Goal: Task Accomplishment & Management: Complete application form

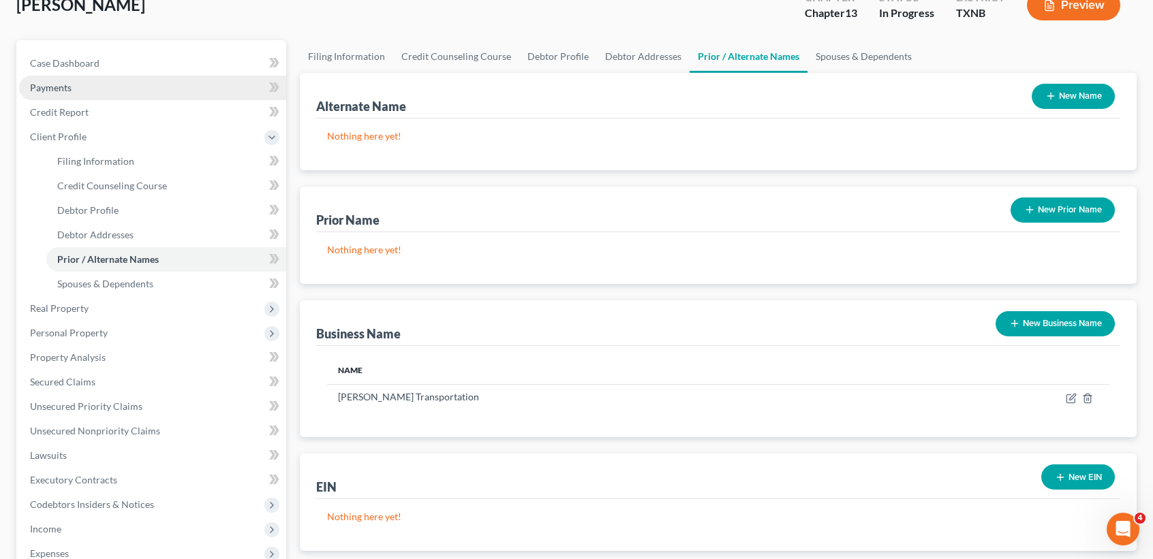
click at [92, 78] on link "Payments" at bounding box center [152, 88] width 267 height 25
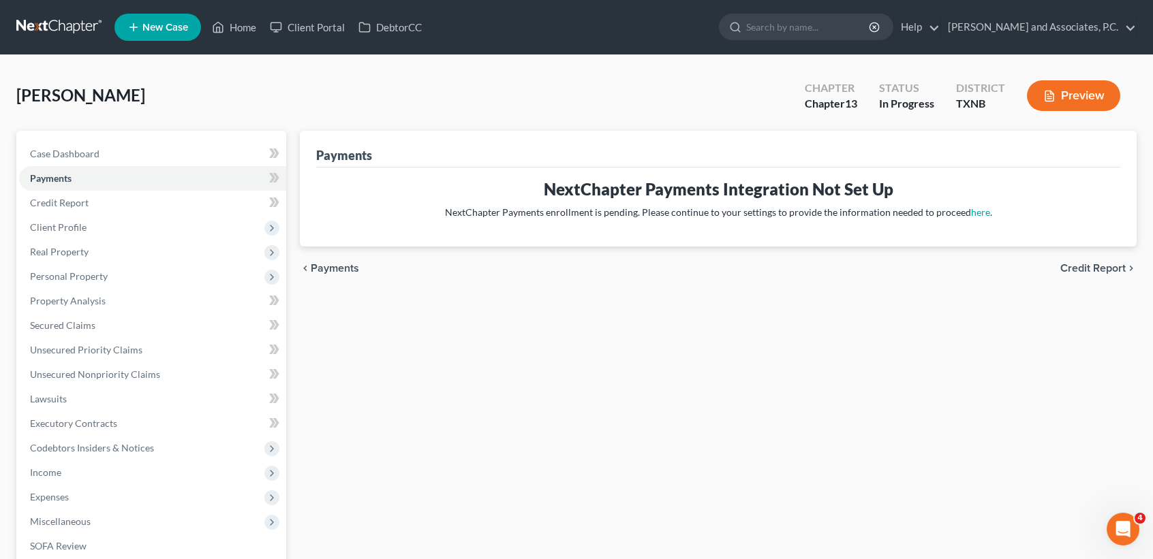
click at [95, 71] on div "[PERSON_NAME] Upgraded Chapter Chapter 13 Status In [GEOGRAPHIC_DATA] [GEOGRAPH…" at bounding box center [576, 402] width 1153 height 694
drag, startPoint x: 93, startPoint y: 161, endPoint x: 79, endPoint y: 176, distance: 20.2
click at [93, 161] on link "Case Dashboard" at bounding box center [152, 154] width 267 height 25
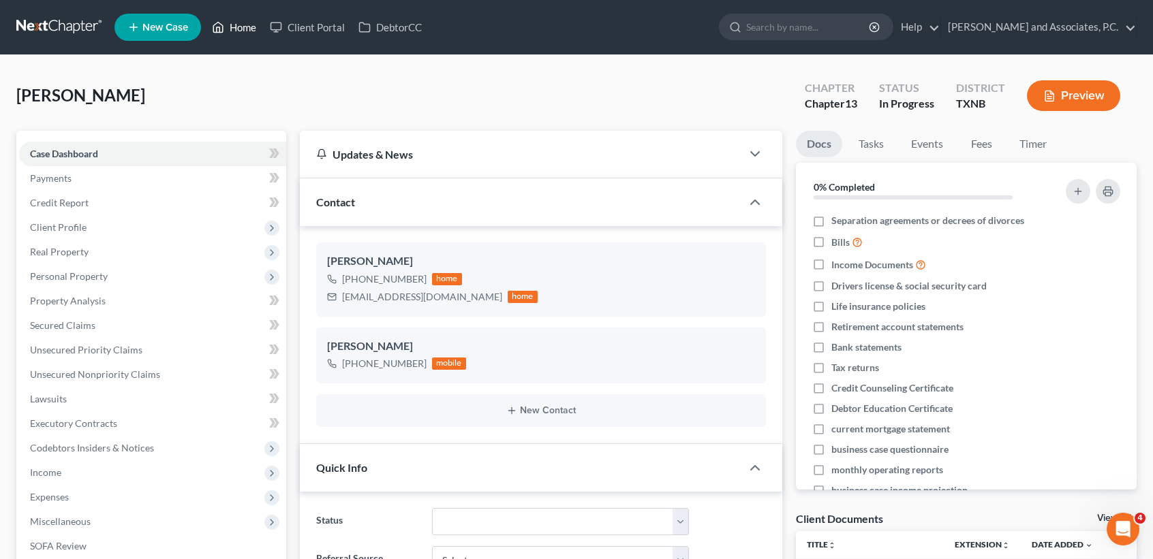
click at [225, 16] on link "Home" at bounding box center [234, 27] width 58 height 25
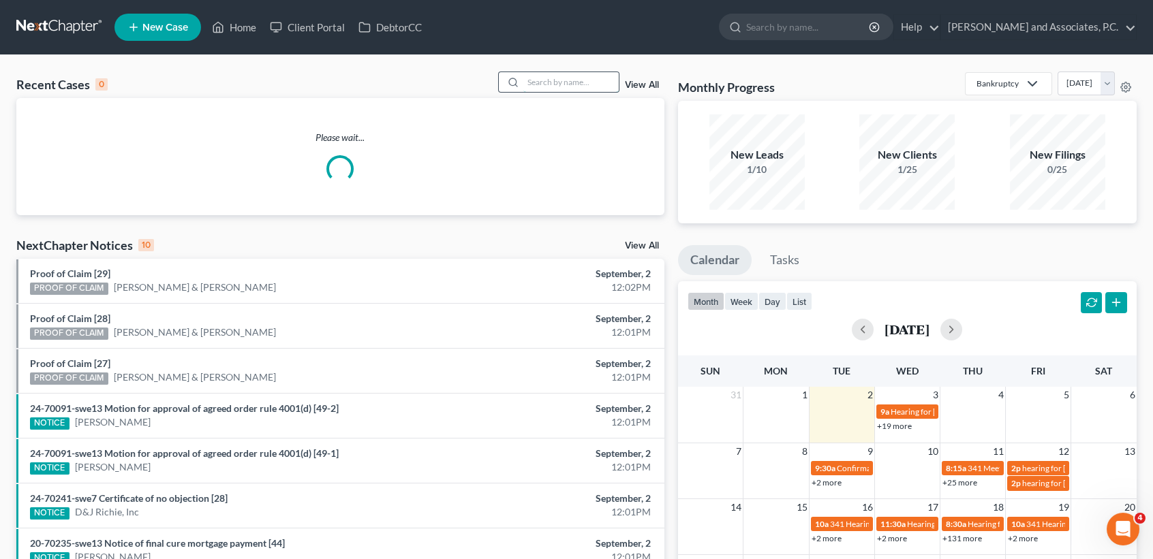
click at [594, 77] on input "search" at bounding box center [570, 82] width 95 height 20
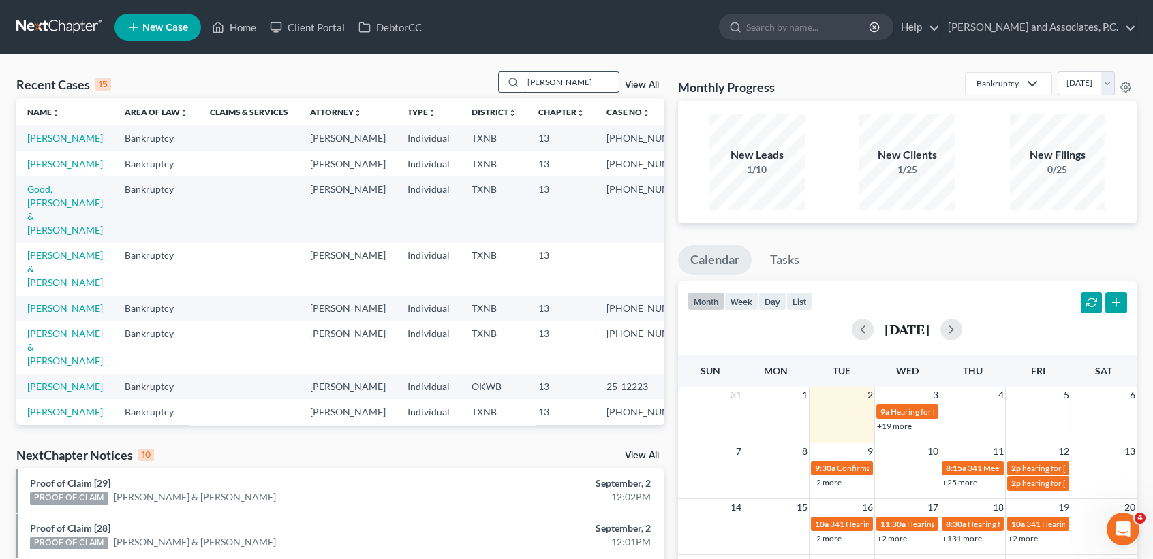
type input "[PERSON_NAME]"
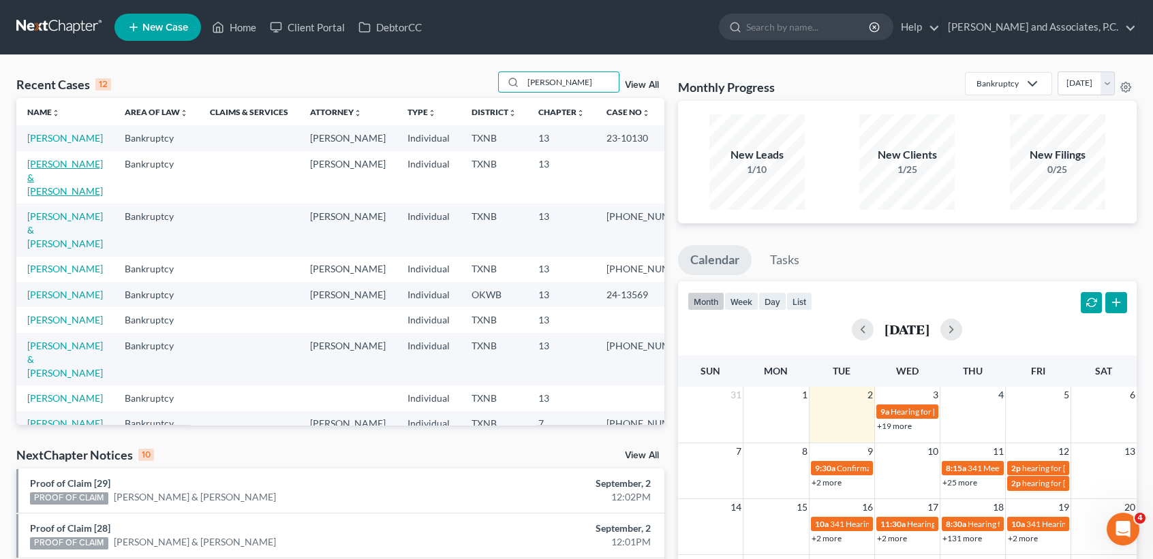
click at [50, 191] on link "[PERSON_NAME] & [PERSON_NAME]" at bounding box center [65, 177] width 76 height 39
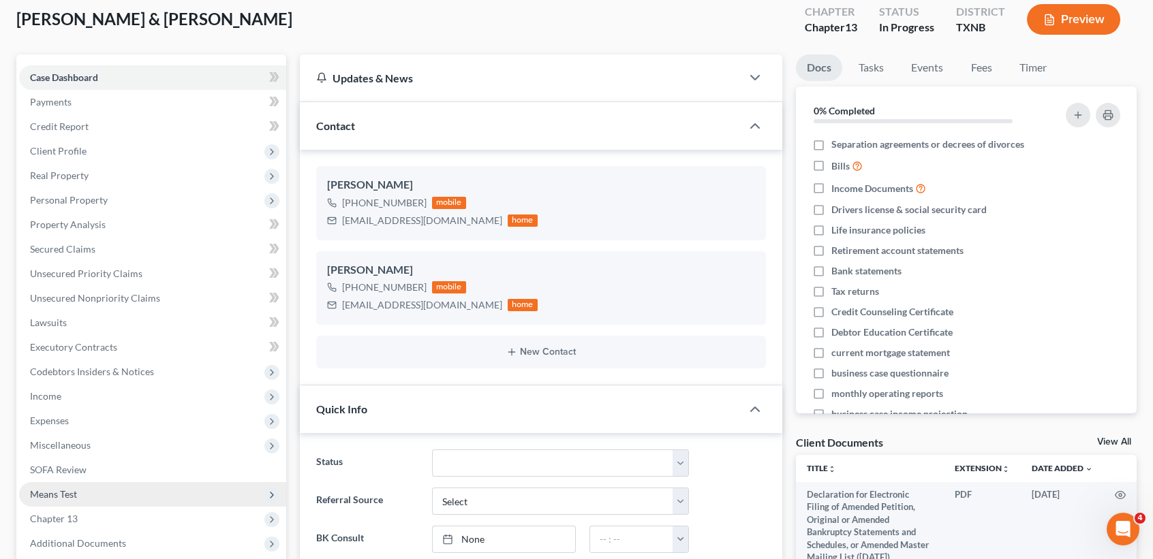
scroll to position [181, 0]
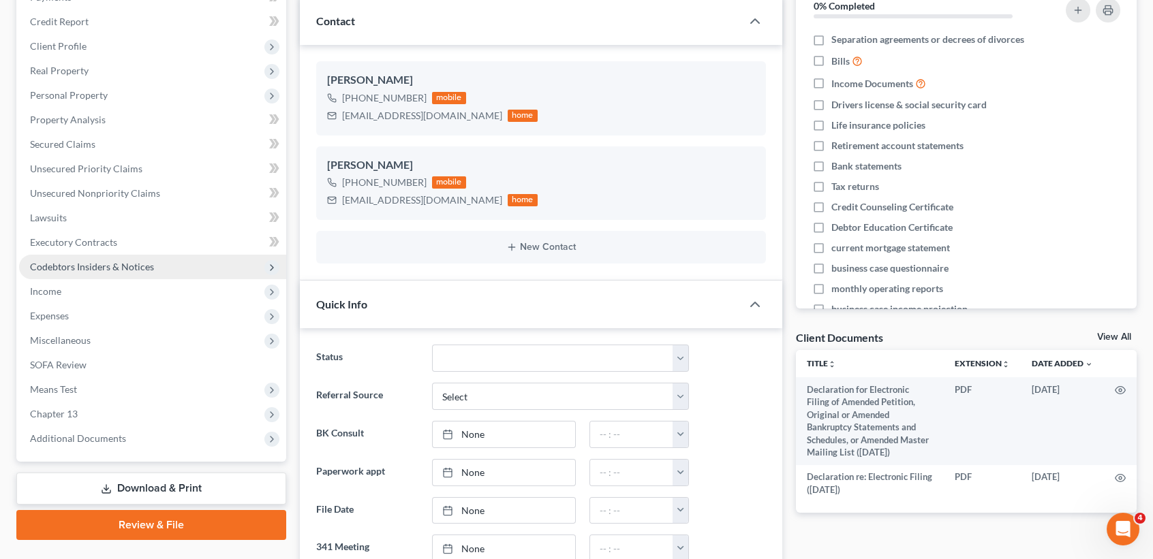
click at [66, 258] on span "Codebtors Insiders & Notices" at bounding box center [152, 267] width 267 height 25
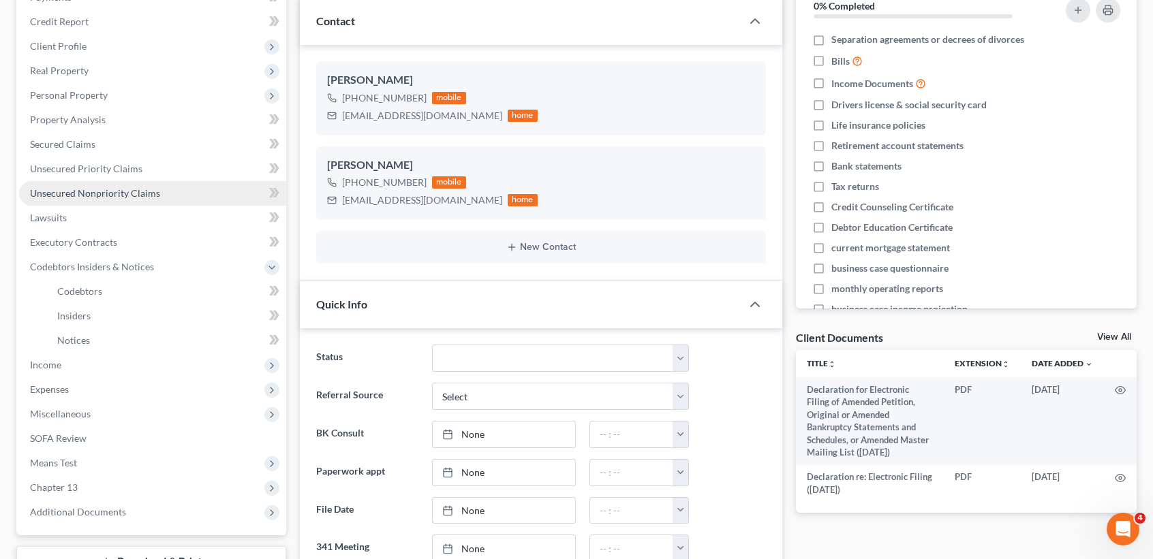
click at [81, 191] on span "Unsecured Nonpriority Claims" at bounding box center [95, 193] width 130 height 12
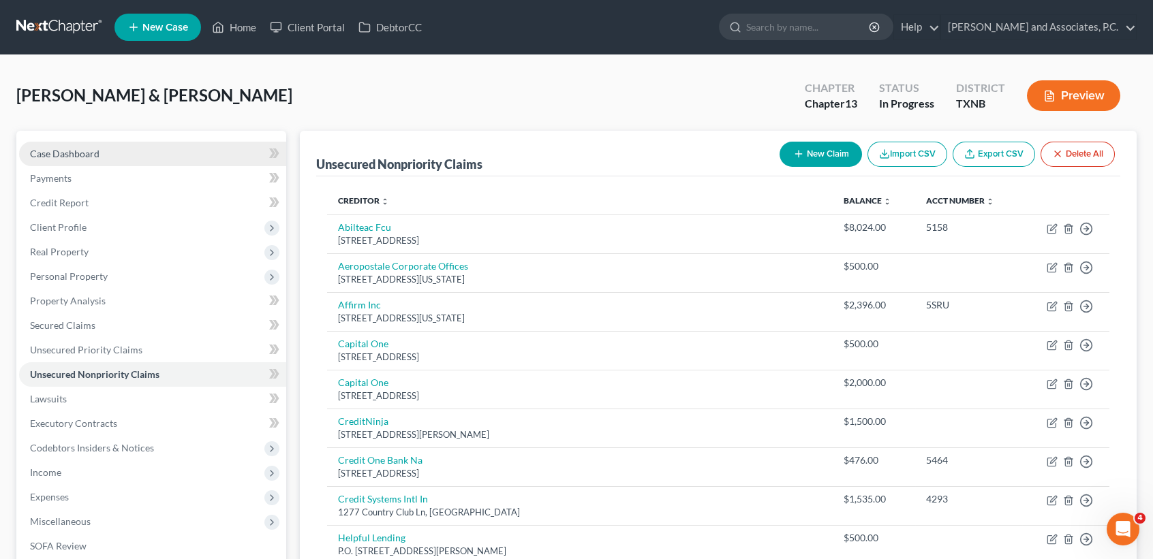
click at [76, 160] on link "Case Dashboard" at bounding box center [152, 154] width 267 height 25
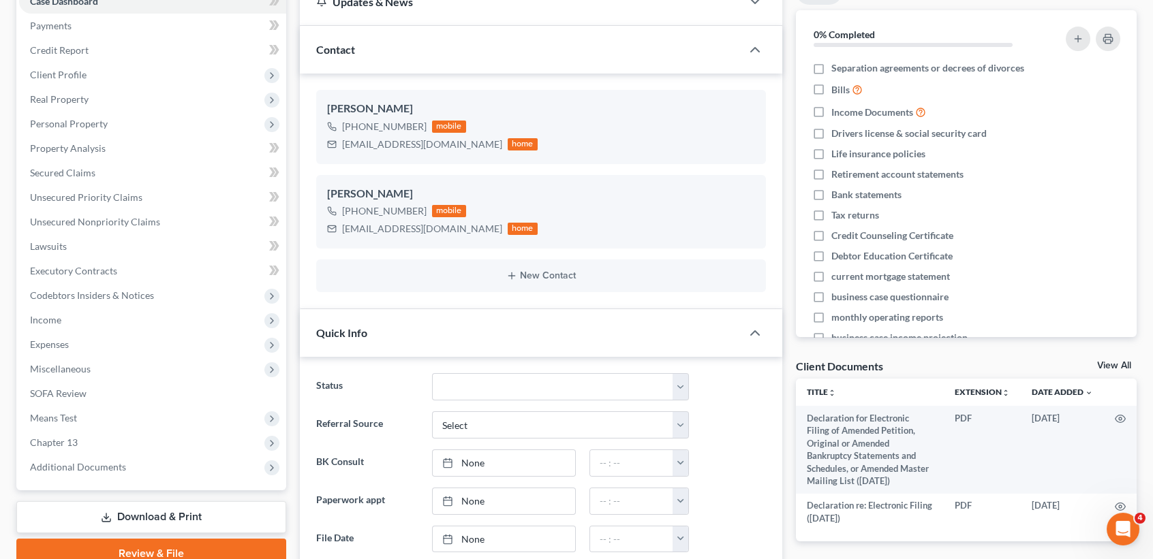
scroll to position [181, 0]
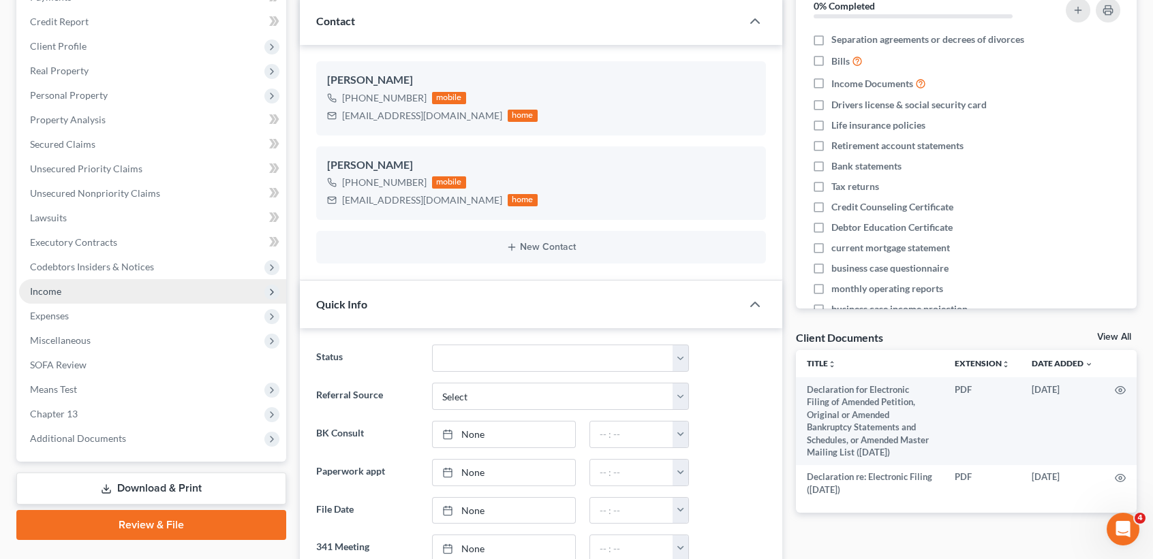
click at [79, 301] on span "Income" at bounding box center [152, 291] width 267 height 25
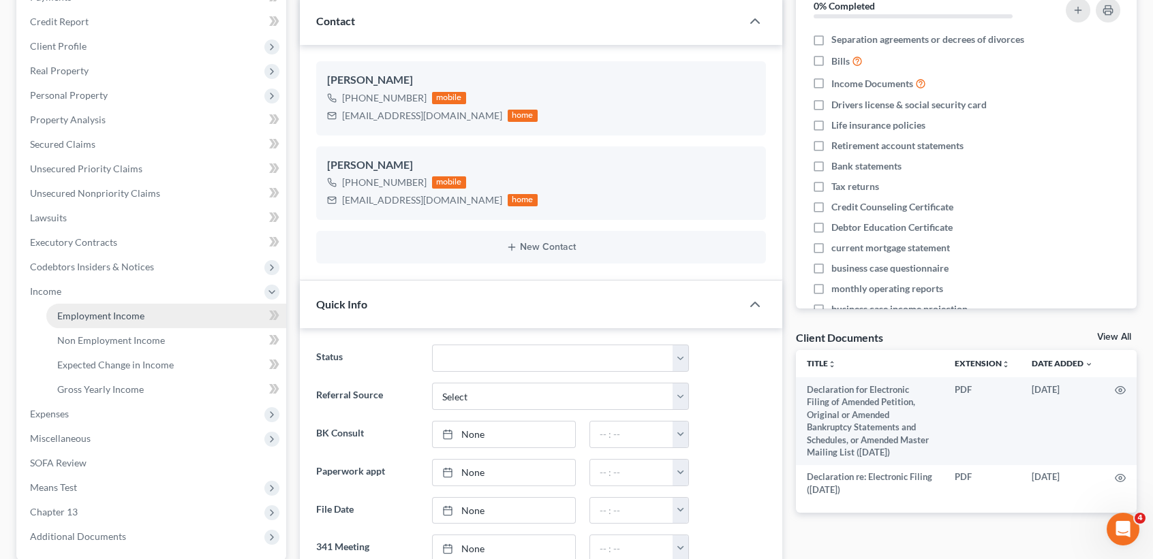
click at [78, 304] on link "Employment Income" at bounding box center [166, 316] width 240 height 25
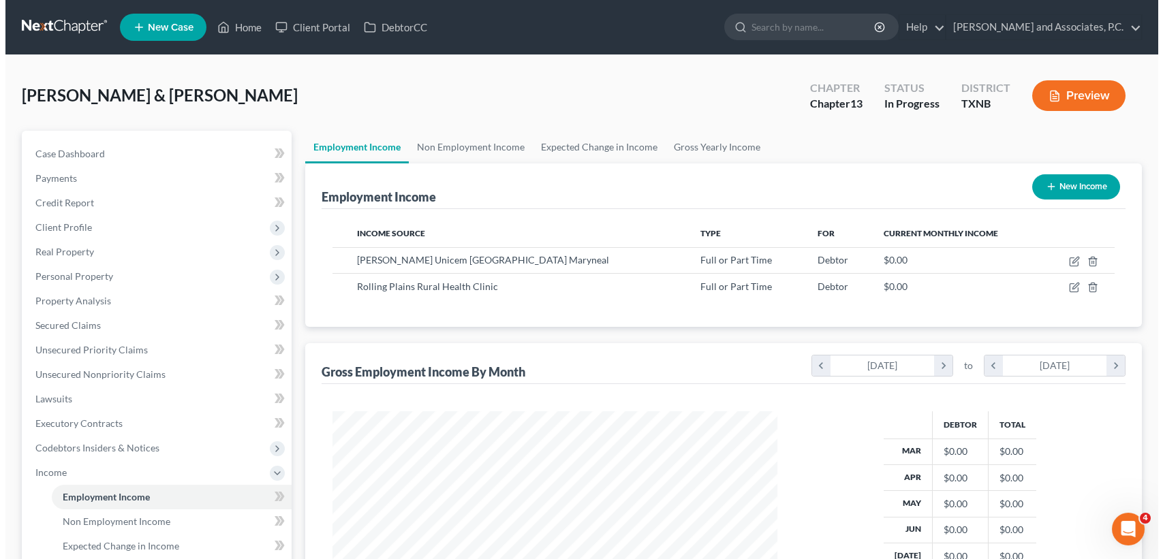
scroll to position [244, 471]
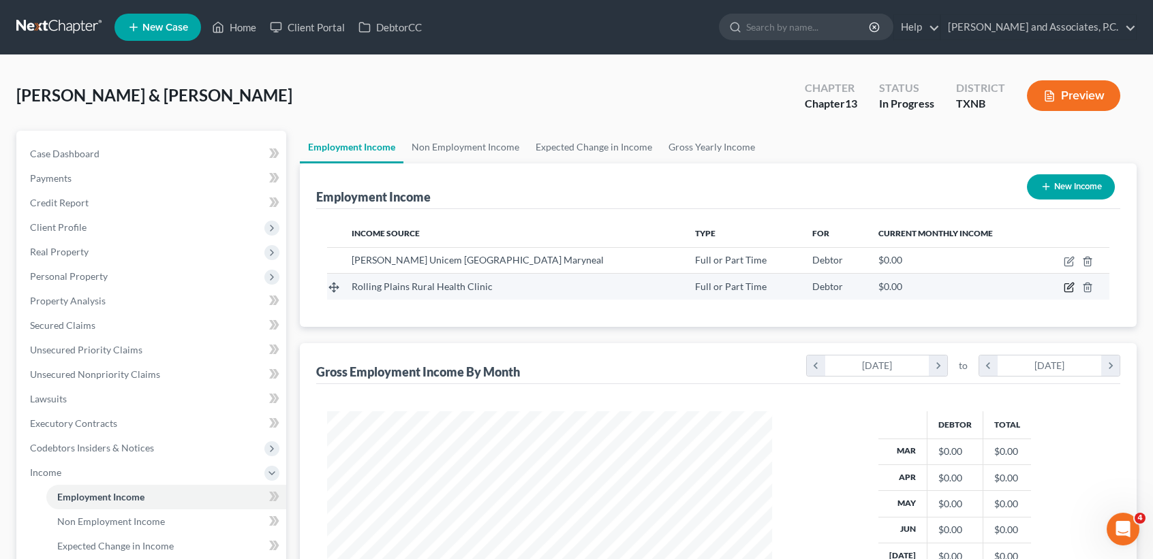
click at [1068, 292] on icon "button" at bounding box center [1069, 287] width 11 height 11
select select "0"
select select "2"
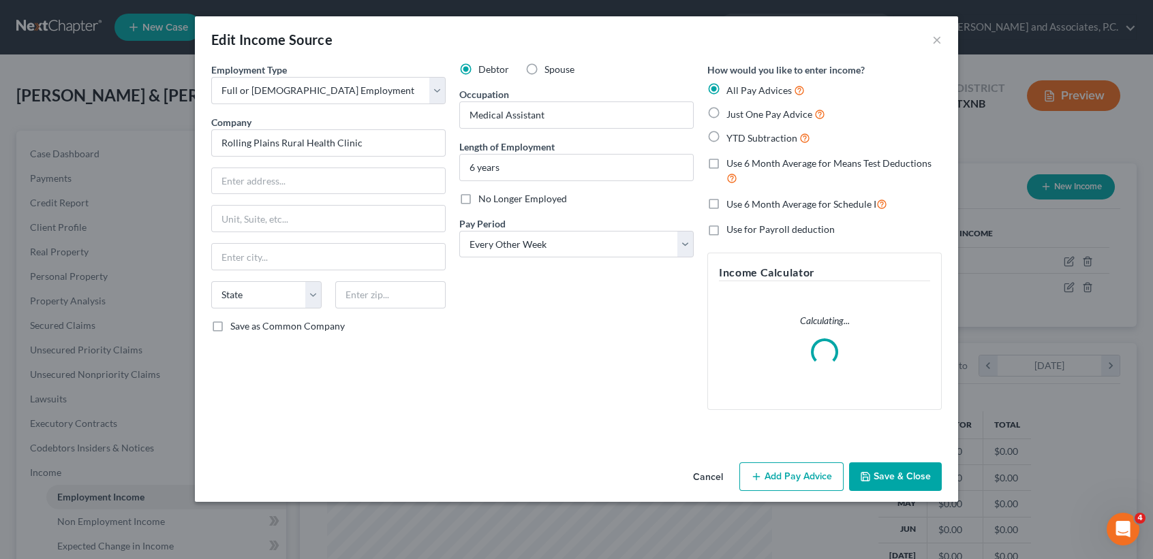
scroll to position [244, 476]
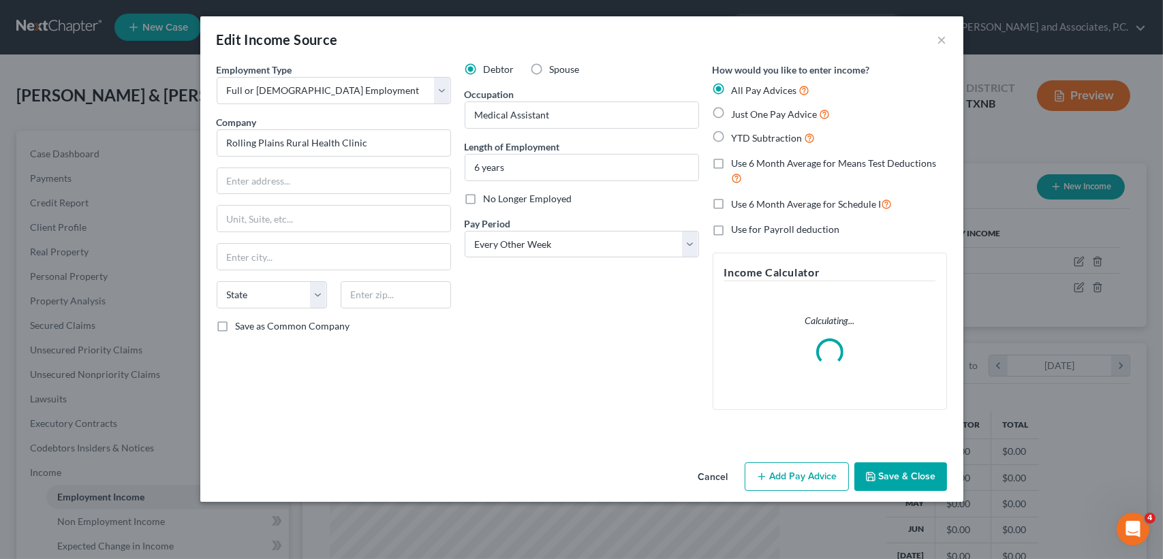
click at [550, 69] on label "Spouse" at bounding box center [565, 70] width 30 height 14
click at [555, 69] on input "Spouse" at bounding box center [559, 67] width 9 height 9
radio input "true"
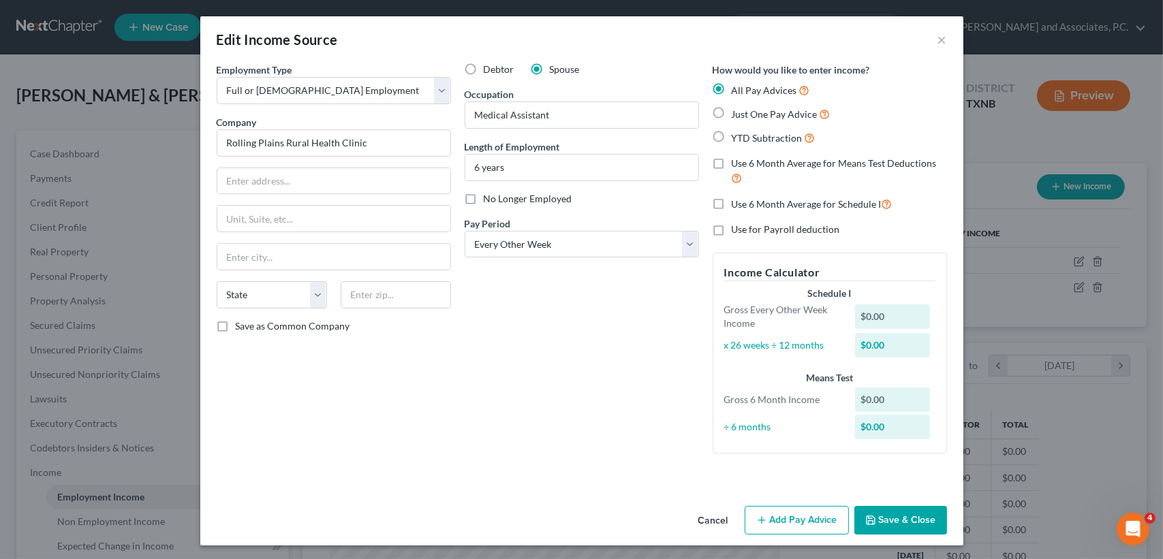
click at [678, 508] on div "Cancel Add Pay Advice Save & Close" at bounding box center [581, 523] width 763 height 45
click at [713, 514] on button "Cancel" at bounding box center [713, 521] width 52 height 27
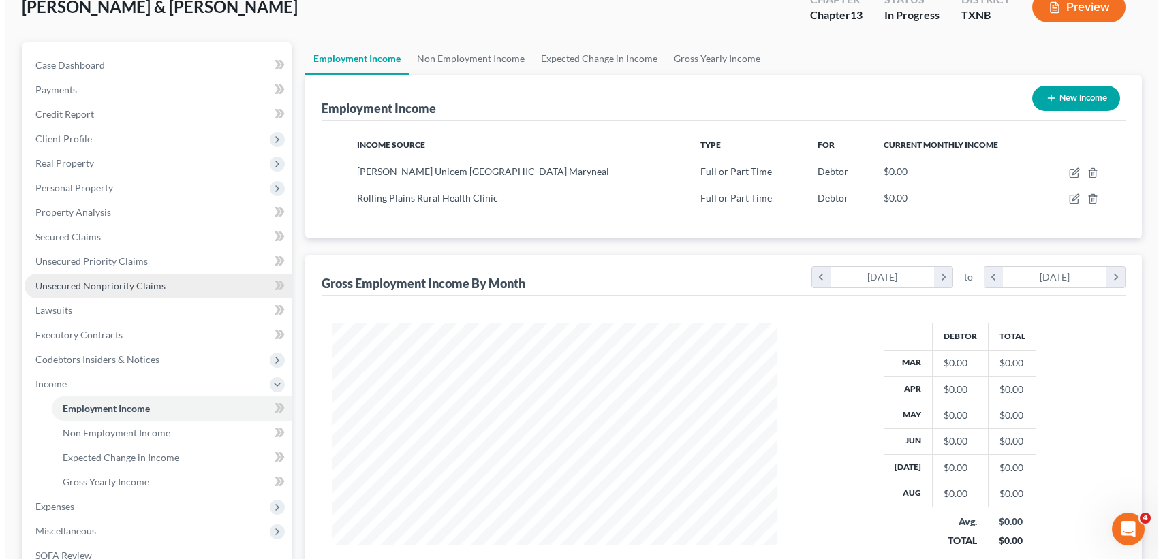
scroll to position [0, 0]
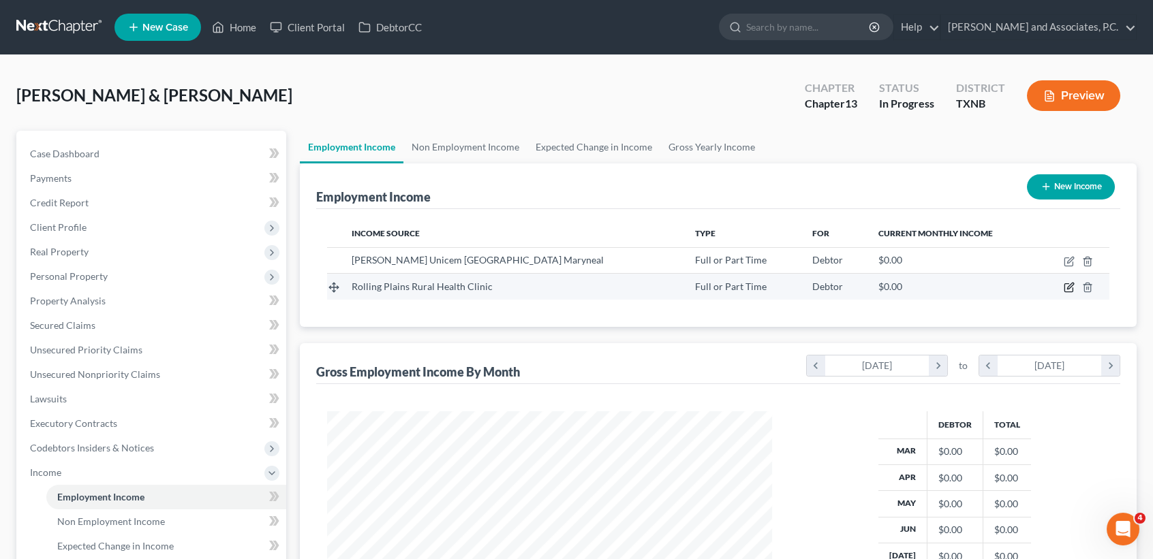
click at [1068, 287] on icon "button" at bounding box center [1070, 286] width 6 height 6
select select "0"
select select "2"
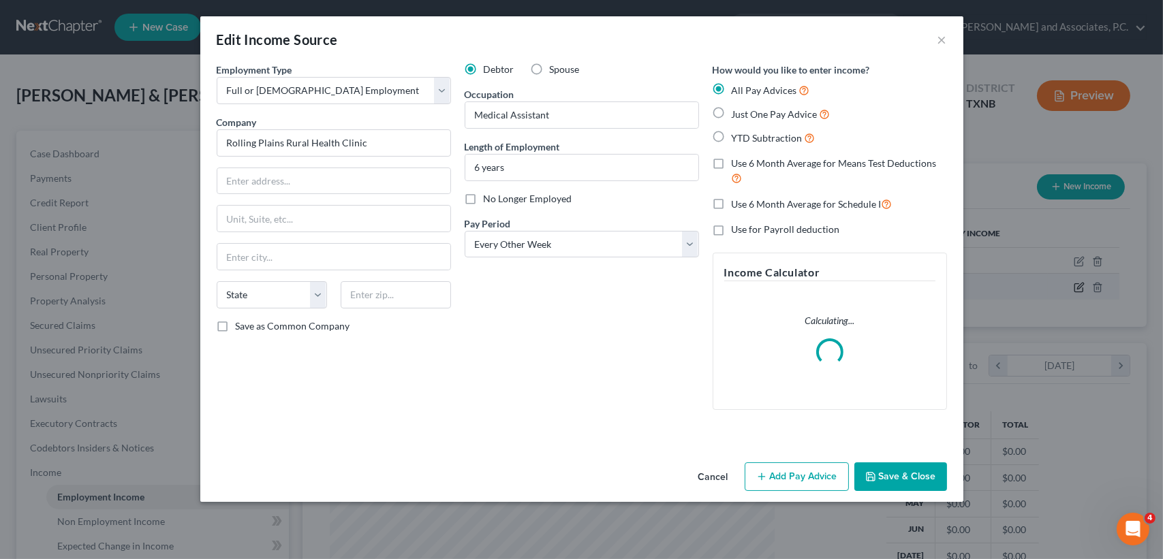
scroll to position [244, 476]
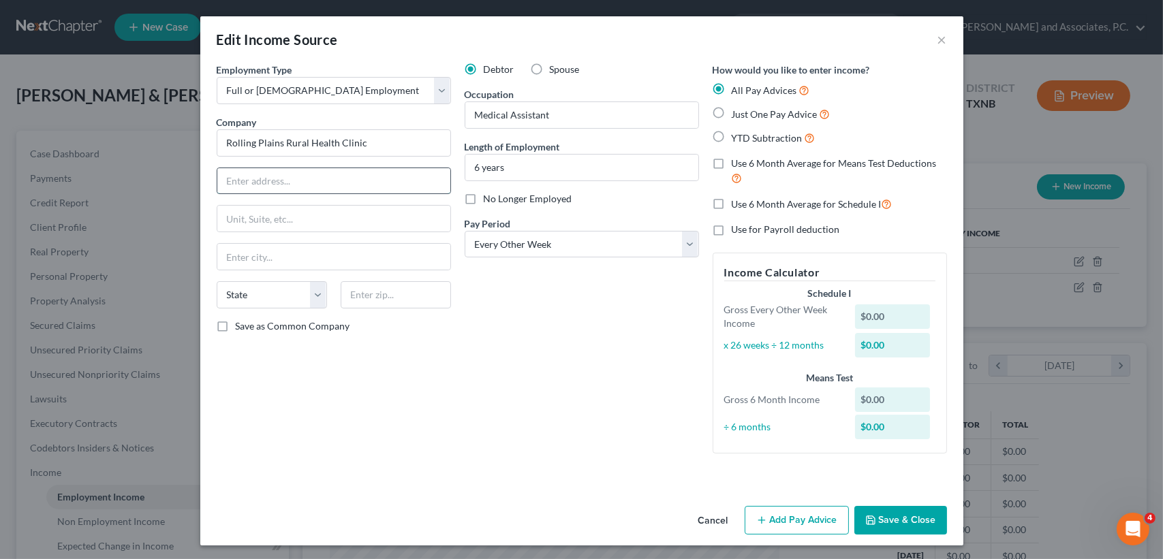
click at [391, 184] on input "text" at bounding box center [333, 181] width 233 height 26
type input "17D06-[GEOGRAPHIC_DATA]"
type input "PO Box 690"
type input "79556"
type input "Sweetwater"
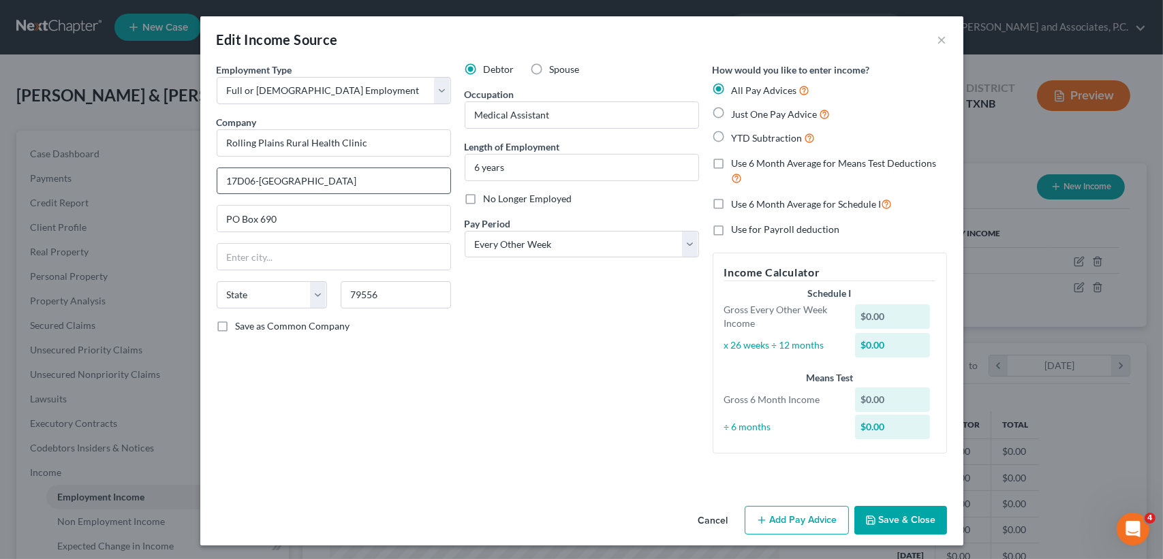
select select "45"
click at [784, 510] on button "Add Pay Advice" at bounding box center [797, 520] width 104 height 29
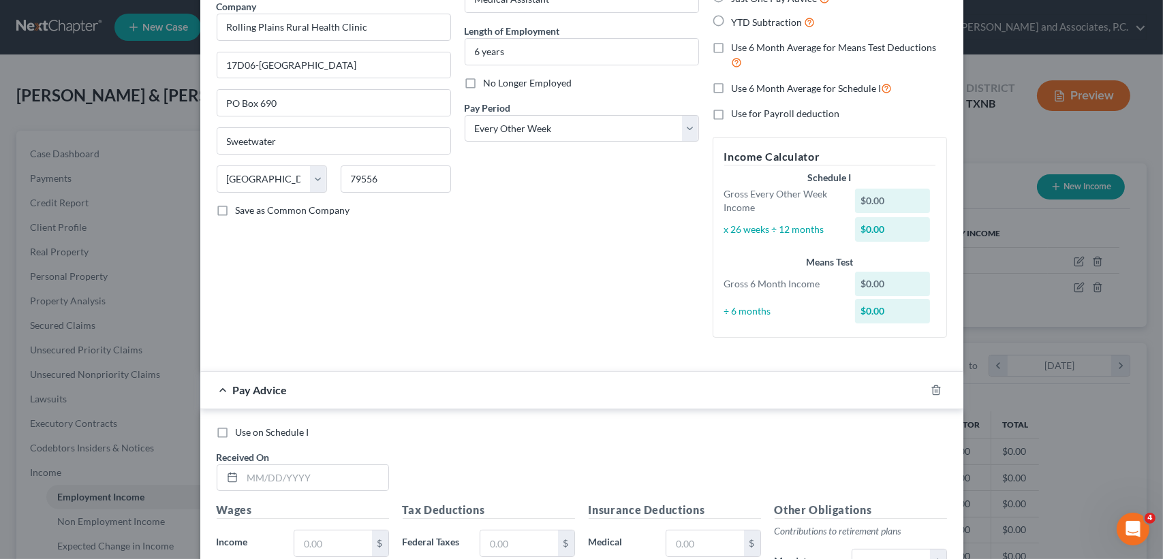
scroll to position [181, 0]
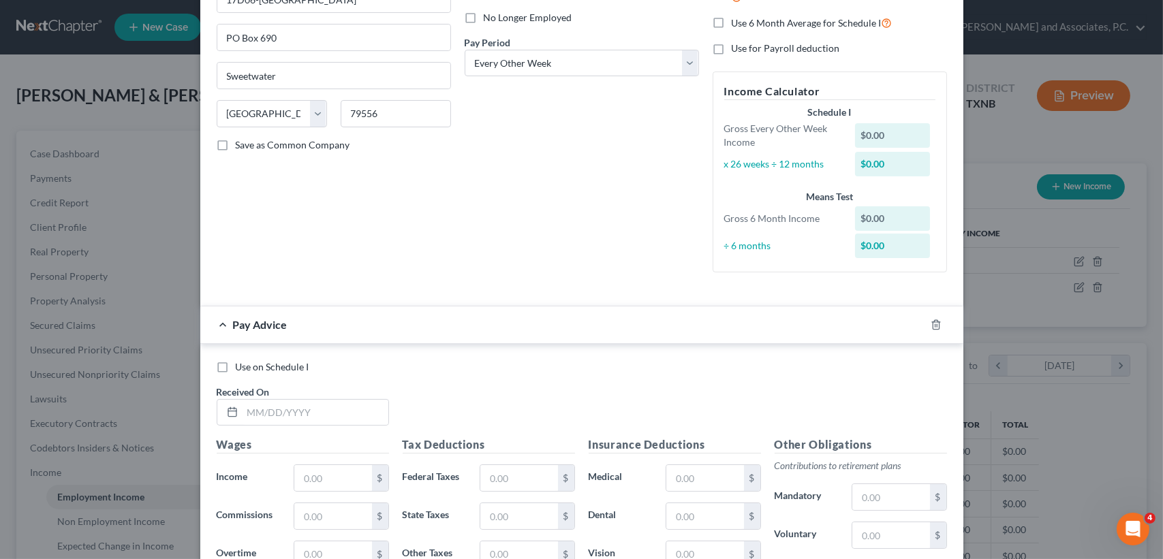
click at [324, 392] on div "Received On *" at bounding box center [303, 406] width 186 height 42
click at [323, 420] on input "text" at bounding box center [316, 413] width 146 height 26
type input "[DATE]"
type input "904.86"
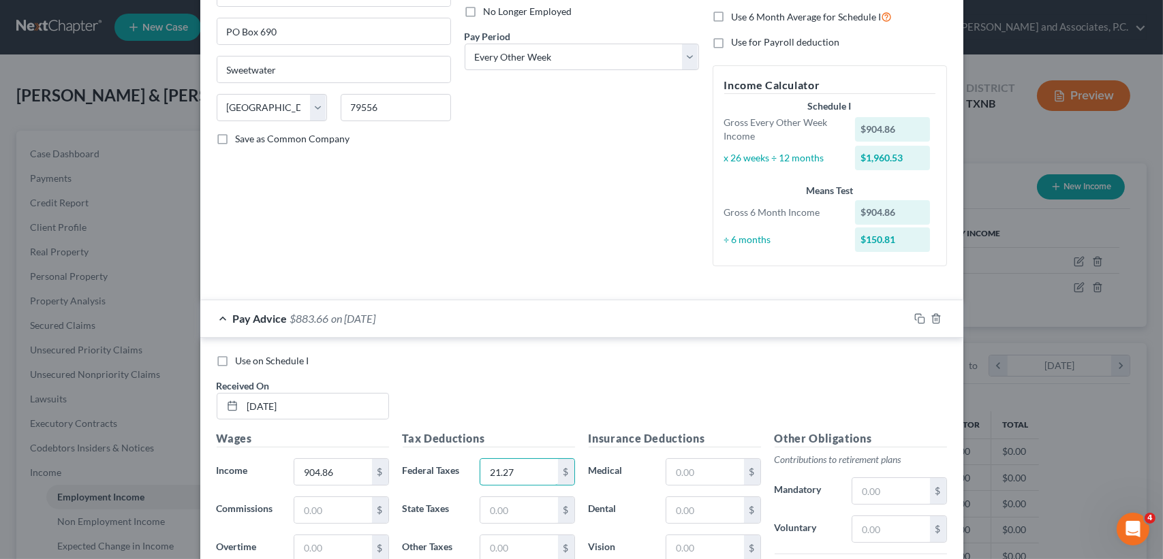
type input "21.27"
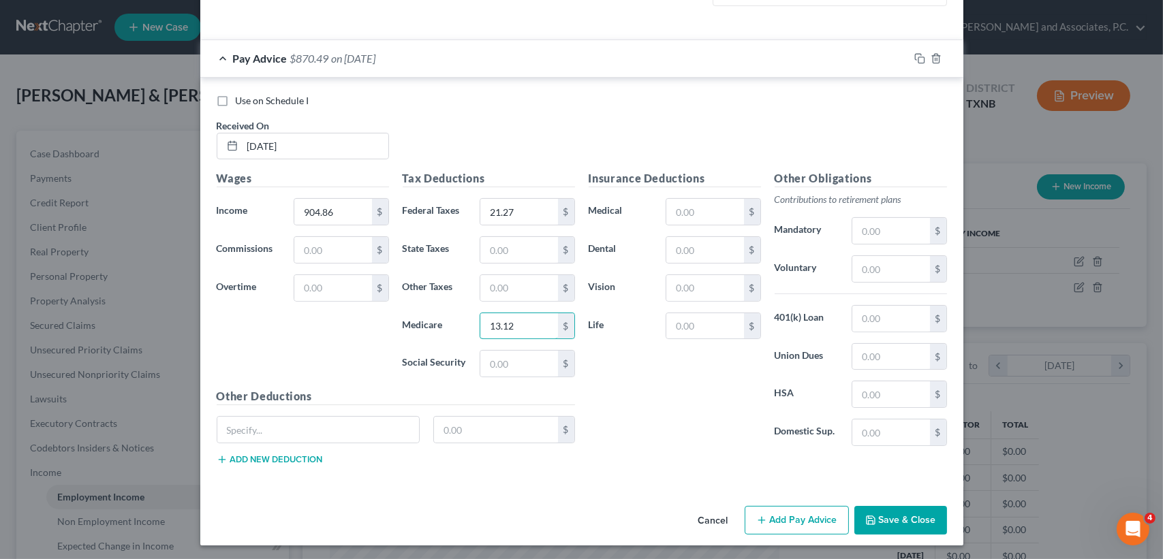
type input "13.12"
type input "56.10"
click at [886, 226] on input "text" at bounding box center [890, 231] width 77 height 26
type input "31.51"
click at [888, 319] on input "text" at bounding box center [890, 319] width 77 height 26
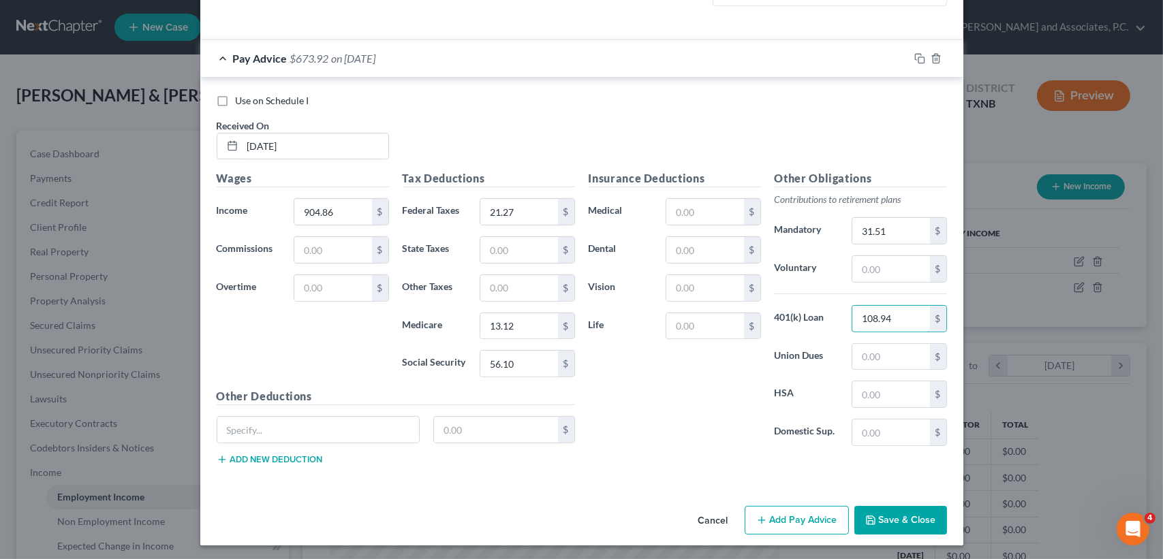
type input "108.94"
click at [309, 422] on input "text" at bounding box center [318, 430] width 202 height 26
type input "AR"
type input "50.00"
click at [735, 214] on input "text" at bounding box center [704, 212] width 77 height 26
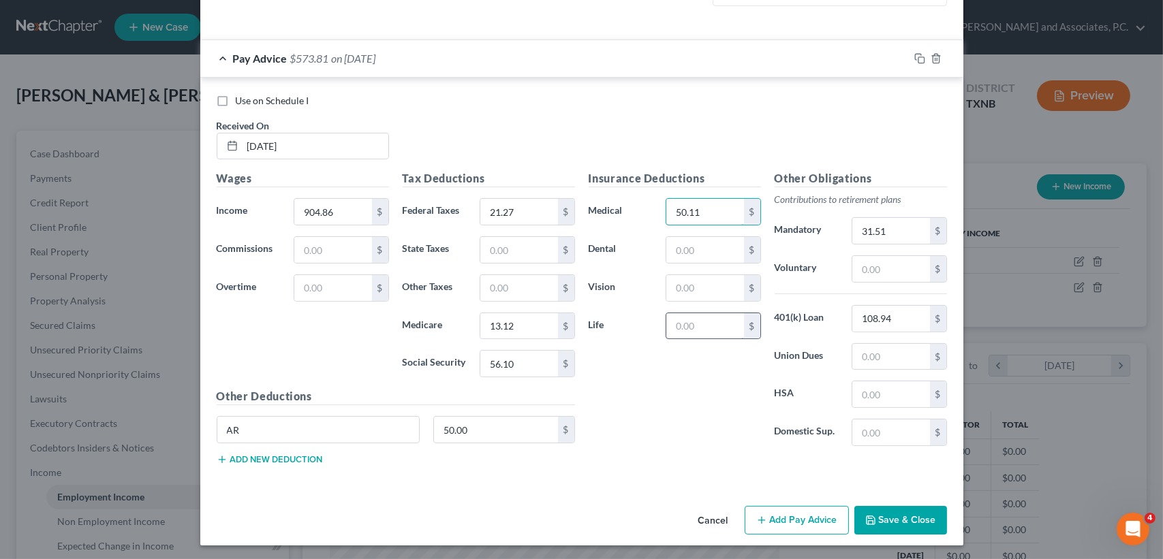
type input "50.11"
click at [707, 323] on input "text" at bounding box center [704, 326] width 77 height 26
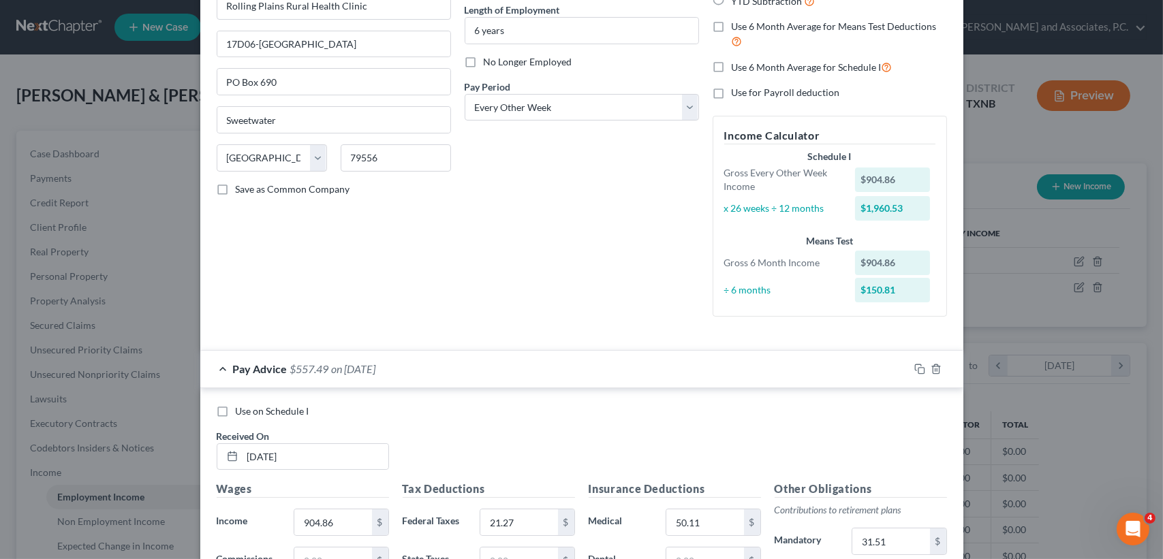
scroll to position [175, 0]
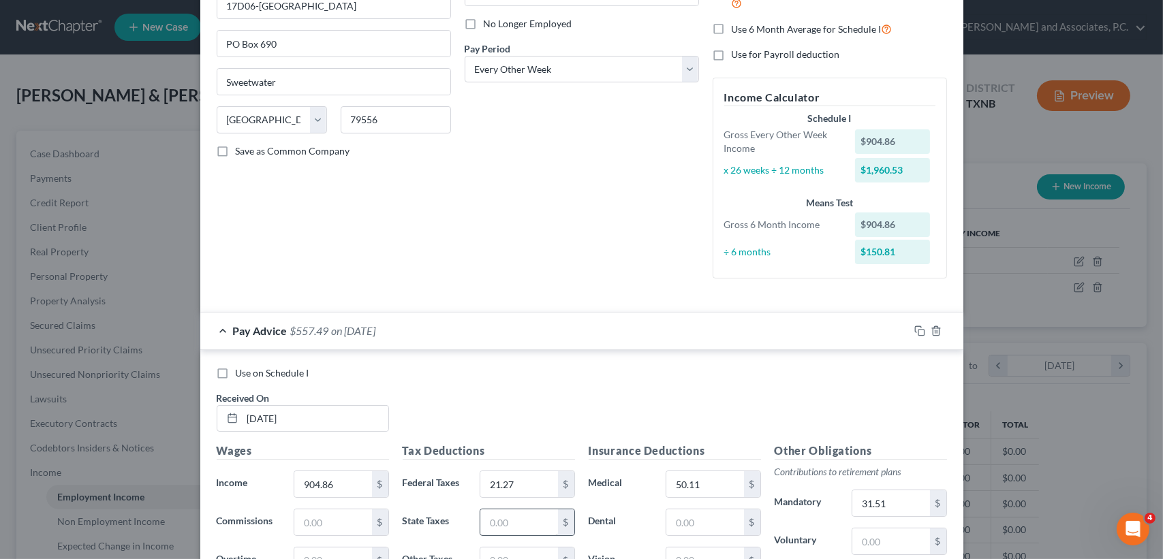
type input "16.32"
click at [515, 521] on input "text" at bounding box center [518, 523] width 77 height 26
type input "3"
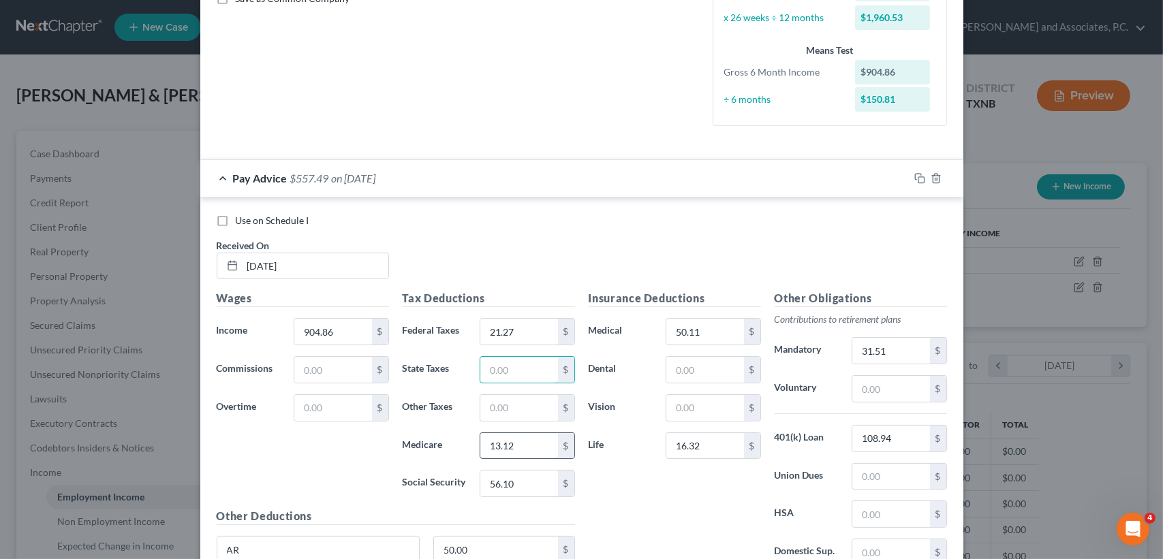
scroll to position [356, 0]
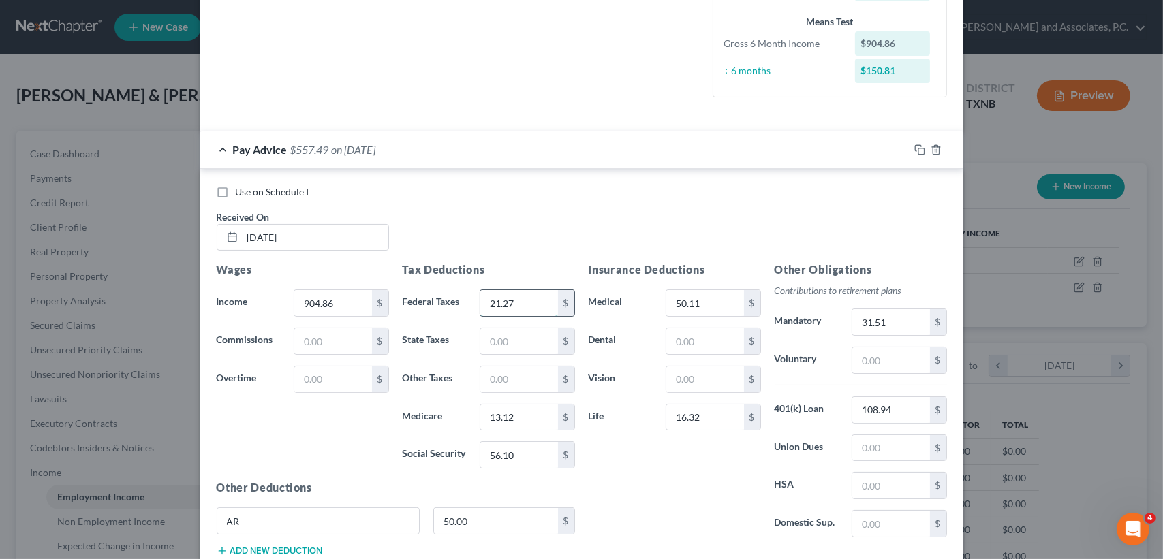
click at [541, 305] on input "21.27" at bounding box center [518, 303] width 77 height 26
click at [533, 457] on input "56.10" at bounding box center [518, 455] width 77 height 26
click at [655, 498] on div "Insurance Deductions Medical 50.11 $ Dental $ Vision $ Life 16.32 $" at bounding box center [675, 405] width 186 height 287
click at [909, 326] on input "31.51" at bounding box center [890, 322] width 77 height 26
click at [901, 420] on input "108.94" at bounding box center [890, 410] width 77 height 26
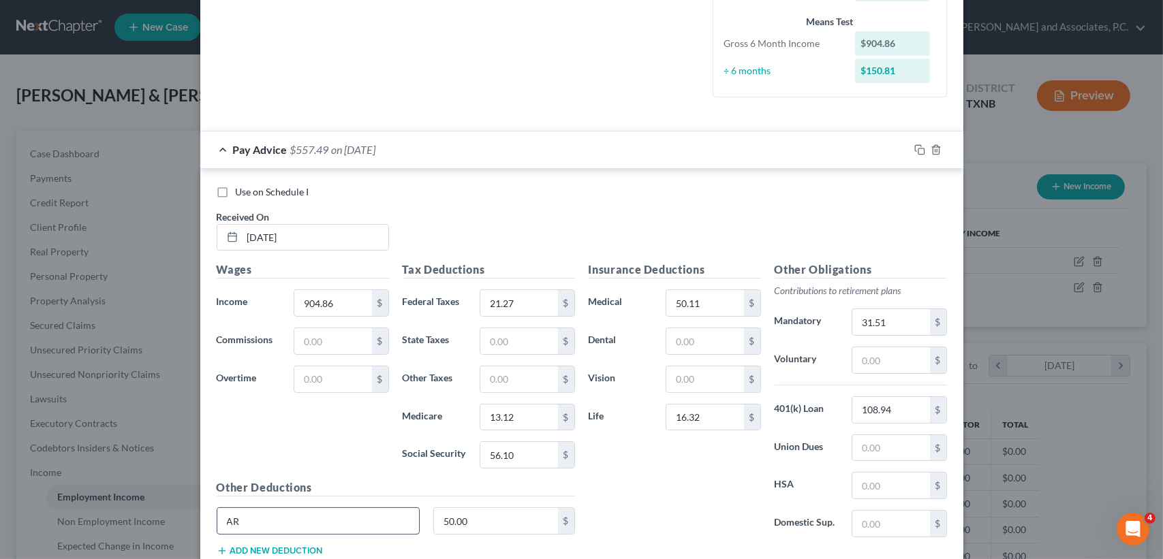
click at [303, 514] on input "AR" at bounding box center [318, 521] width 202 height 26
click at [726, 417] on input "16.32" at bounding box center [704, 418] width 77 height 26
click at [931, 153] on icon "button" at bounding box center [936, 149] width 11 height 11
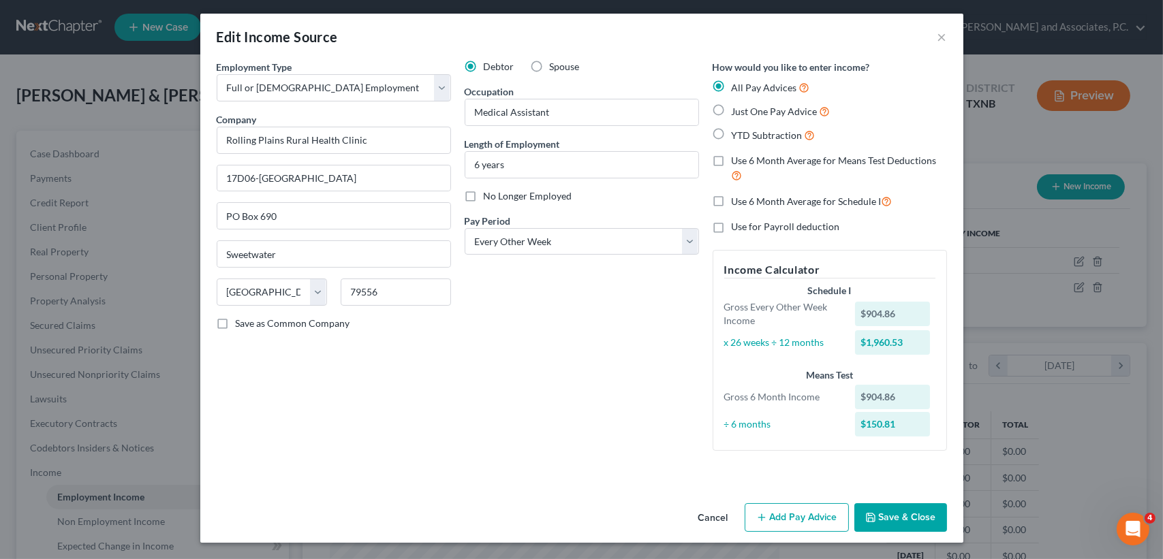
scroll to position [1, 0]
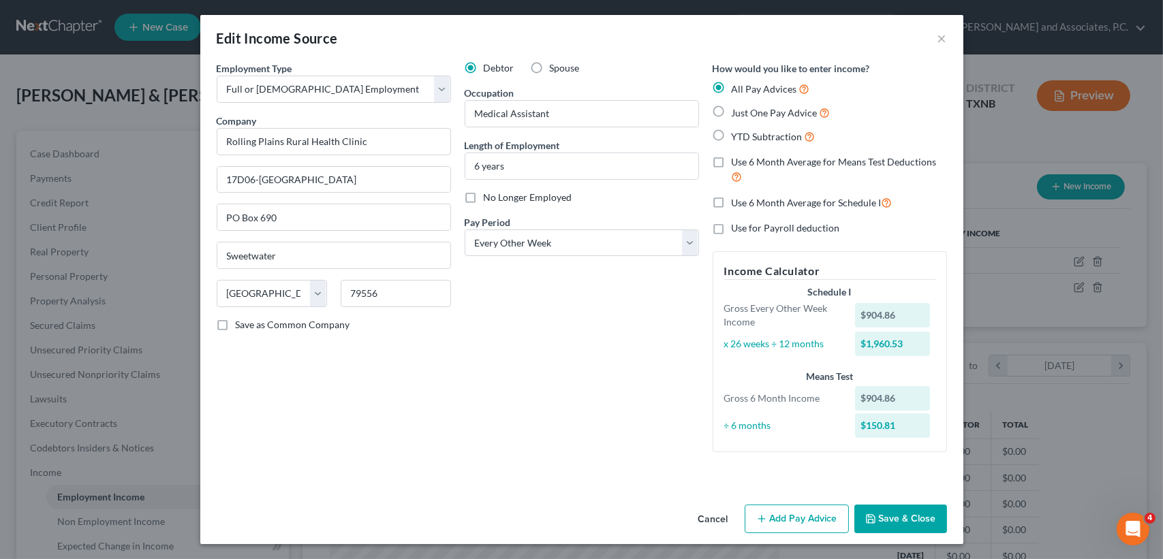
click at [800, 531] on button "Add Pay Advice" at bounding box center [797, 519] width 104 height 29
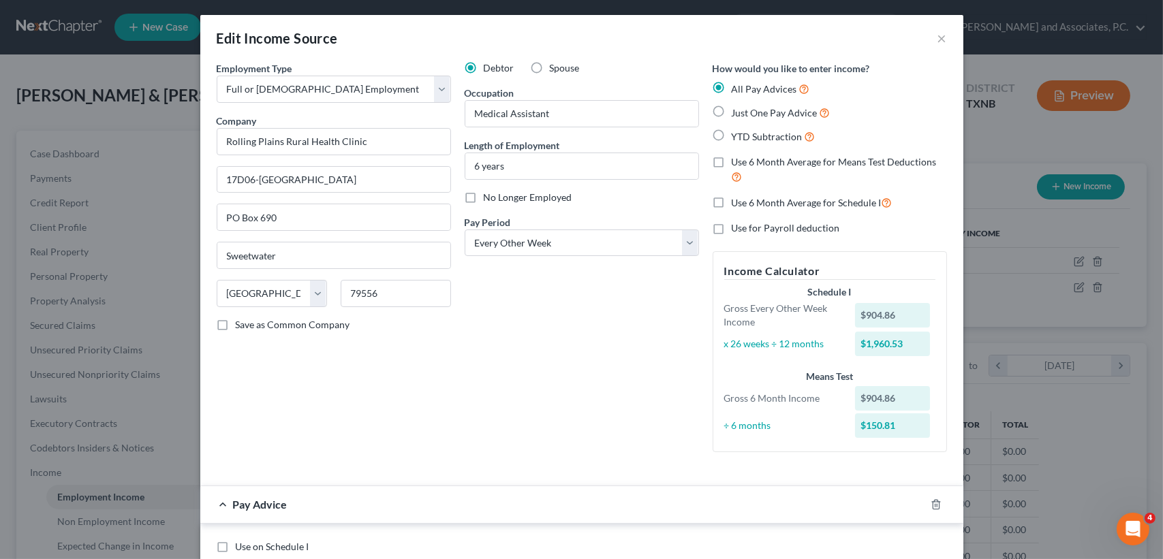
scroll to position [448, 0]
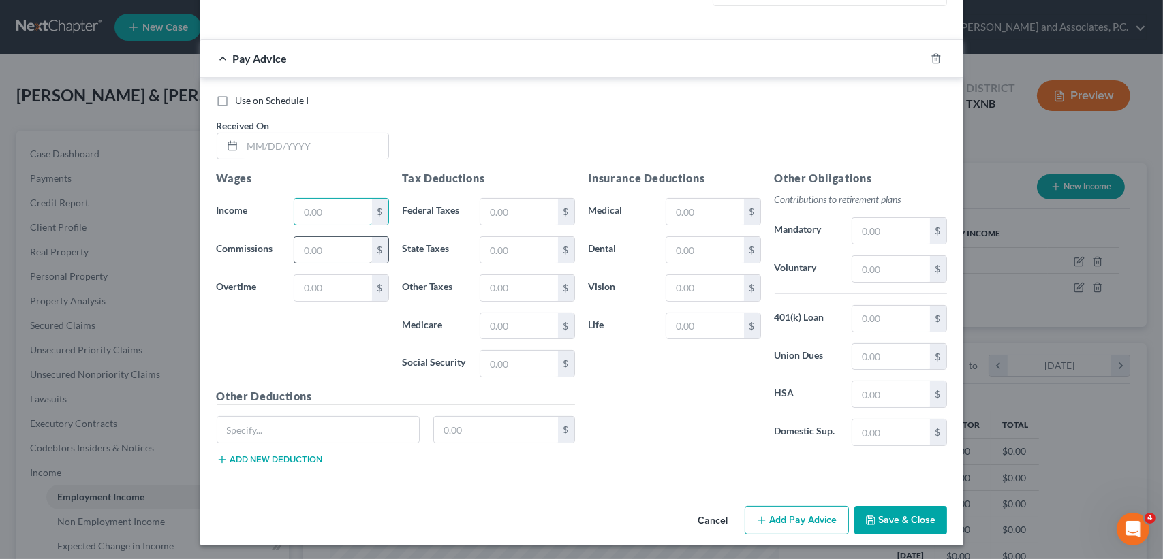
drag, startPoint x: 311, startPoint y: 207, endPoint x: 294, endPoint y: 241, distance: 37.5
click at [311, 207] on input "text" at bounding box center [332, 212] width 77 height 26
type input "904.86"
type input "1"
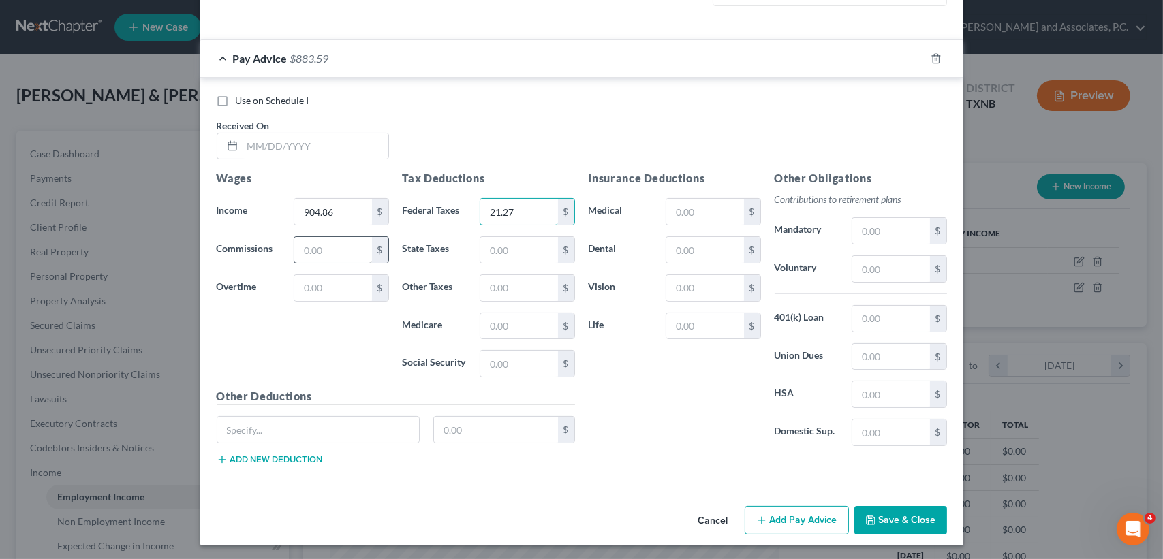
type input "21.27"
type input "13.12"
type input "56.10"
type input "AR"
type input "50.00"
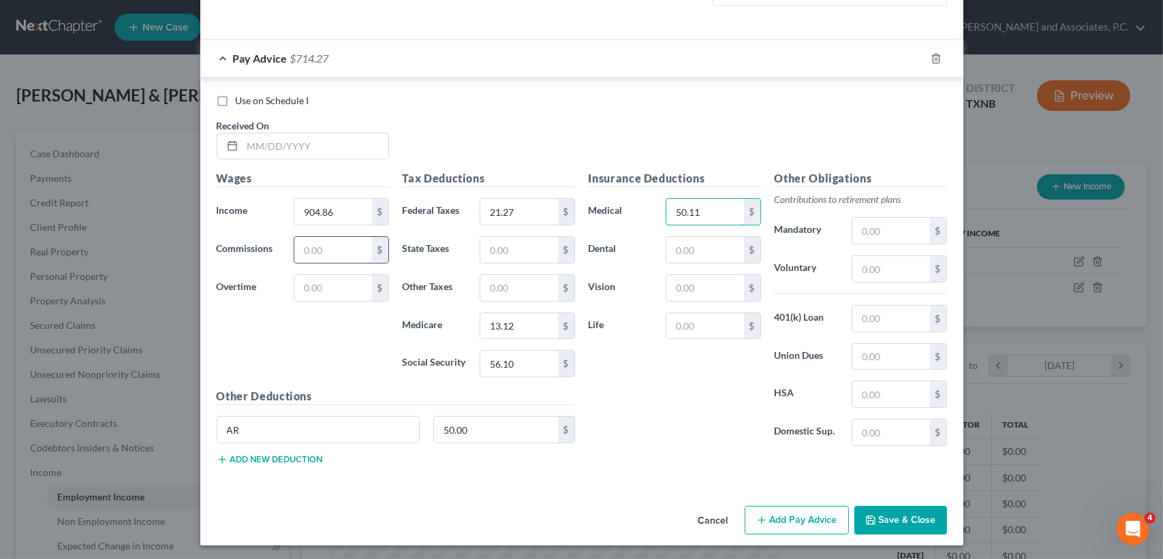
type input "50.11"
type input "16.32"
type input "34.51"
type input "1"
type input "108.94"
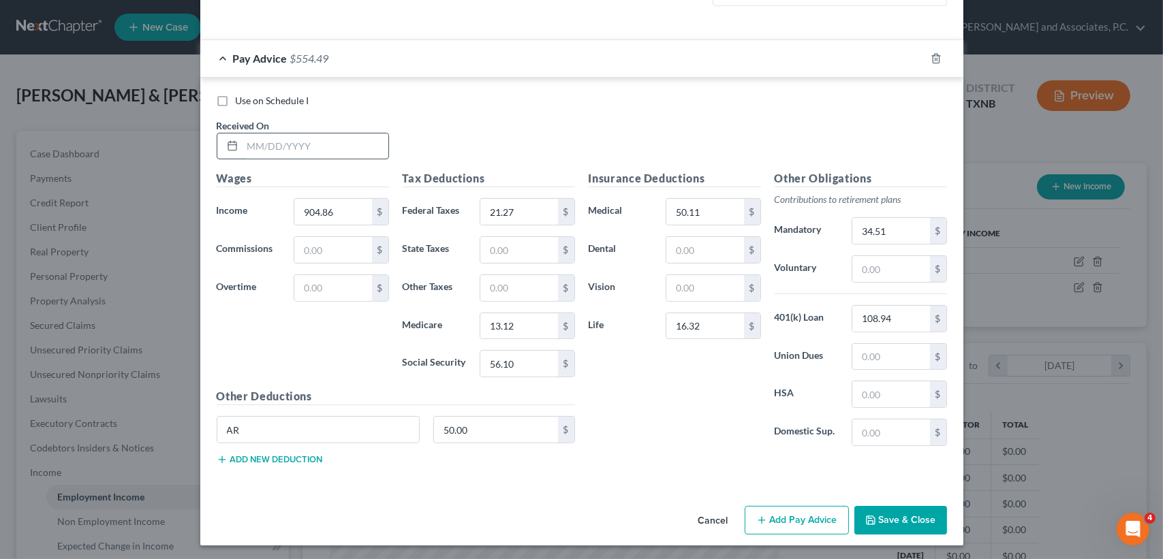
click at [322, 145] on input "text" at bounding box center [316, 147] width 146 height 26
type input "[DATE]"
click at [409, 59] on div "Pay Advice $554.49 on [DATE]" at bounding box center [554, 58] width 709 height 36
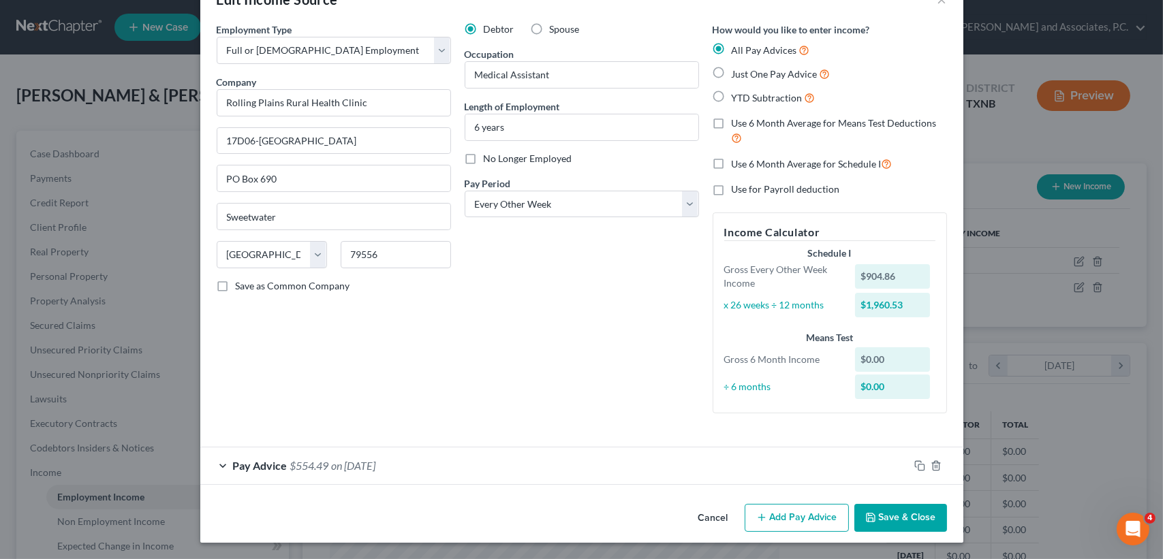
scroll to position [40, 0]
click at [918, 467] on rect "button" at bounding box center [921, 468] width 6 height 6
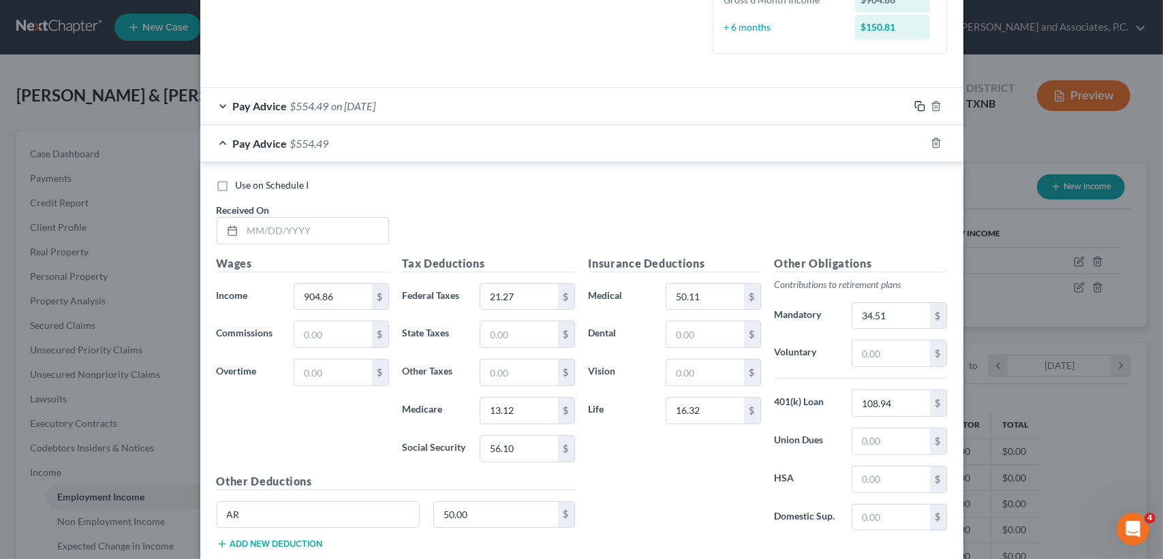
scroll to position [403, 0]
click at [363, 247] on div "Use on Schedule I Received On *" at bounding box center [582, 214] width 744 height 77
click at [377, 216] on input "text" at bounding box center [316, 228] width 146 height 26
type input "[DATE]"
type input "878.98"
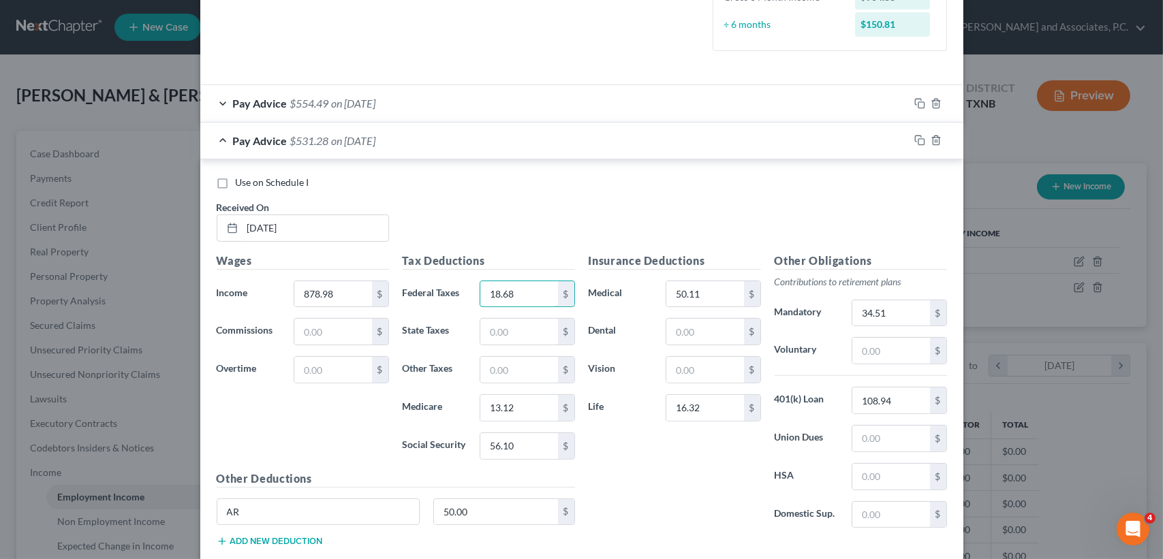
type input "18.68"
type input "12.75"
type input "54.50"
click at [376, 145] on span "on [DATE]" at bounding box center [354, 140] width 44 height 13
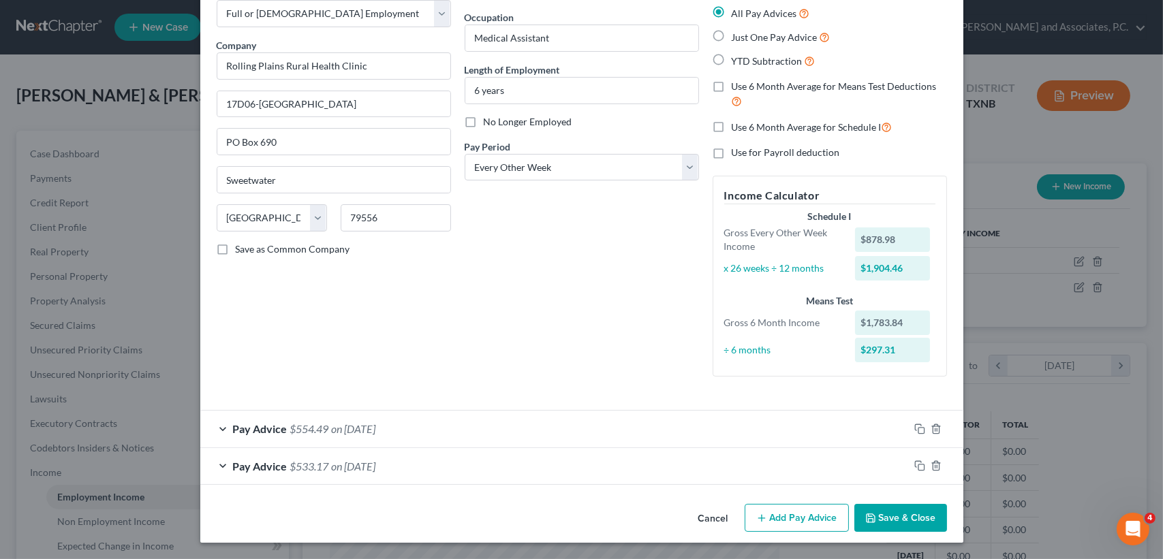
scroll to position [76, 0]
click at [832, 517] on button "Add Pay Advice" at bounding box center [797, 519] width 104 height 29
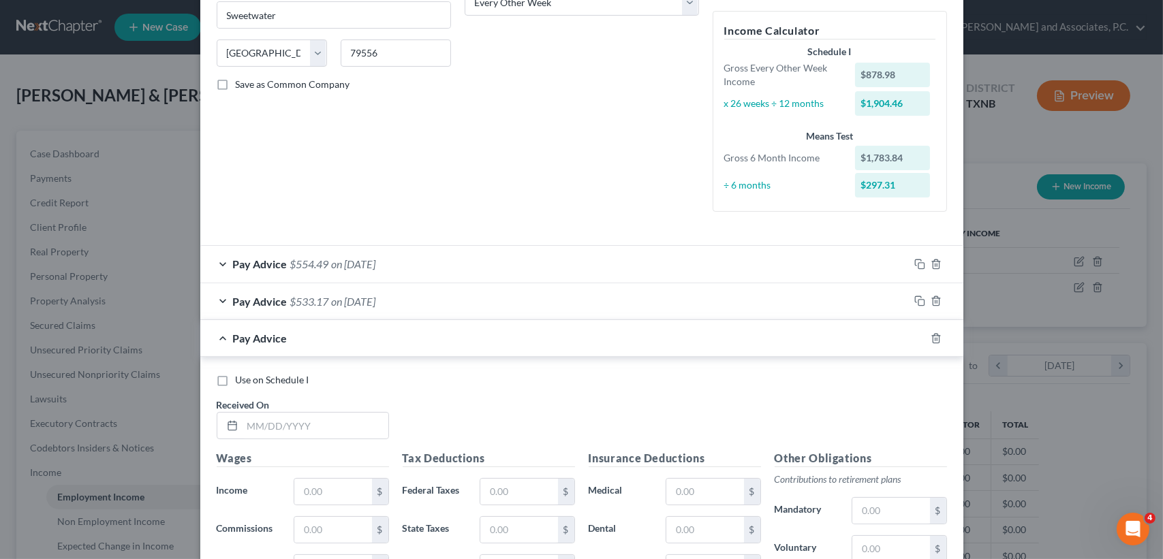
scroll to position [258, 0]
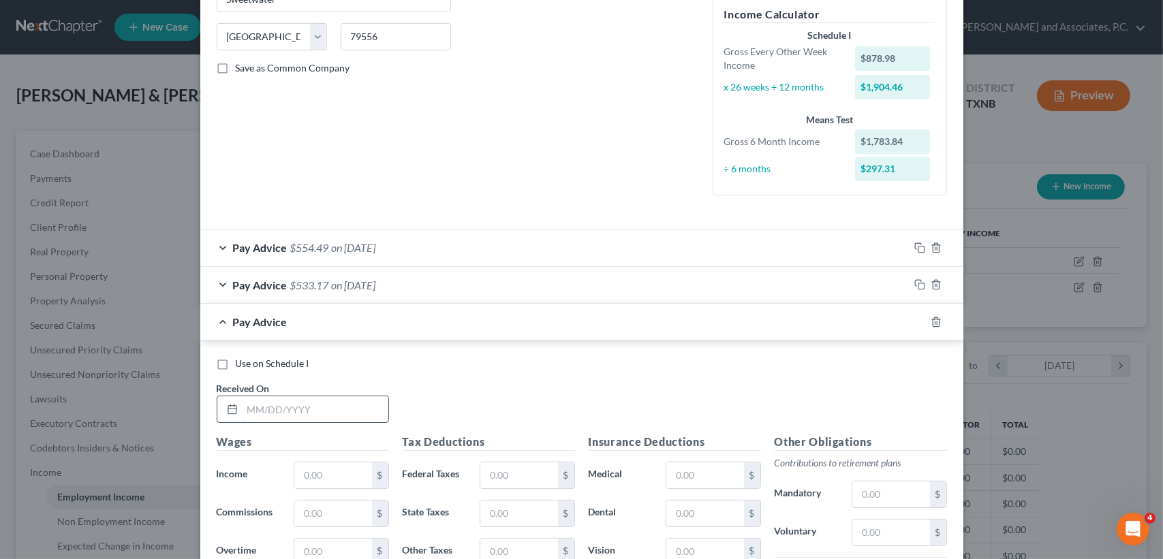
click at [332, 399] on input "text" at bounding box center [316, 410] width 146 height 26
type input "[DATE]"
type input "959.15"
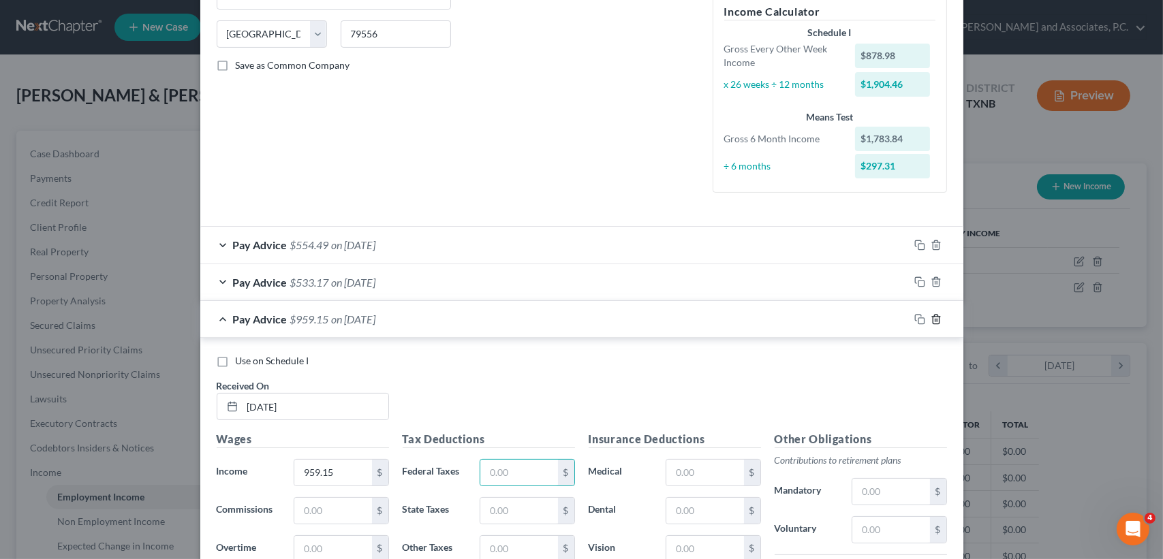
click at [933, 322] on icon "button" at bounding box center [936, 319] width 6 height 9
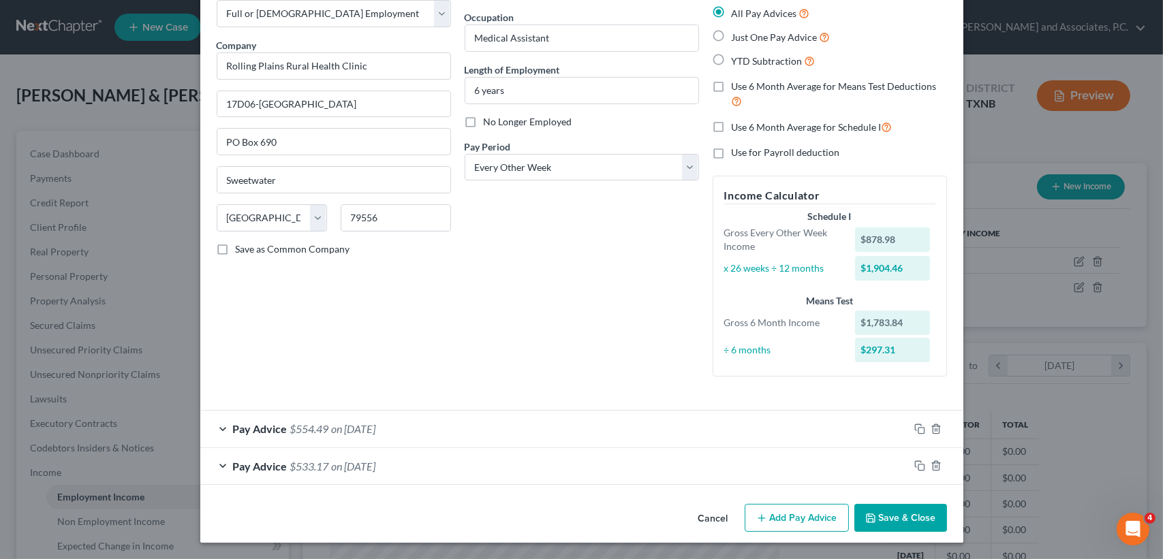
scroll to position [76, 0]
click at [918, 469] on rect "button" at bounding box center [921, 468] width 6 height 6
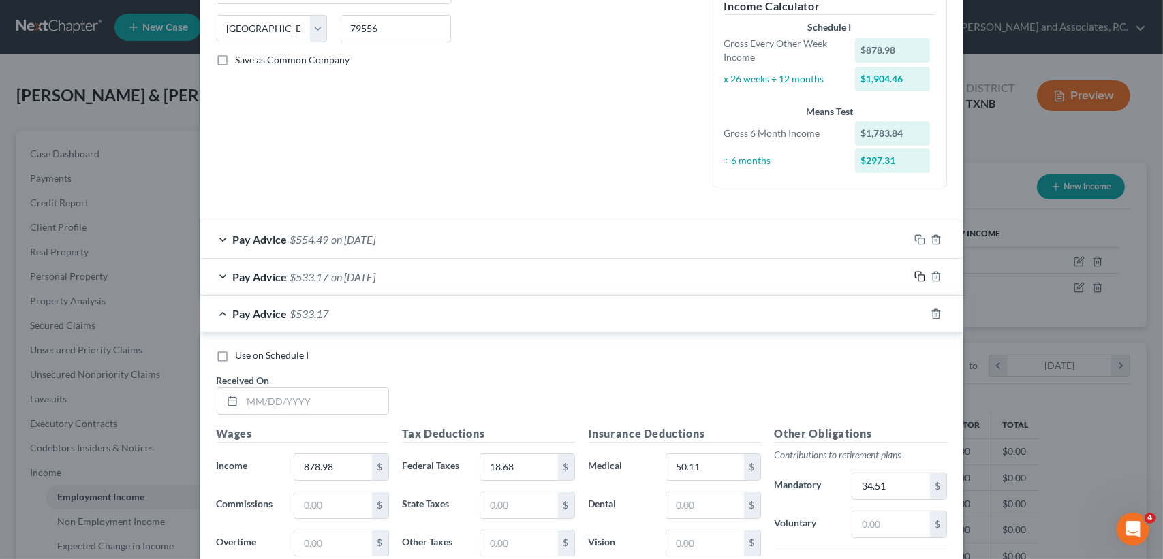
scroll to position [439, 0]
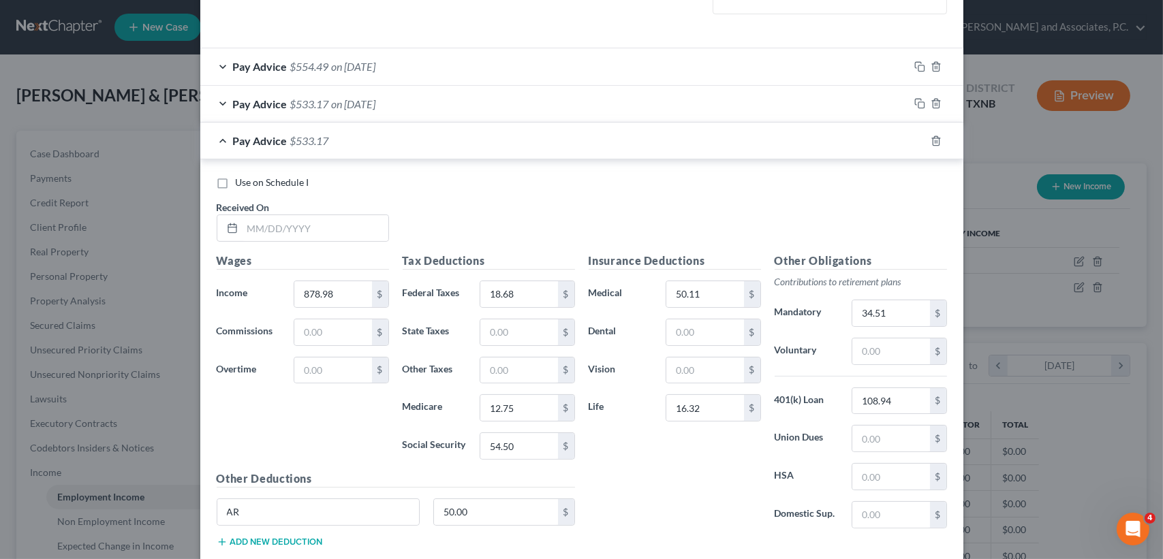
click at [359, 247] on div "Use on Schedule I Received On *" at bounding box center [582, 214] width 744 height 77
click at [350, 230] on input "text" at bounding box center [316, 228] width 146 height 26
type input "[DATE]"
type input "959.15"
type input "26.69"
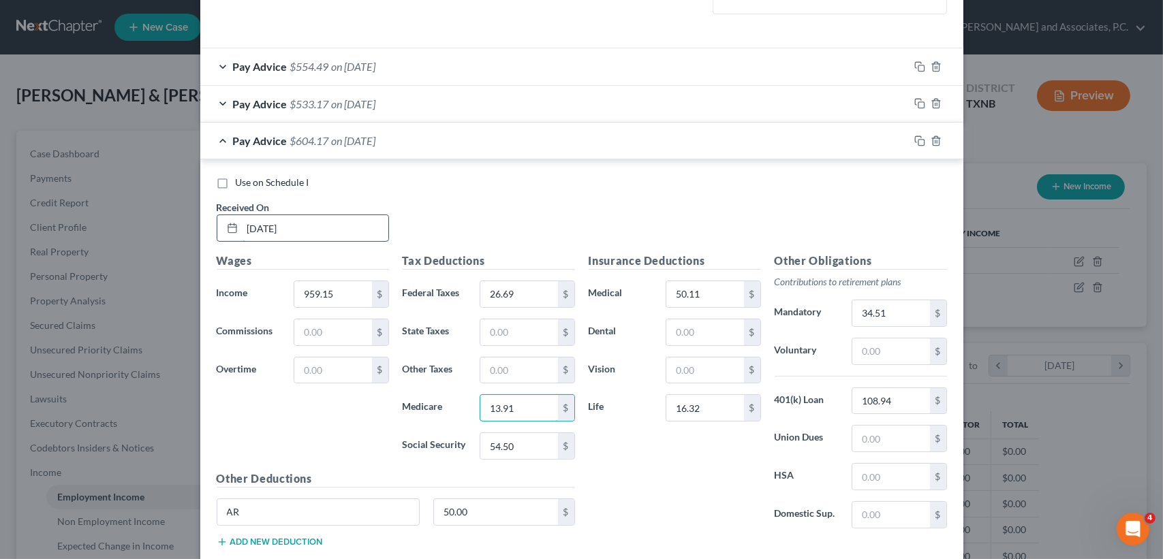
type input "13.91"
type input "59.47"
click at [359, 155] on div "Pay Advice $599.20 on [DATE]" at bounding box center [554, 141] width 709 height 36
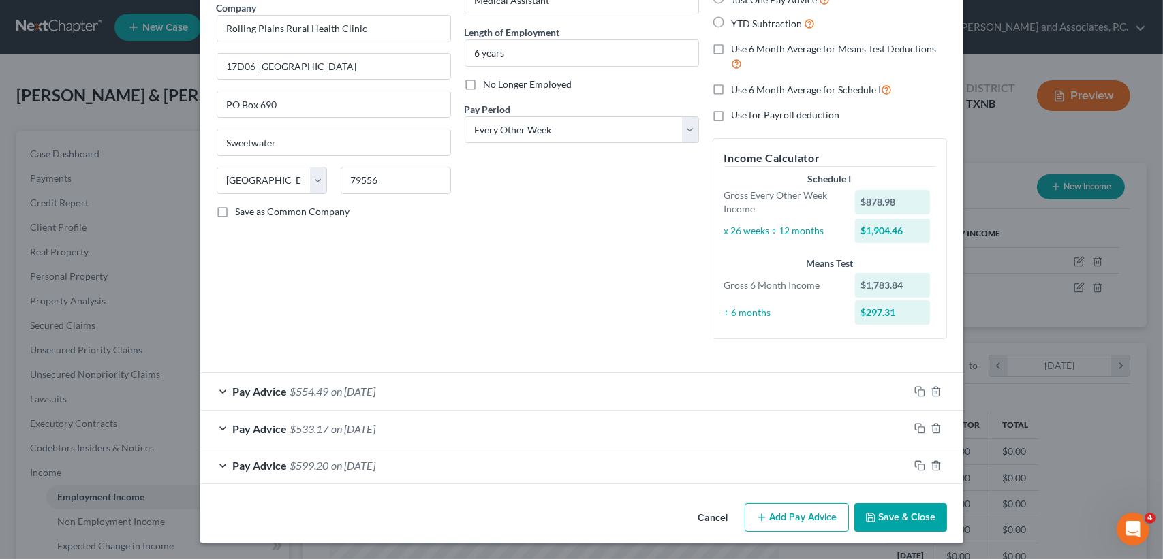
scroll to position [113, 0]
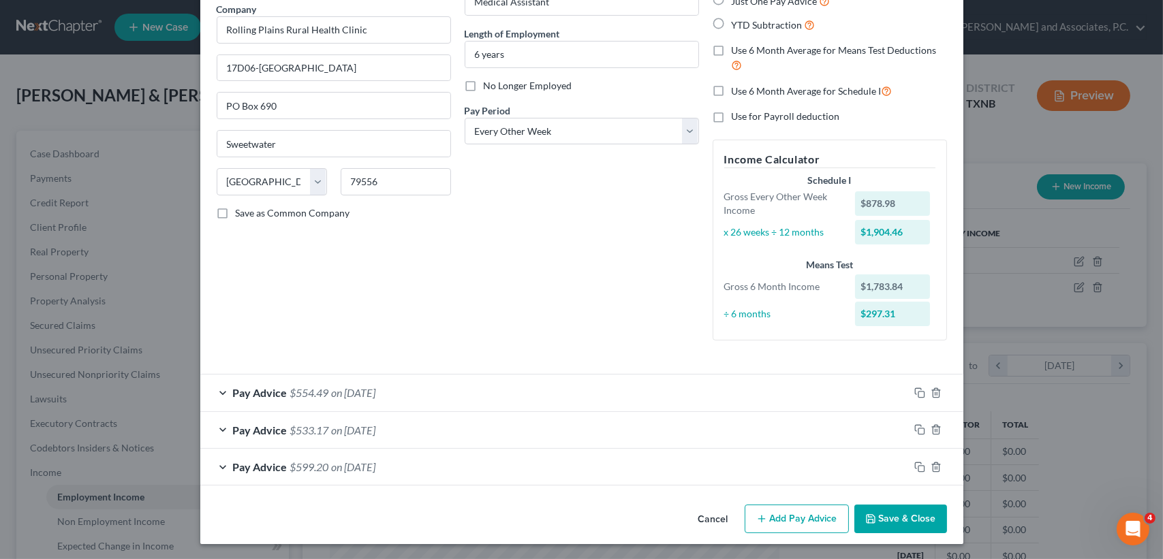
click at [911, 459] on div at bounding box center [936, 468] width 55 height 22
click at [915, 463] on icon "button" at bounding box center [918, 466] width 6 height 6
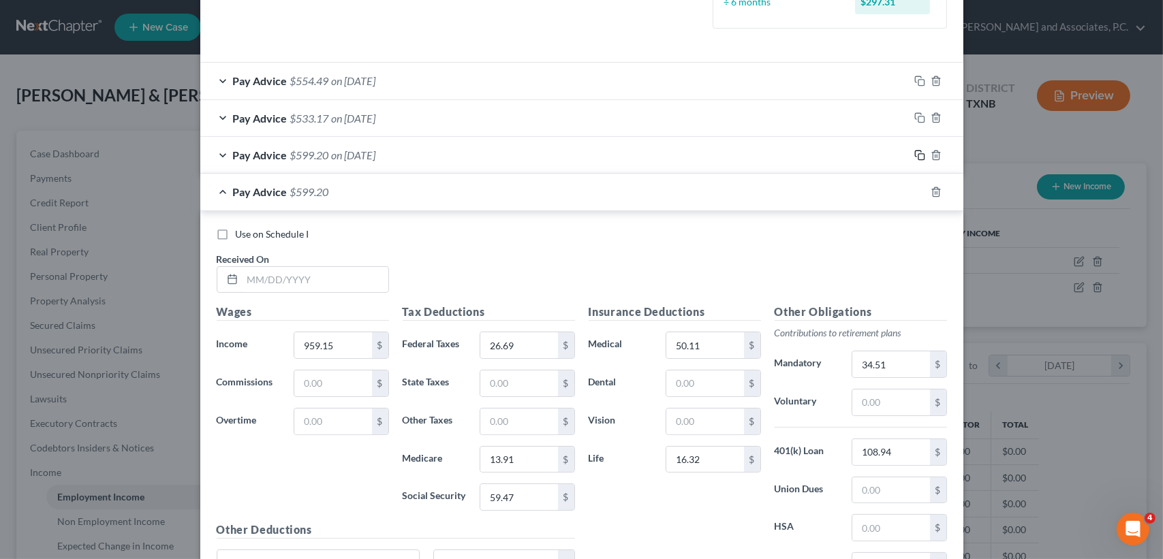
scroll to position [450, 0]
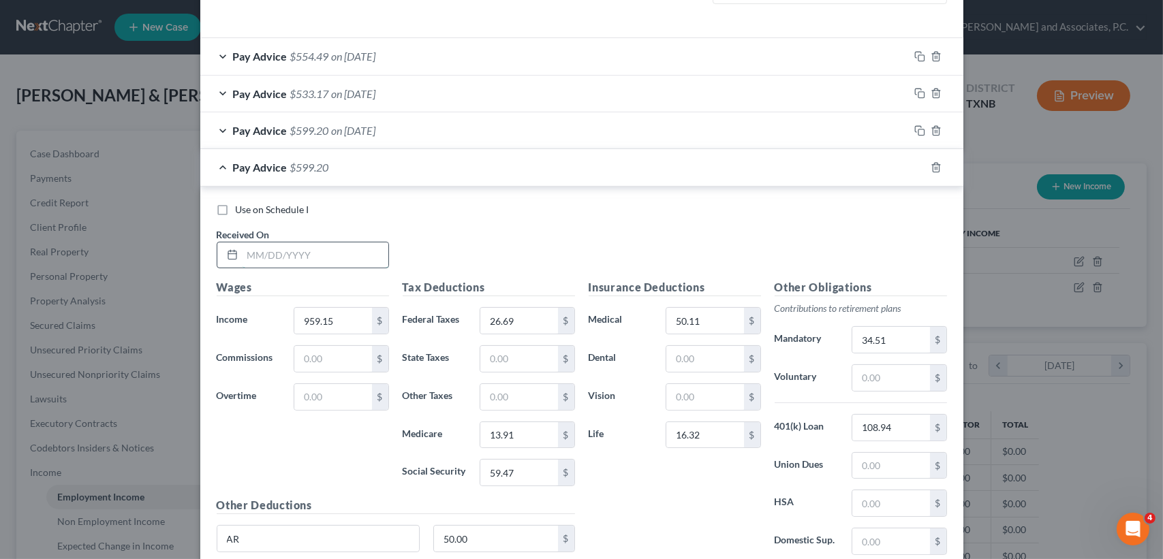
click at [307, 251] on input "text" at bounding box center [316, 256] width 146 height 26
type input "[DATE]"
type input "832.25"
type input "14.00"
type input "12.07"
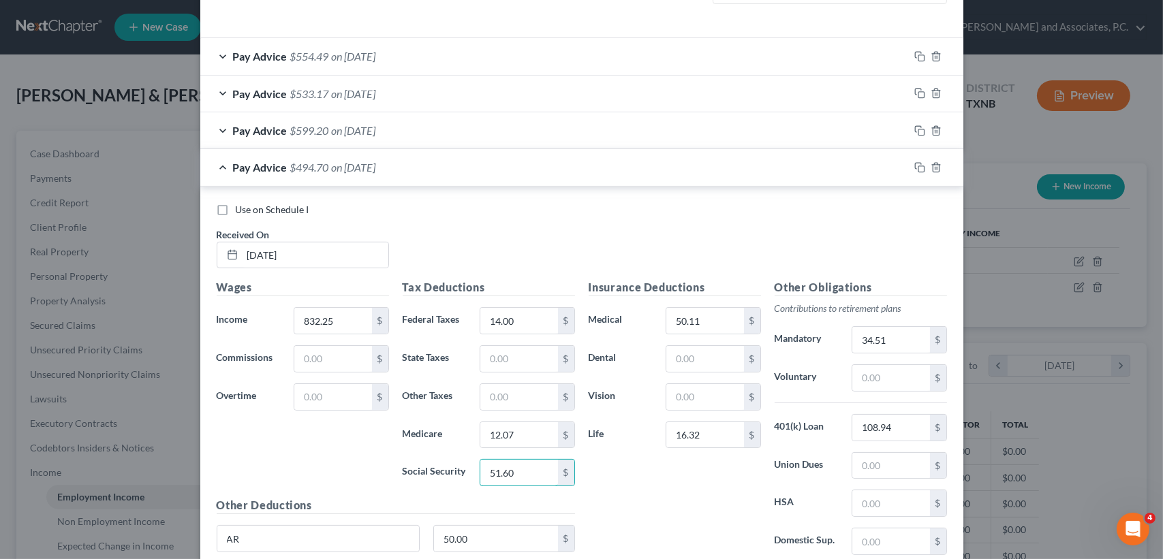
type input "51.60"
click at [345, 172] on span "on [DATE]" at bounding box center [354, 167] width 44 height 13
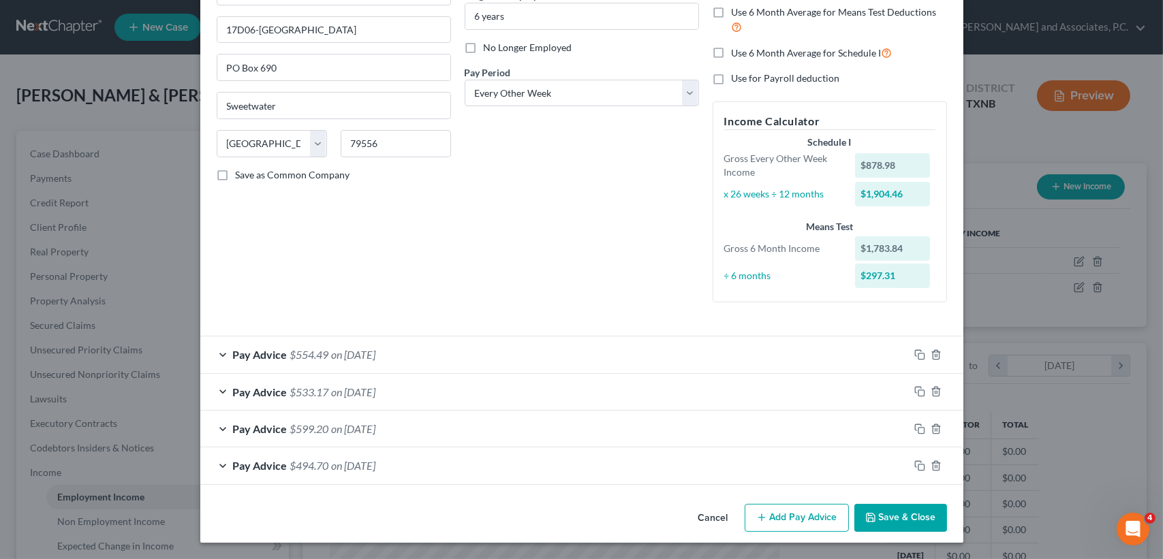
scroll to position [150, 0]
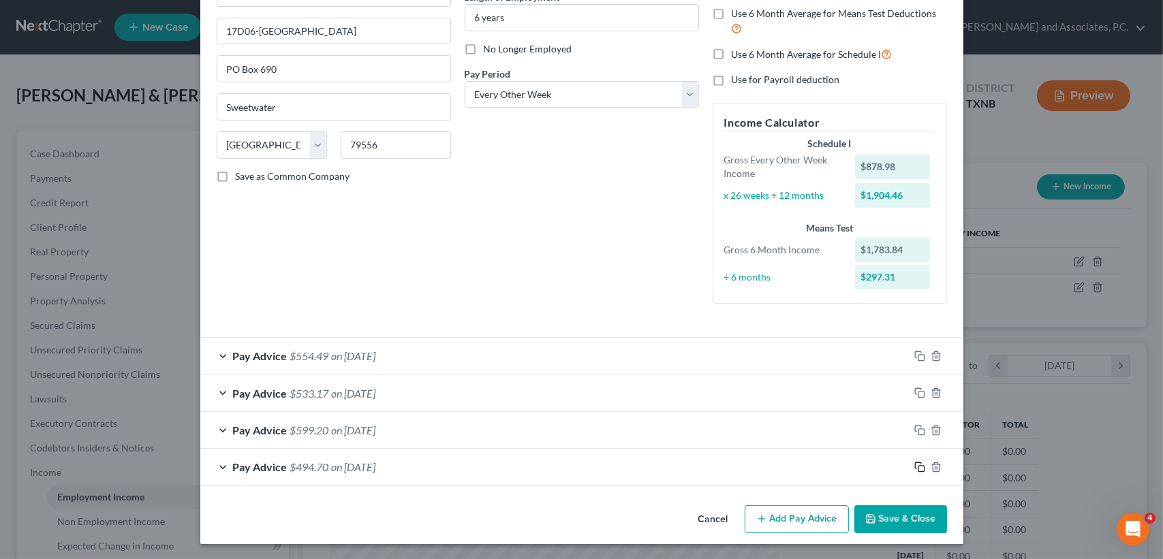
click at [917, 468] on icon "button" at bounding box center [919, 467] width 11 height 11
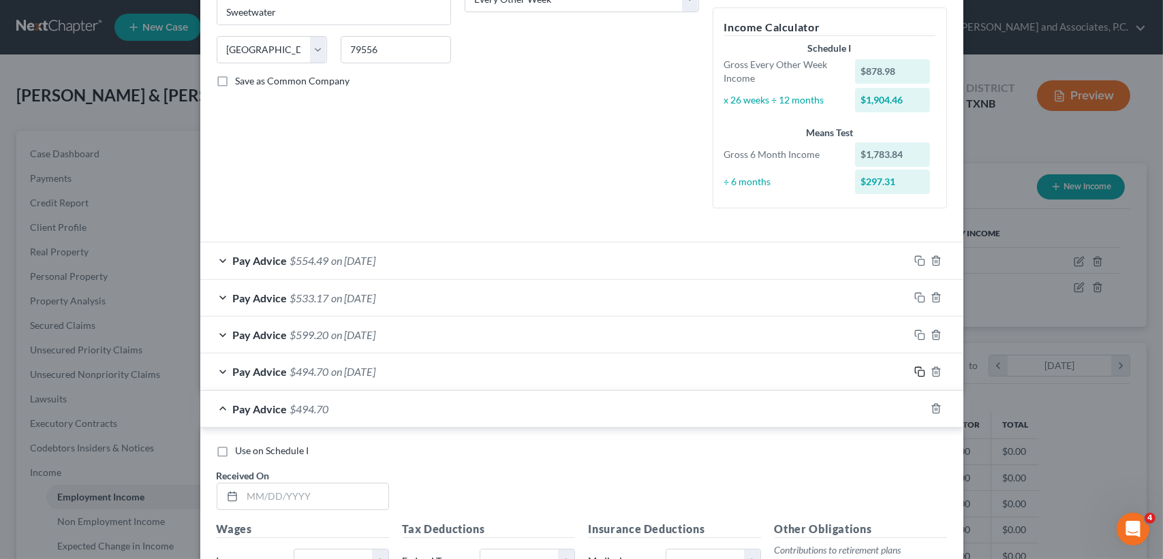
scroll to position [487, 0]
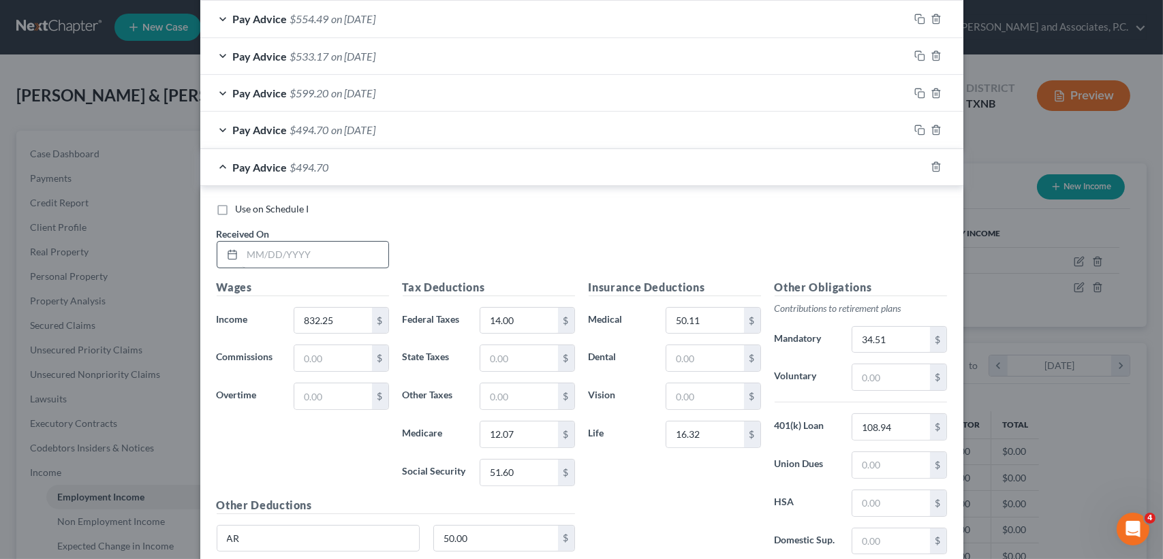
drag, startPoint x: 316, startPoint y: 224, endPoint x: 328, endPoint y: 241, distance: 21.0
click at [320, 224] on div "Use on Schedule I Received On *" at bounding box center [582, 240] width 744 height 77
click at [329, 243] on input "text" at bounding box center [316, 255] width 146 height 26
type input "[DATE]"
type input "989.70"
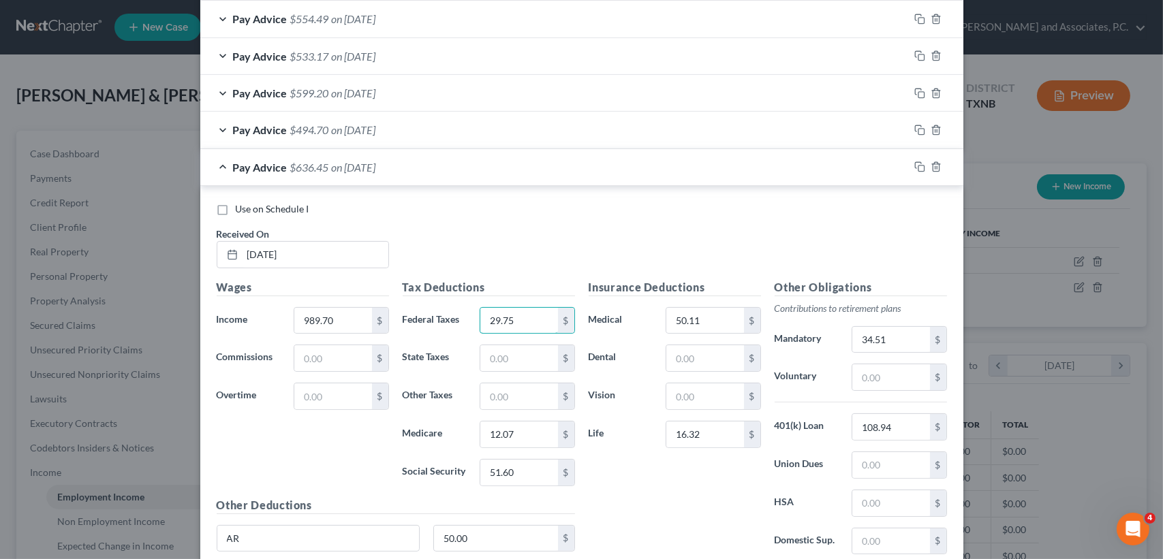
type input "29.75"
type input "14.35"
type input "61.36"
click at [332, 163] on span "on [DATE]" at bounding box center [354, 167] width 44 height 13
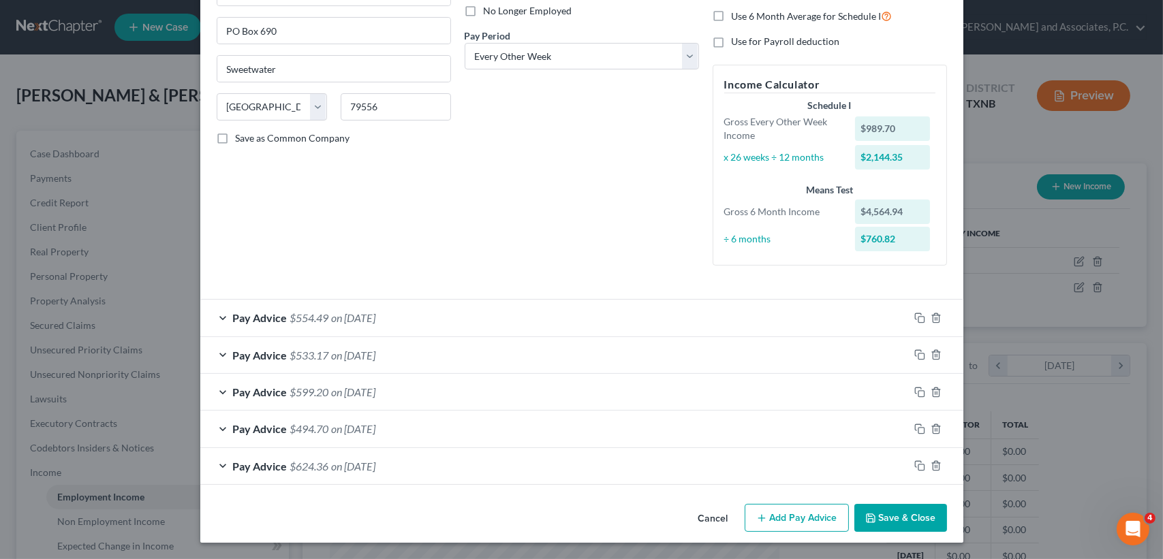
scroll to position [187, 0]
click at [918, 465] on rect "button" at bounding box center [921, 468] width 6 height 6
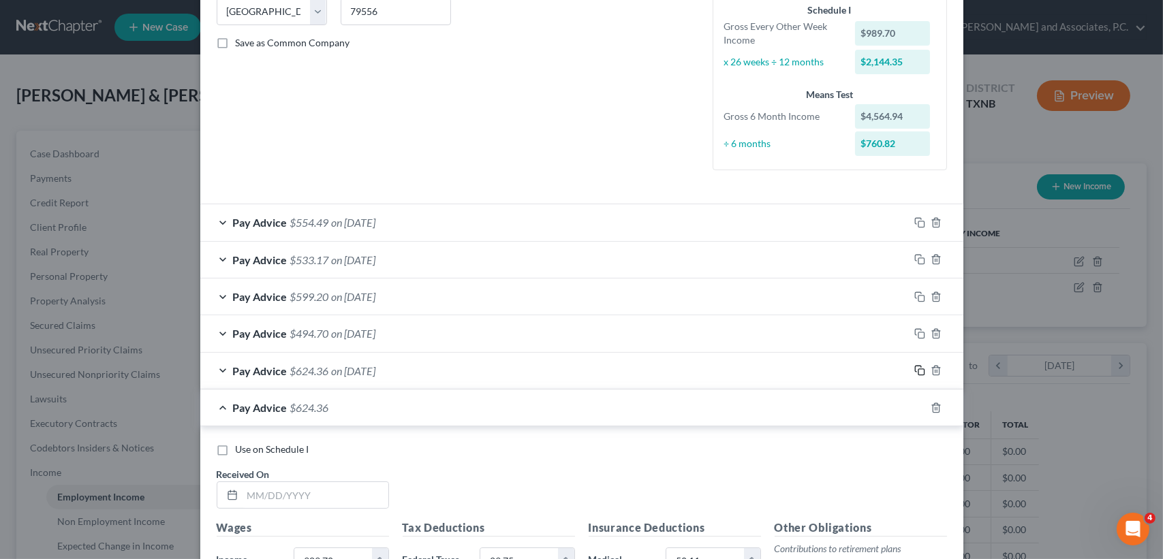
scroll to position [551, 0]
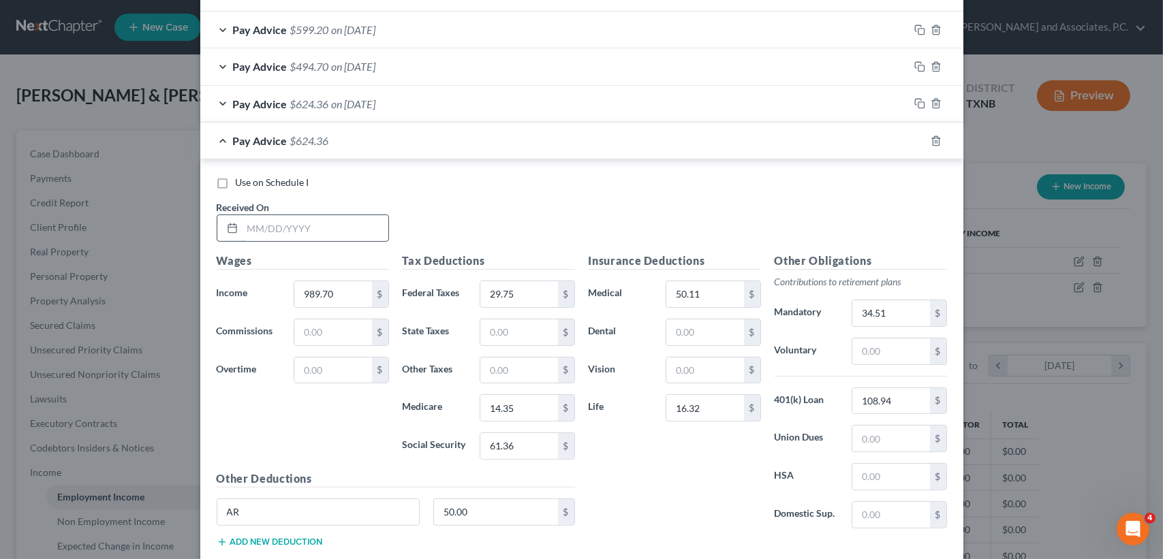
click at [343, 223] on input "text" at bounding box center [316, 228] width 146 height 26
type input "[DATE]"
type input "1,063.62"
type input "37.14"
type input "15.42"
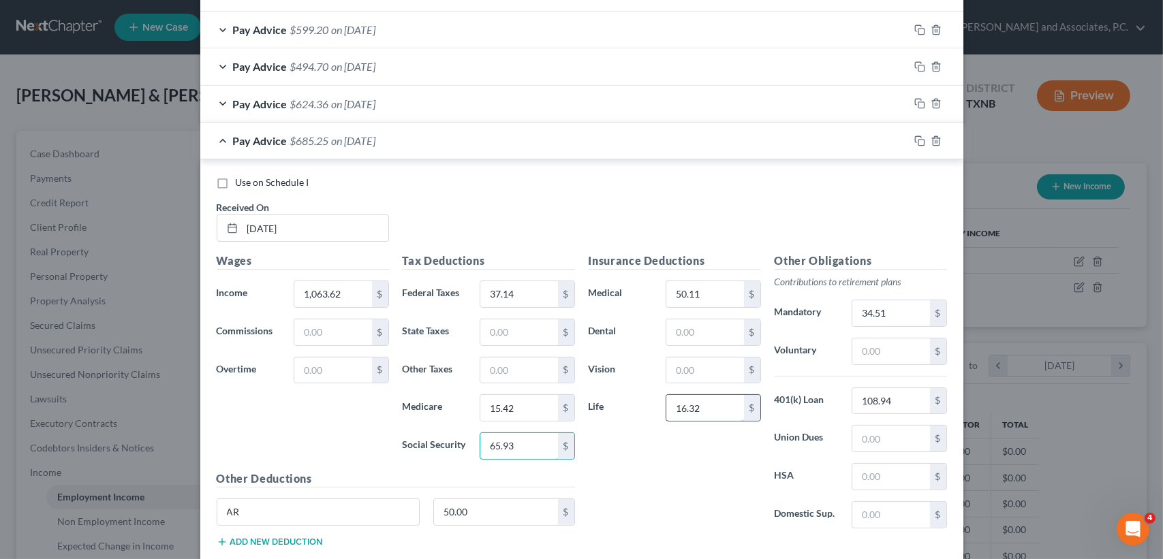
type input "65.93"
type input "12.00"
type input "41.87"
click at [411, 142] on div "Pay Advice $697.81 on [DATE]" at bounding box center [554, 141] width 709 height 36
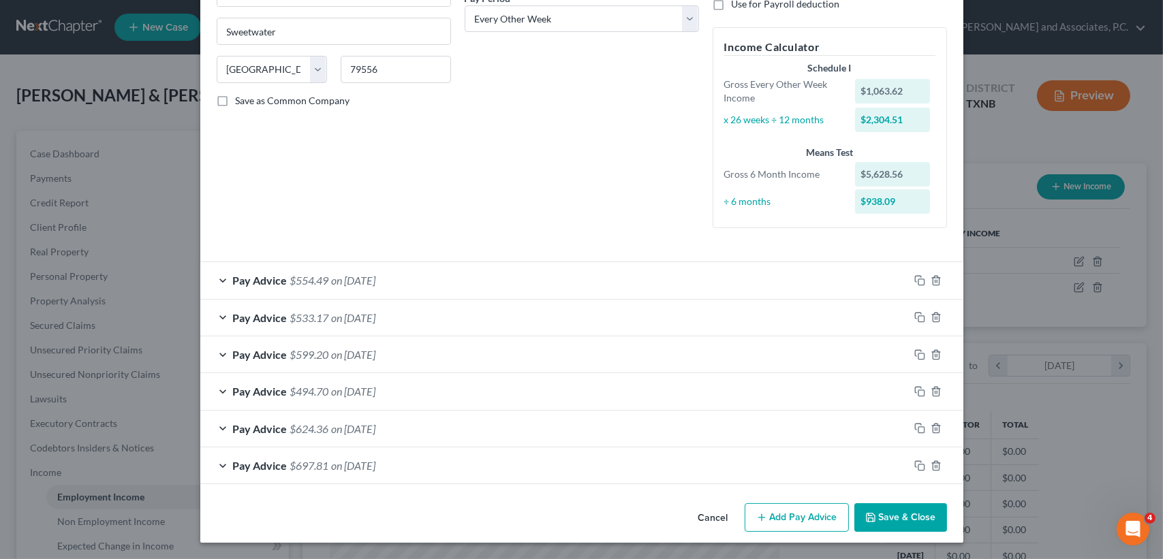
scroll to position [223, 0]
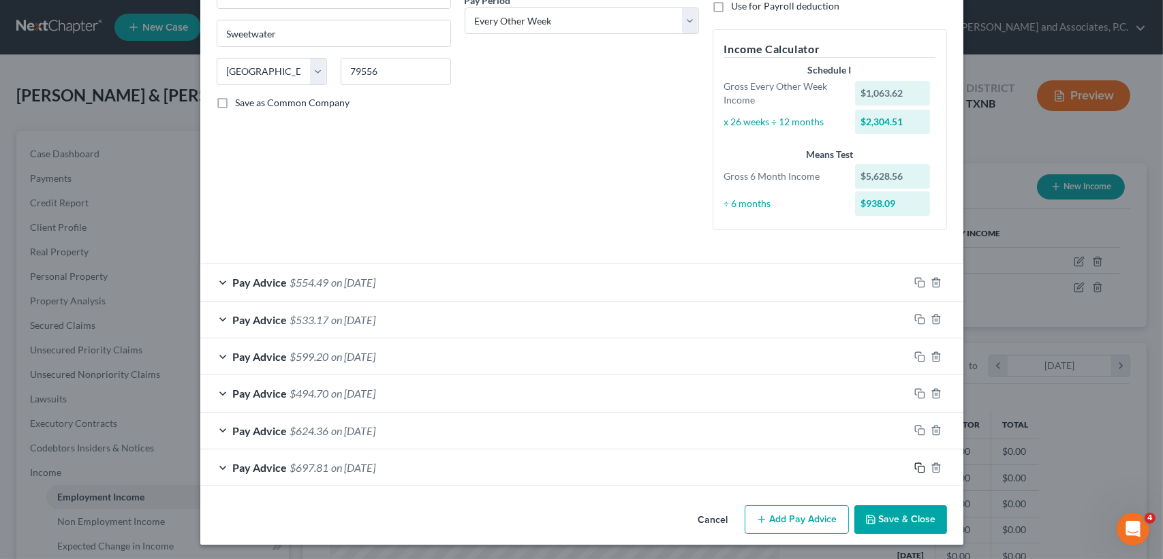
click at [918, 467] on rect "button" at bounding box center [921, 470] width 6 height 6
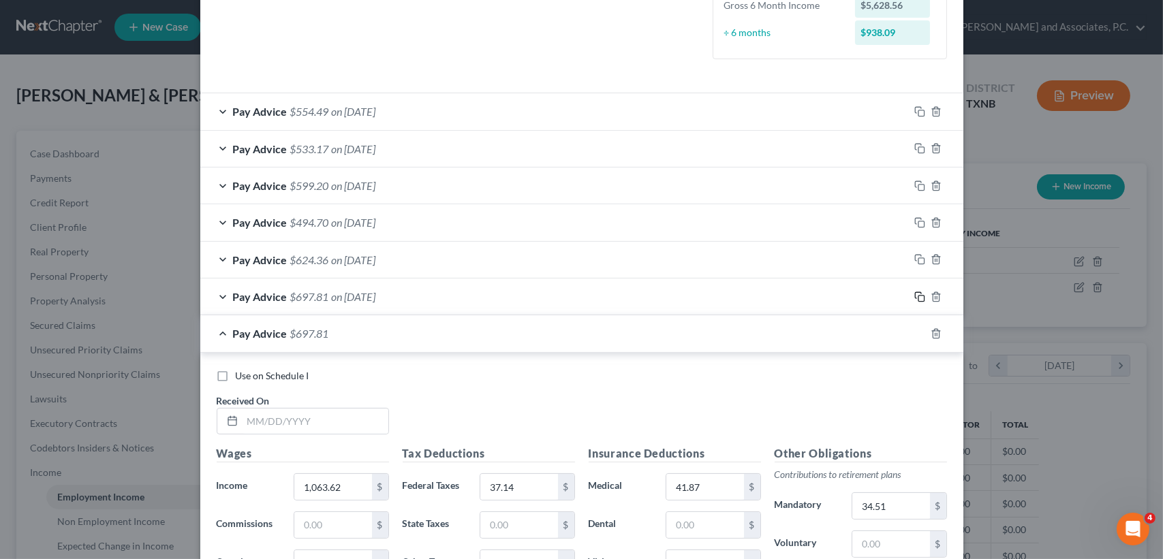
scroll to position [670, 0]
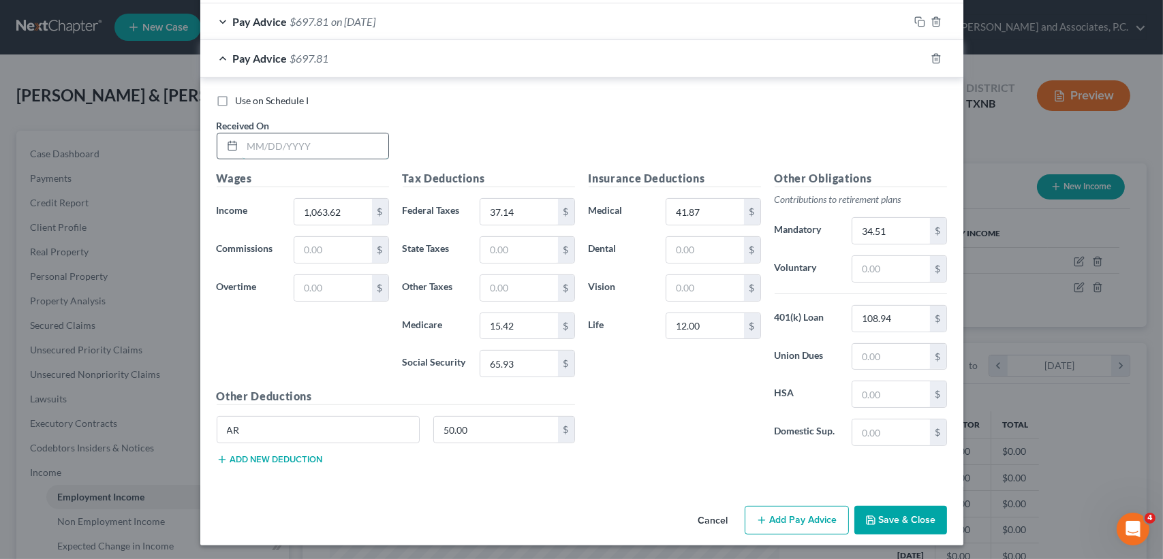
click at [338, 149] on input "text" at bounding box center [316, 147] width 146 height 26
type input "[DATE]"
type input "1,043.63"
type input "35.14"
type input "15.14"
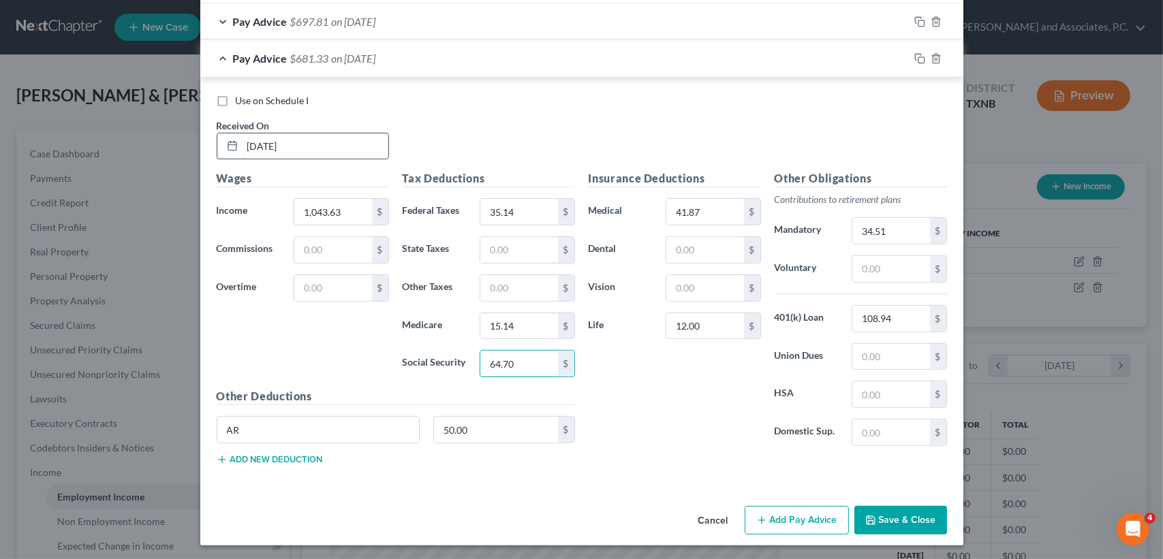
type input "64.70"
type input "0.00"
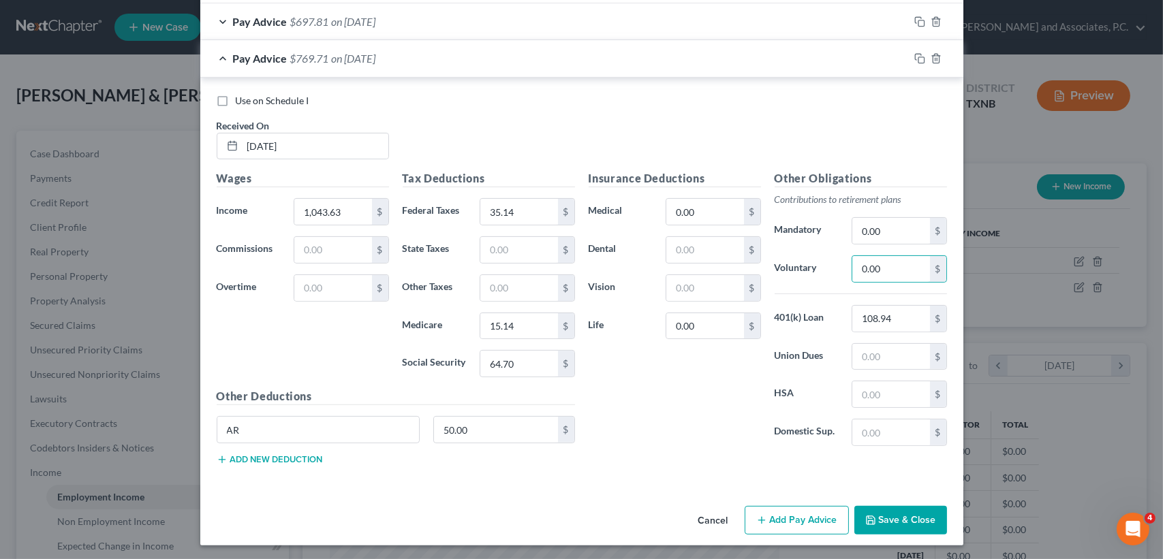
click at [457, 120] on div "Use on Schedule I Received On * [DATE]" at bounding box center [582, 132] width 744 height 77
click at [896, 223] on input "0.00" at bounding box center [890, 231] width 77 height 26
type input "34.51"
click at [288, 65] on div "Pay Advice $735.20 on [DATE]" at bounding box center [554, 58] width 709 height 36
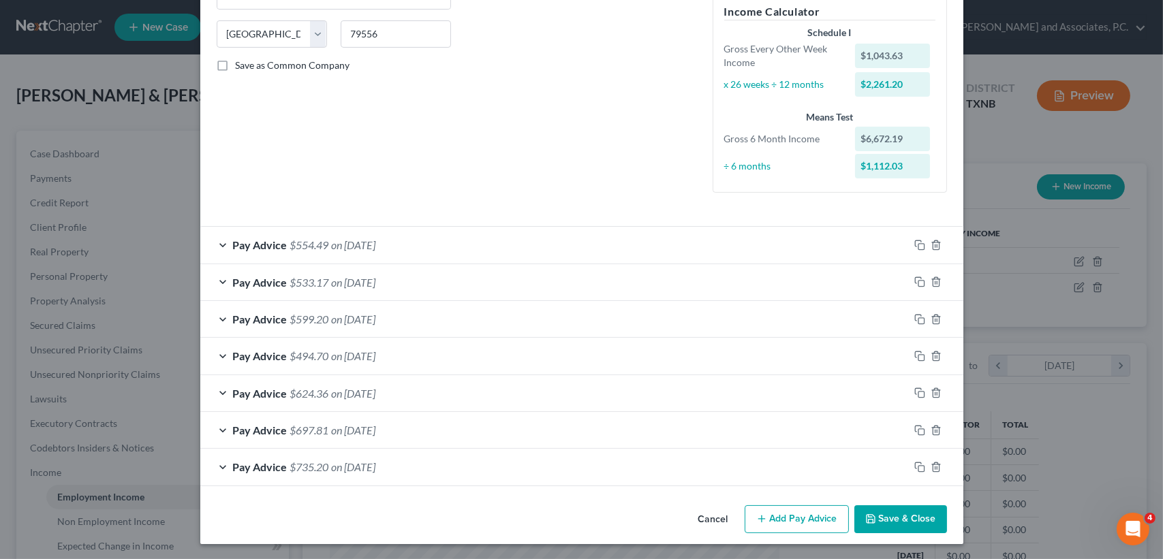
scroll to position [261, 0]
click at [918, 466] on rect "button" at bounding box center [921, 469] width 6 height 6
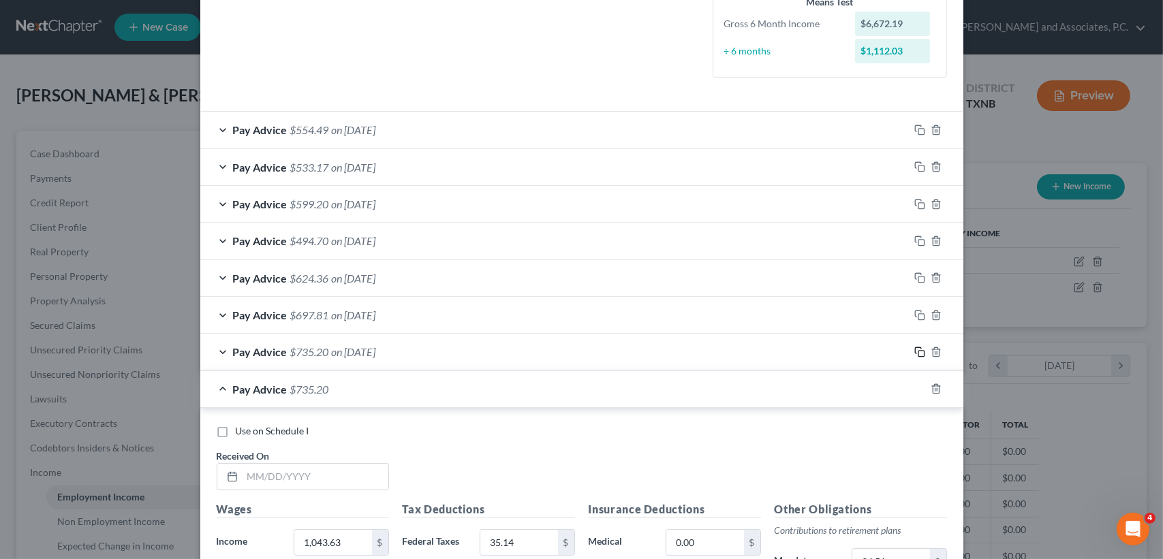
scroll to position [443, 0]
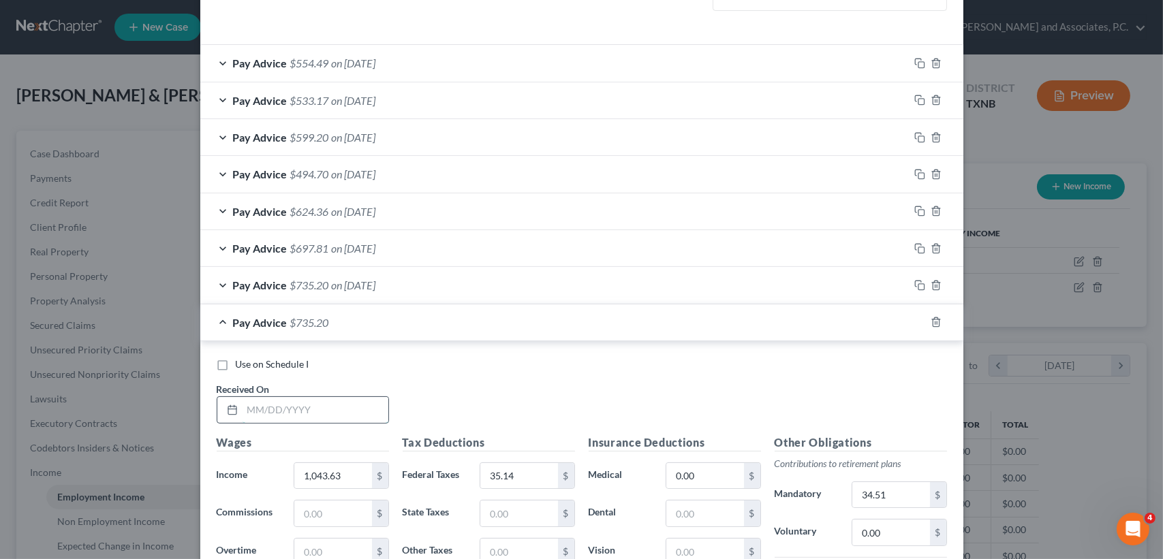
click at [275, 408] on input "text" at bounding box center [316, 410] width 146 height 26
type input "[DATE]"
type input "940.24"
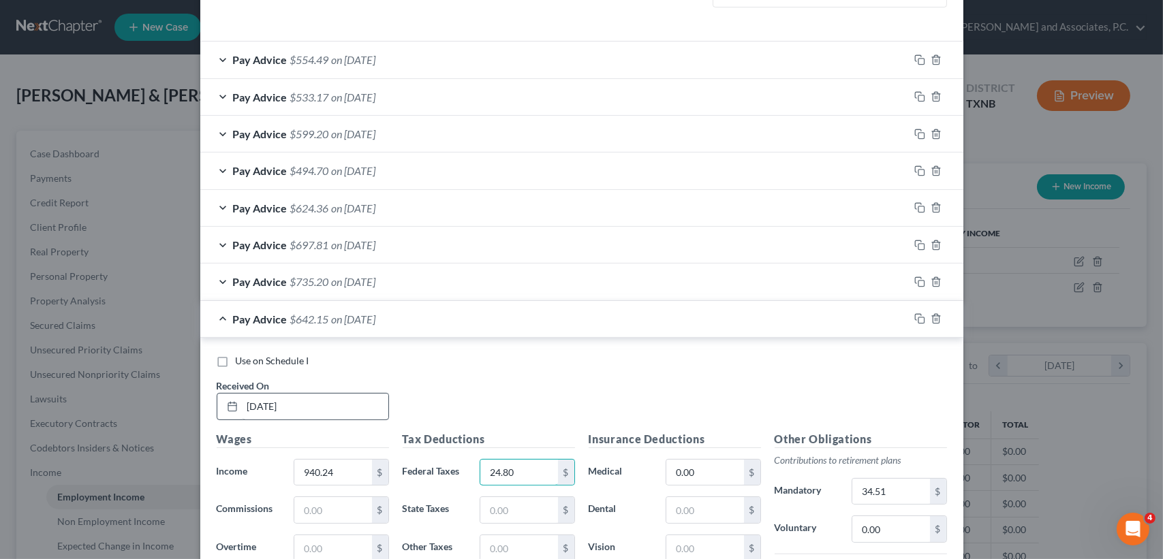
type input "24.80"
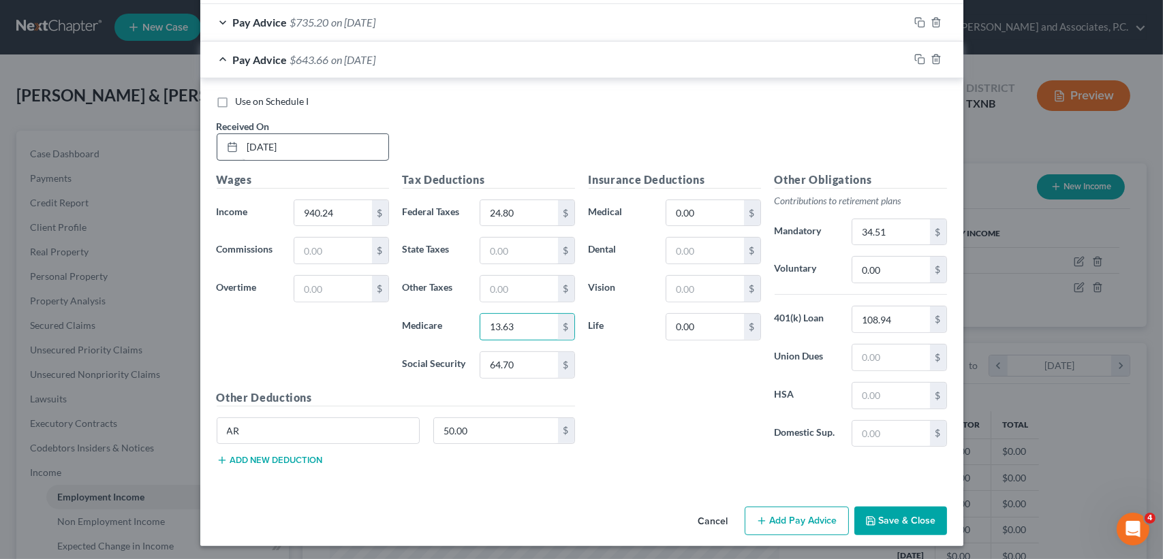
type input "13.63"
type input "58.30"
click at [747, 457] on div "Insurance Deductions Medical 0.00 $ Dental $ Vision $ Life 0.00 $ Other Obligat…" at bounding box center [768, 325] width 372 height 306
type input "43.19"
click at [730, 314] on input "0.00" at bounding box center [704, 327] width 77 height 26
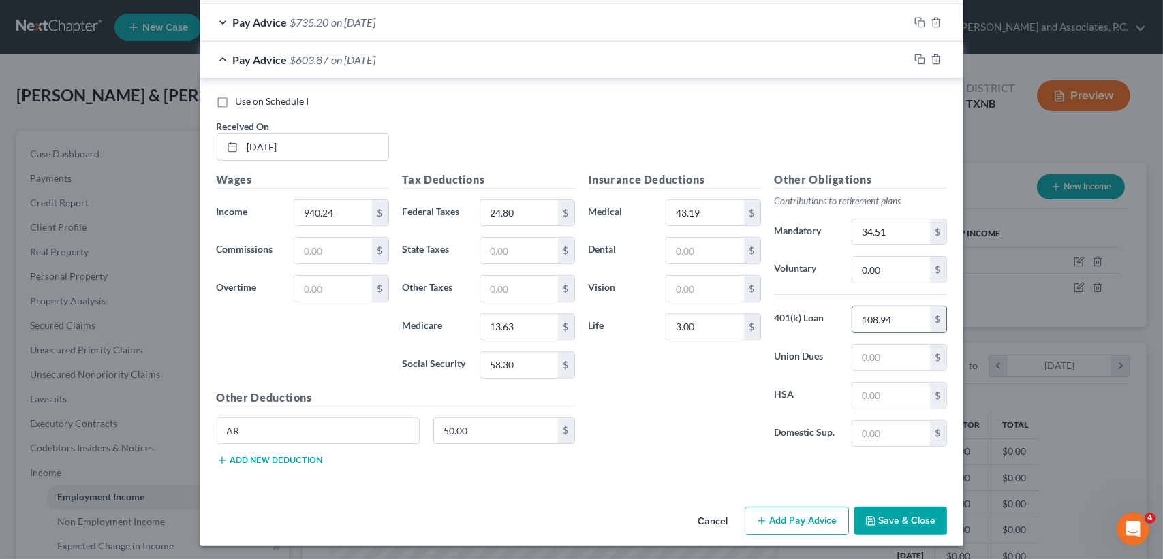
click at [906, 316] on input "108.94" at bounding box center [890, 320] width 77 height 26
click at [724, 328] on input "3.00" at bounding box center [704, 327] width 77 height 26
type input "15.00"
drag, startPoint x: 293, startPoint y: 59, endPoint x: 281, endPoint y: 62, distance: 12.6
click at [292, 59] on span "$591.87" at bounding box center [309, 59] width 39 height 13
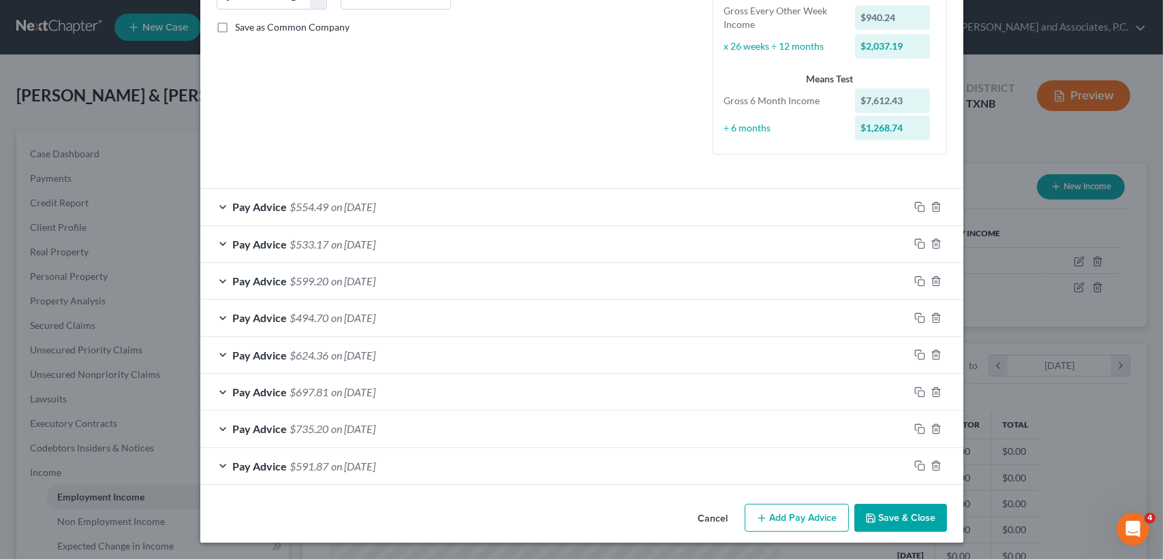
scroll to position [298, 0]
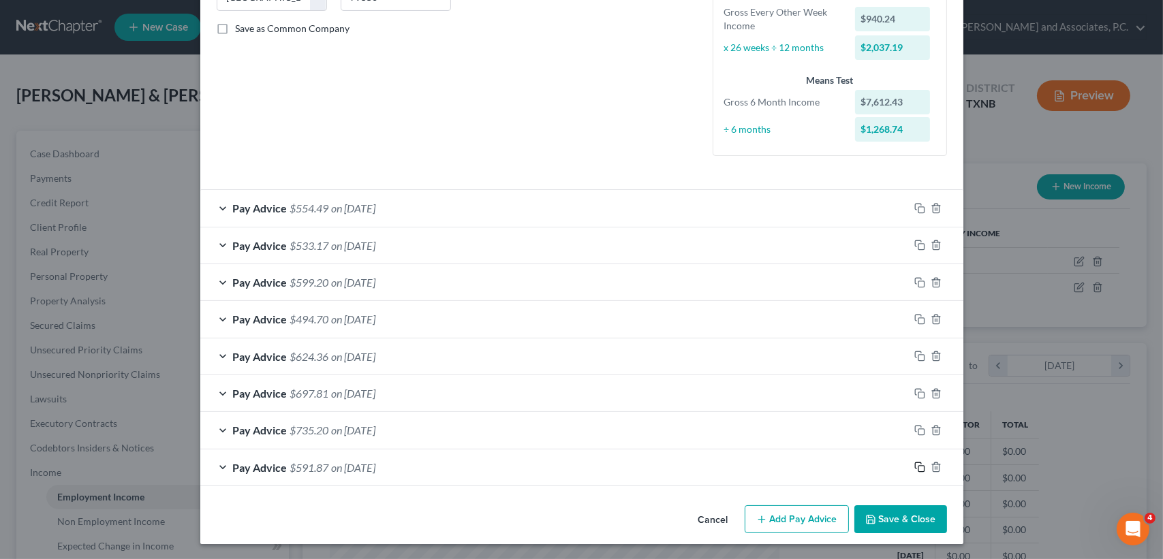
click at [918, 466] on rect "button" at bounding box center [921, 469] width 6 height 6
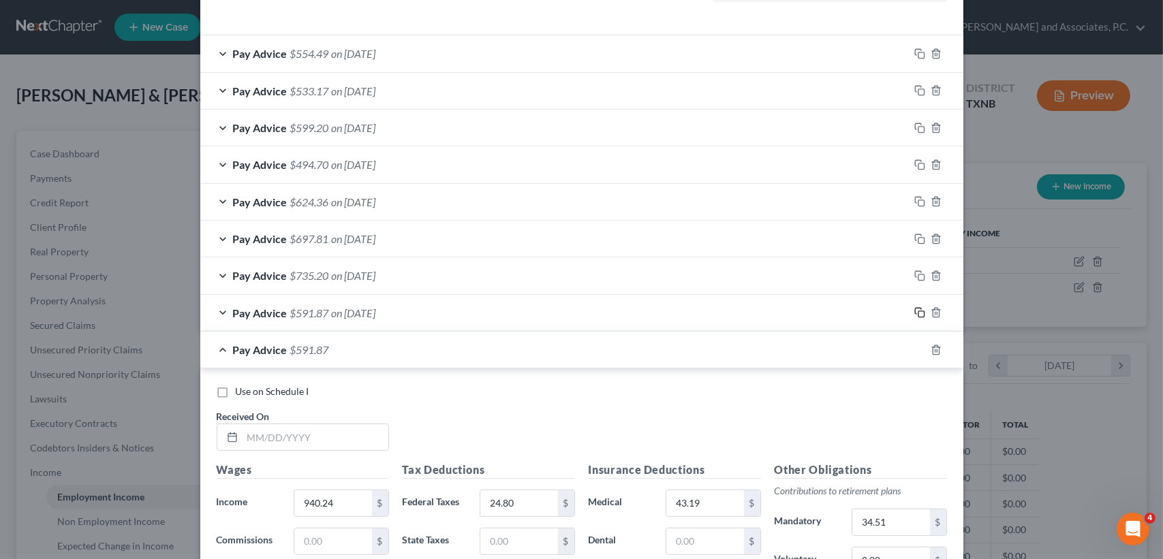
scroll to position [661, 0]
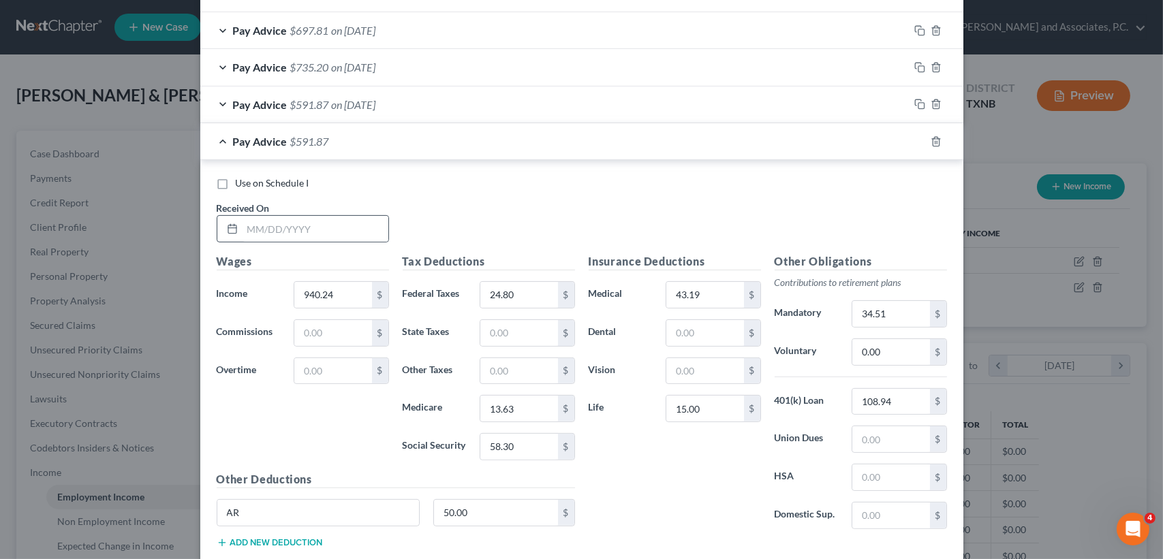
click at [325, 241] on div at bounding box center [303, 228] width 172 height 27
click at [325, 227] on input "text" at bounding box center [316, 229] width 146 height 26
type input "[DATE]"
type input "959.87"
type input "26.77"
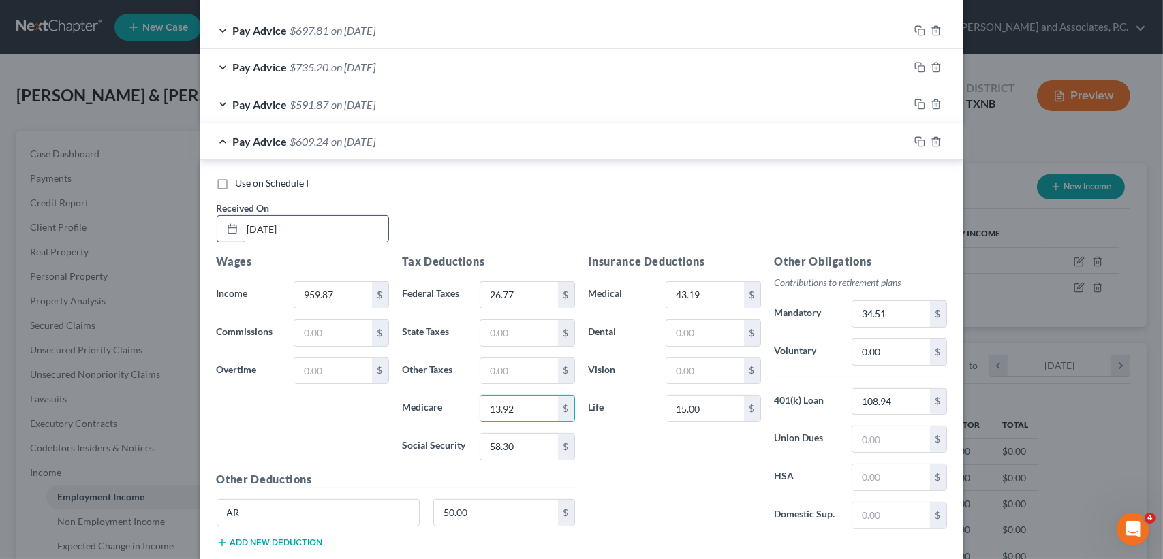
type input "13.92"
type input "59.51"
click at [307, 144] on span "$608.03" at bounding box center [309, 141] width 39 height 13
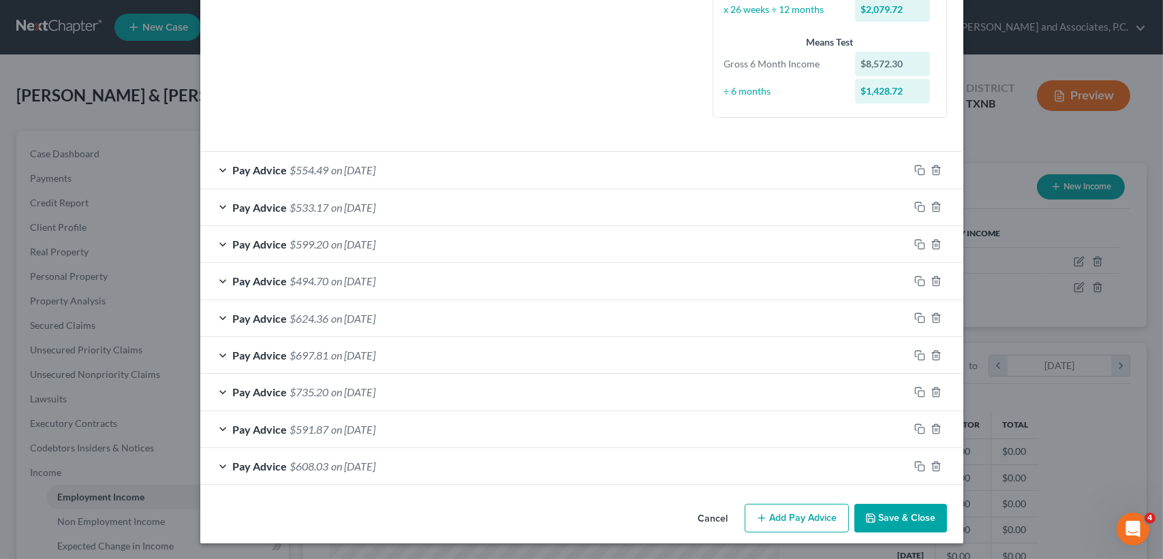
scroll to position [335, 0]
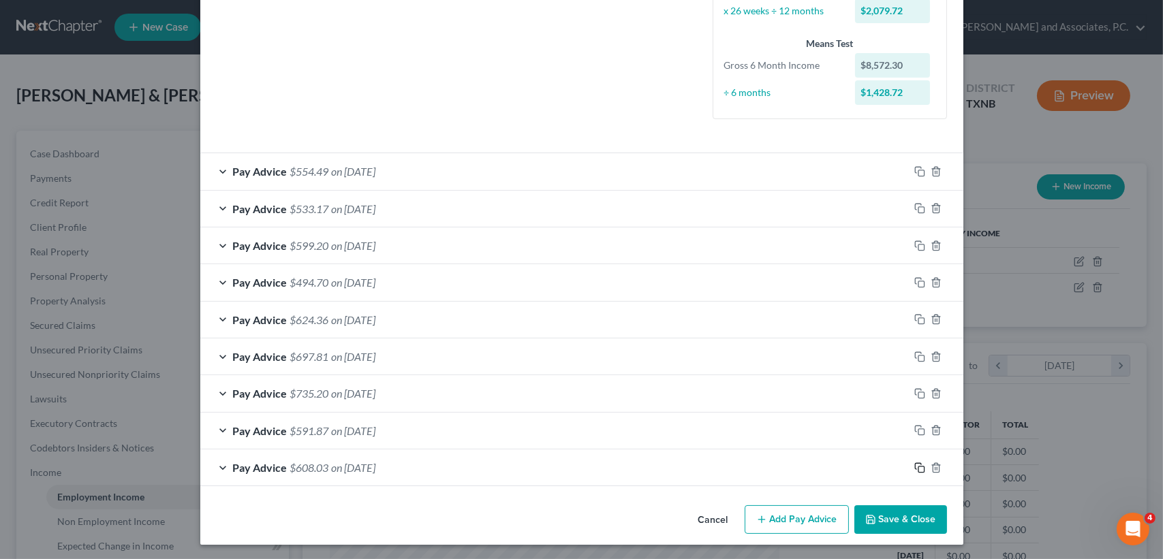
drag, startPoint x: 914, startPoint y: 463, endPoint x: 572, endPoint y: 419, distance: 344.9
click at [914, 463] on icon "button" at bounding box center [919, 468] width 11 height 11
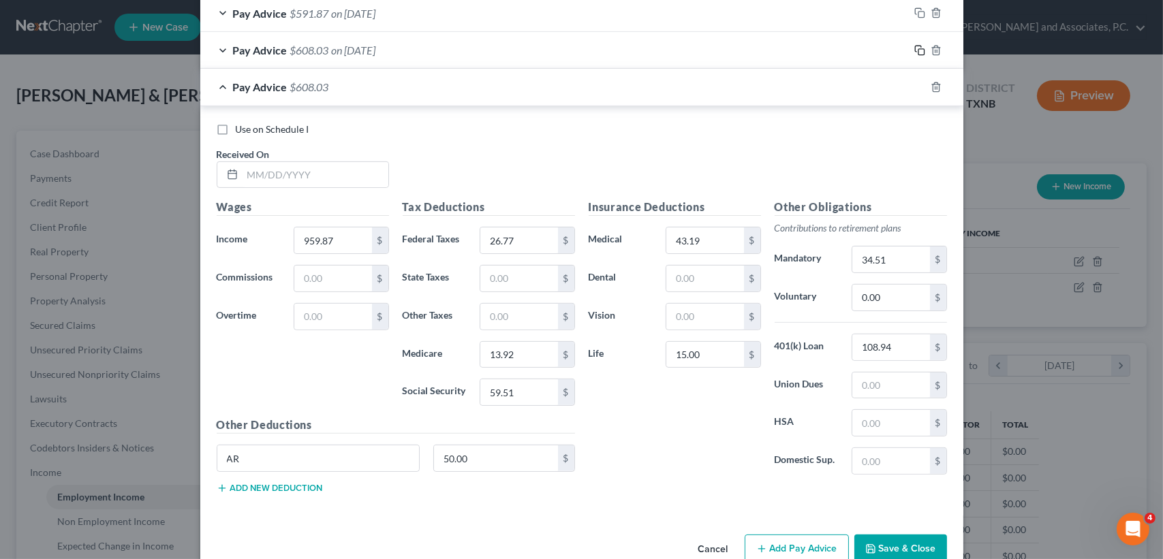
scroll to position [780, 0]
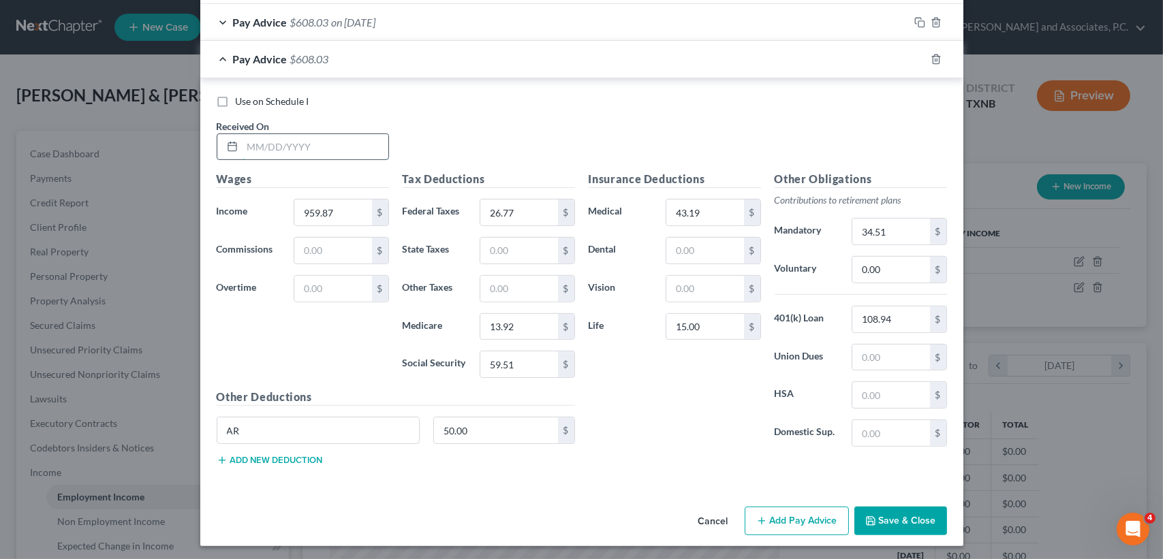
click at [308, 149] on input "text" at bounding box center [316, 147] width 146 height 26
type input "[DATE]"
type input "911.33"
type input "21.91"
type input "13.21"
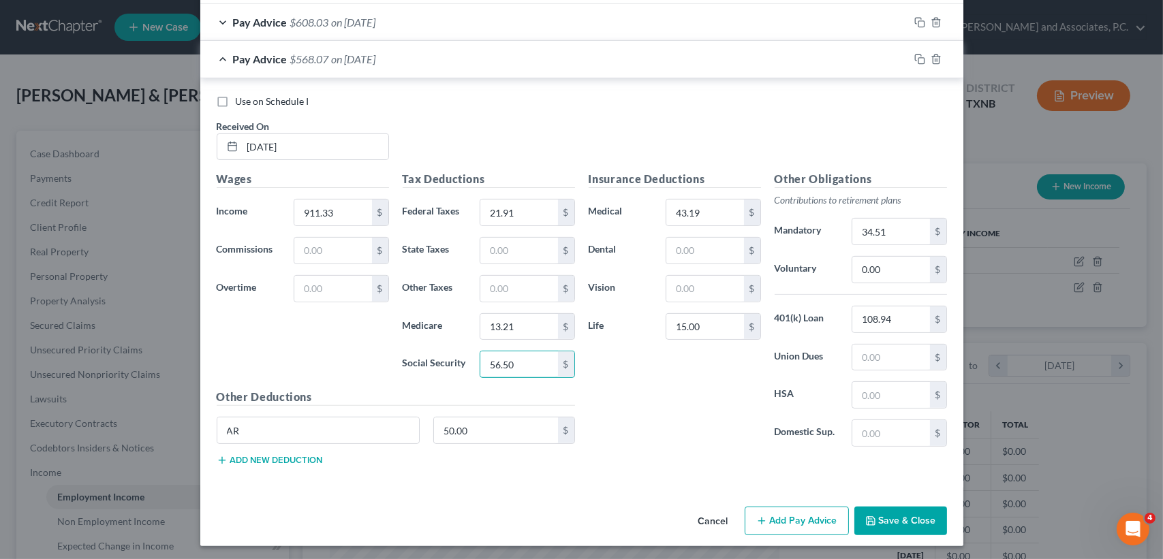
type input "56.50"
click at [308, 66] on div "Pay Advice $568.07 on [DATE]" at bounding box center [554, 59] width 709 height 36
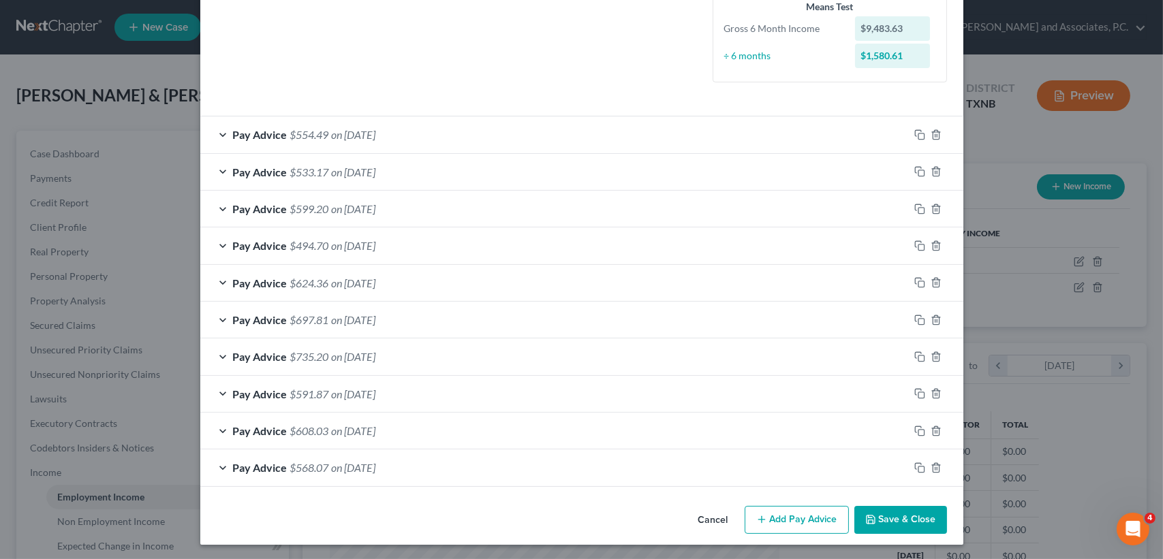
scroll to position [371, 0]
click at [915, 464] on icon "button" at bounding box center [919, 468] width 11 height 11
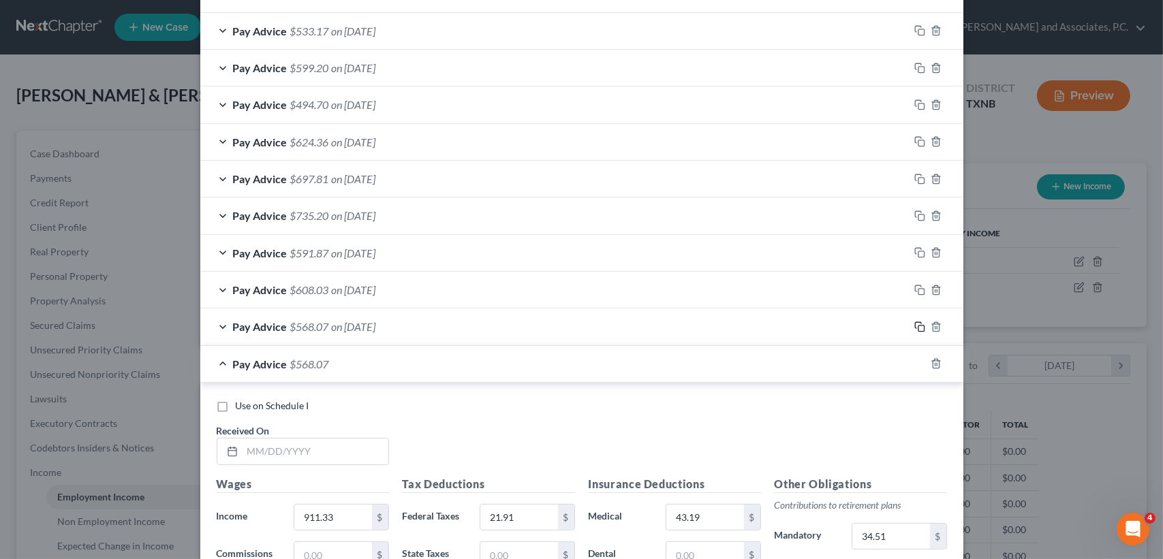
scroll to position [735, 0]
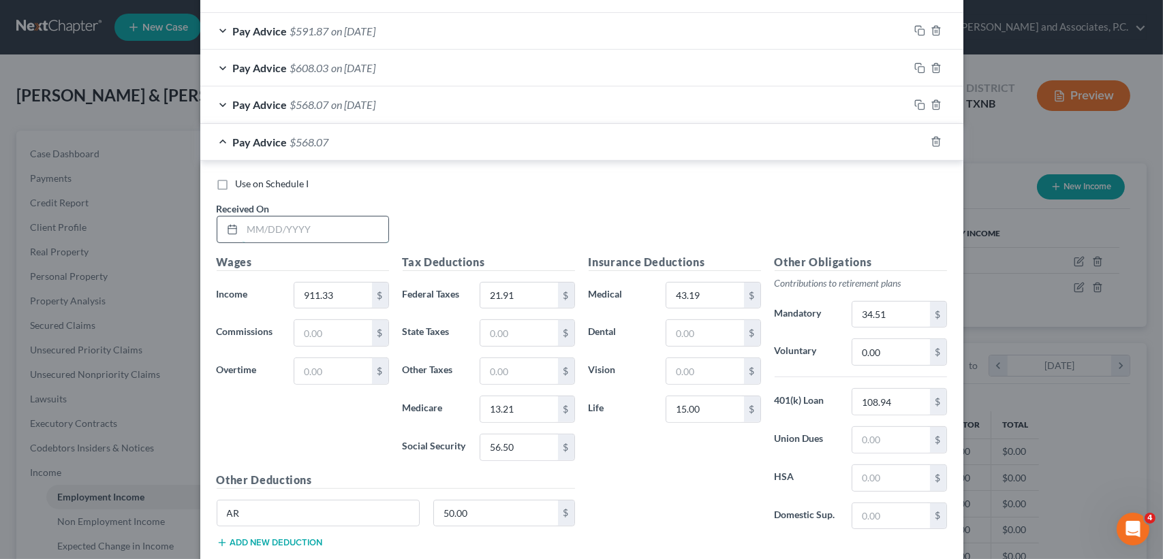
click at [349, 221] on input "text" at bounding box center [316, 230] width 146 height 26
type input "[DATE]"
type input "1,003.44"
type input "31.12"
type input "14.55"
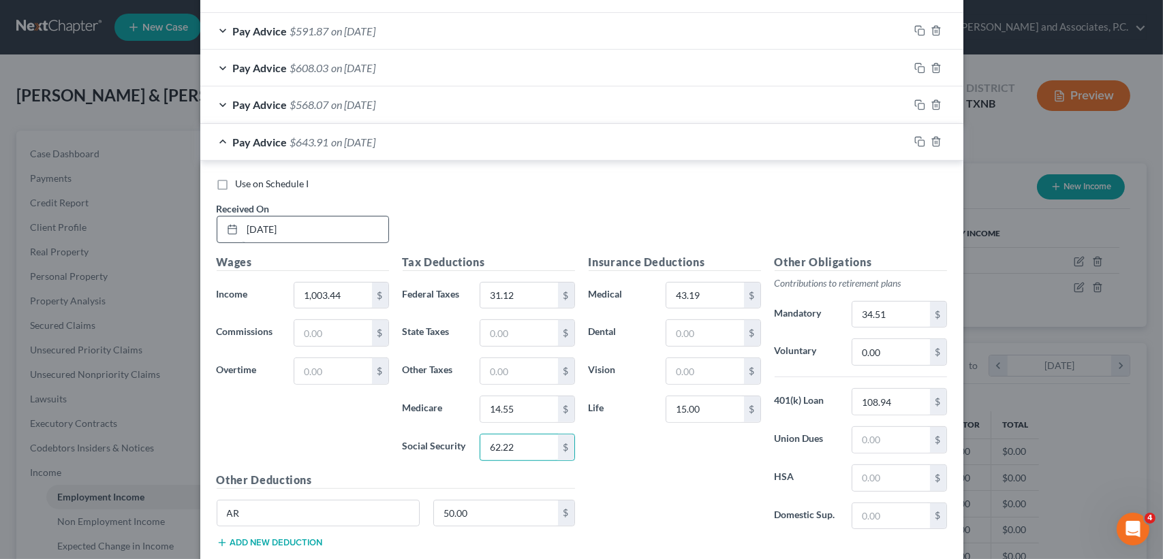
type input "62.22"
click at [402, 150] on div "Pay Advice $643.91 on [DATE]" at bounding box center [554, 142] width 709 height 36
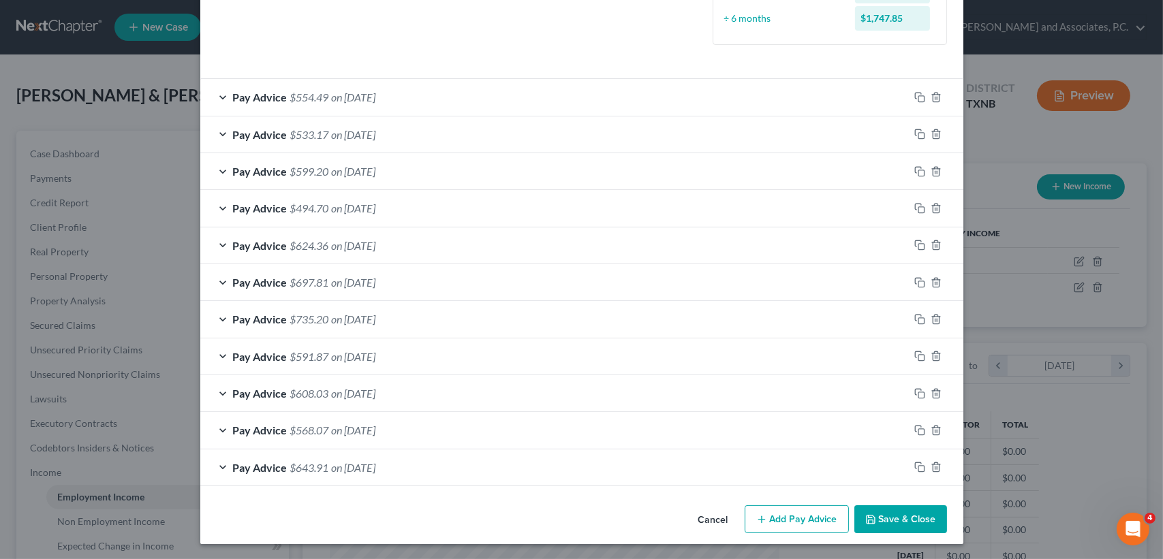
scroll to position [409, 0]
click at [914, 464] on icon "button" at bounding box center [919, 467] width 11 height 11
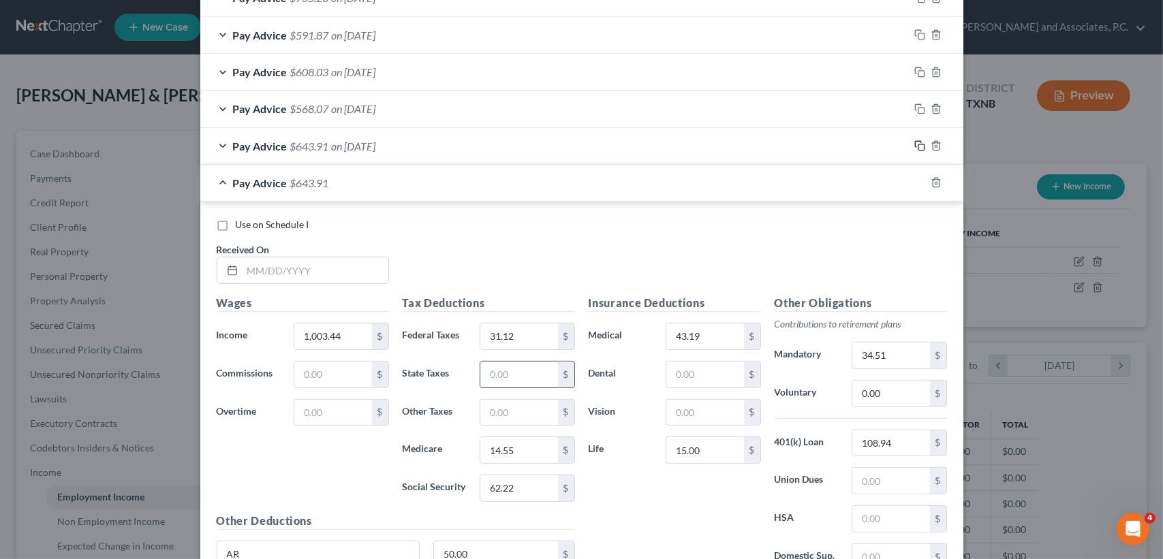
scroll to position [745, 0]
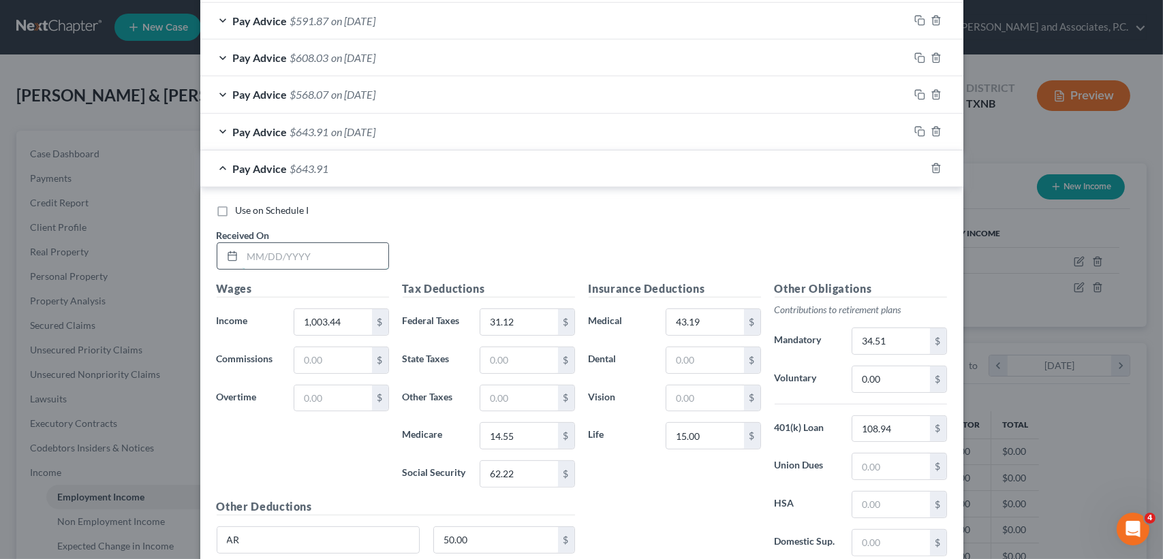
click at [368, 253] on input "text" at bounding box center [316, 256] width 146 height 26
type input "[DATE]"
type input "1,007.32"
type input "31.51"
type input "14.61"
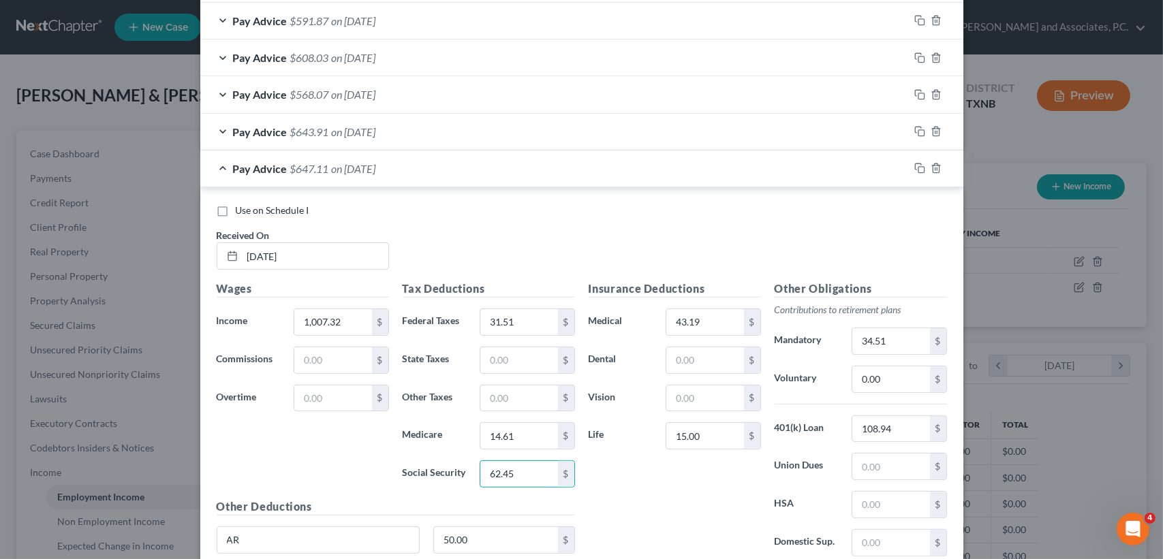
type input "62.45"
click at [351, 169] on span "on [DATE]" at bounding box center [354, 168] width 44 height 13
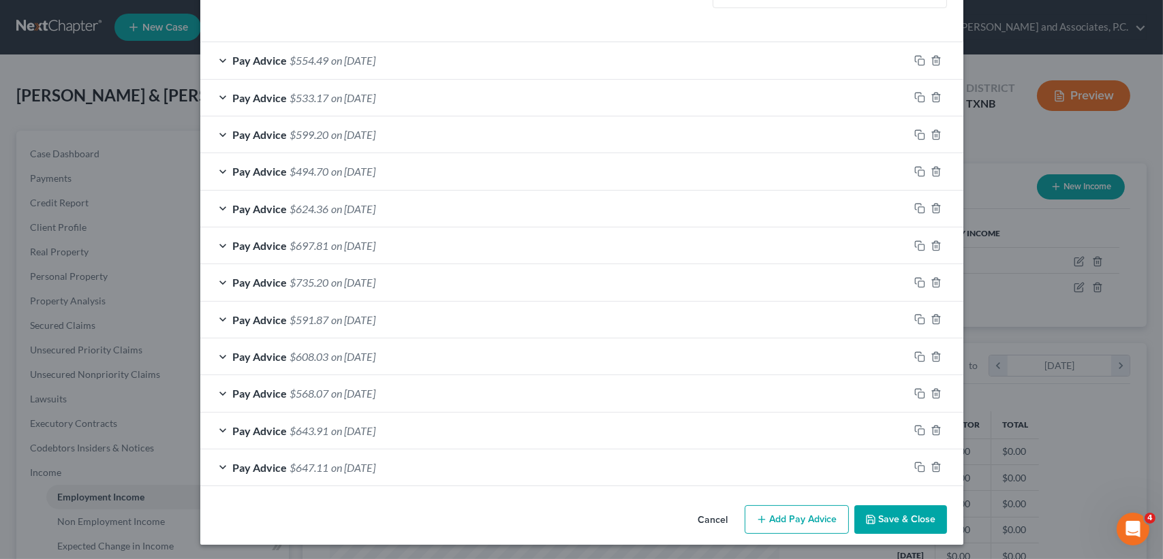
scroll to position [446, 0]
click at [917, 466] on icon "button" at bounding box center [919, 467] width 11 height 11
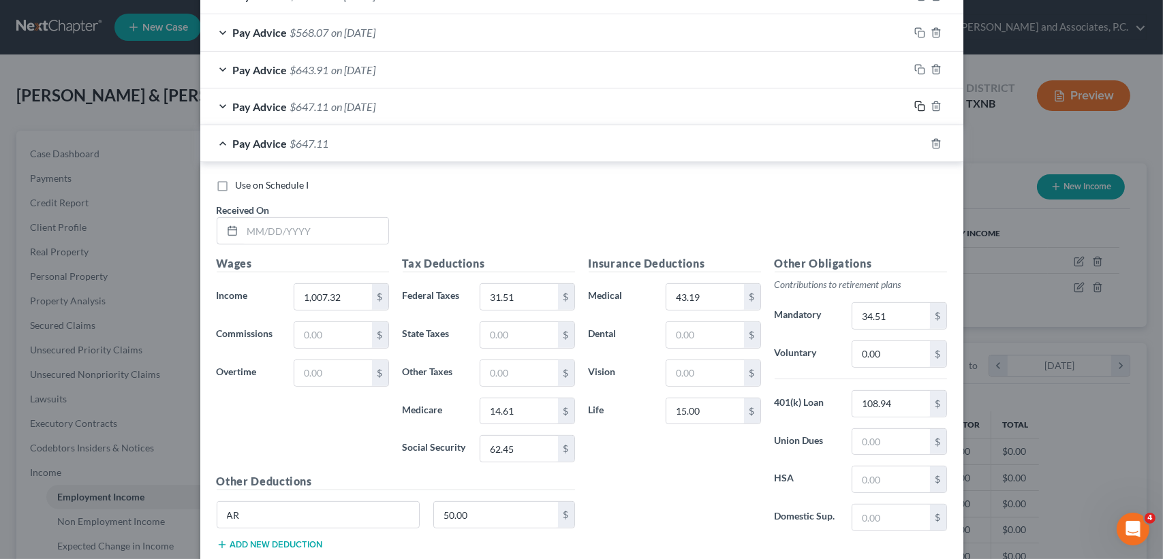
scroll to position [809, 0]
click at [326, 230] on input "text" at bounding box center [316, 229] width 146 height 26
type input "[DATE]"
type input "813.62"
type input "12.14"
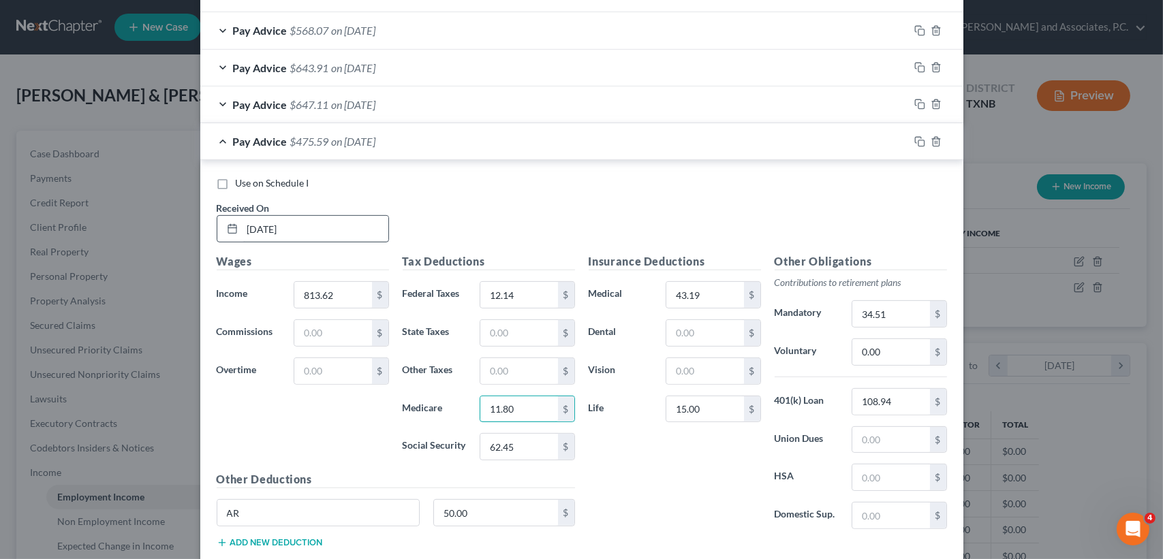
type input "11.80"
type input "50.45"
click at [502, 141] on div "Pay Advice $487.59 on [DATE]" at bounding box center [554, 141] width 709 height 36
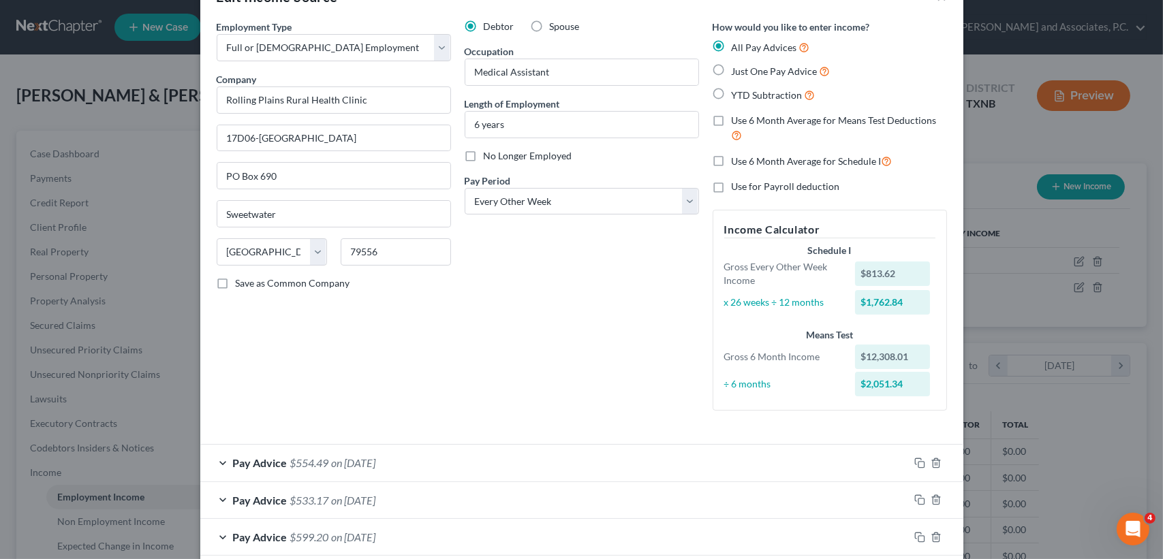
scroll to position [0, 0]
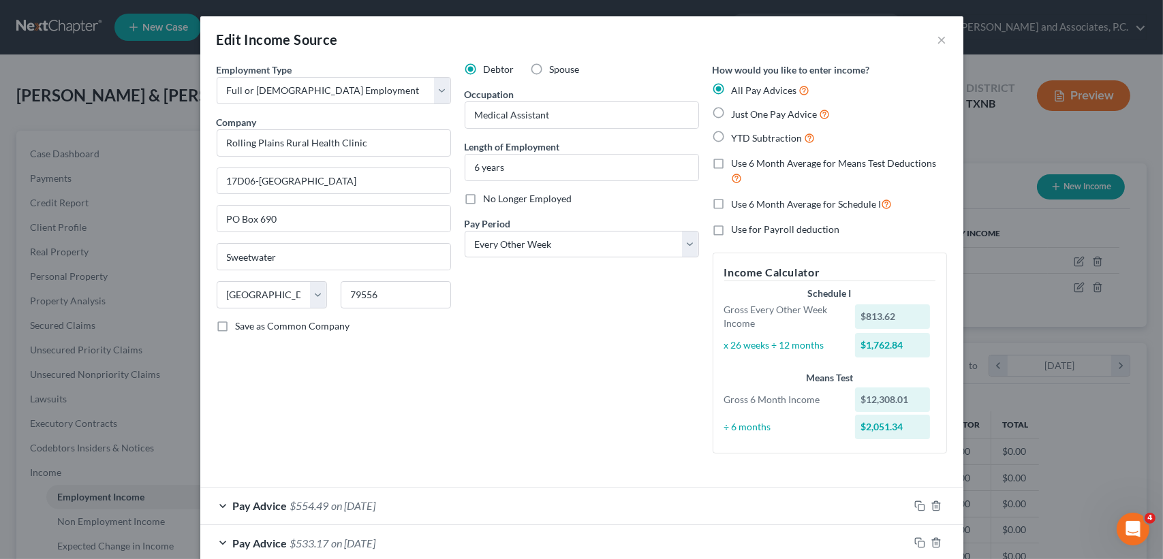
click at [732, 202] on label "Use 6 Month Average for Schedule I" at bounding box center [812, 204] width 161 height 16
click at [737, 202] on input "Use 6 Month Average for Schedule I" at bounding box center [741, 200] width 9 height 9
checkbox input "true"
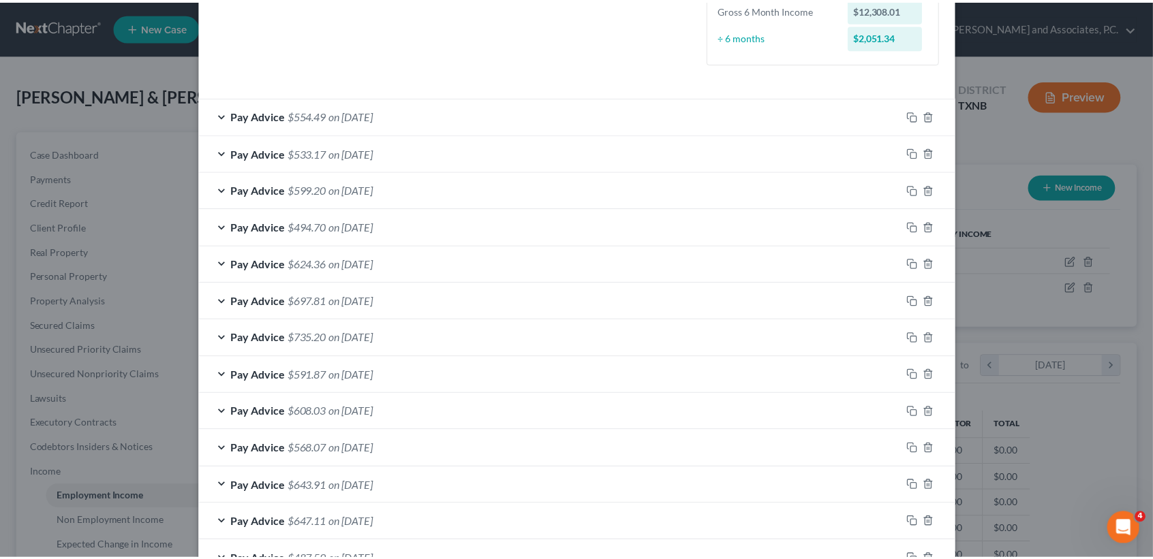
scroll to position [482, 0]
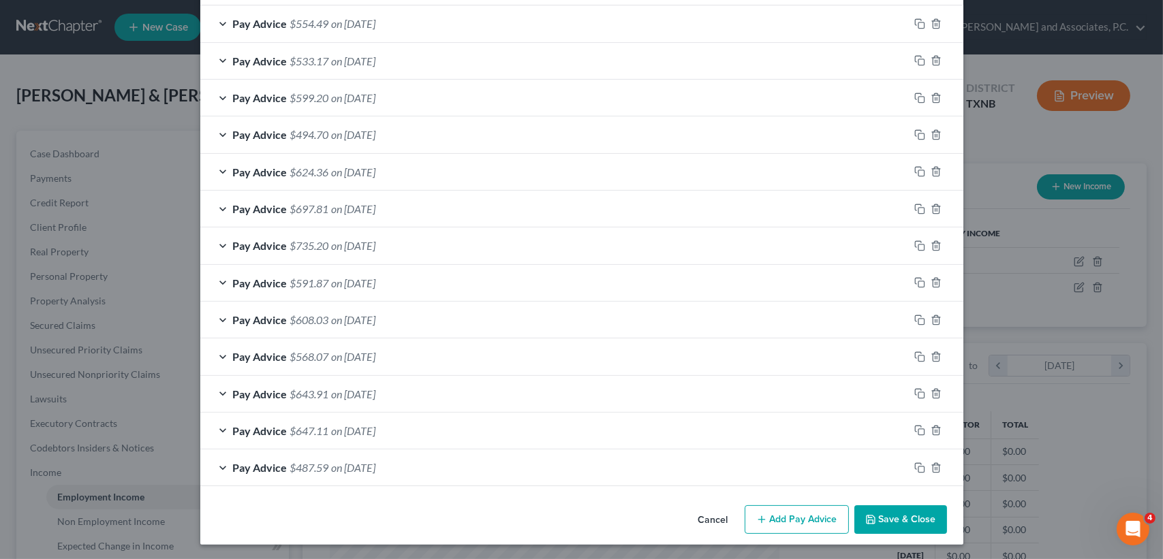
click at [912, 520] on button "Save & Close" at bounding box center [900, 520] width 93 height 29
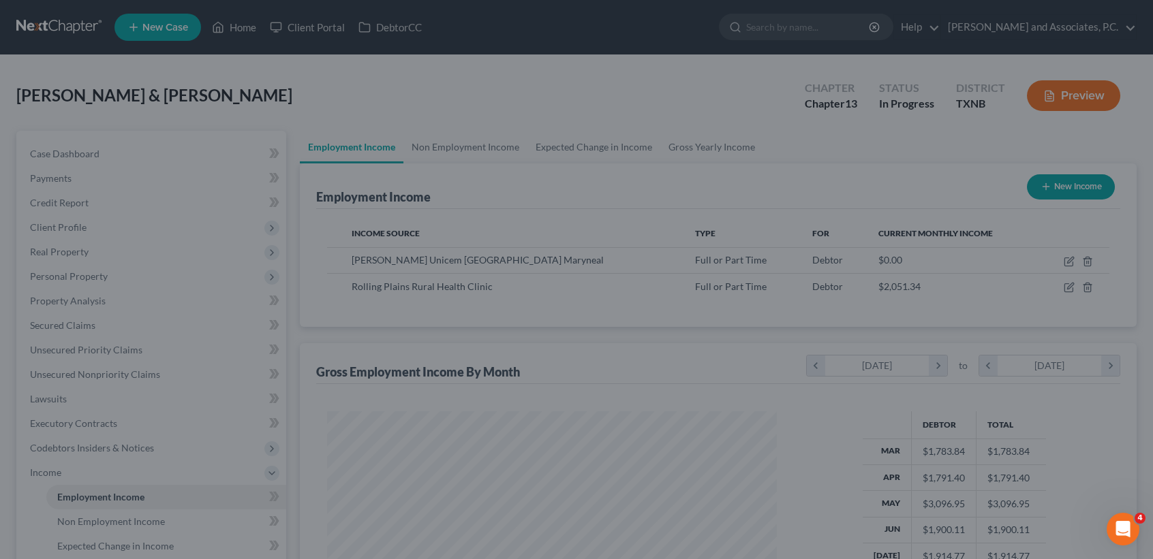
scroll to position [681114, 680886]
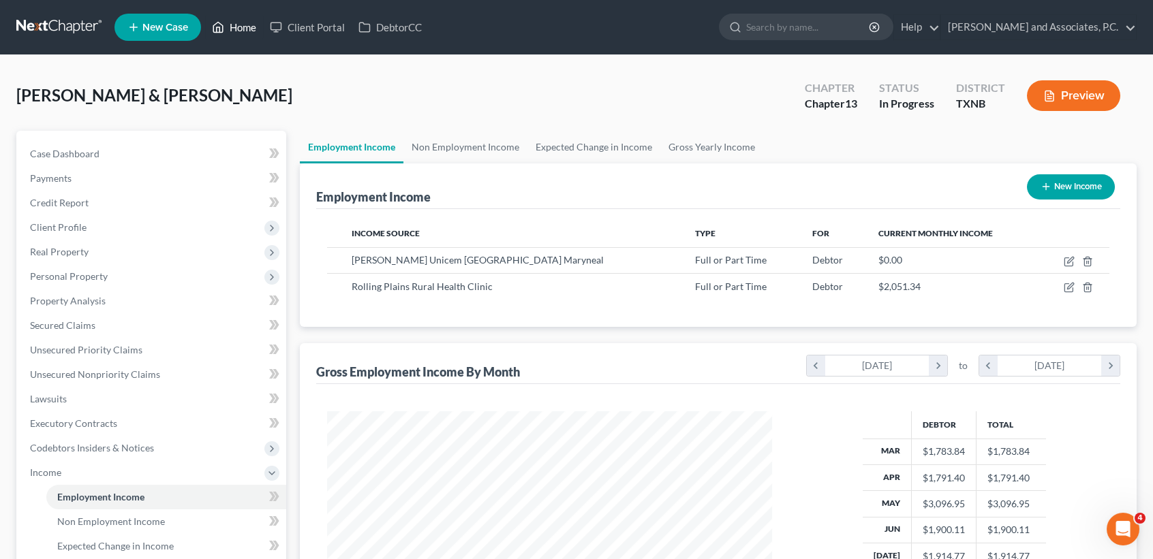
click at [231, 24] on link "Home" at bounding box center [234, 27] width 58 height 25
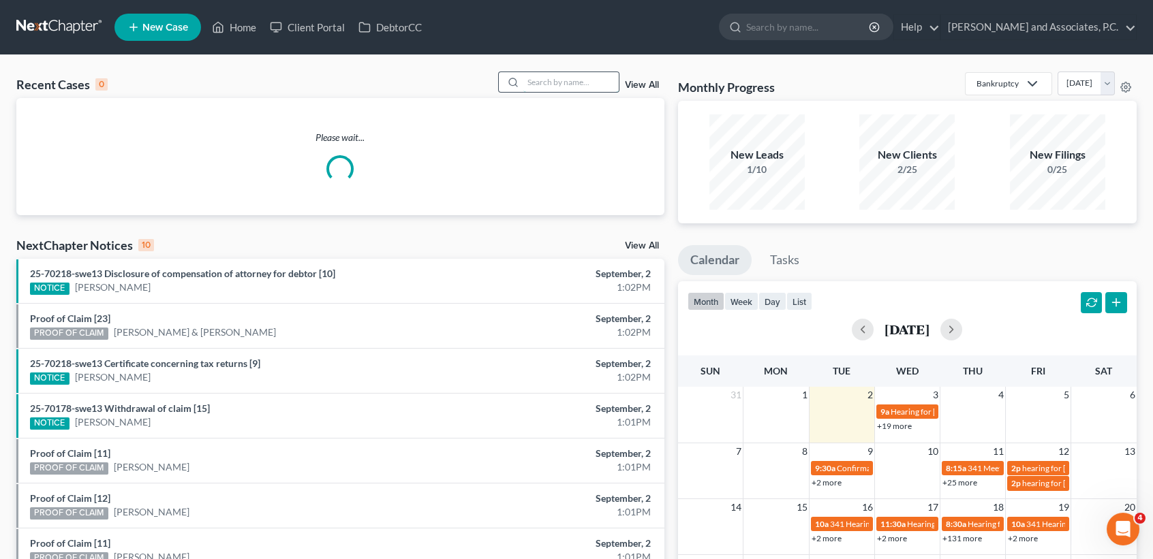
click at [548, 73] on input "search" at bounding box center [570, 82] width 95 height 20
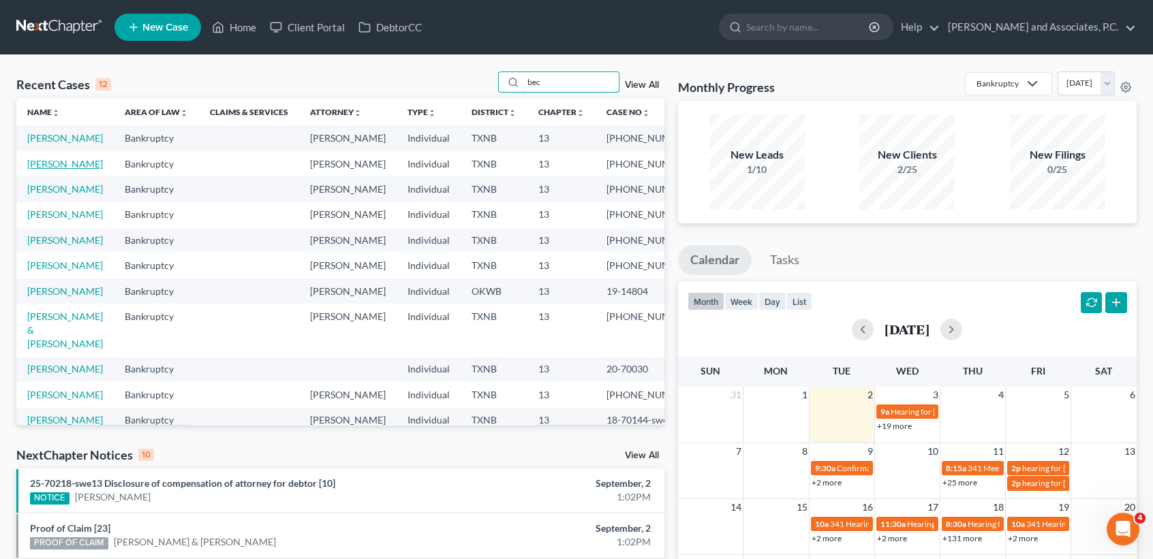
type input "bec"
click at [43, 170] on link "[PERSON_NAME]" at bounding box center [65, 164] width 76 height 12
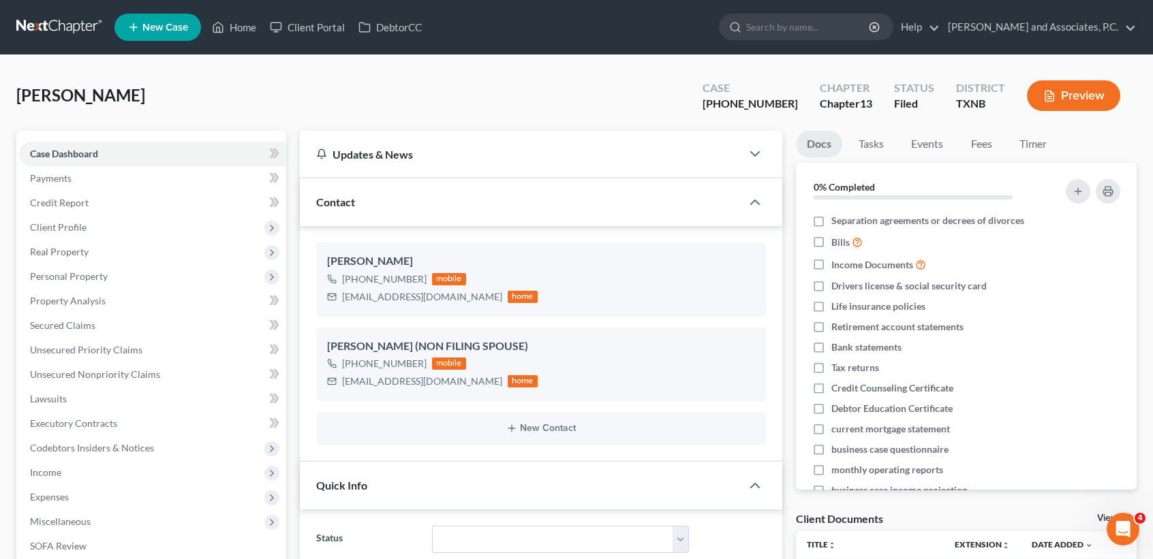
scroll to position [494, 0]
drag, startPoint x: 226, startPoint y: 28, endPoint x: 210, endPoint y: 69, distance: 44.4
click at [226, 28] on link "Home" at bounding box center [234, 27] width 58 height 25
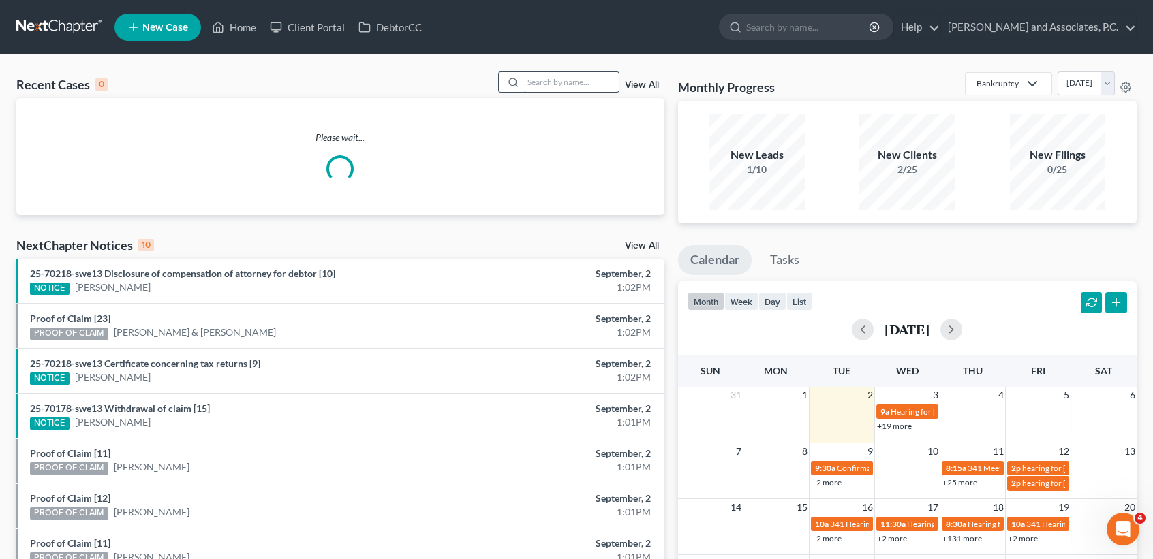
click at [559, 84] on input "search" at bounding box center [570, 82] width 95 height 20
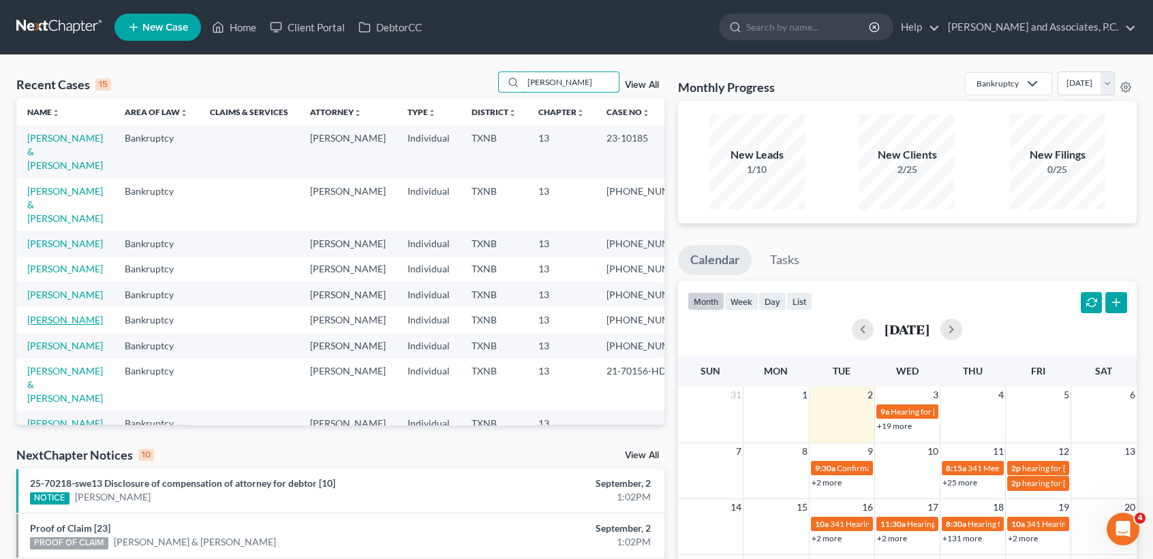
type input "[PERSON_NAME]"
click at [67, 326] on link "[PERSON_NAME]" at bounding box center [65, 320] width 76 height 12
select select "1"
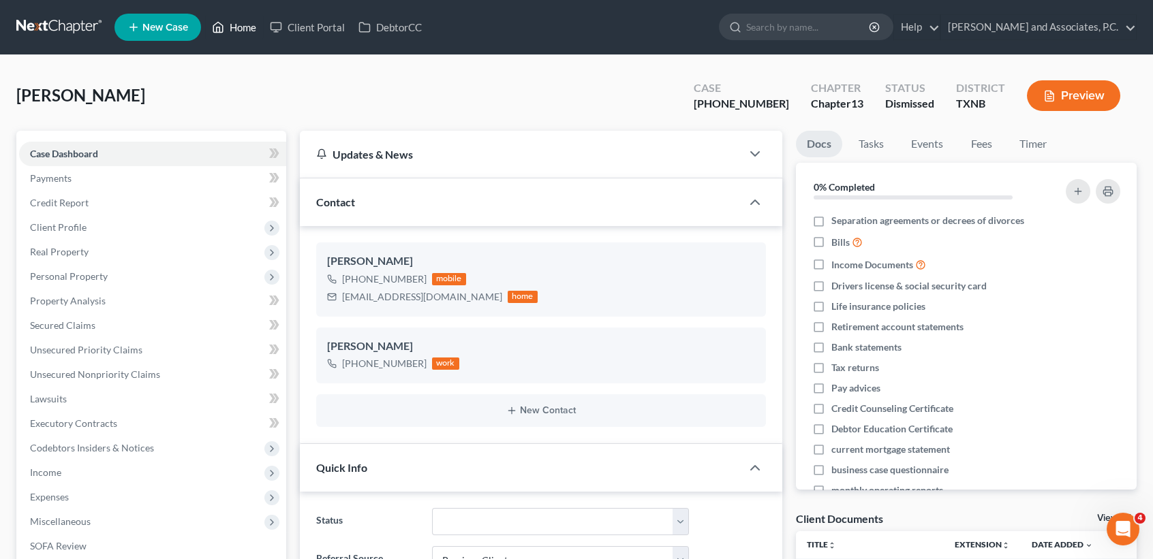
click at [219, 30] on icon at bounding box center [218, 27] width 12 height 16
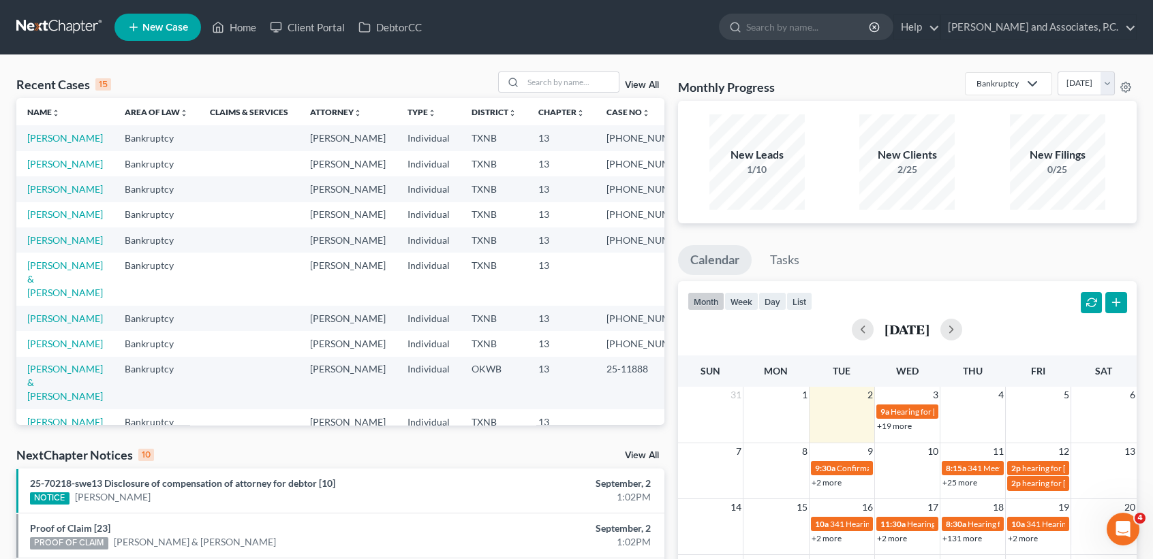
click at [72, 145] on td "[PERSON_NAME]" at bounding box center [64, 137] width 97 height 25
click at [69, 140] on link "[PERSON_NAME]" at bounding box center [65, 138] width 76 height 12
select select "1"
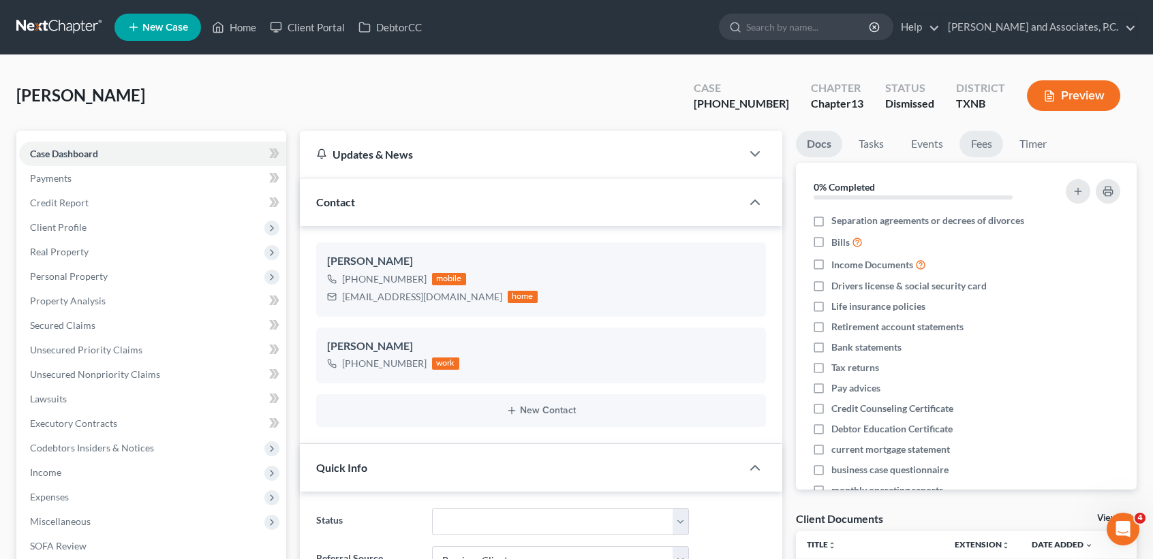
click at [983, 146] on link "Fees" at bounding box center [981, 144] width 44 height 27
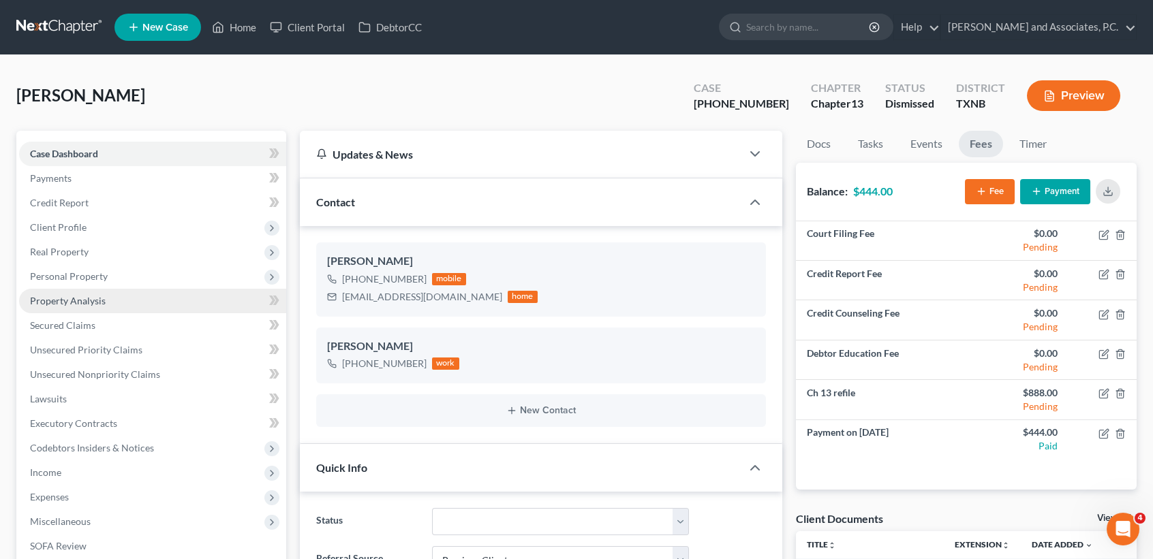
drag, startPoint x: 35, startPoint y: 228, endPoint x: 76, endPoint y: 307, distance: 89.6
click at [35, 228] on span "Client Profile" at bounding box center [58, 227] width 57 height 12
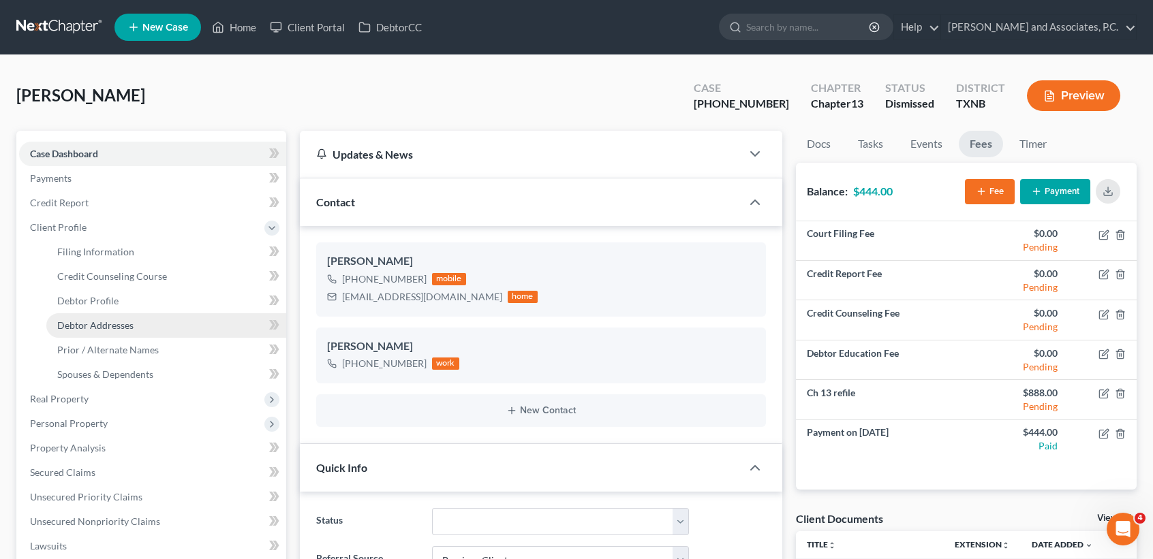
click at [117, 330] on span "Debtor Addresses" at bounding box center [95, 326] width 76 height 12
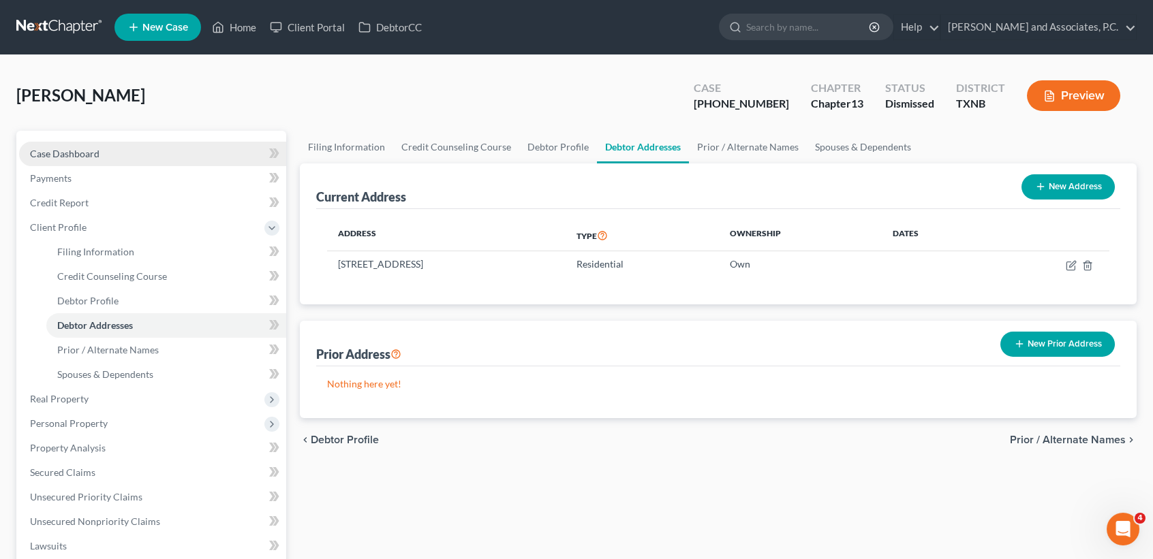
click at [126, 153] on link "Case Dashboard" at bounding box center [152, 154] width 267 height 25
select select "1"
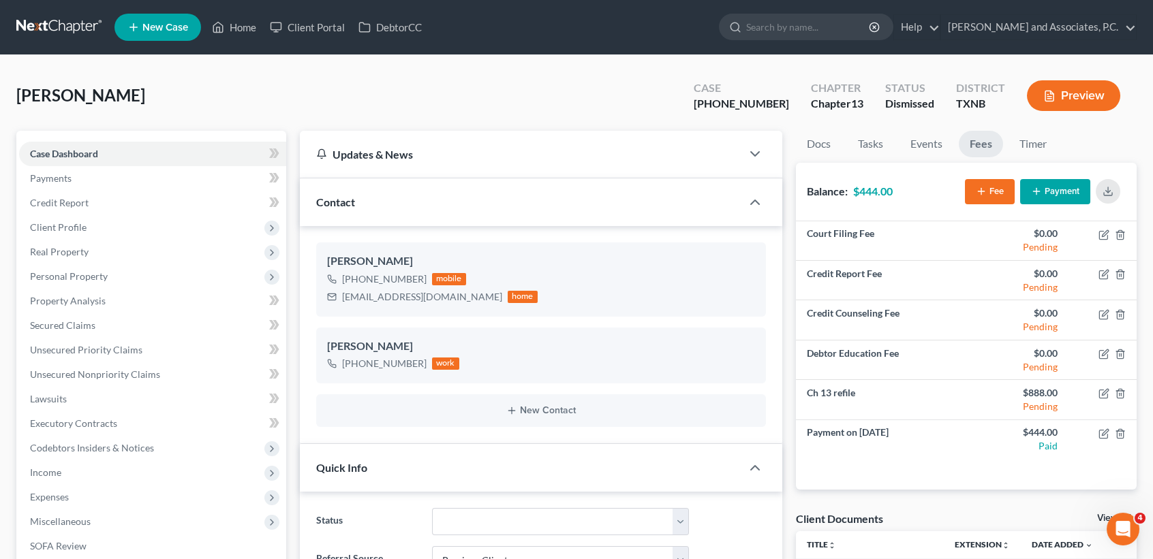
click at [908, 104] on div "Dismissed" at bounding box center [909, 104] width 49 height 16
click at [93, 211] on link "Credit Report" at bounding box center [152, 203] width 267 height 25
click at [87, 227] on span "Client Profile" at bounding box center [152, 227] width 267 height 25
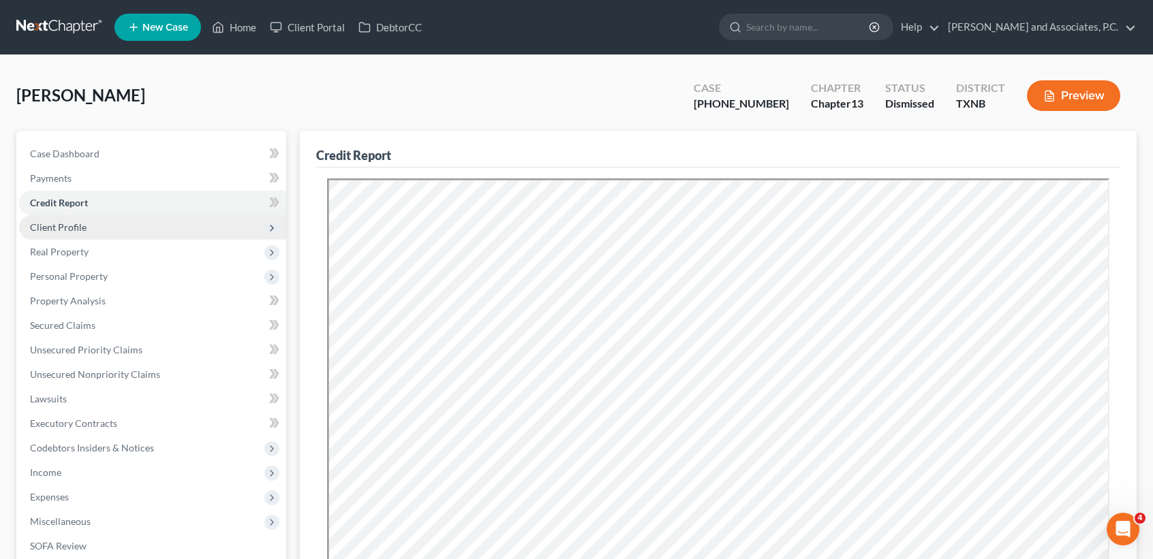
click at [80, 230] on span "Client Profile" at bounding box center [58, 227] width 57 height 12
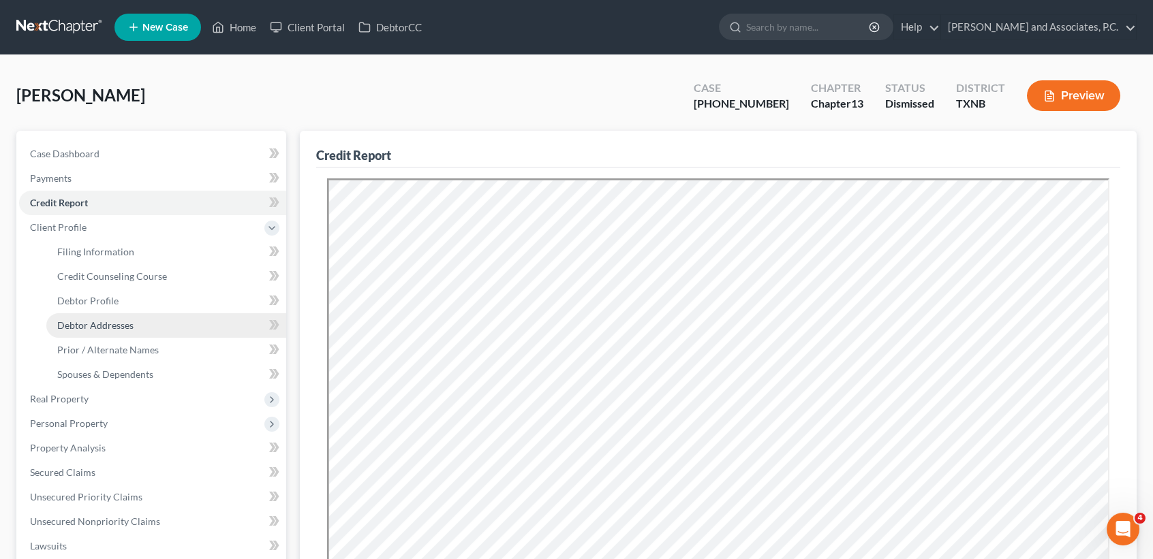
click at [102, 326] on span "Debtor Addresses" at bounding box center [95, 326] width 76 height 12
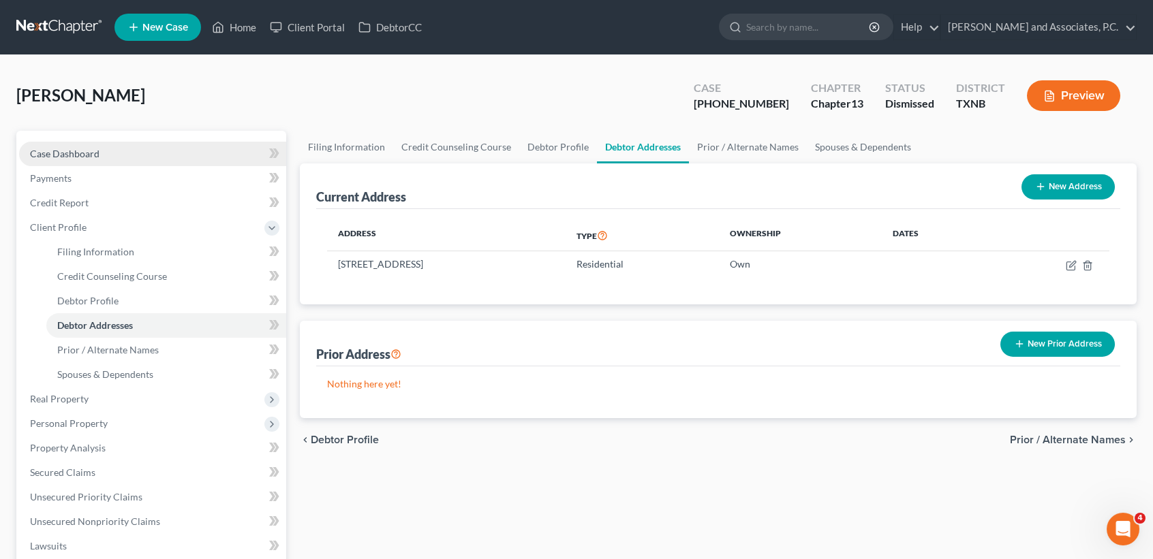
click at [121, 150] on link "Case Dashboard" at bounding box center [152, 154] width 267 height 25
select select "1"
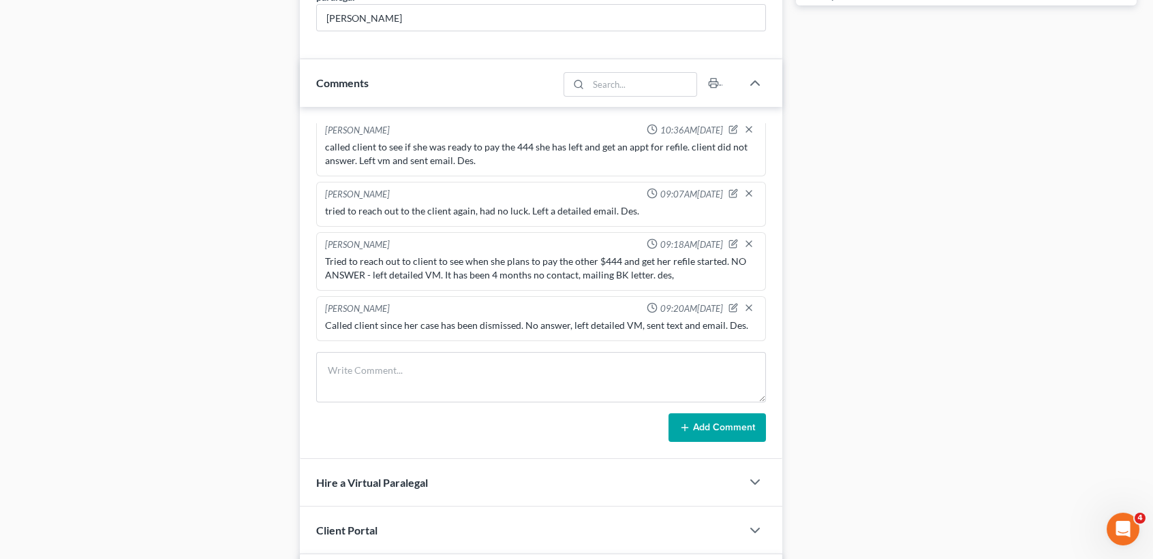
scroll to position [1012, 0]
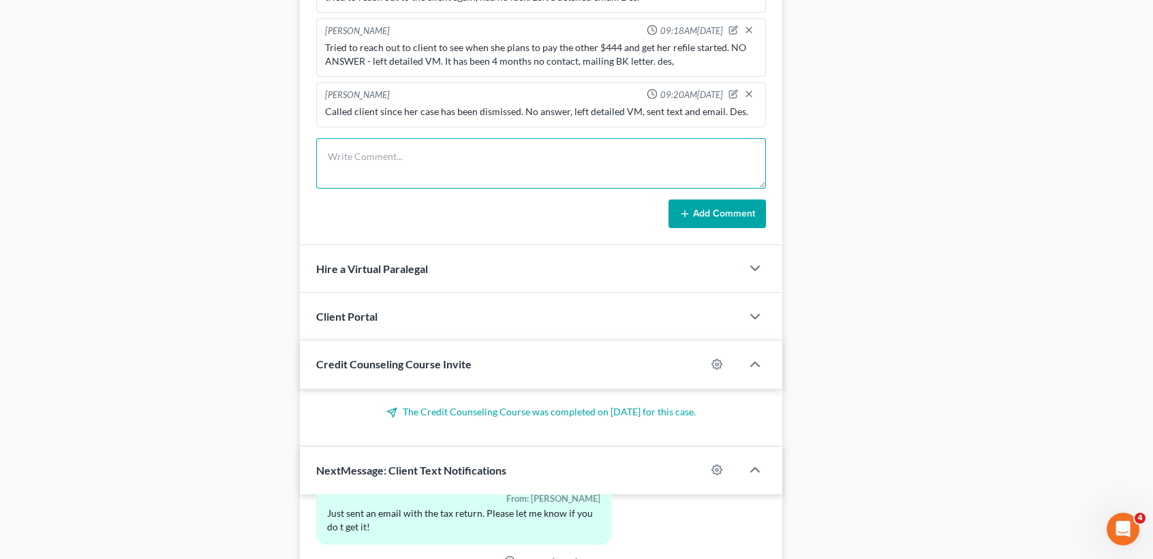
drag, startPoint x: 427, startPoint y: 145, endPoint x: 446, endPoint y: 119, distance: 33.1
click at [427, 145] on textarea at bounding box center [541, 163] width 450 height 50
type textarea "mailed client a last attempt of contract letter. Des."
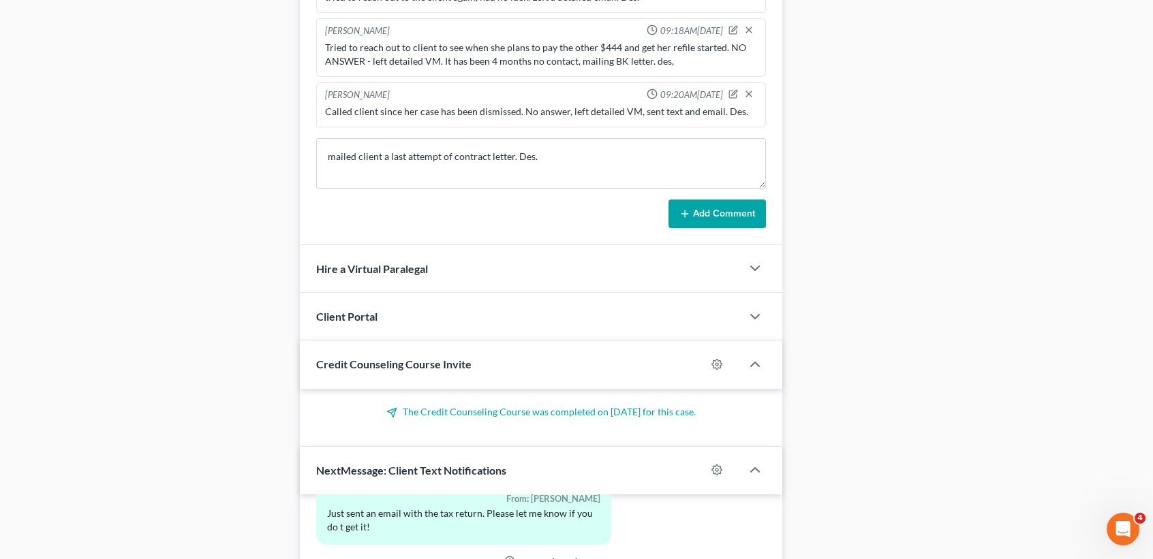
click at [690, 202] on button "Add Comment" at bounding box center [716, 214] width 97 height 29
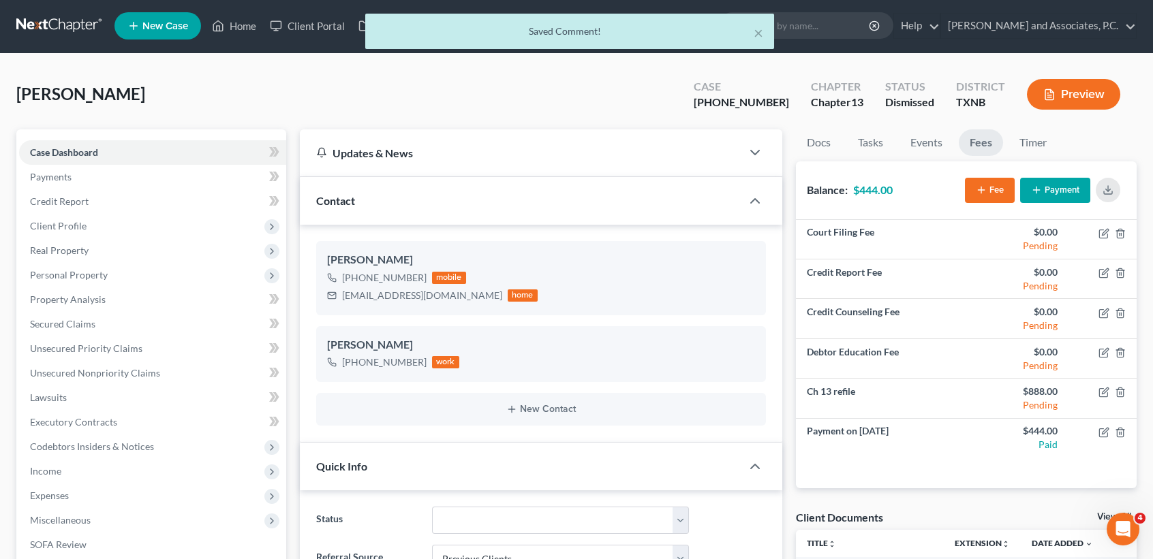
scroll to position [0, 0]
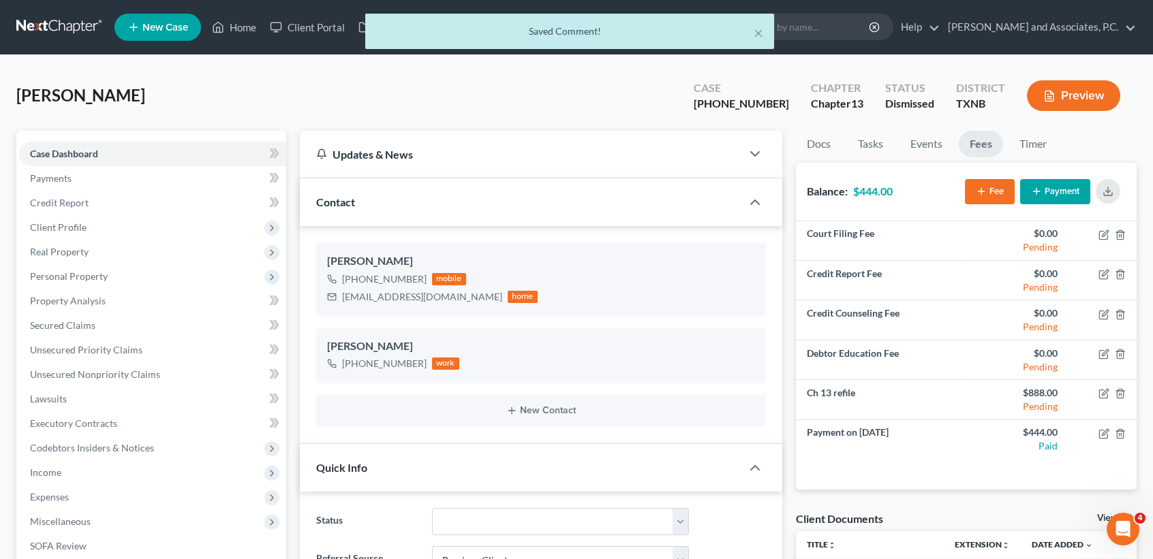
drag, startPoint x: 236, startPoint y: 27, endPoint x: 803, endPoint y: 55, distance: 568.3
click at [236, 27] on div "× Saved Comment!" at bounding box center [569, 35] width 1153 height 42
drag, startPoint x: 756, startPoint y: 33, endPoint x: 224, endPoint y: 25, distance: 532.2
click at [756, 34] on button "×" at bounding box center [759, 33] width 10 height 16
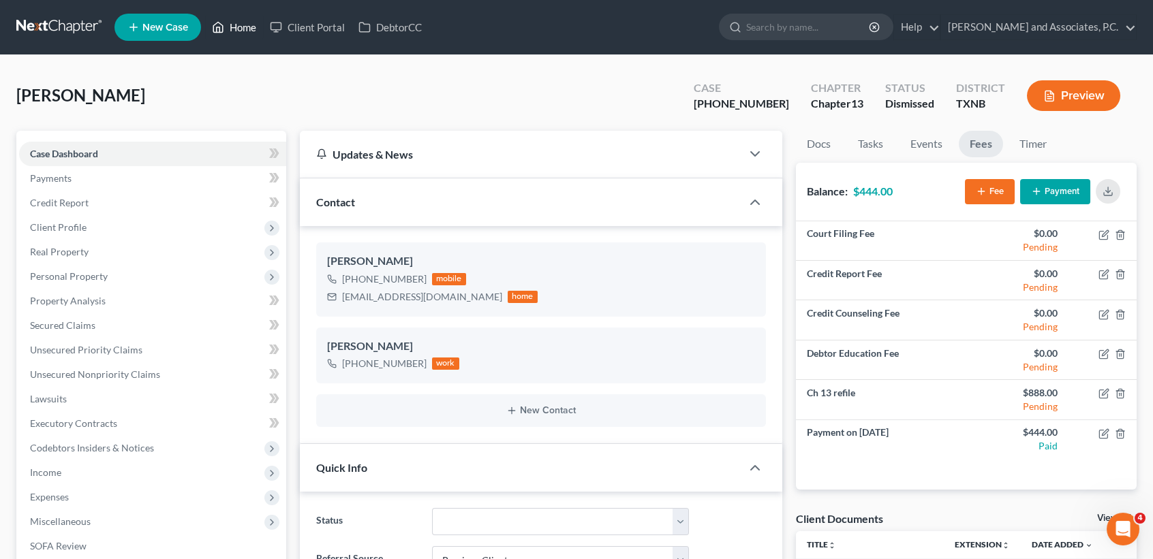
click at [224, 24] on icon at bounding box center [218, 27] width 12 height 16
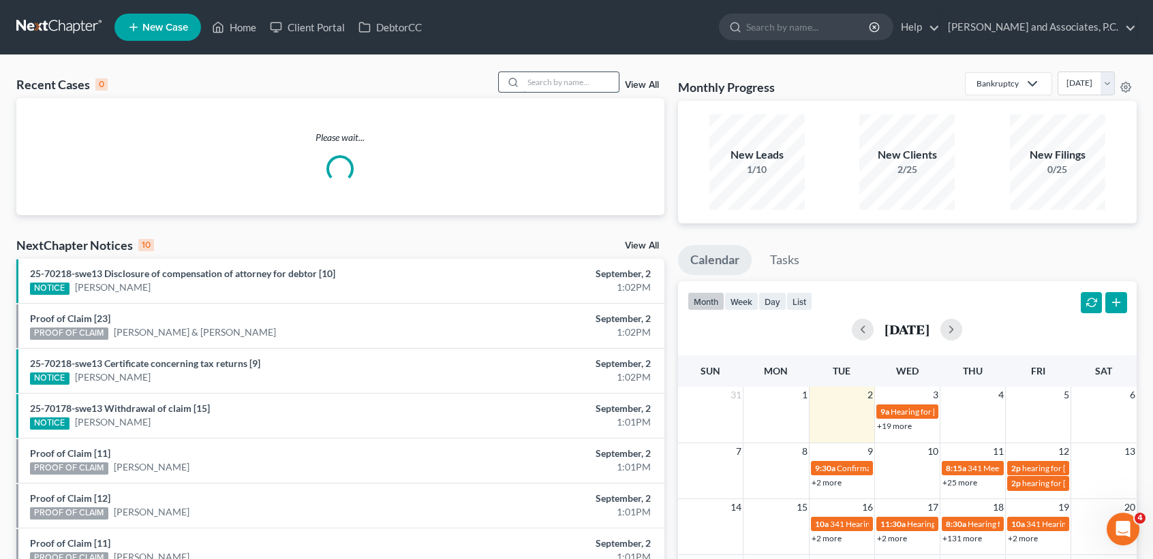
click at [546, 84] on input "search" at bounding box center [570, 82] width 95 height 20
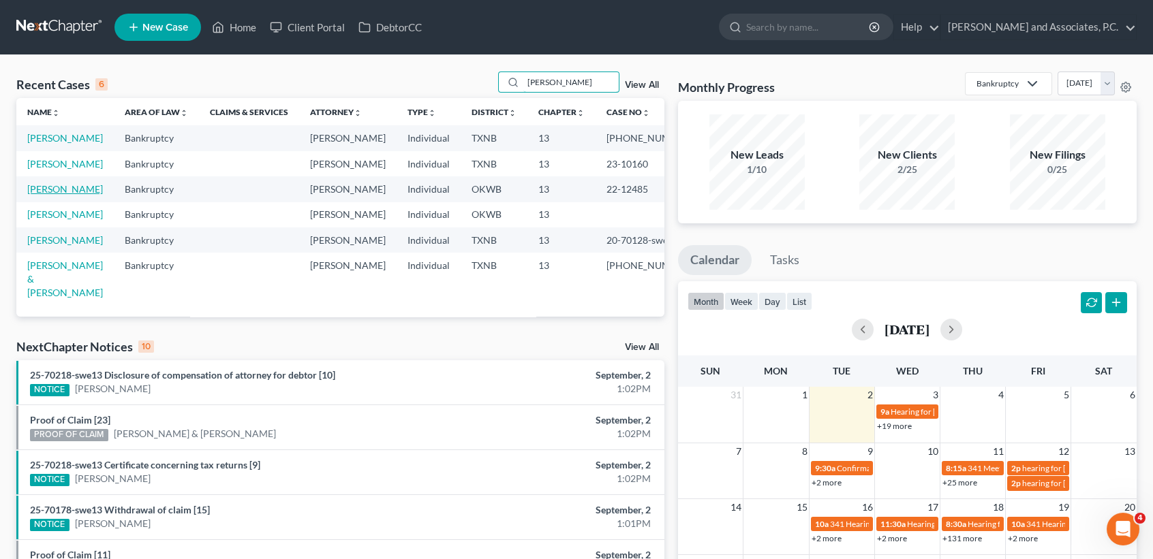
type input "[PERSON_NAME]"
click at [33, 195] on link "[PERSON_NAME]" at bounding box center [65, 189] width 76 height 12
select select "0"
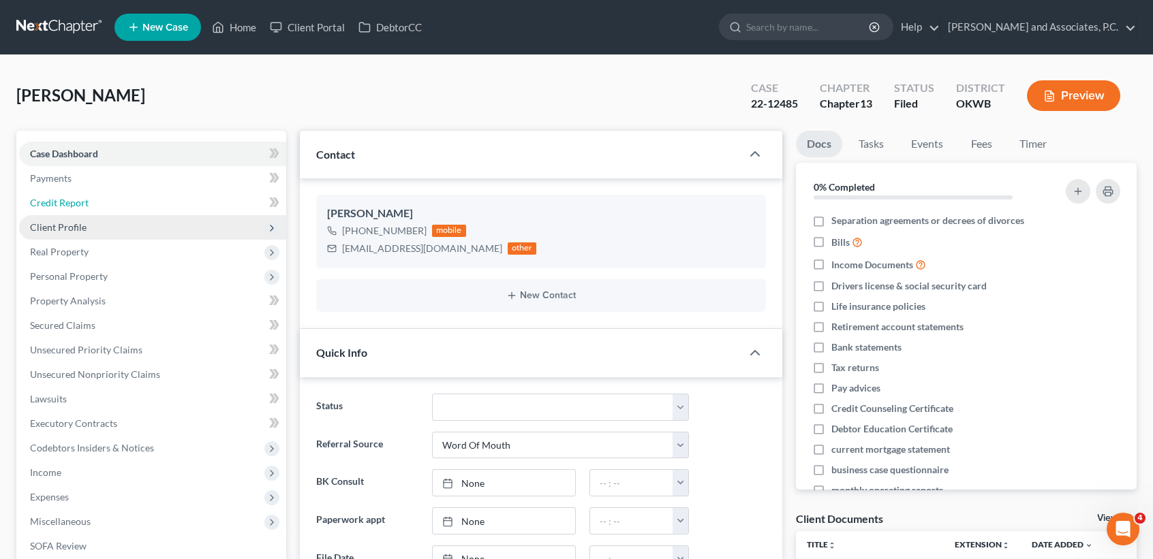
click at [97, 213] on link "Credit Report" at bounding box center [152, 203] width 267 height 25
click at [91, 235] on span "Client Profile" at bounding box center [152, 227] width 267 height 25
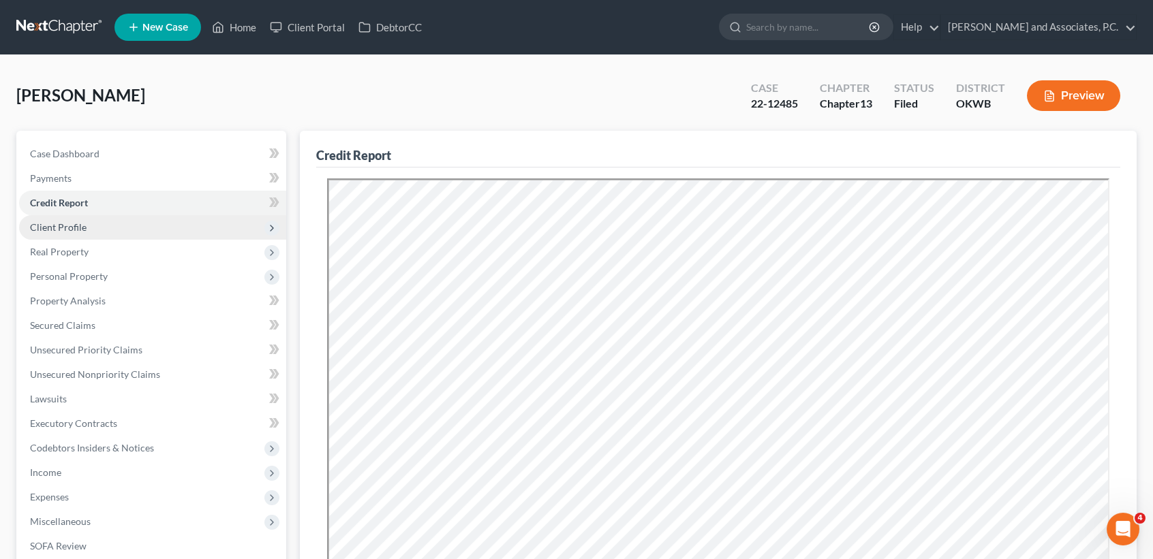
click at [88, 232] on span "Client Profile" at bounding box center [152, 227] width 267 height 25
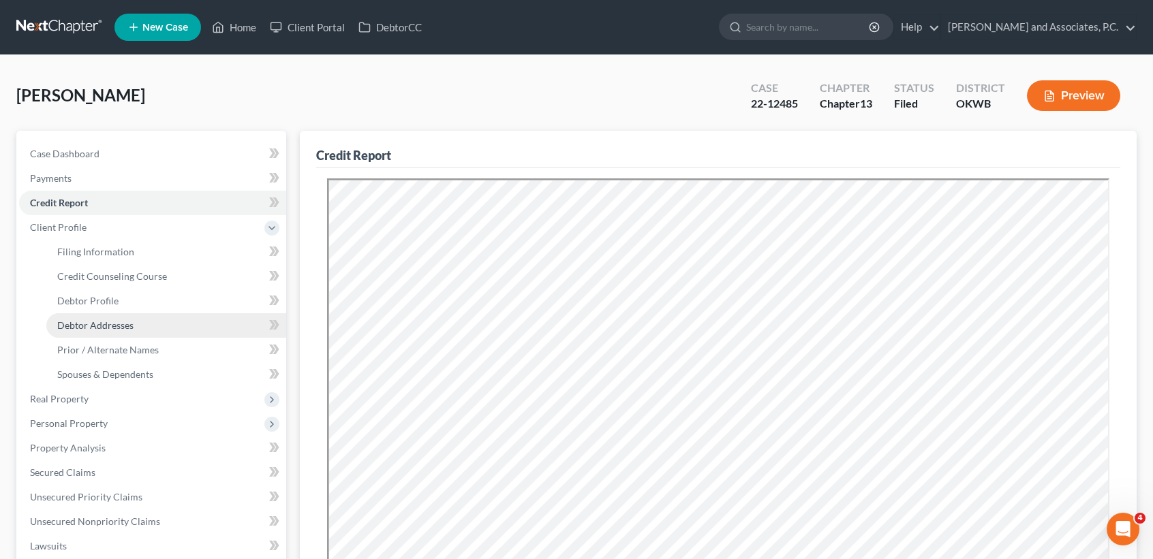
drag, startPoint x: 105, startPoint y: 326, endPoint x: 155, endPoint y: 318, distance: 50.3
click at [106, 324] on span "Debtor Addresses" at bounding box center [95, 326] width 76 height 12
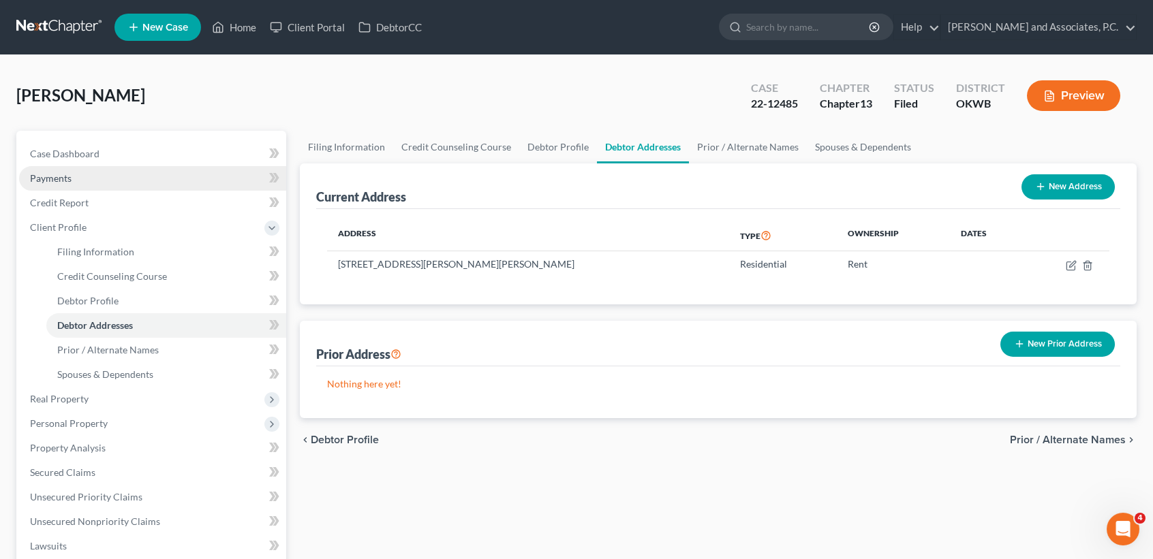
click at [131, 167] on link "Payments" at bounding box center [152, 178] width 267 height 25
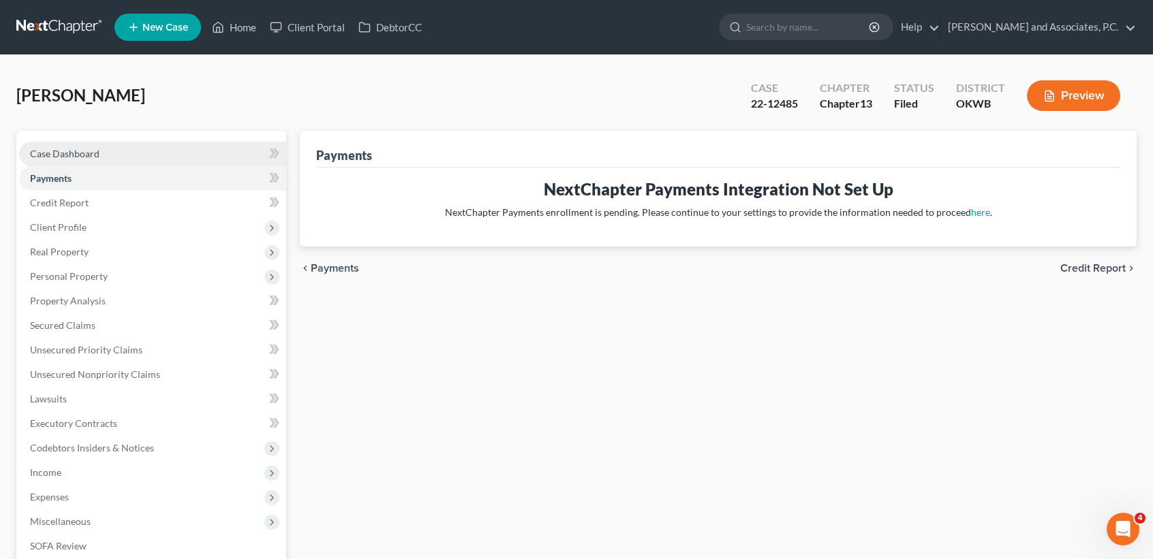
click at [131, 156] on link "Case Dashboard" at bounding box center [152, 154] width 267 height 25
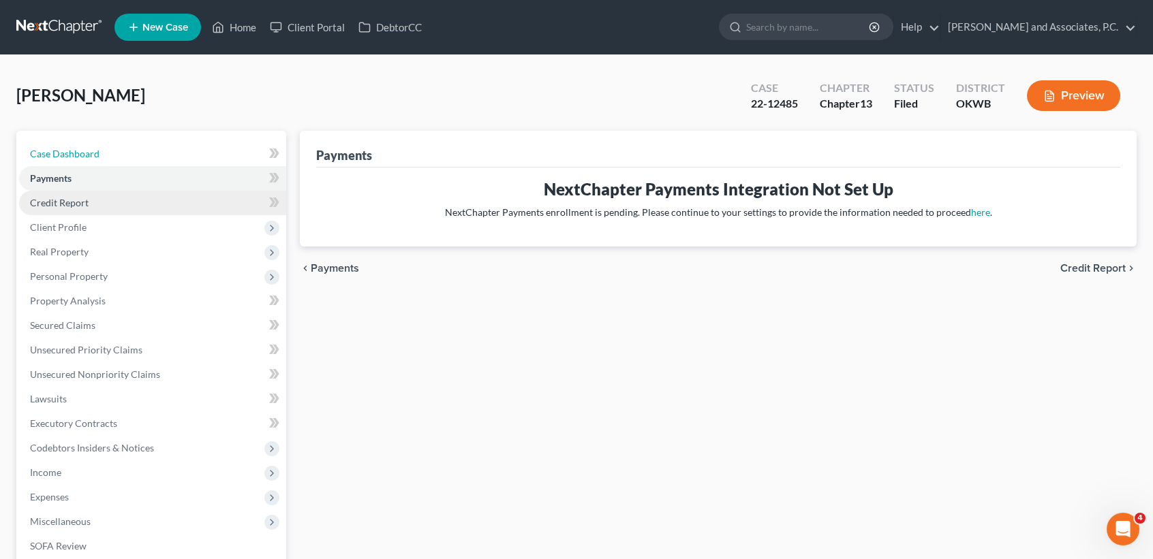
select select "0"
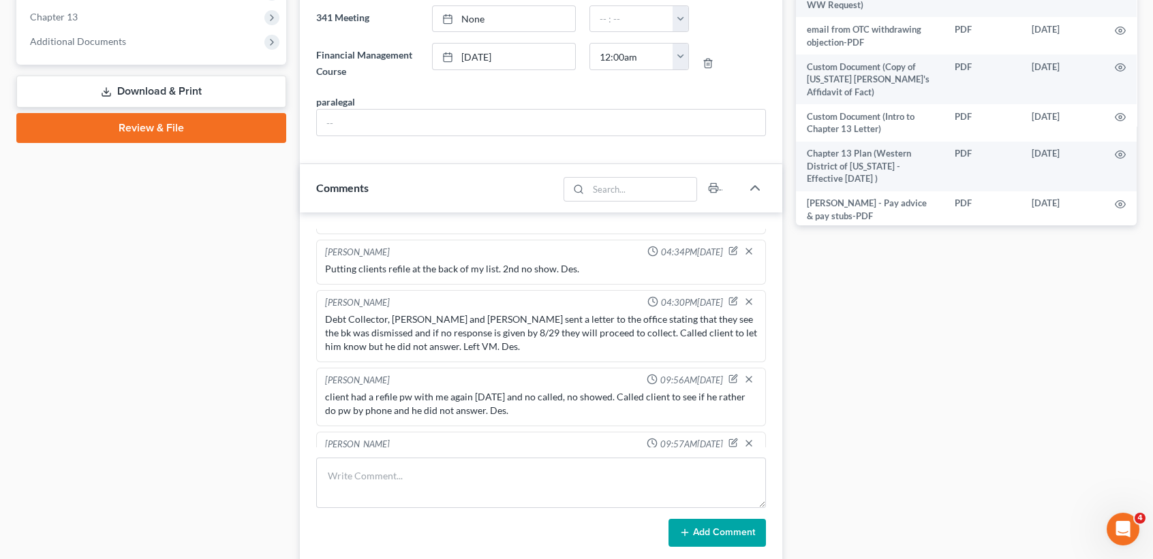
scroll to position [874, 0]
click at [453, 480] on textarea at bounding box center [541, 483] width 450 height 50
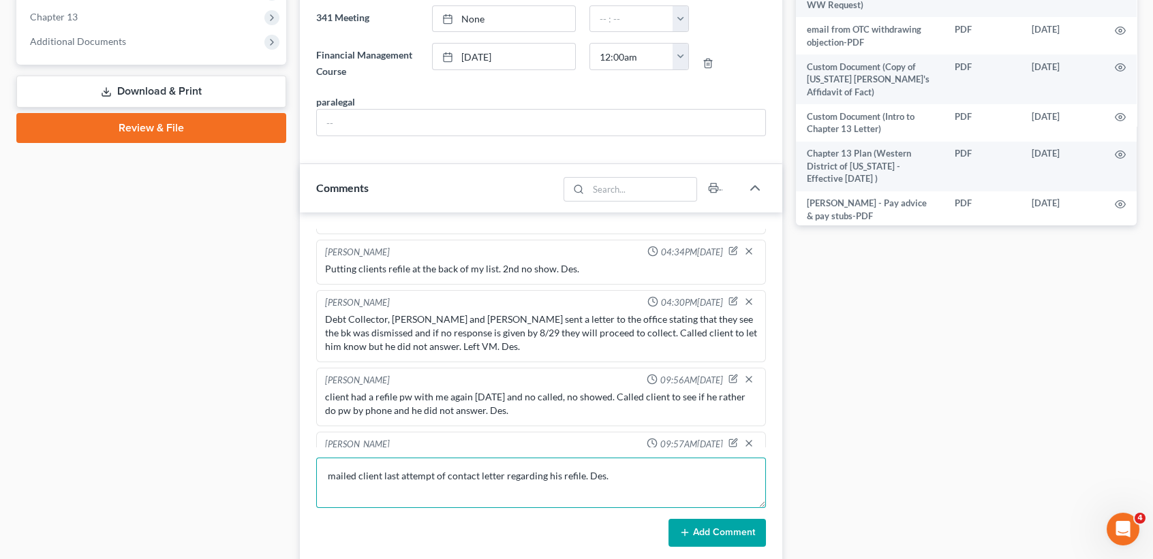
type textarea "mailed client last attempt of contact letter regarding his refile. Des."
click at [747, 531] on button "Add Comment" at bounding box center [716, 533] width 97 height 29
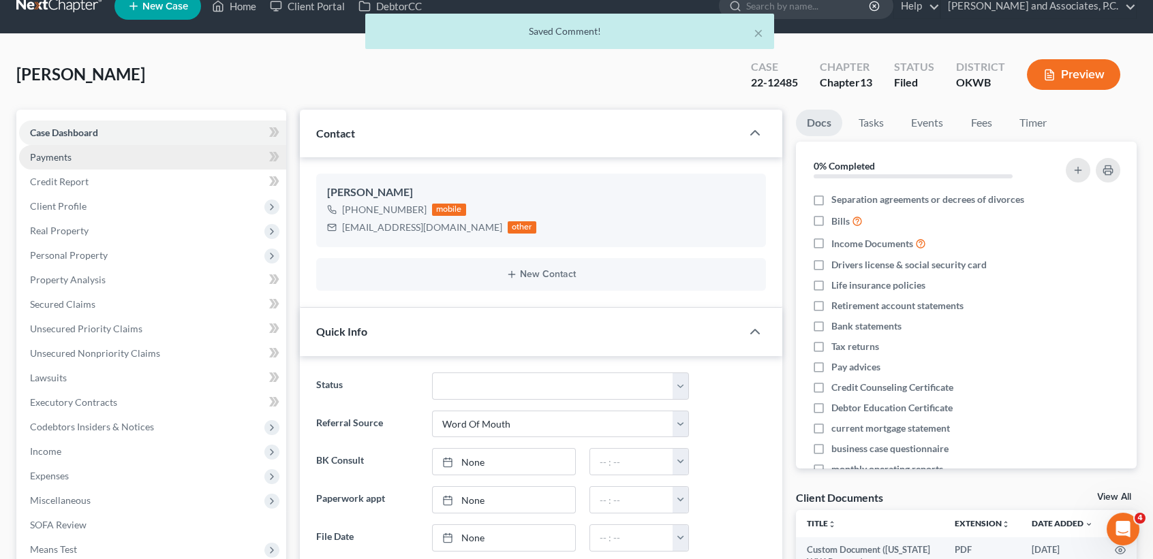
scroll to position [0, 0]
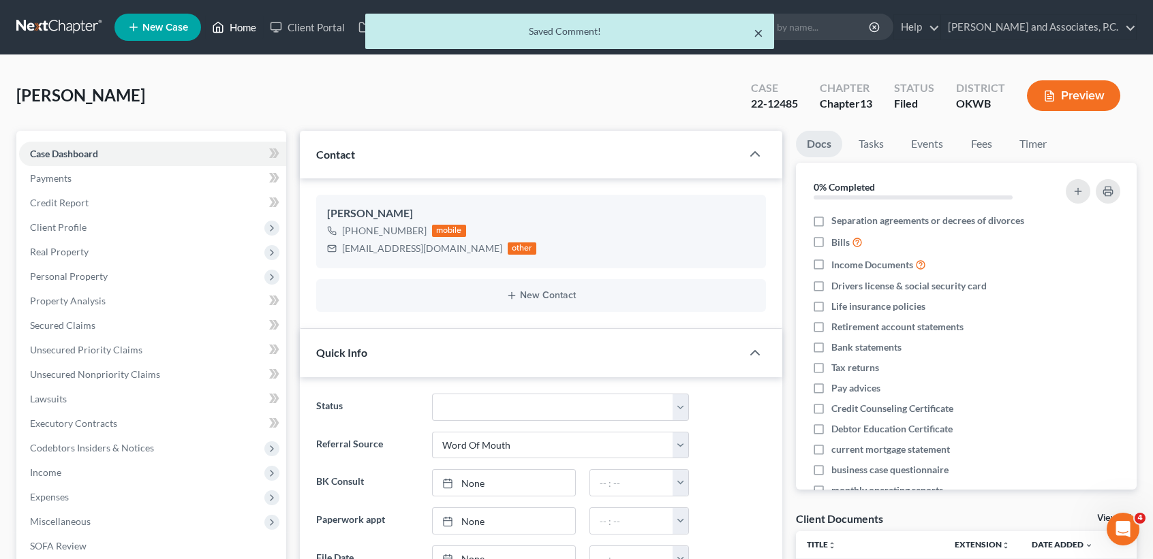
drag, startPoint x: 760, startPoint y: 30, endPoint x: 234, endPoint y: 27, distance: 525.3
click at [760, 31] on button "×" at bounding box center [759, 33] width 10 height 16
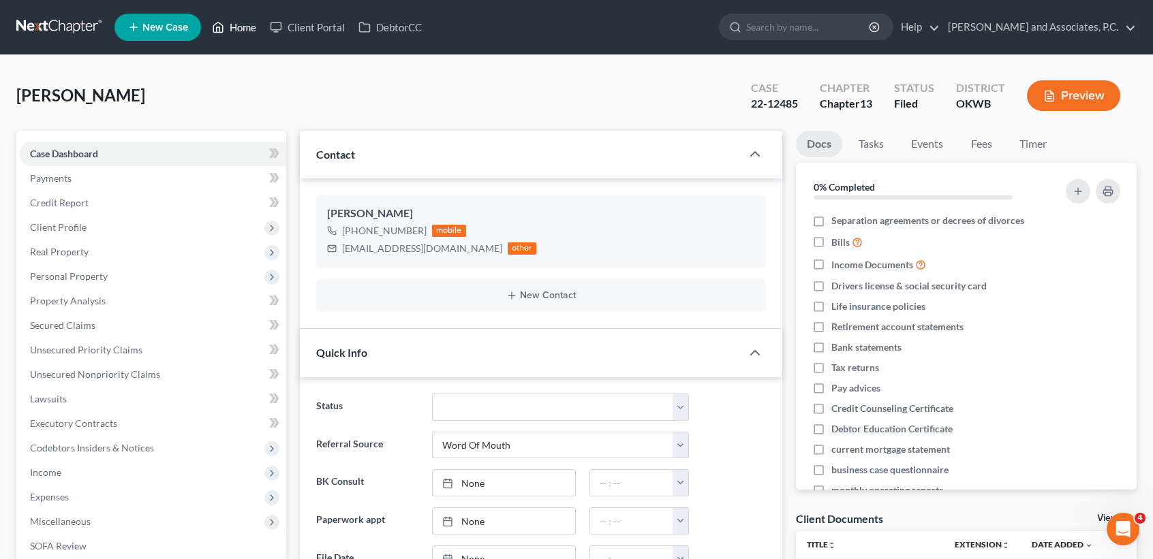
drag, startPoint x: 234, startPoint y: 27, endPoint x: 226, endPoint y: 31, distance: 9.5
click at [235, 27] on link "Home" at bounding box center [234, 27] width 58 height 25
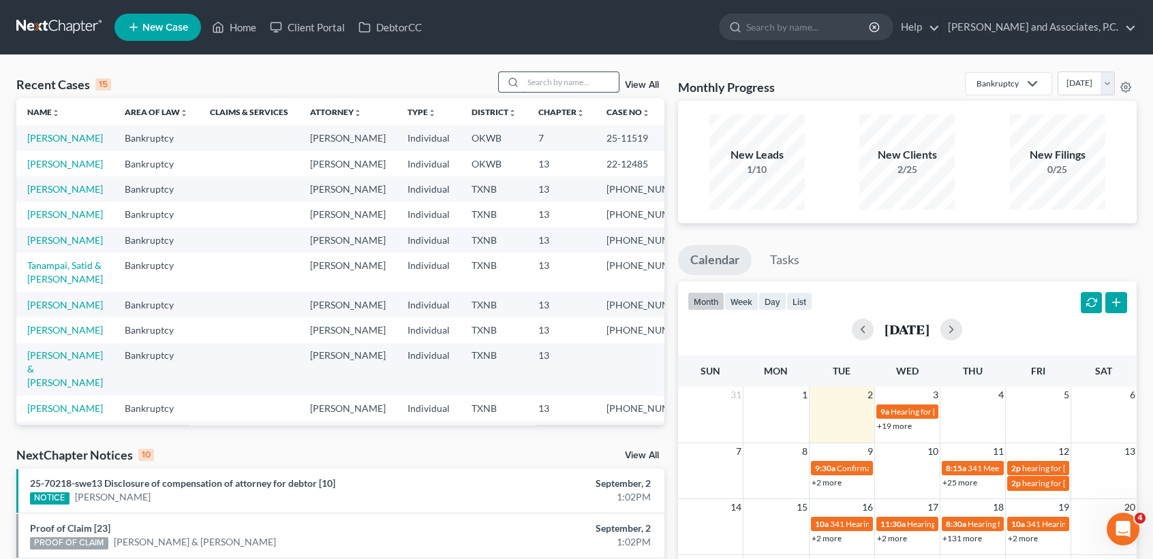
click at [579, 88] on input "search" at bounding box center [570, 82] width 95 height 20
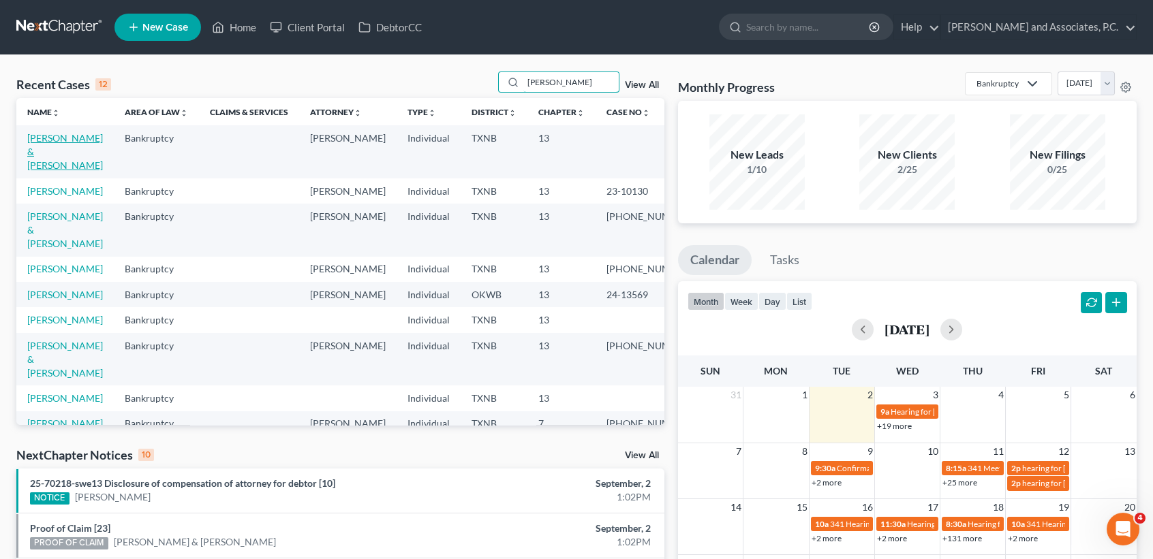
type input "[PERSON_NAME]"
click at [50, 151] on link "[PERSON_NAME] & [PERSON_NAME]" at bounding box center [65, 151] width 76 height 39
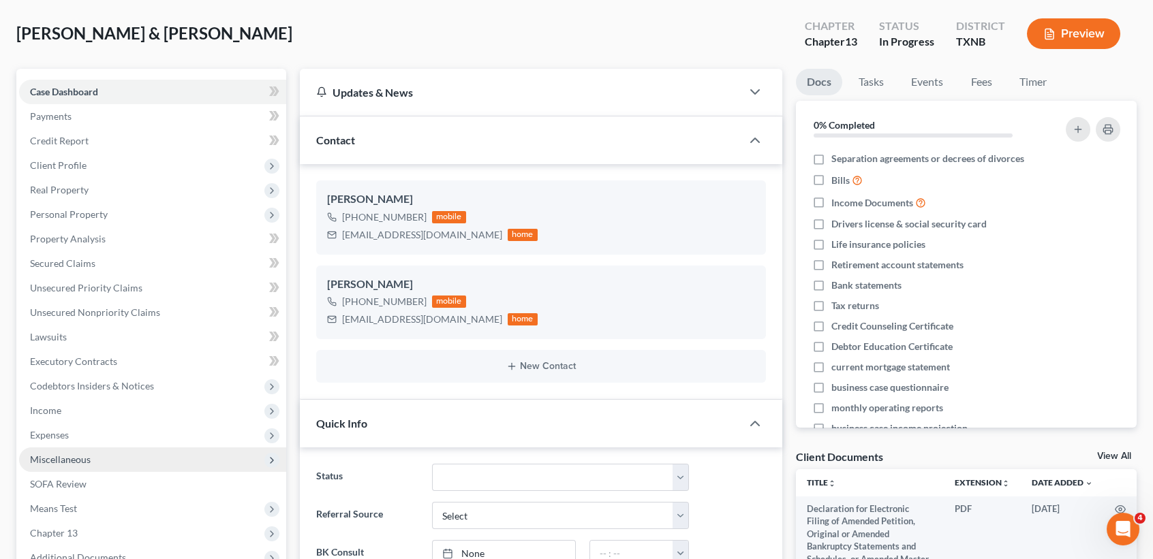
scroll to position [91, 0]
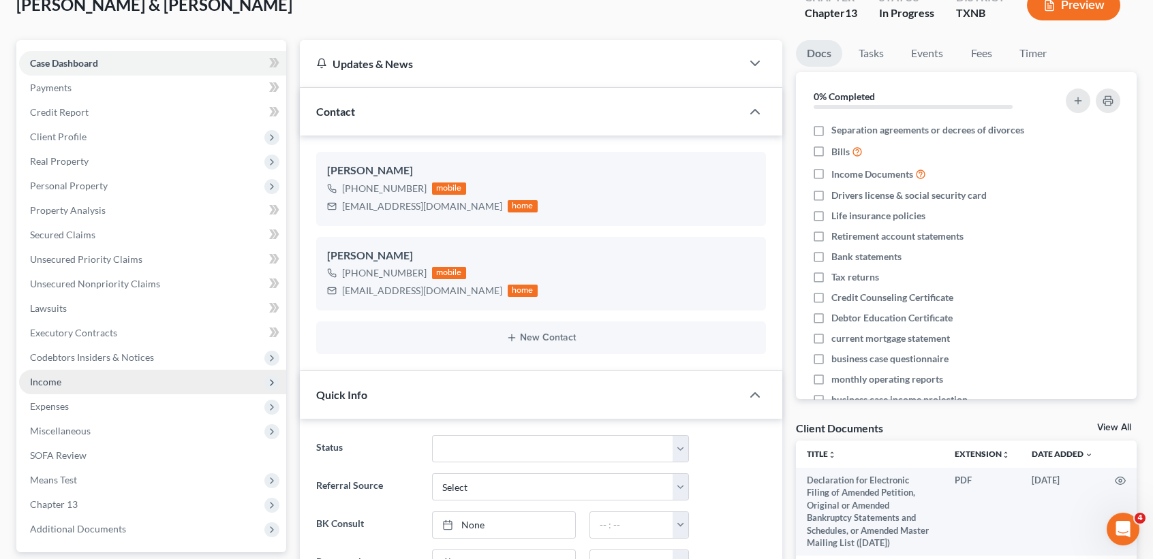
click at [44, 384] on span "Income" at bounding box center [45, 382] width 31 height 12
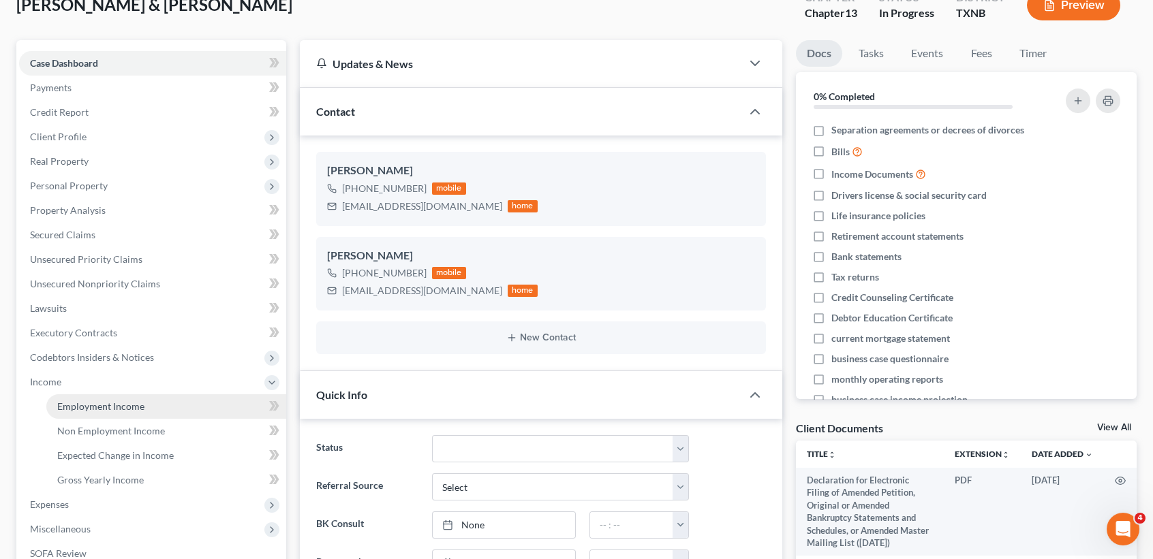
click at [55, 409] on link "Employment Income" at bounding box center [166, 407] width 240 height 25
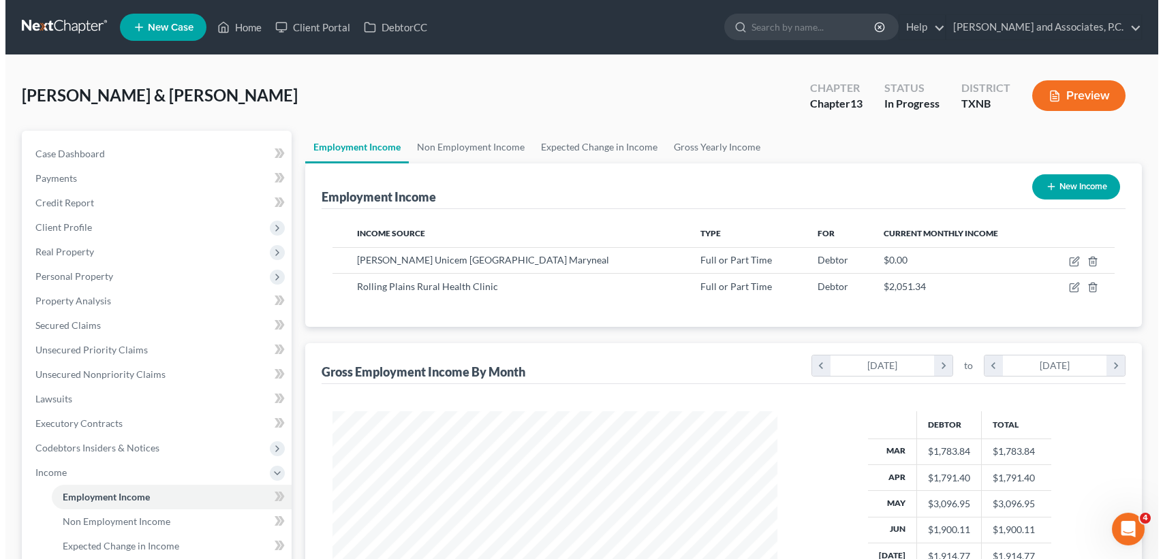
scroll to position [244, 471]
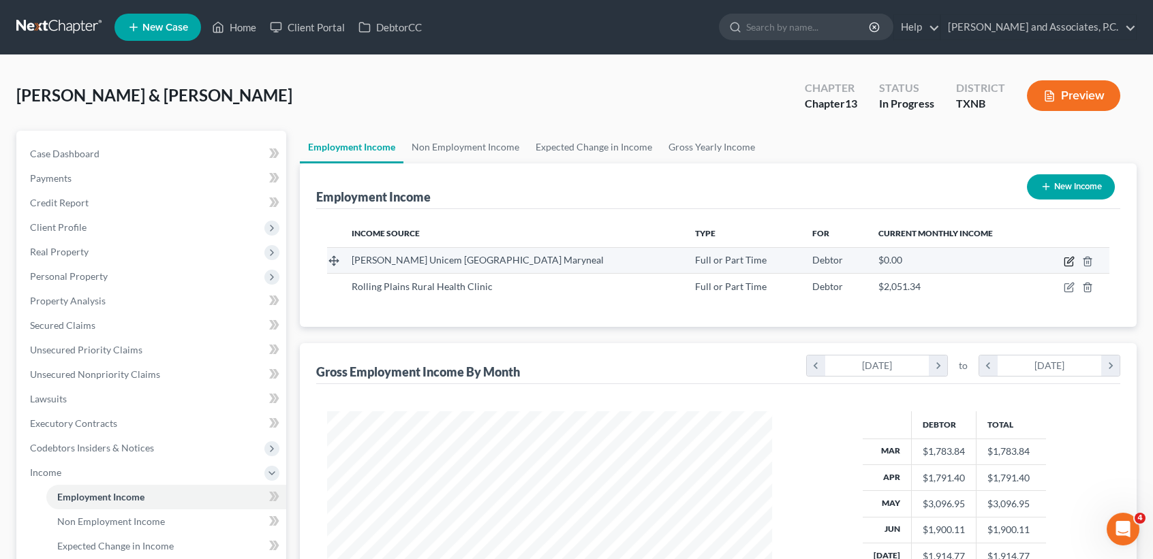
click at [1070, 259] on icon "button" at bounding box center [1070, 260] width 6 height 6
select select "0"
select select "3"
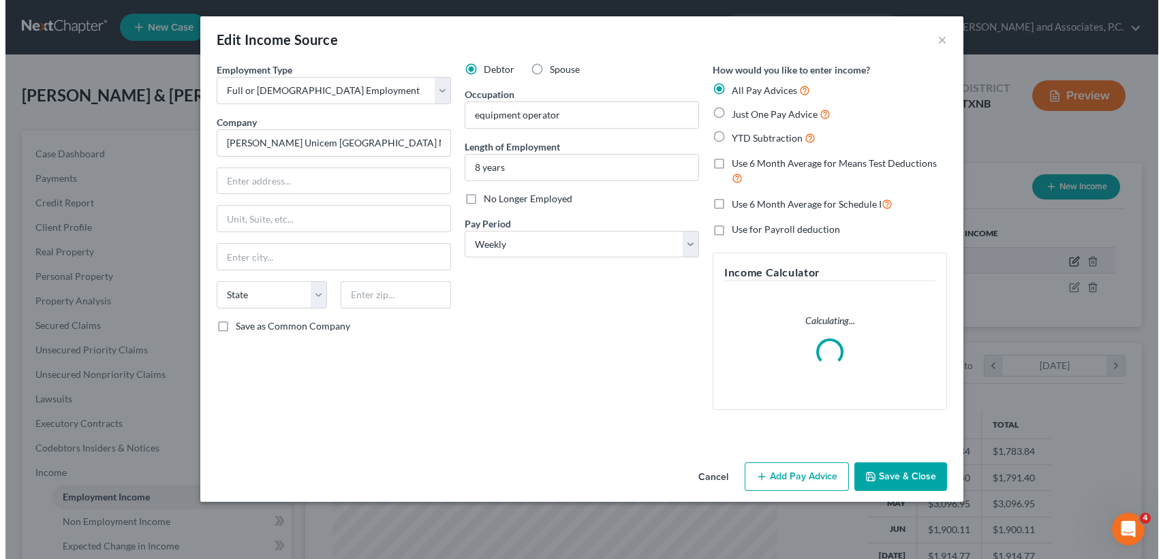
scroll to position [244, 476]
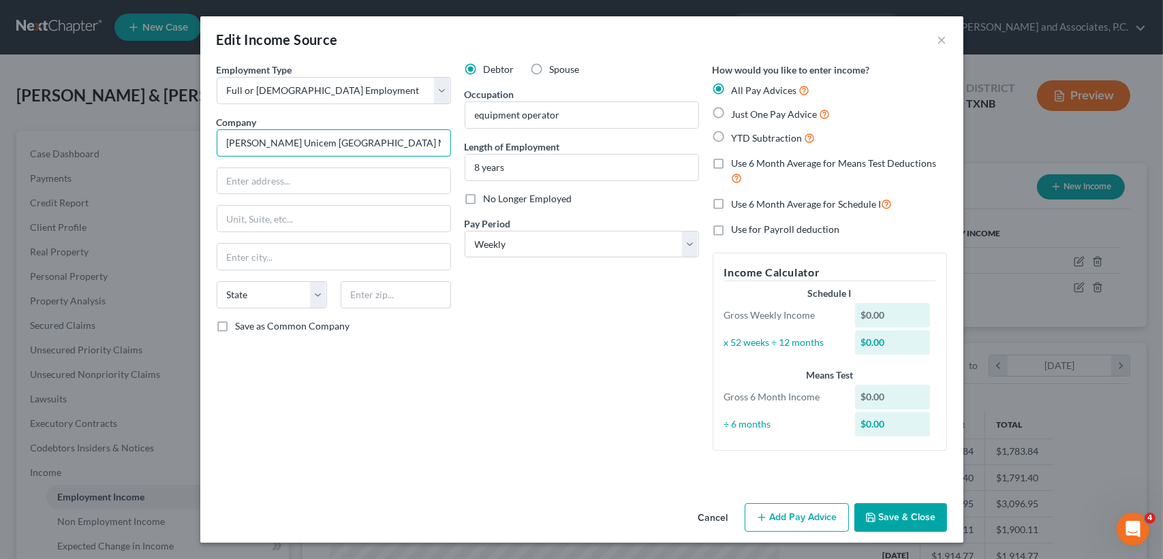
drag, startPoint x: 382, startPoint y: 147, endPoint x: 307, endPoint y: 141, distance: 75.2
click at [307, 141] on input "[PERSON_NAME] Unicem [GEOGRAPHIC_DATA] Maryneal" at bounding box center [334, 142] width 234 height 27
type input "[PERSON_NAME] Unicem [GEOGRAPHIC_DATA]"
type input "[STREET_ADDRESS][PERSON_NAME]"
type input "18017"
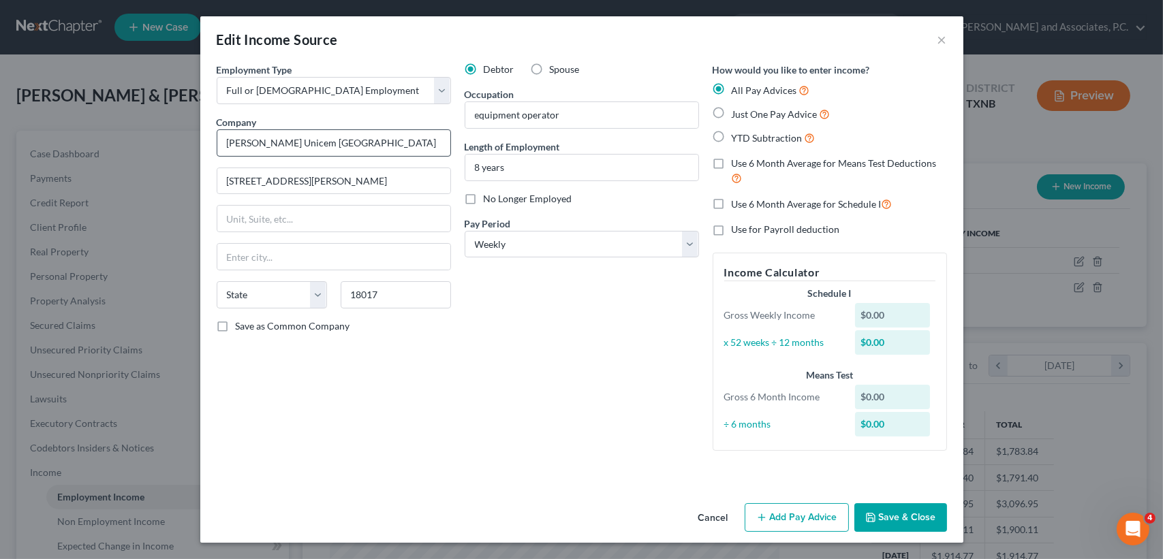
type input "[GEOGRAPHIC_DATA]"
select select "39"
drag, startPoint x: 608, startPoint y: 161, endPoint x: 607, endPoint y: 247, distance: 85.9
click at [608, 161] on input "8 years" at bounding box center [581, 168] width 233 height 26
click at [604, 250] on select "Select Monthly Twice Monthly Every Other Week Weekly" at bounding box center [582, 244] width 234 height 27
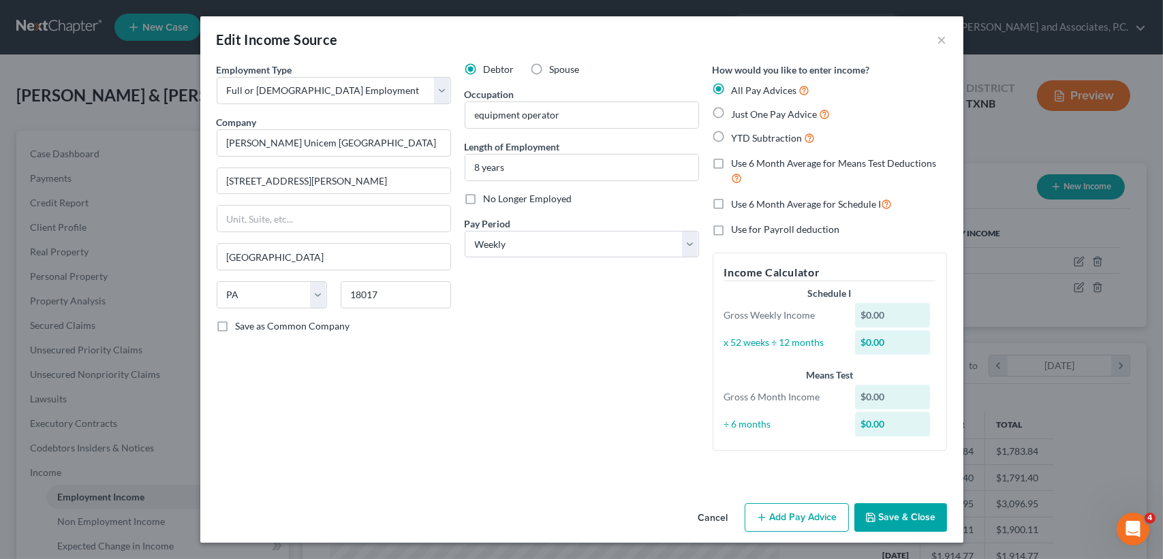
click at [555, 407] on div "Debtor Spouse Occupation equipment operator Length of Employment 8 years No Lon…" at bounding box center [582, 262] width 248 height 399
drag, startPoint x: 798, startPoint y: 506, endPoint x: 428, endPoint y: 471, distance: 371.7
click at [798, 506] on button "Add Pay Advice" at bounding box center [797, 518] width 104 height 29
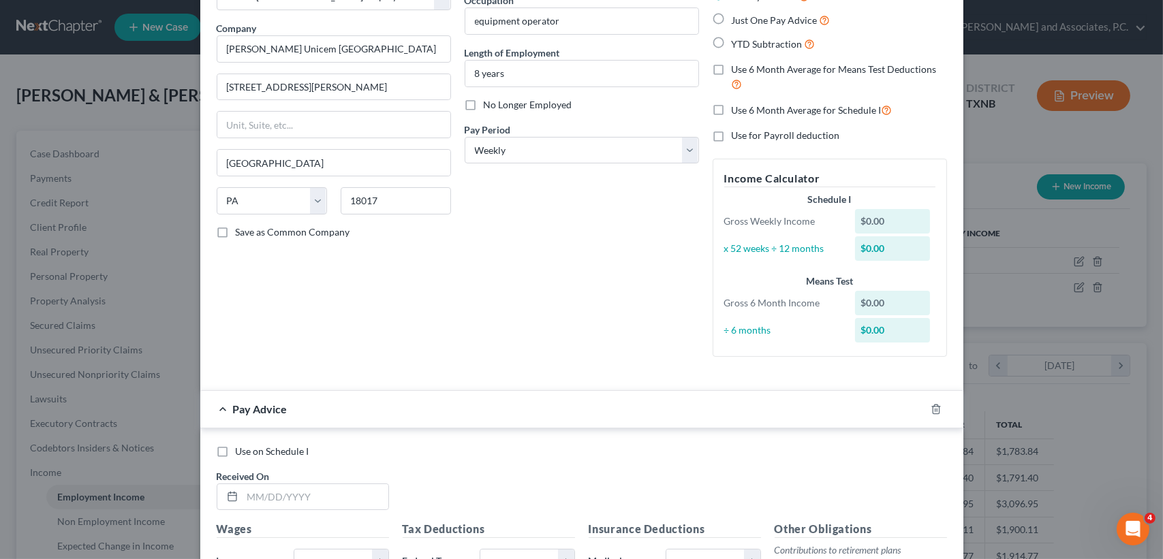
scroll to position [309, 0]
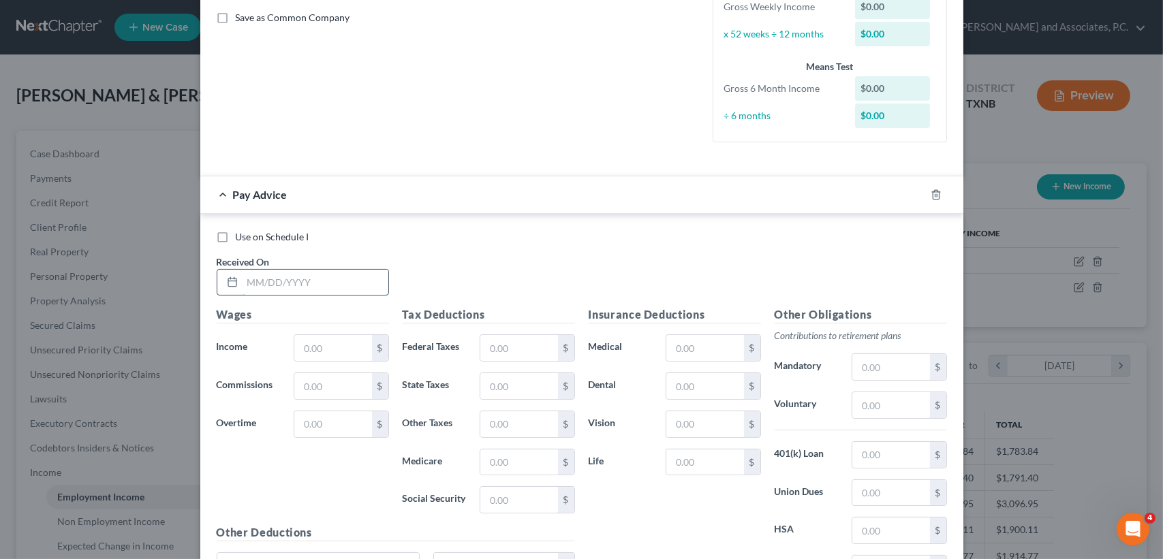
click at [327, 286] on input "text" at bounding box center [316, 283] width 146 height 26
type input "[DATE]"
type input "3,251.46"
type input "344.33"
type input "47.15"
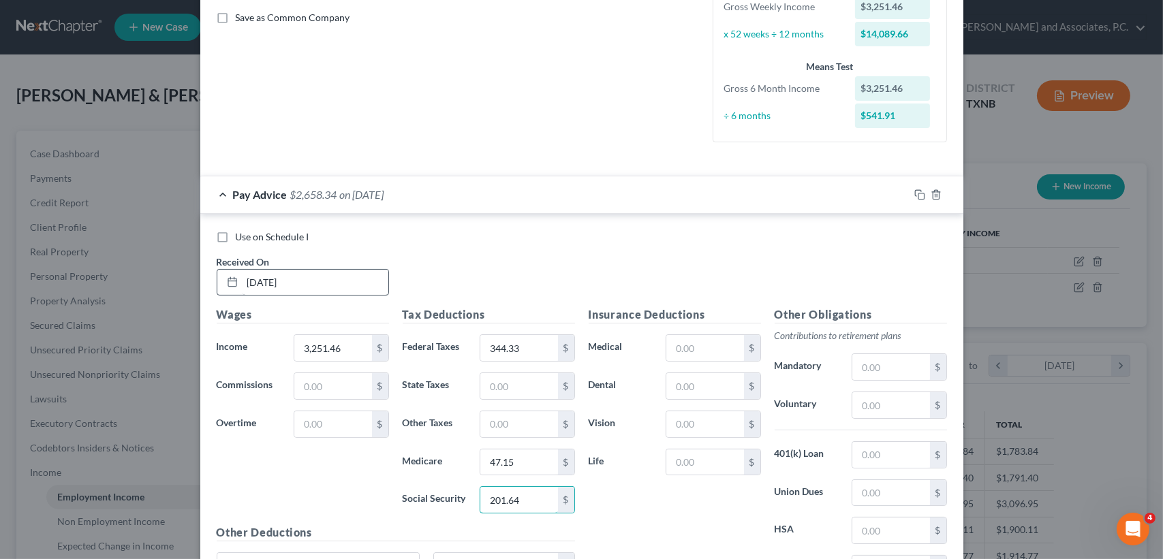
type input "201.64"
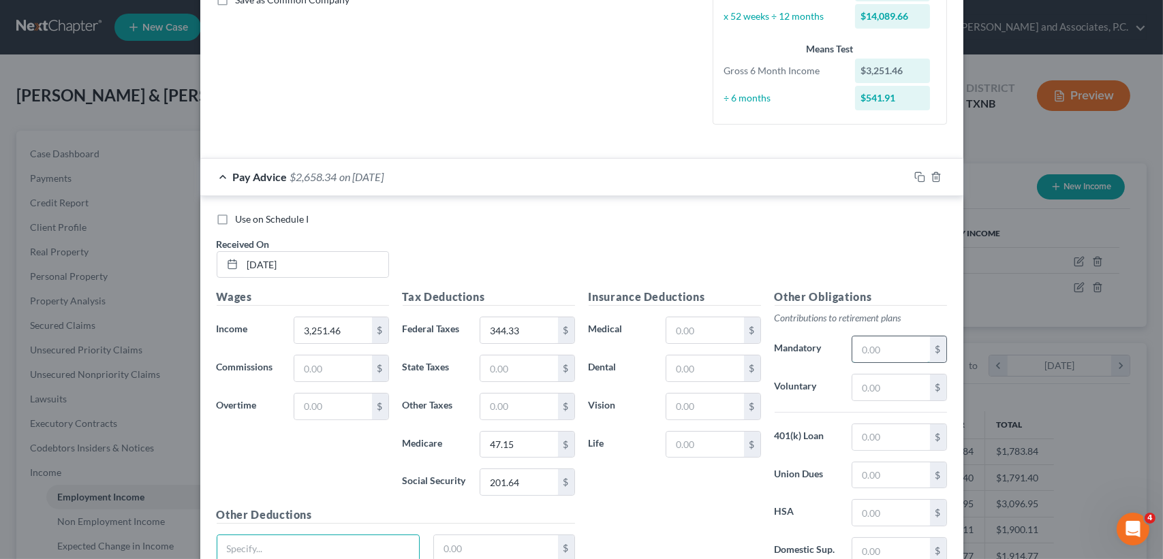
click at [923, 356] on input "text" at bounding box center [890, 350] width 77 height 26
type input "138.36"
click at [910, 429] on input "text" at bounding box center [890, 437] width 77 height 26
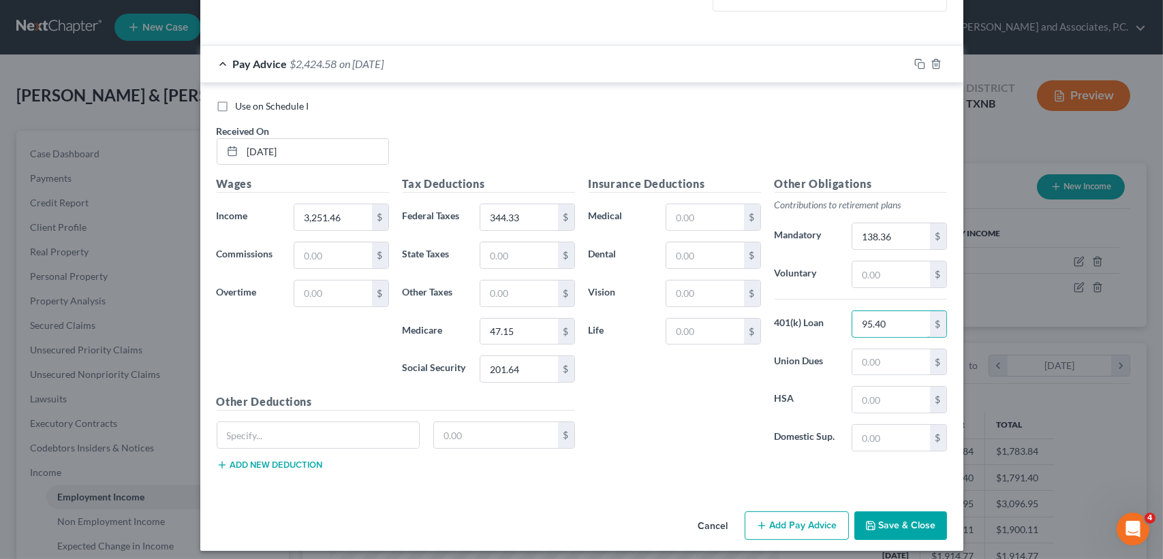
scroll to position [445, 0]
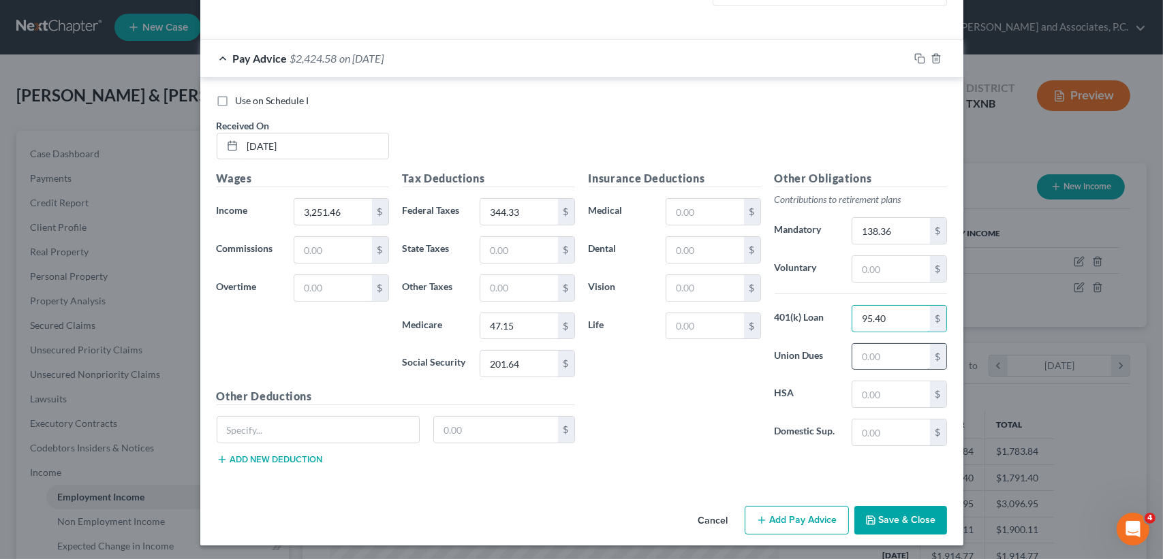
type input "95.40"
click at [889, 361] on input "text" at bounding box center [890, 357] width 77 height 26
type input "47.95"
click at [356, 64] on div "Pay Advice $2,376.63 on [DATE]" at bounding box center [554, 58] width 709 height 36
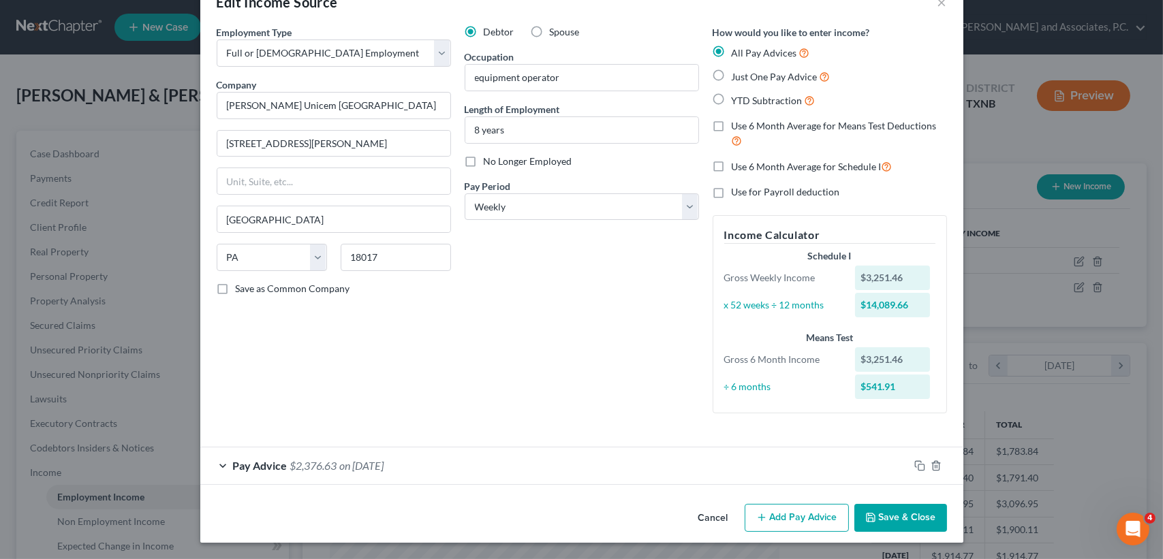
scroll to position [36, 0]
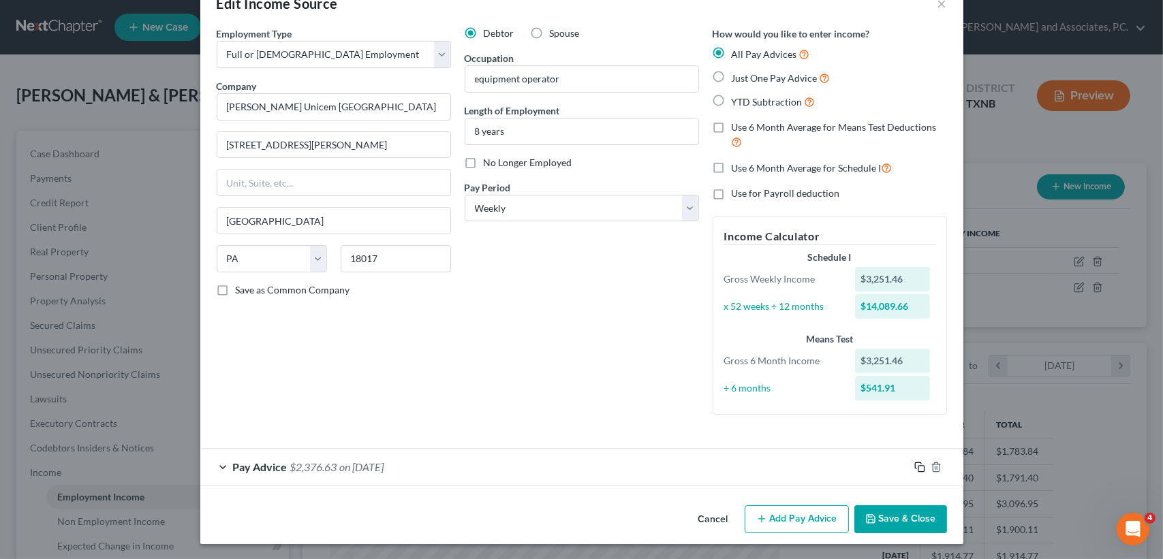
click at [915, 466] on icon "button" at bounding box center [919, 467] width 11 height 11
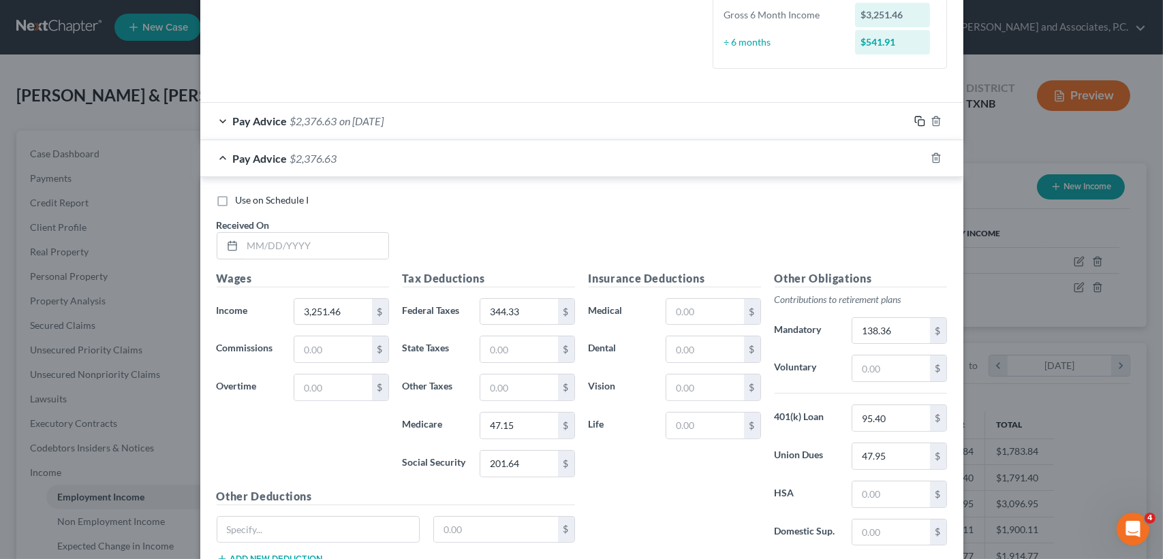
scroll to position [399, 0]
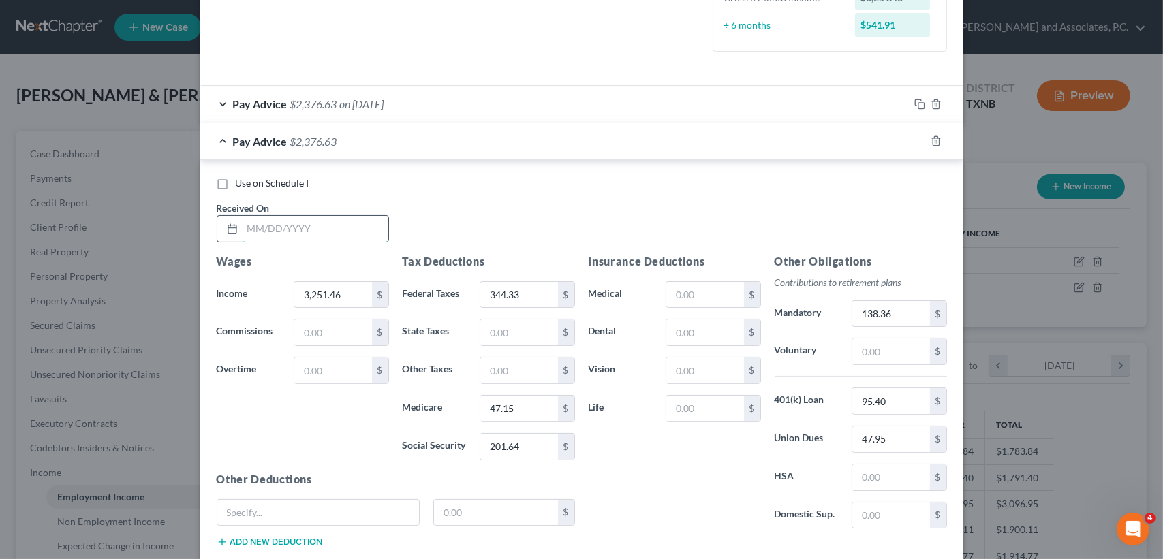
click at [343, 221] on input "text" at bounding box center [316, 229] width 146 height 26
type input "[DATE]"
click at [530, 300] on input "344.33" at bounding box center [518, 295] width 77 height 26
type input "298.48"
type input "44.14"
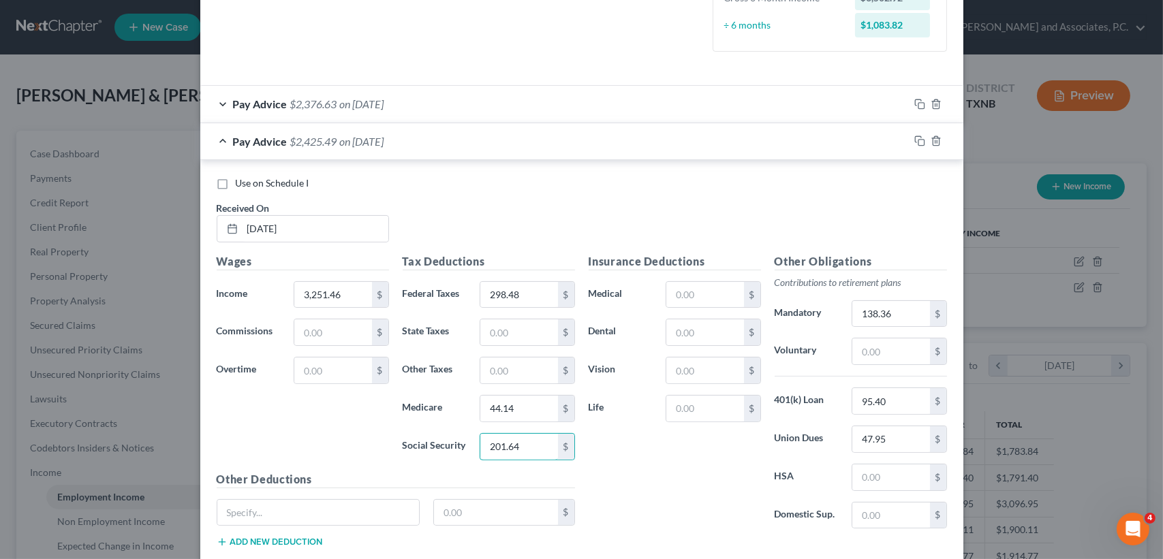
type input "2"
type input "188.72"
click at [632, 534] on div "Insurance Deductions Medical $ Dental $ Vision $ Life $" at bounding box center [675, 396] width 186 height 287
click at [730, 288] on input "text" at bounding box center [704, 295] width 77 height 26
type input "198.92"
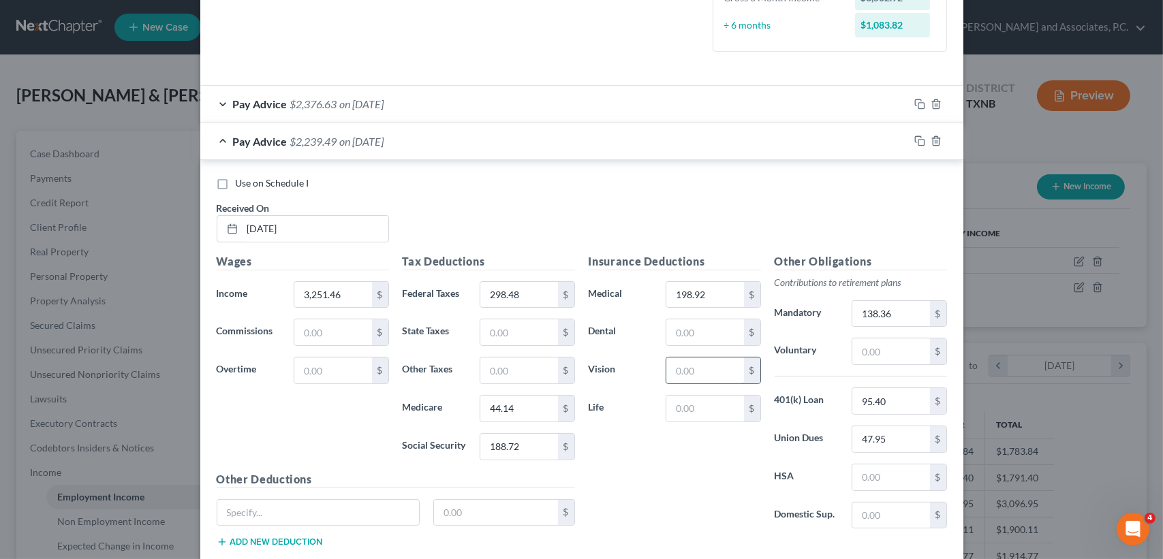
click at [689, 371] on input "text" at bounding box center [704, 371] width 77 height 26
type input "9.48"
click at [444, 148] on div "Pay Advice $2,230.01 on [DATE]" at bounding box center [554, 141] width 709 height 36
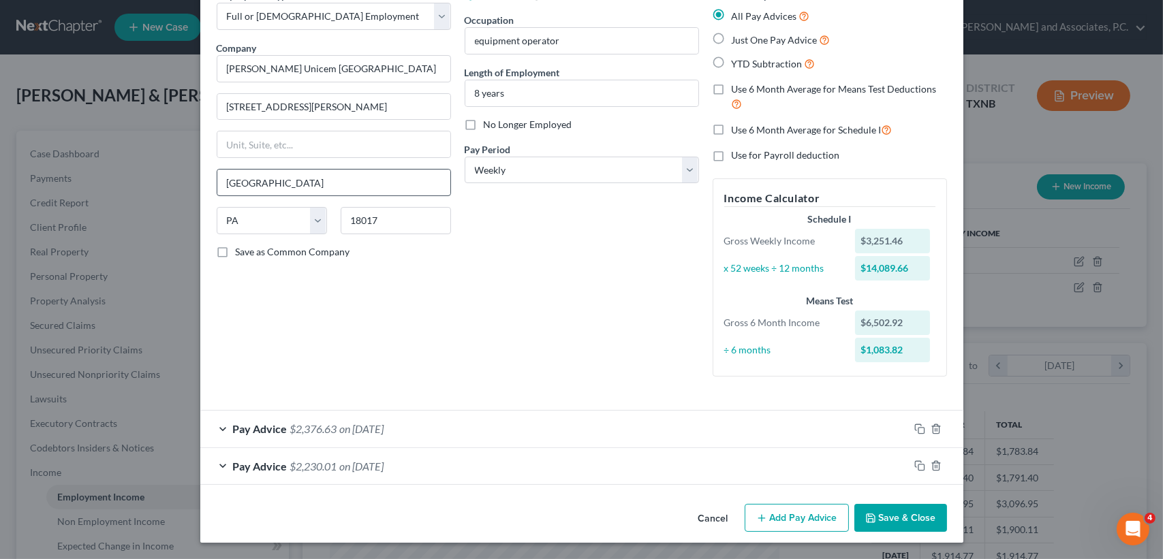
scroll to position [74, 0]
click at [911, 423] on div at bounding box center [936, 430] width 55 height 22
click at [914, 431] on icon "button" at bounding box center [919, 429] width 11 height 11
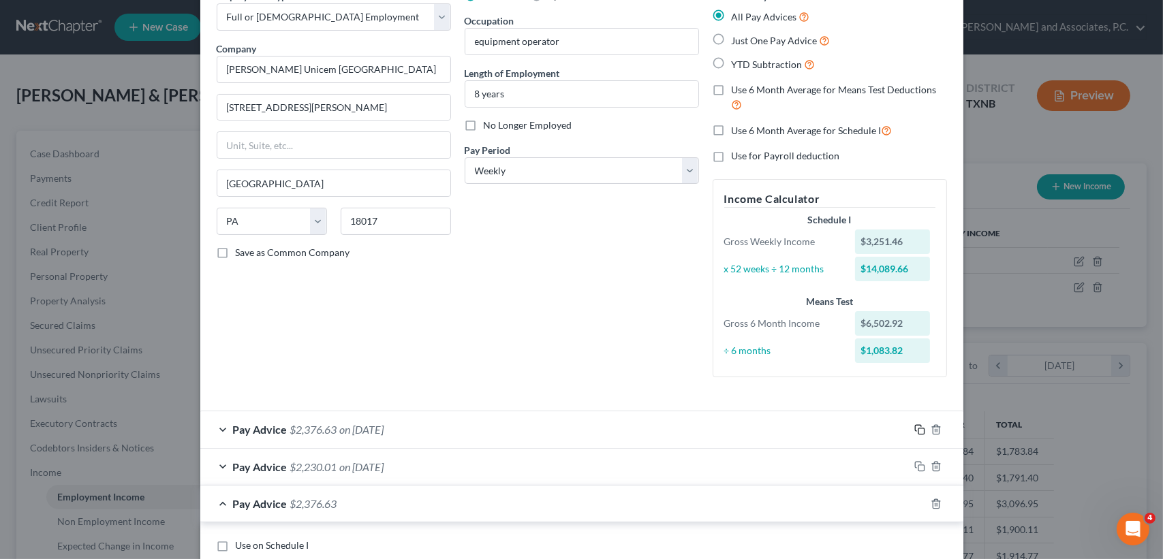
scroll to position [346, 0]
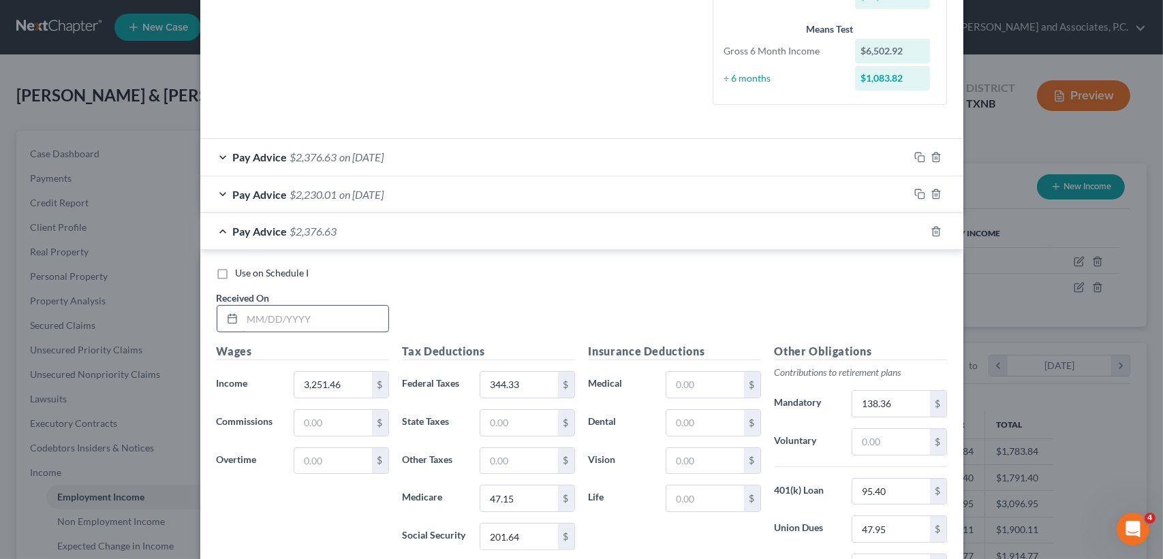
click at [272, 296] on div "Received On *" at bounding box center [303, 312] width 186 height 42
click at [279, 322] on input "text" at bounding box center [316, 319] width 146 height 26
type input "[DATE]"
type input "3,874.08"
type input "481.30"
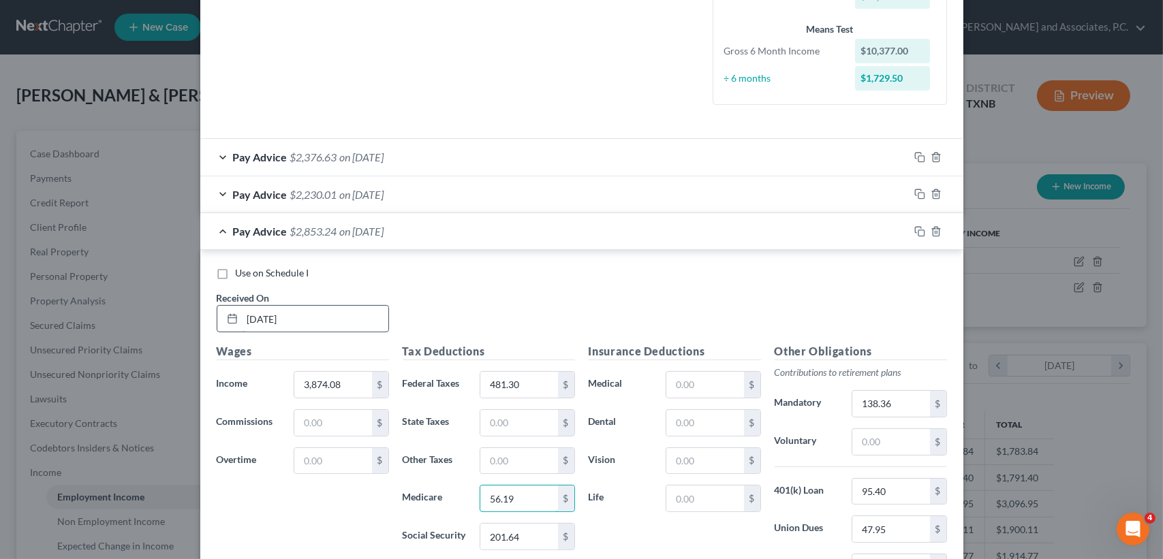
type input "56.19"
type input "240.24"
click at [902, 491] on input "95.40" at bounding box center [890, 492] width 77 height 26
click at [905, 528] on input "47.95" at bounding box center [890, 529] width 77 height 26
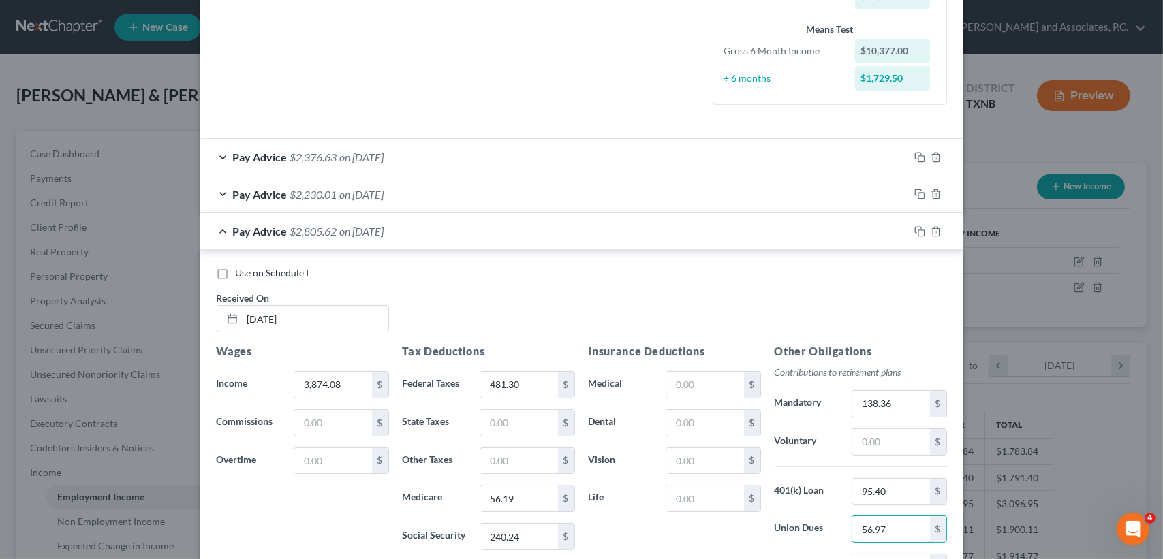
type input "56.97"
click at [384, 246] on div "Pay Advice $2,805.62 on [DATE]" at bounding box center [554, 231] width 709 height 36
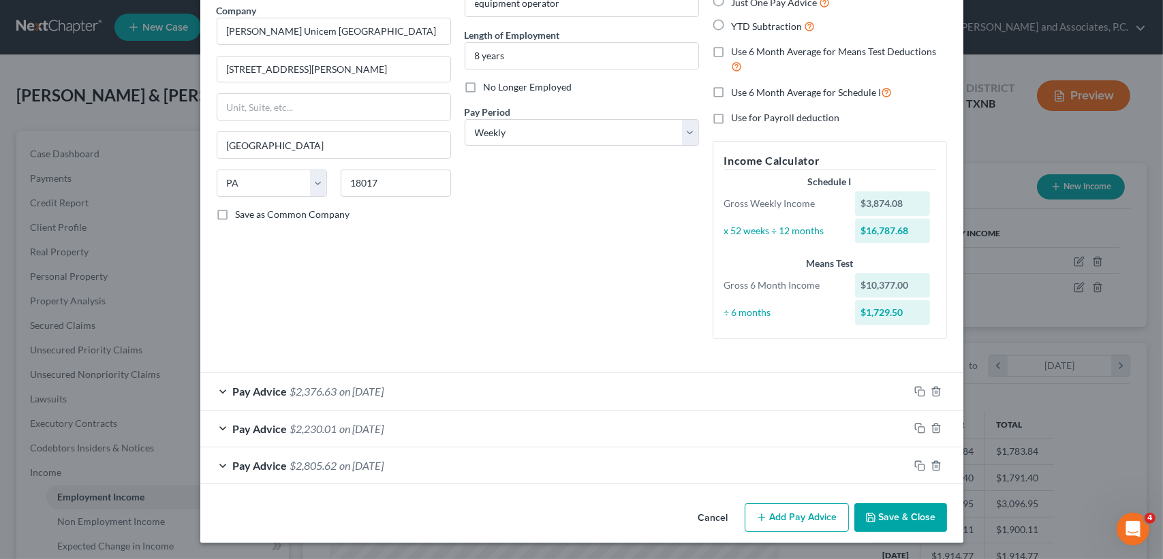
scroll to position [110, 0]
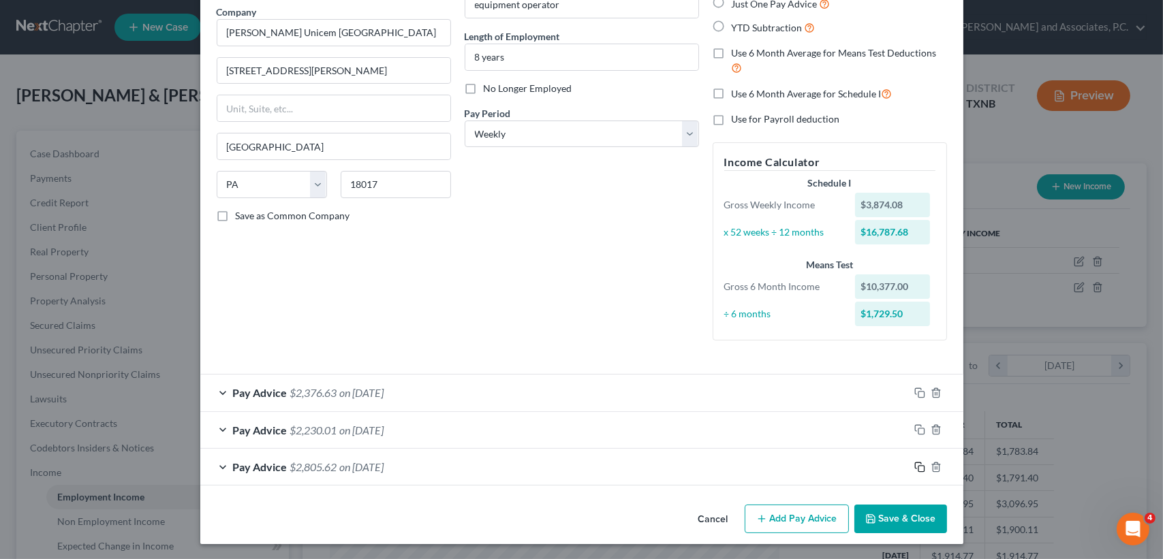
click at [914, 466] on icon "button" at bounding box center [919, 467] width 11 height 11
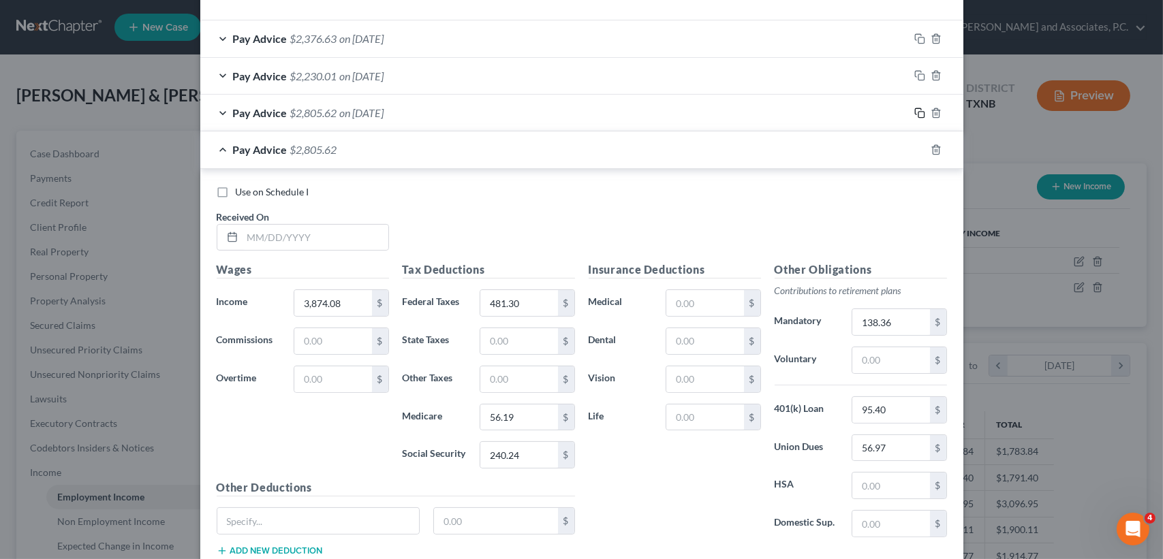
scroll to position [474, 0]
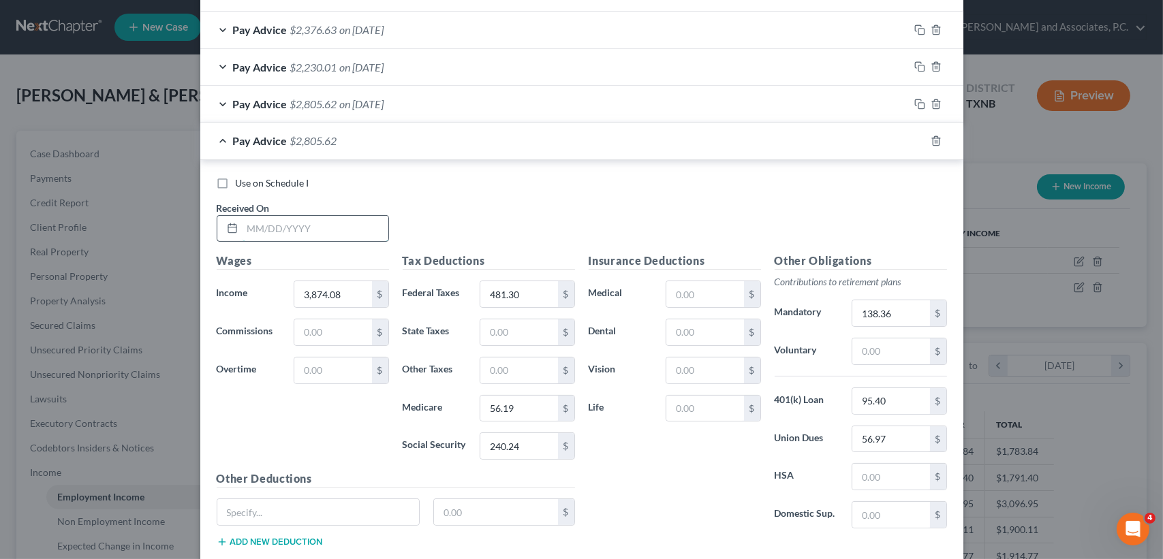
click at [303, 228] on input "text" at bounding box center [316, 229] width 146 height 26
type input "[DATE]"
type input "2,718.71"
type input "196.90"
type input "36.41"
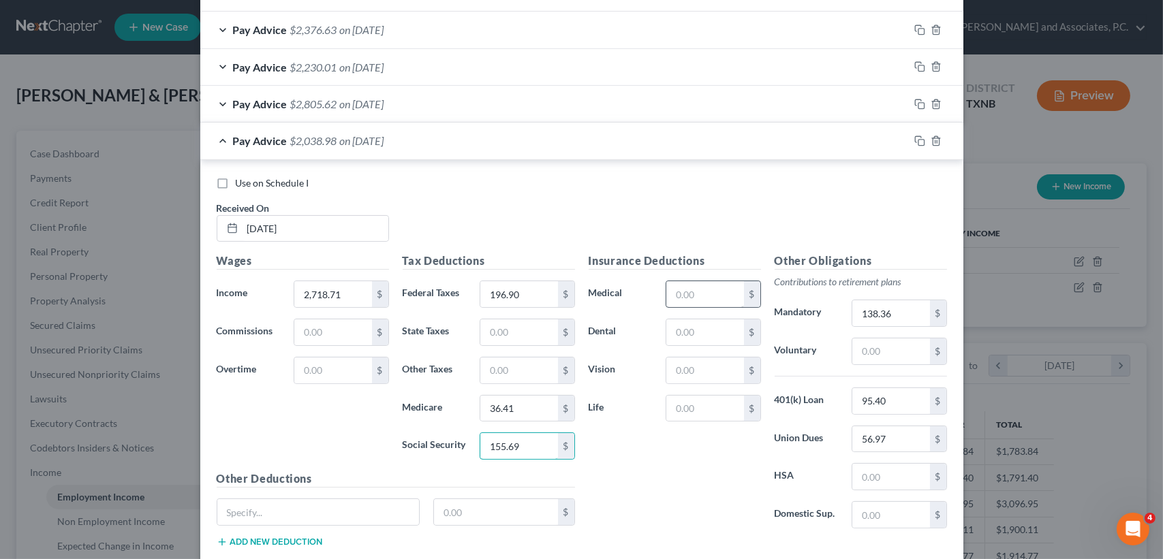
type input "155.69"
click at [711, 296] on input "text" at bounding box center [704, 294] width 77 height 26
type input "198.92"
drag, startPoint x: 703, startPoint y: 362, endPoint x: 727, endPoint y: 335, distance: 36.7
click at [704, 362] on input "text" at bounding box center [704, 371] width 77 height 26
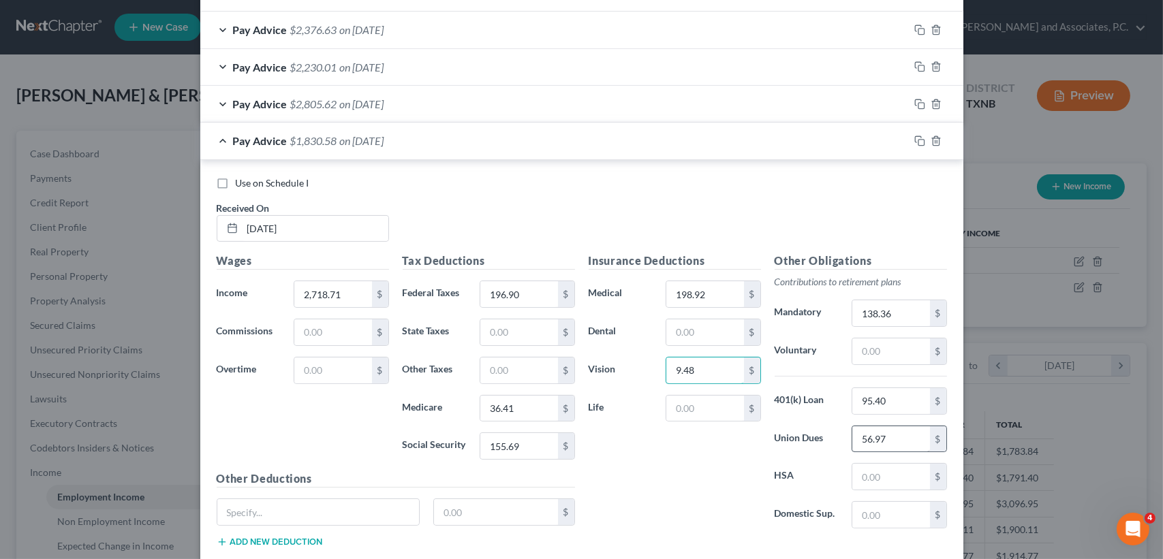
type input "9.48"
click at [899, 440] on input "56.97" at bounding box center [890, 440] width 77 height 26
type input "40.22"
click at [673, 191] on div "Use on Schedule I Received On * [DATE]" at bounding box center [582, 214] width 744 height 77
click at [903, 314] on input "138.36" at bounding box center [890, 313] width 77 height 26
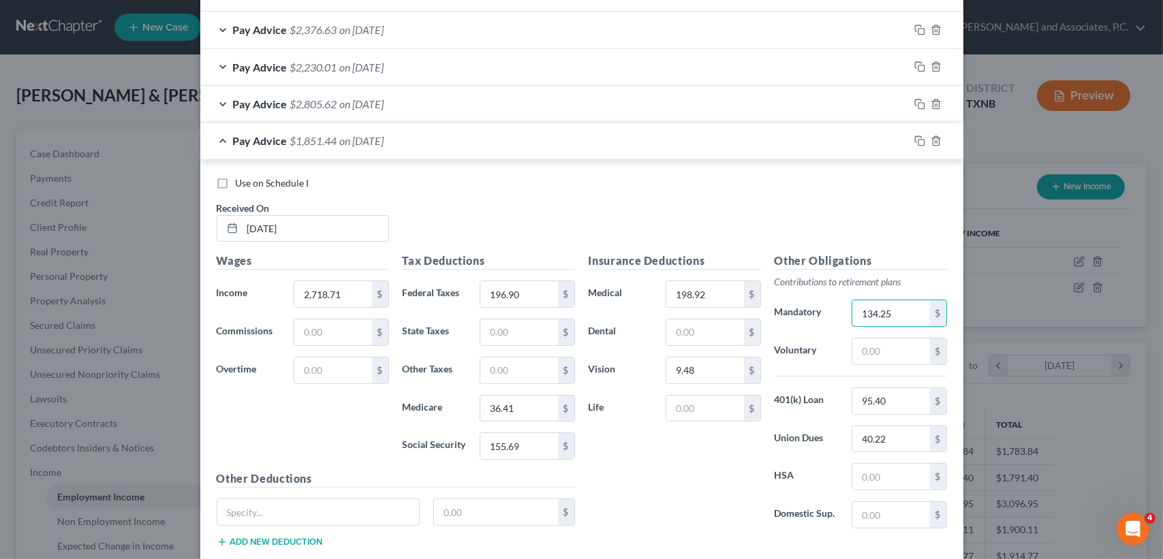
type input "134.25"
click at [299, 126] on div "Pay Advice $1,851.44 on [DATE]" at bounding box center [554, 141] width 709 height 36
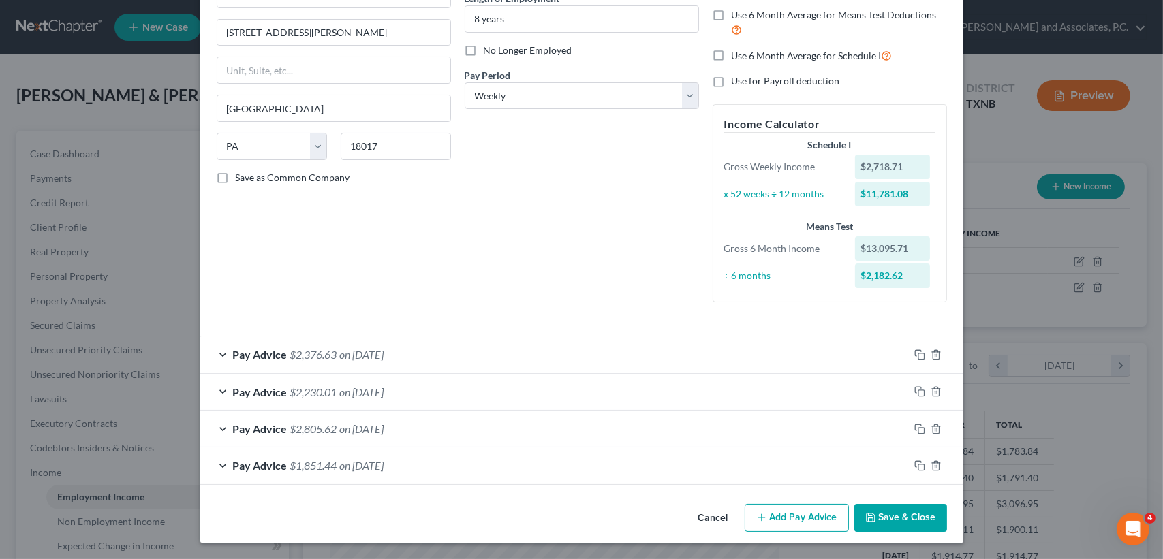
scroll to position [147, 0]
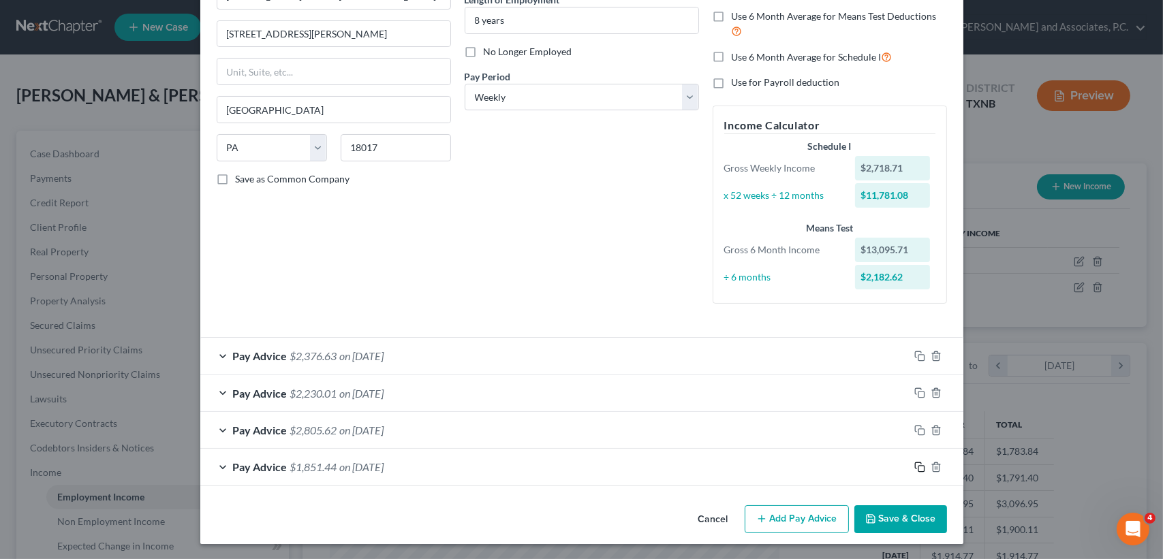
click at [915, 463] on icon "button" at bounding box center [919, 467] width 11 height 11
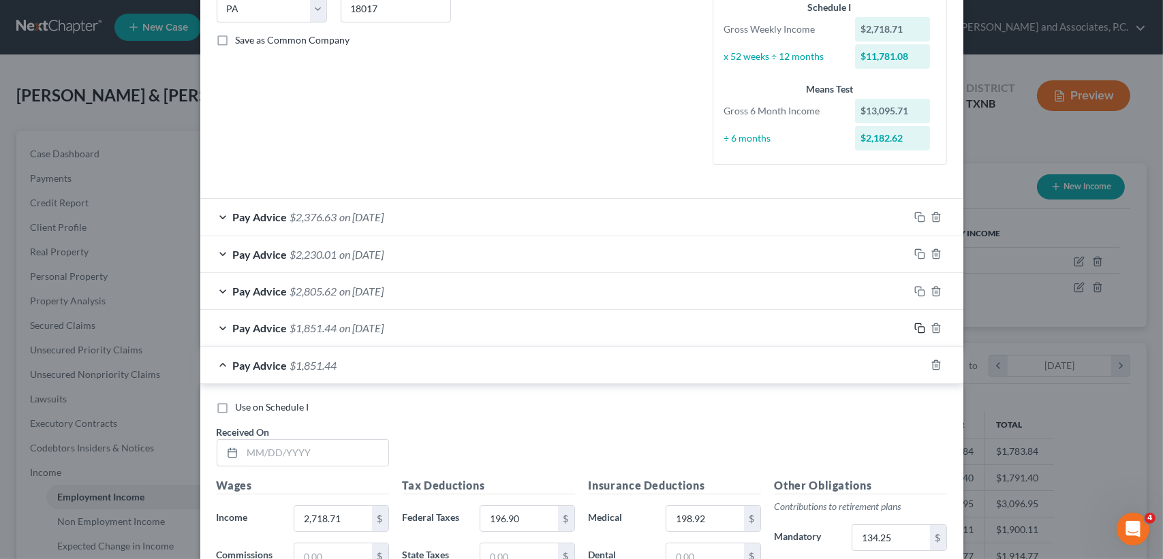
scroll to position [329, 0]
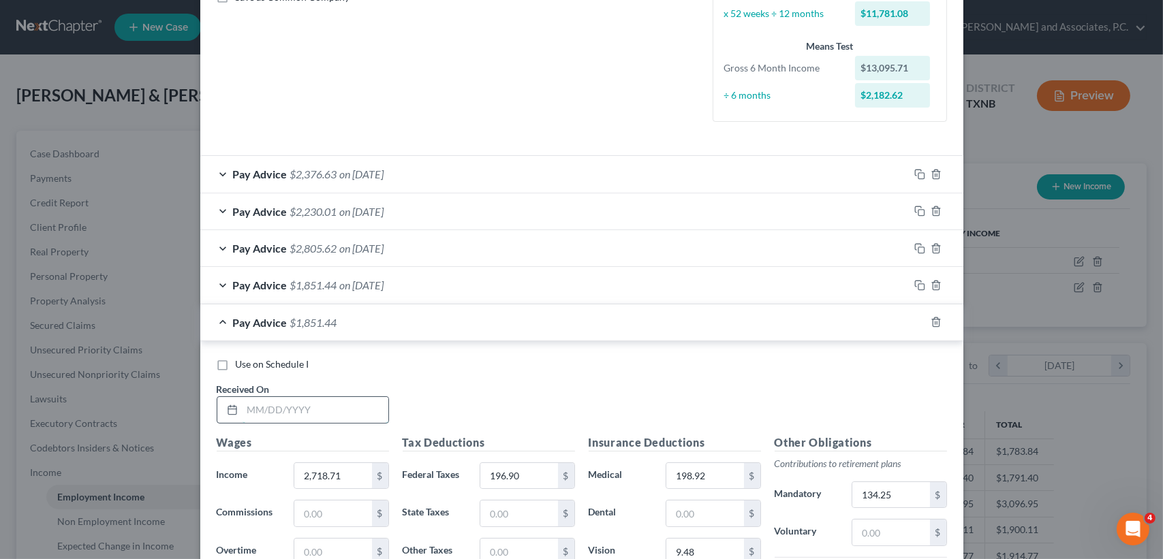
click at [341, 407] on input "text" at bounding box center [316, 410] width 146 height 26
type input "[DATE]"
type input "2,430.31"
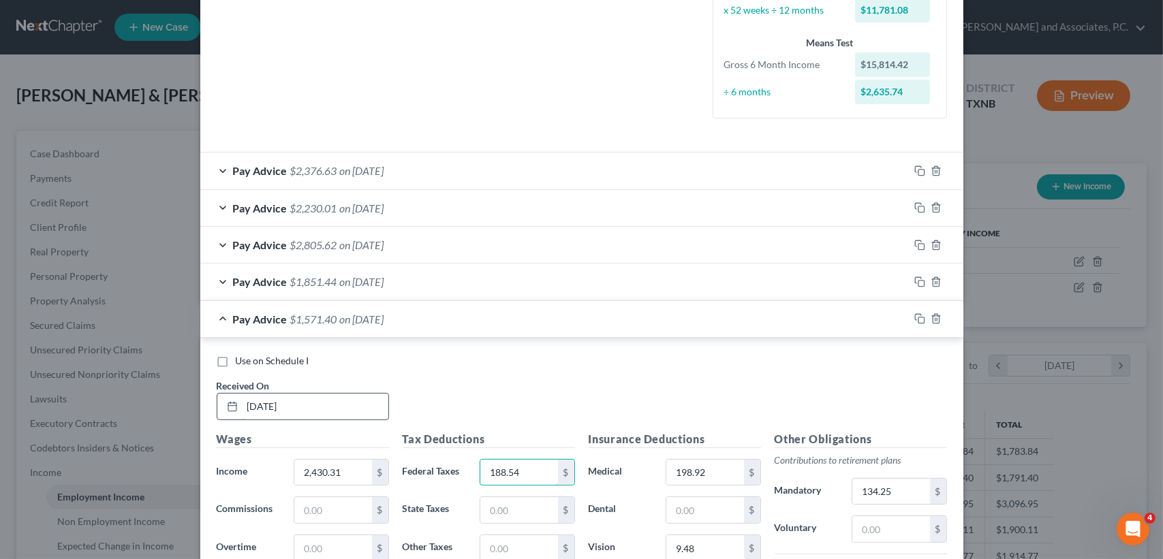
type input "188.54"
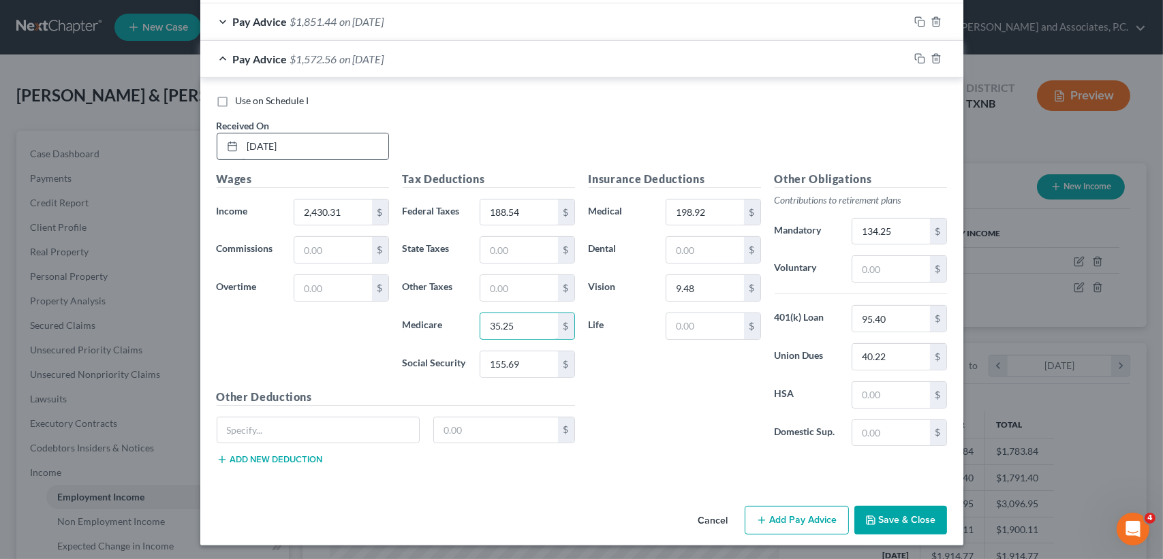
type input "35.25"
type input "150.73"
click at [895, 230] on input "134.25" at bounding box center [890, 232] width 77 height 26
type input "123.88"
click at [900, 357] on input "40.22" at bounding box center [890, 357] width 77 height 26
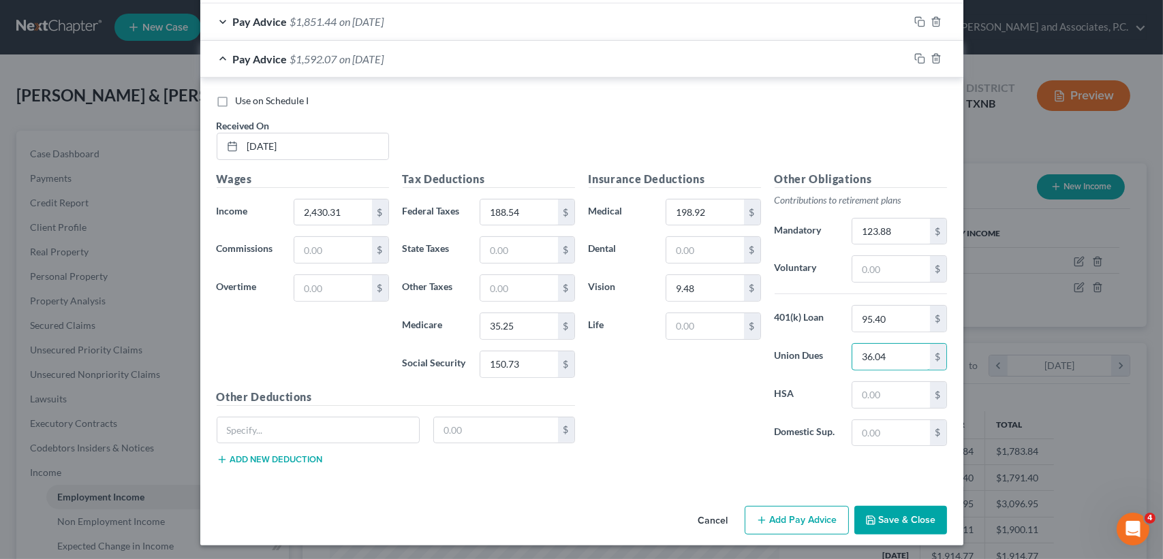
type input "36.04"
click at [540, 140] on div "Use on Schedule I Received On * [DATE]" at bounding box center [582, 132] width 744 height 77
click at [527, 219] on input "188.54" at bounding box center [518, 213] width 77 height 26
click at [931, 60] on icon "button" at bounding box center [936, 58] width 11 height 11
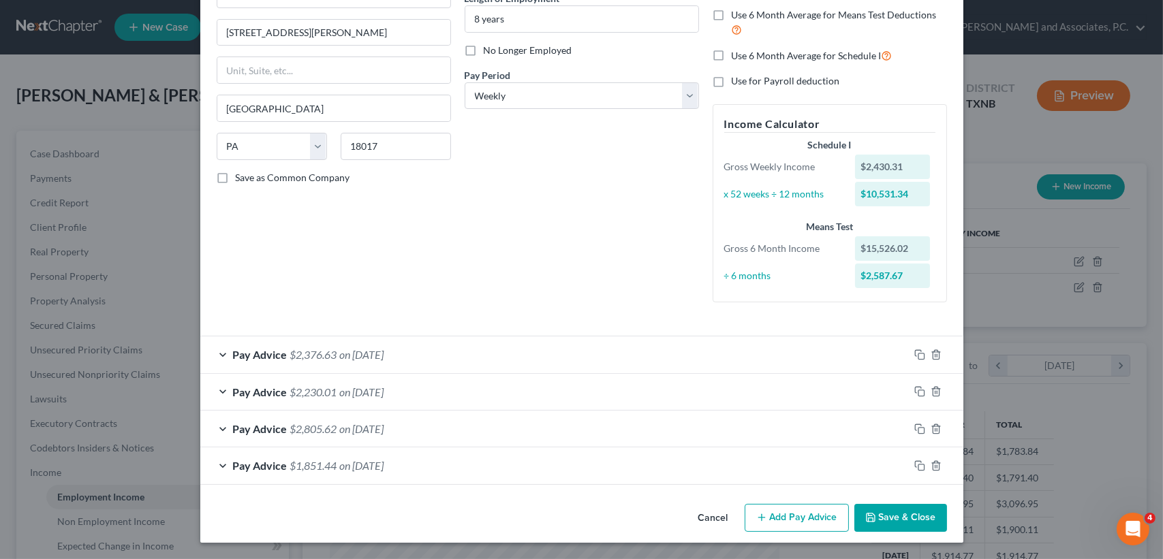
scroll to position [147, 0]
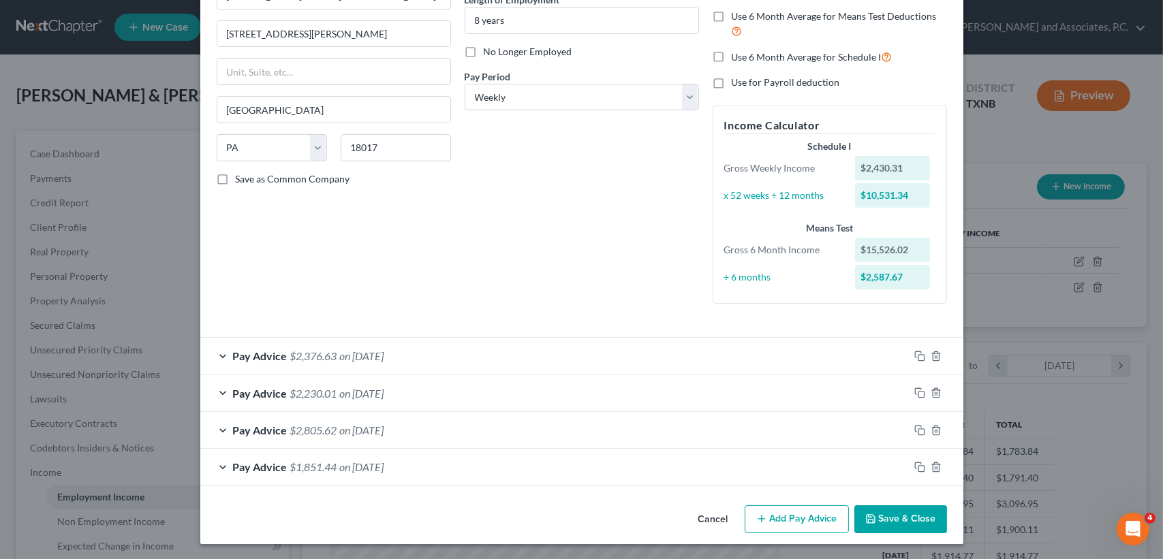
click at [792, 508] on button "Add Pay Advice" at bounding box center [797, 520] width 104 height 29
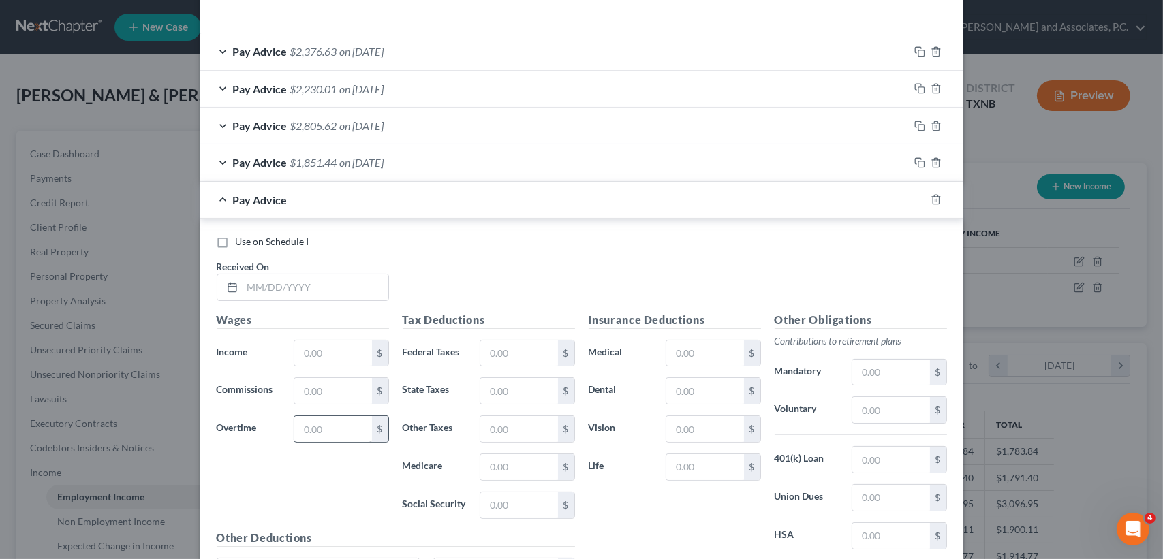
scroll to position [457, 0]
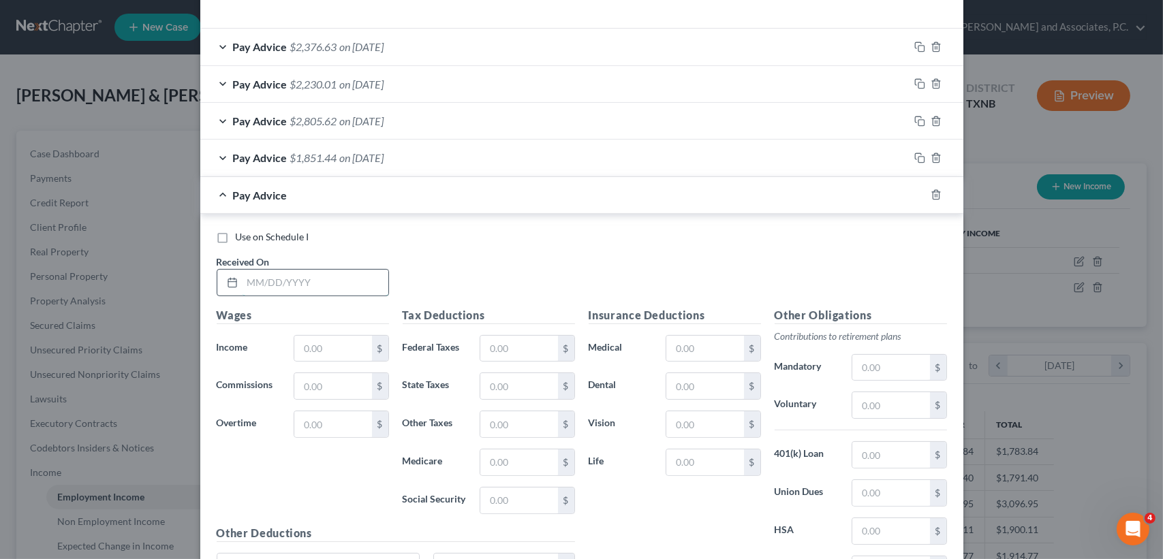
click at [360, 272] on input "text" at bounding box center [316, 283] width 146 height 26
type input "[DATE]"
type input "2,430.31"
type input "188.54"
type input "35.25"
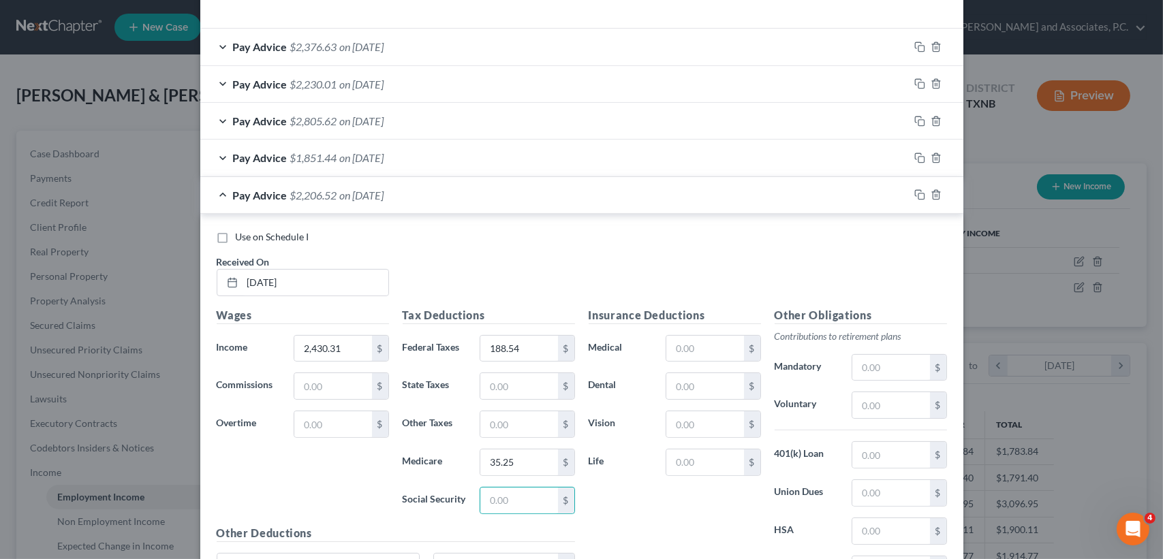
scroll to position [474, 0]
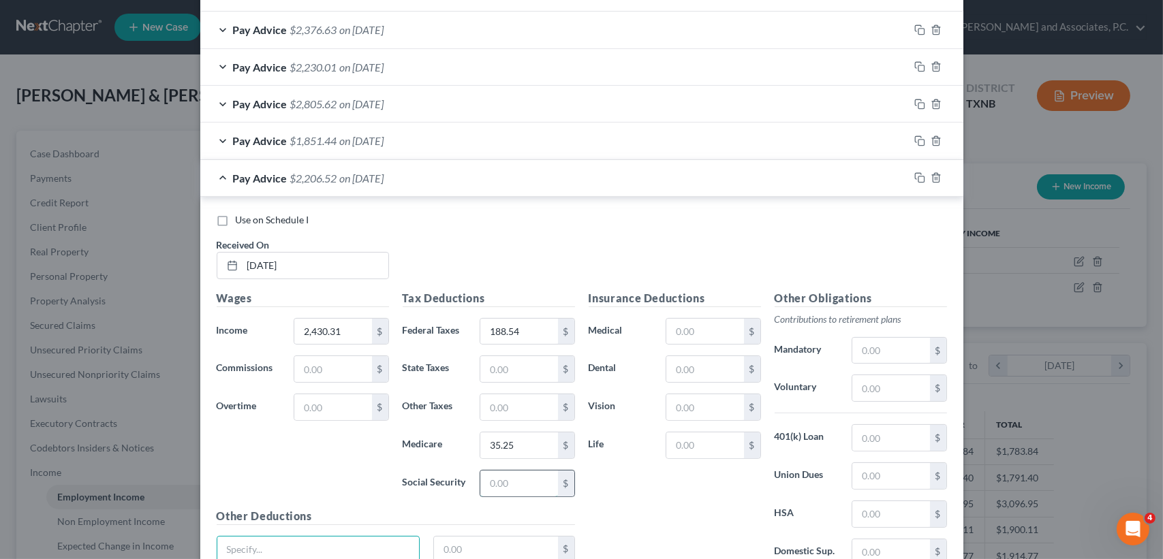
click at [519, 471] on input "text" at bounding box center [518, 484] width 77 height 26
type input "0"
type input "150.73"
drag, startPoint x: 886, startPoint y: 340, endPoint x: 885, endPoint y: 333, distance: 6.8
click at [886, 340] on input "text" at bounding box center [890, 351] width 77 height 26
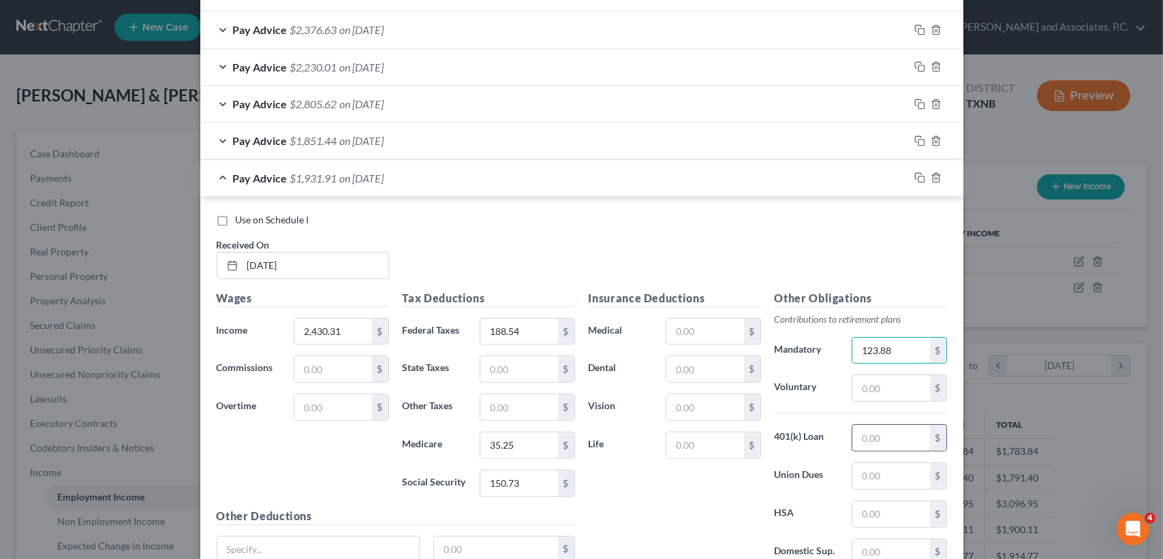
type input "123.88"
click at [901, 448] on input "text" at bounding box center [890, 438] width 77 height 26
drag, startPoint x: 869, startPoint y: 474, endPoint x: 873, endPoint y: 462, distance: 12.3
click at [869, 473] on input "text" at bounding box center [890, 476] width 77 height 26
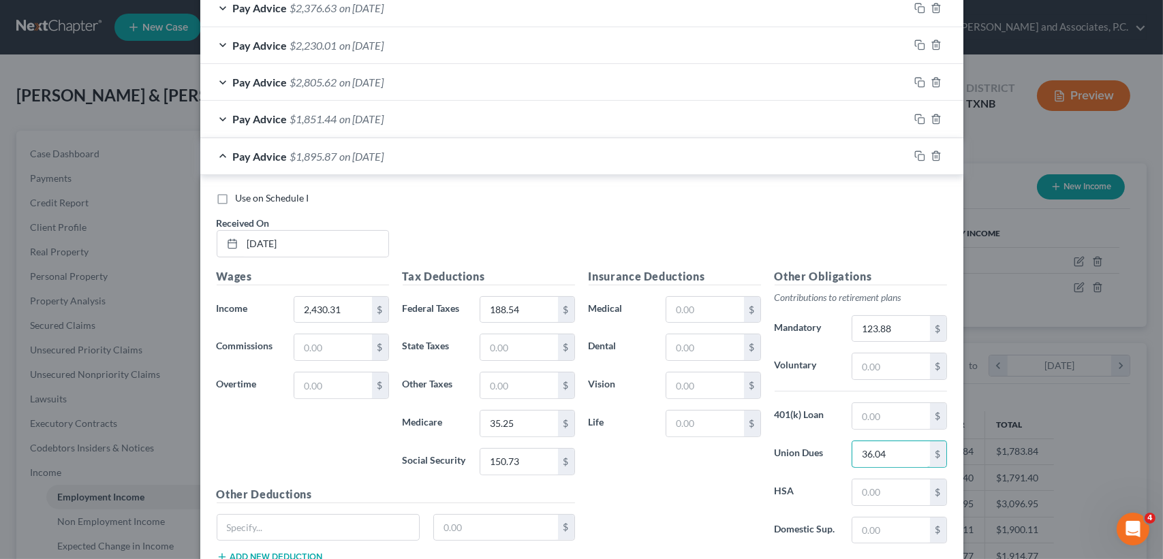
scroll to position [502, 0]
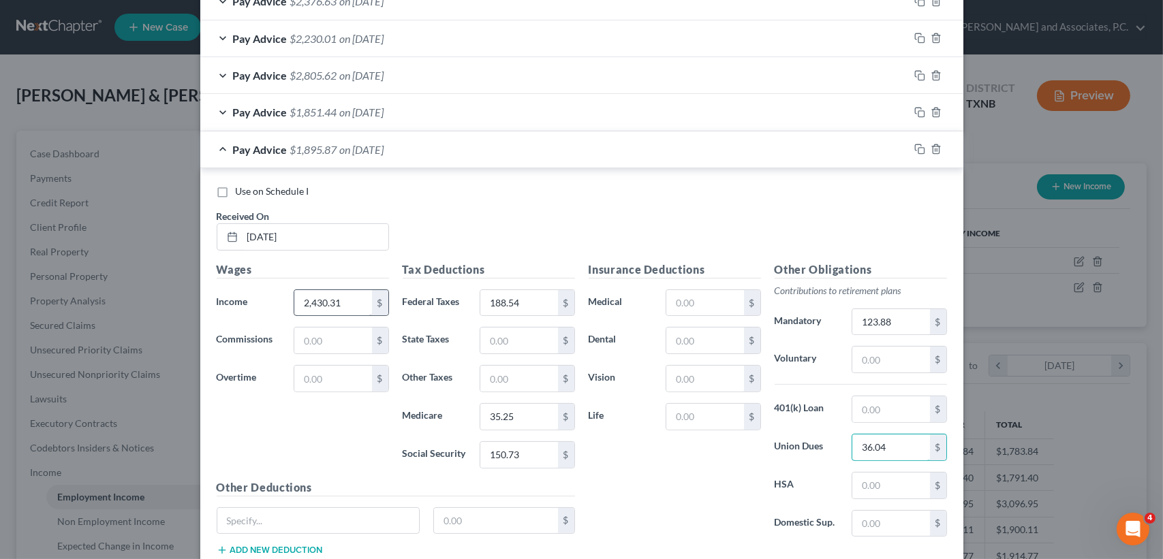
type input "36.04"
click at [356, 301] on input "2,430.31" at bounding box center [332, 303] width 77 height 26
click at [931, 144] on icon "button" at bounding box center [936, 149] width 11 height 11
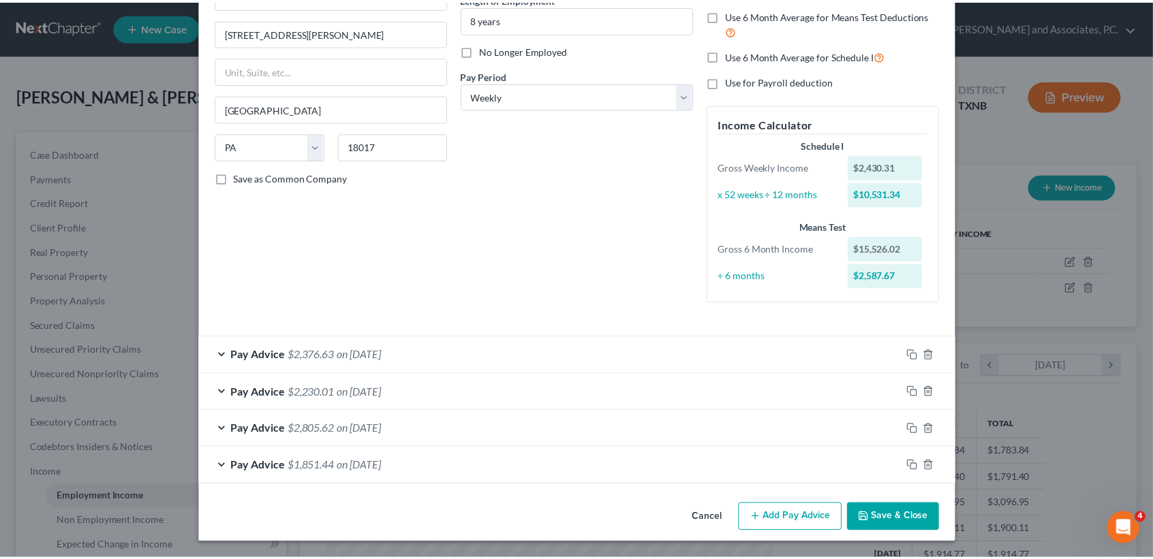
scroll to position [147, 0]
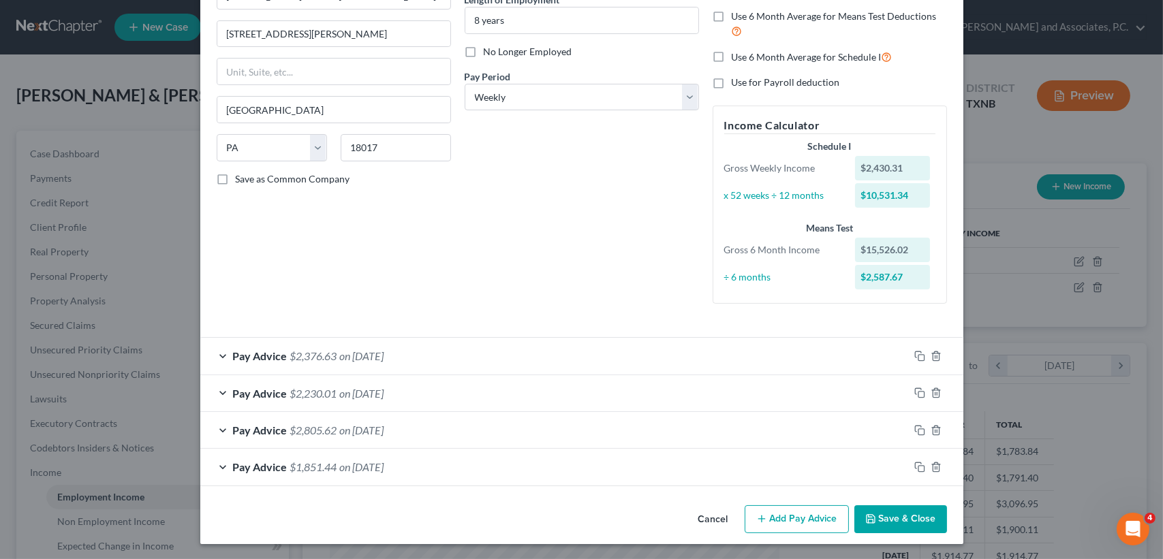
click at [907, 508] on button "Save & Close" at bounding box center [900, 520] width 93 height 29
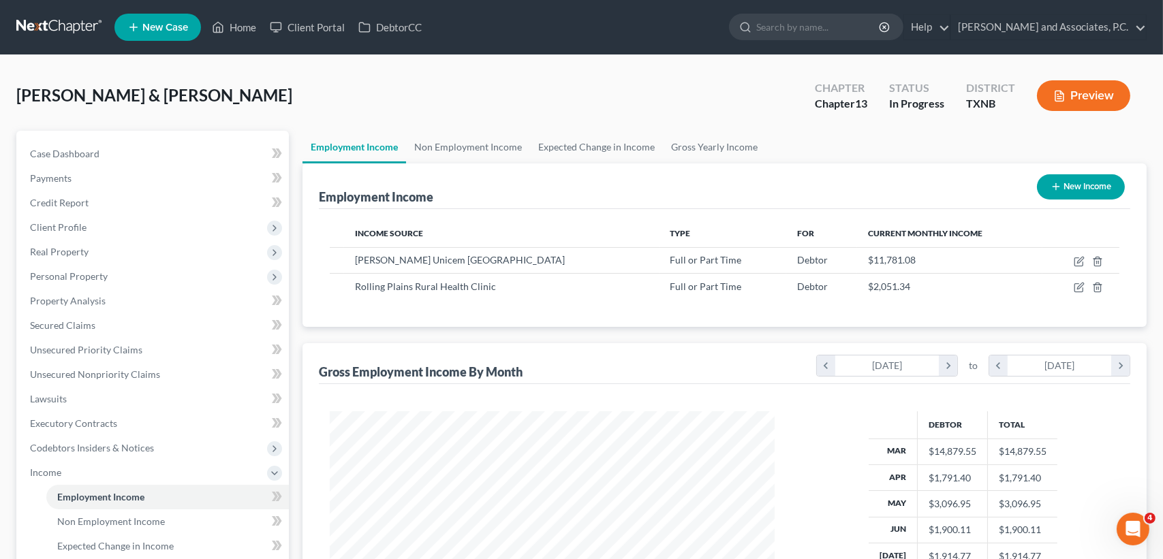
scroll to position [681114, 680886]
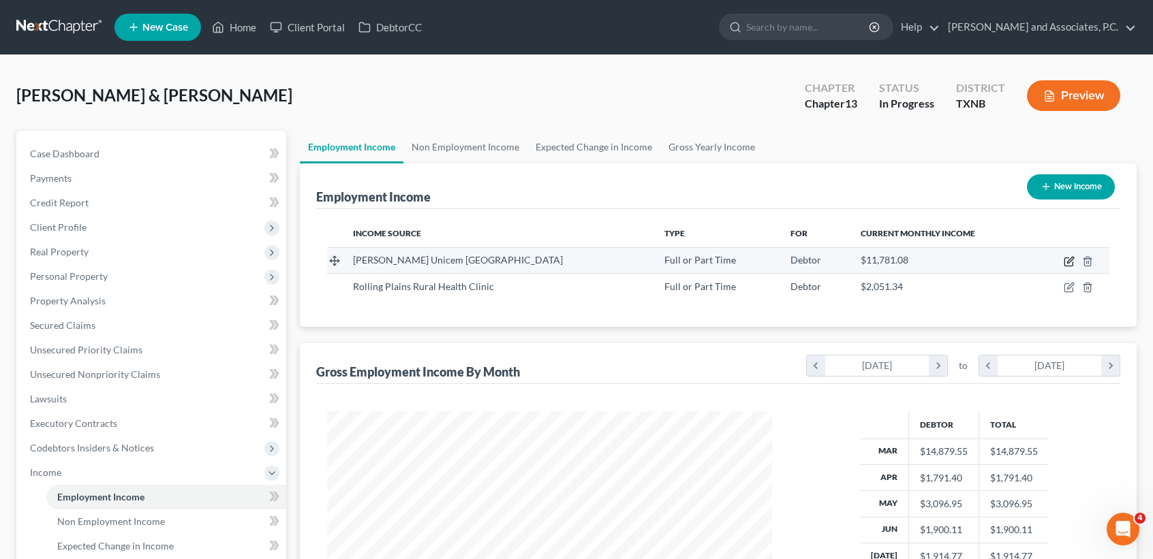
click at [1069, 259] on icon "button" at bounding box center [1069, 261] width 11 height 11
select select "0"
select select "39"
select select "3"
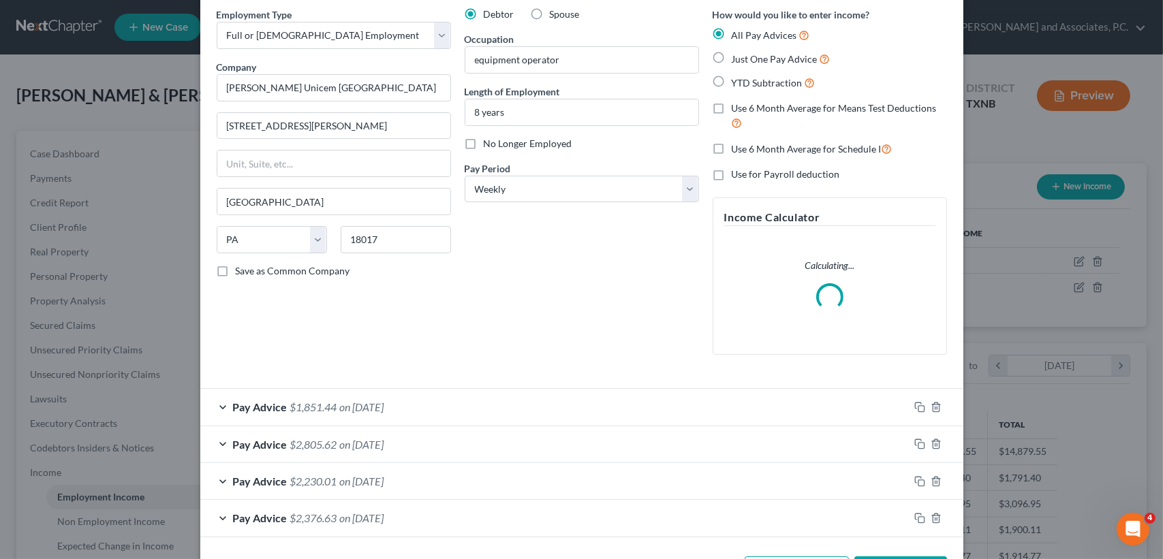
scroll to position [106, 0]
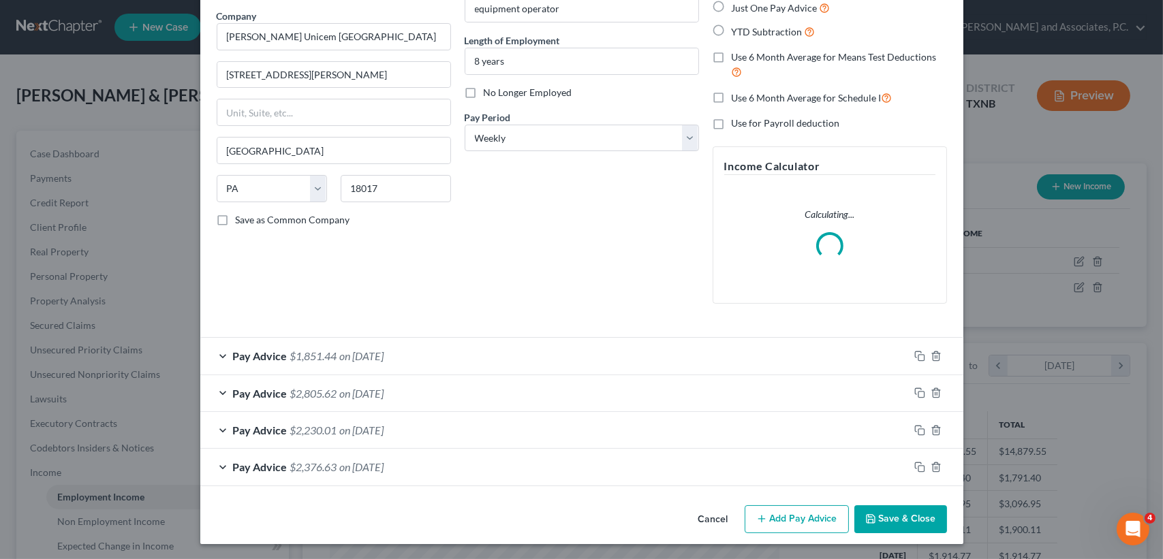
click at [792, 527] on button "Add Pay Advice" at bounding box center [797, 520] width 104 height 29
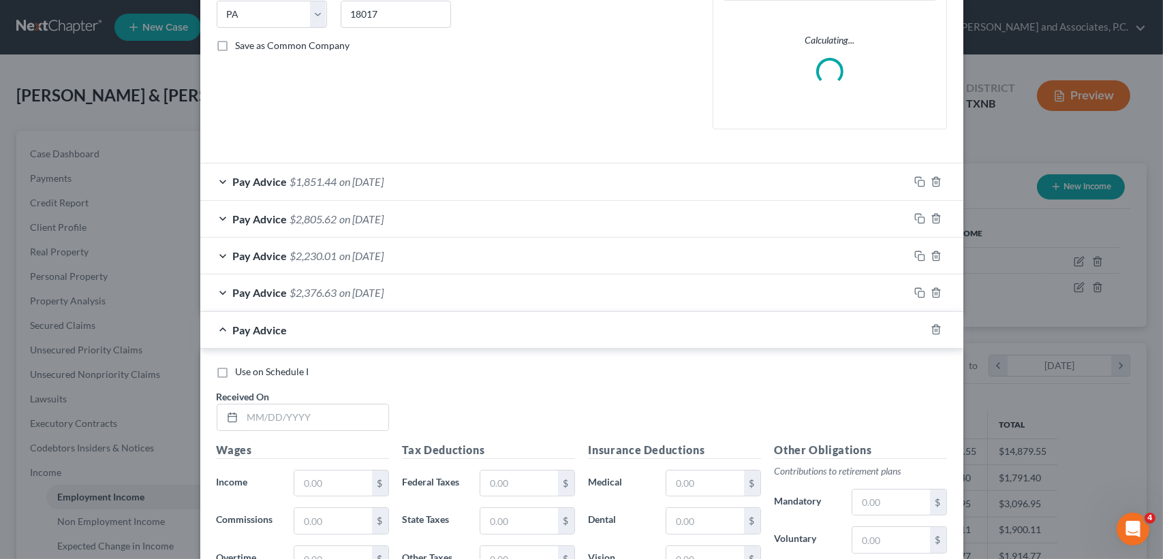
scroll to position [552, 0]
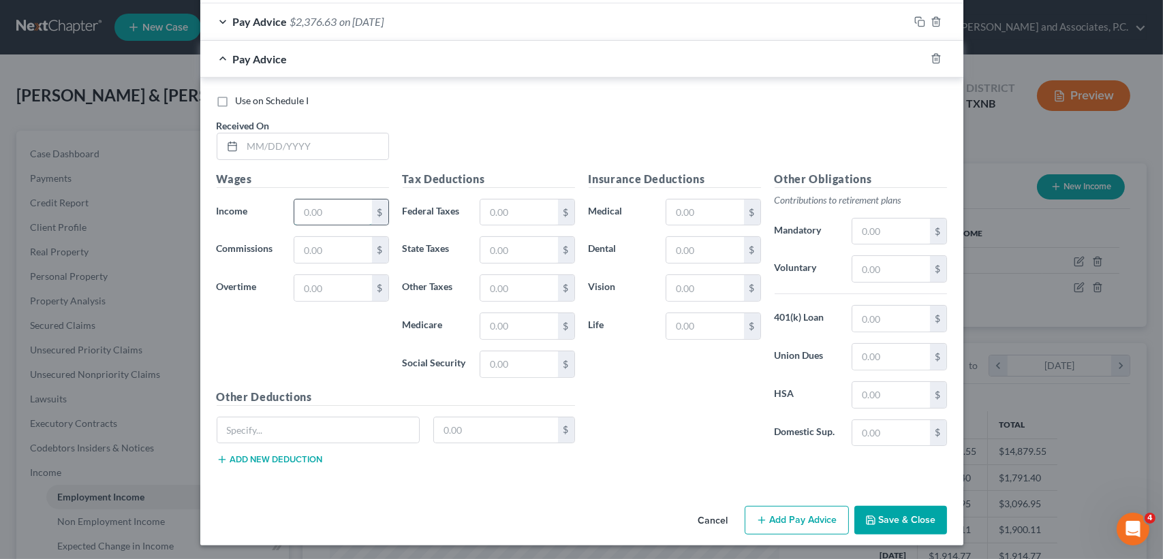
click at [347, 215] on input "text" at bounding box center [332, 213] width 77 height 26
type input "2,430.31"
type input "188.54"
type input "35.25"
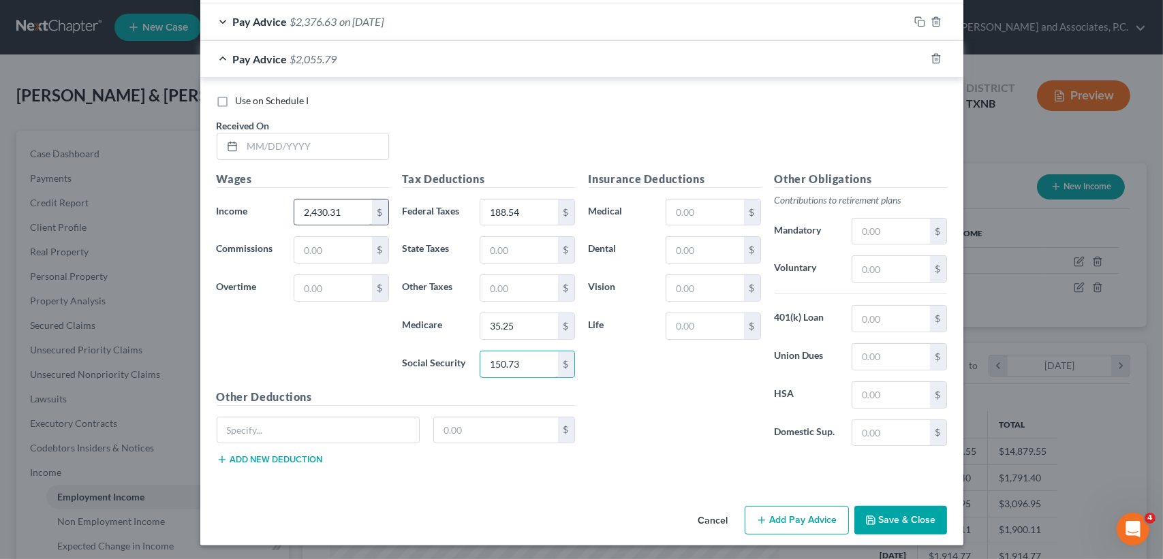
type input "150.73"
drag, startPoint x: 902, startPoint y: 230, endPoint x: 903, endPoint y: 219, distance: 11.0
click at [902, 229] on input "text" at bounding box center [890, 232] width 77 height 26
drag, startPoint x: 913, startPoint y: 213, endPoint x: 782, endPoint y: 243, distance: 135.0
click at [788, 242] on div "Other Obligations Contributions to retirement plans Mandatory 1,123.88 $ Volunt…" at bounding box center [861, 314] width 186 height 287
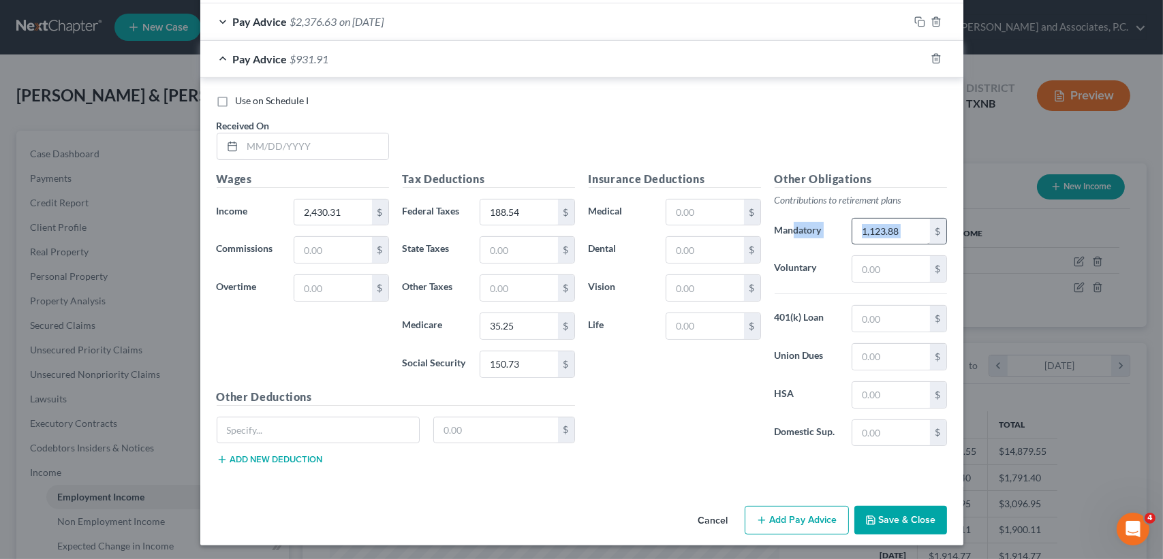
click at [906, 238] on input "1,123.88" at bounding box center [890, 232] width 77 height 26
click at [905, 236] on input "1,123.88" at bounding box center [890, 232] width 77 height 26
drag, startPoint x: 905, startPoint y: 236, endPoint x: 812, endPoint y: 238, distance: 92.7
click at [829, 245] on div "Other Obligations Contributions to retirement plans Mandatory 1,123.88 $ Volunt…" at bounding box center [861, 314] width 186 height 287
type input "123.88"
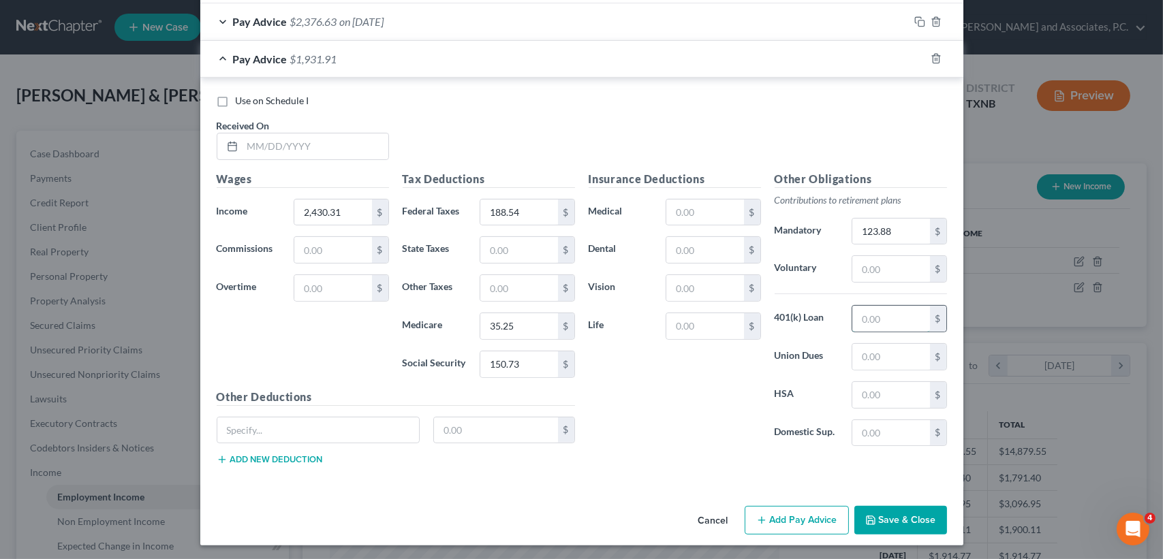
click at [895, 320] on input "text" at bounding box center [890, 319] width 77 height 26
type input "95.40"
click at [877, 359] on input "text" at bounding box center [890, 357] width 77 height 26
type input "6"
type input "36.04"
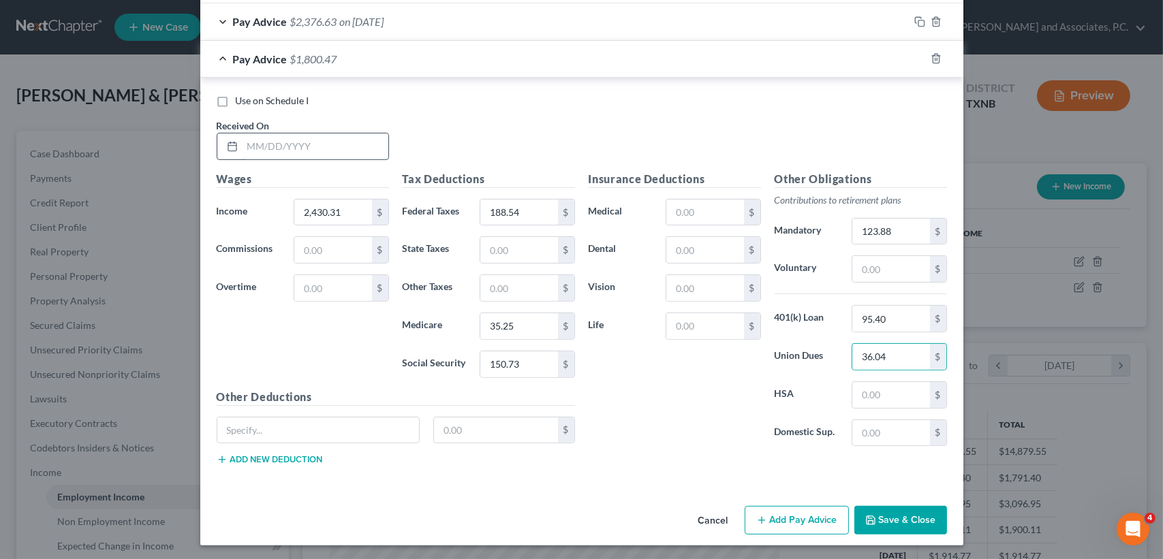
click at [260, 150] on input "text" at bounding box center [316, 147] width 146 height 26
type input "[DATE]"
click at [530, 66] on div "Pay Advice $1,800.47 on [DATE]" at bounding box center [554, 59] width 709 height 36
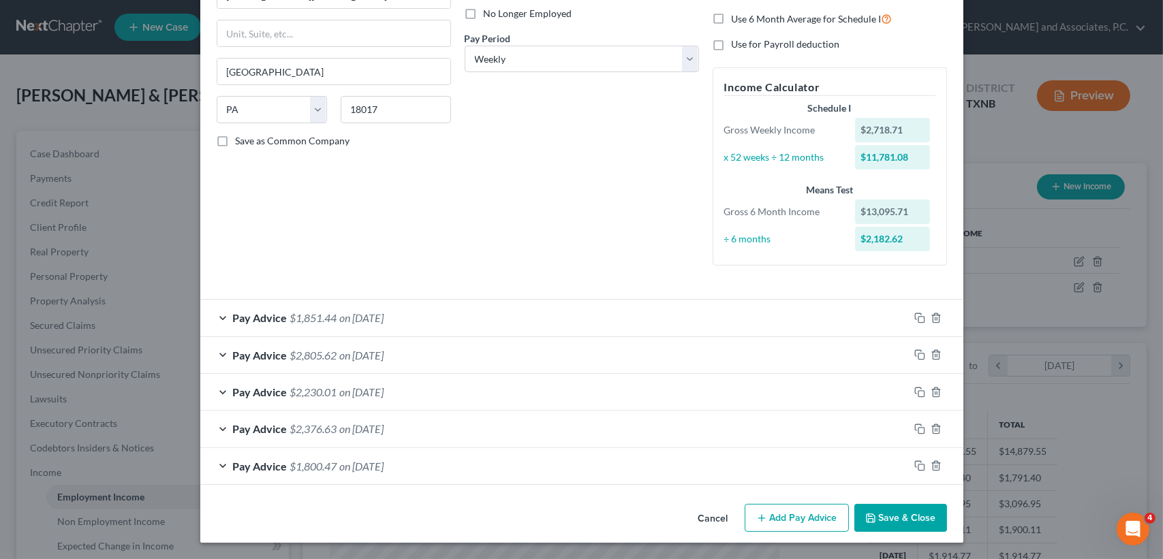
scroll to position [184, 0]
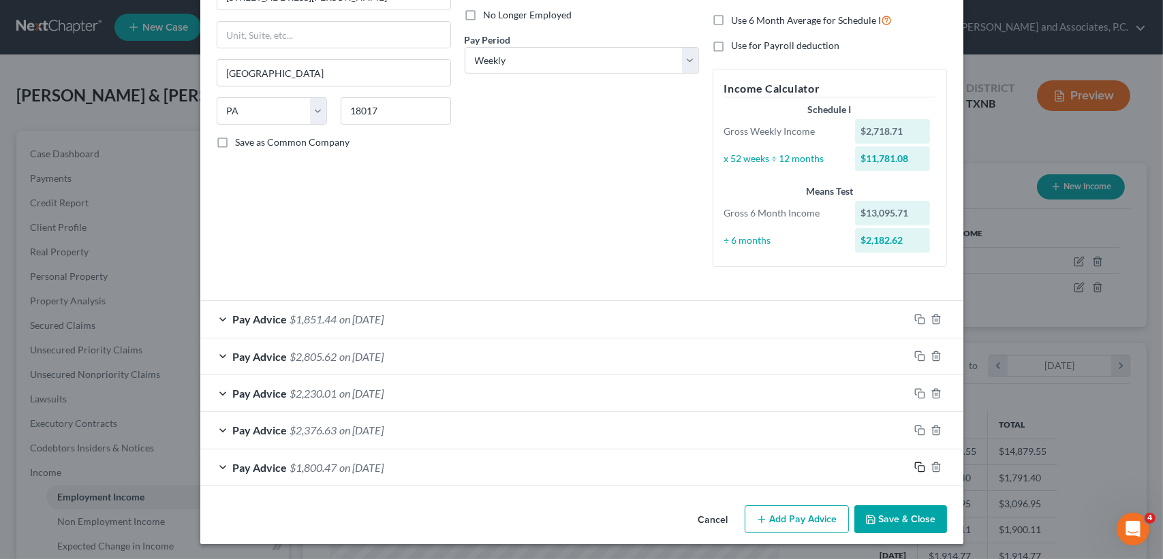
click at [914, 463] on icon "button" at bounding box center [919, 467] width 11 height 11
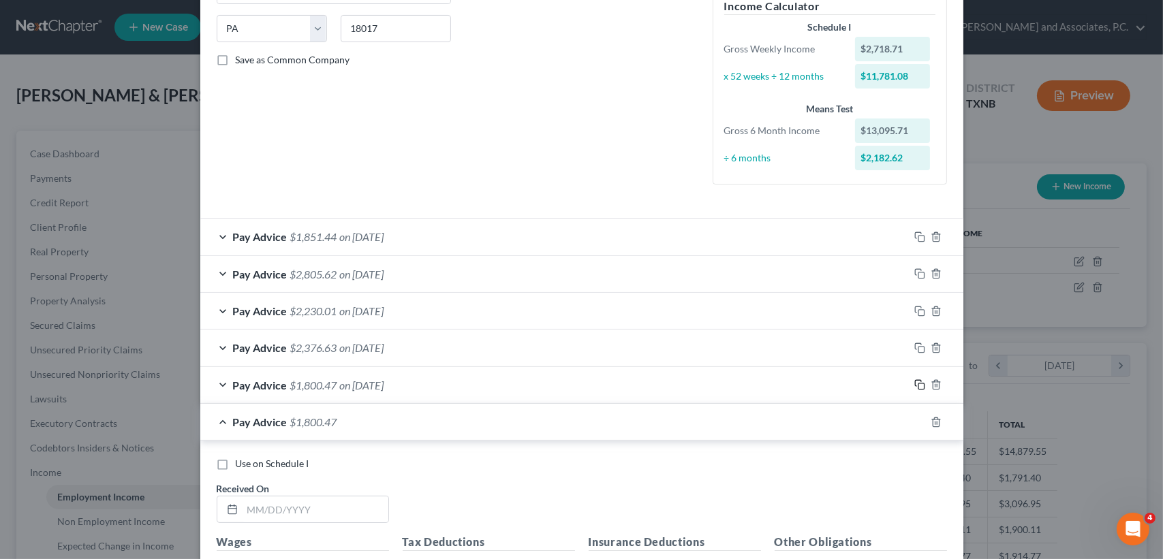
scroll to position [366, 0]
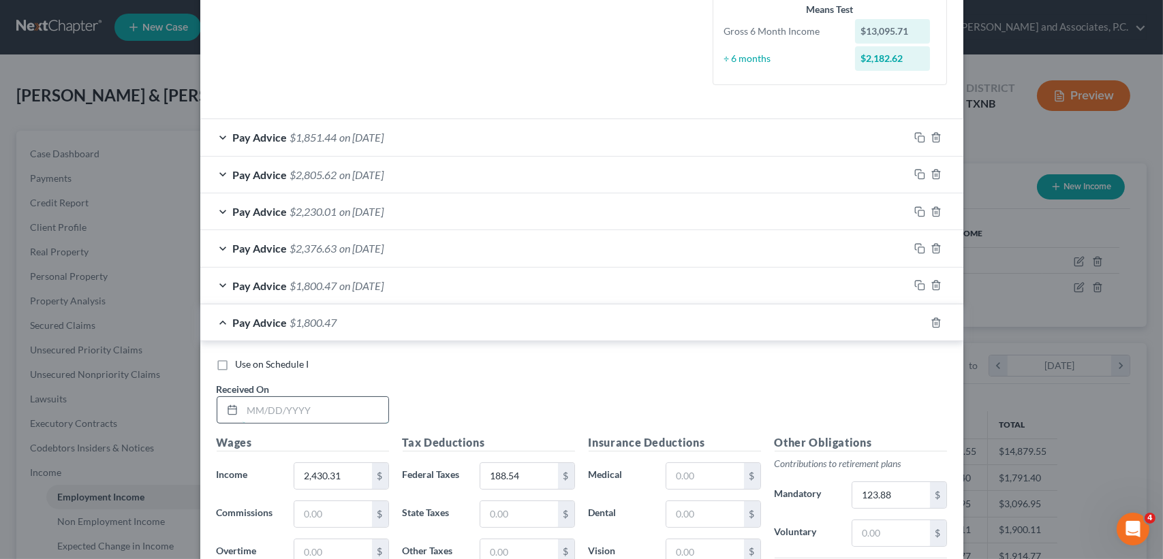
click at [333, 420] on input "text" at bounding box center [316, 410] width 146 height 26
type input "[DATE]"
type input "2,628.03"
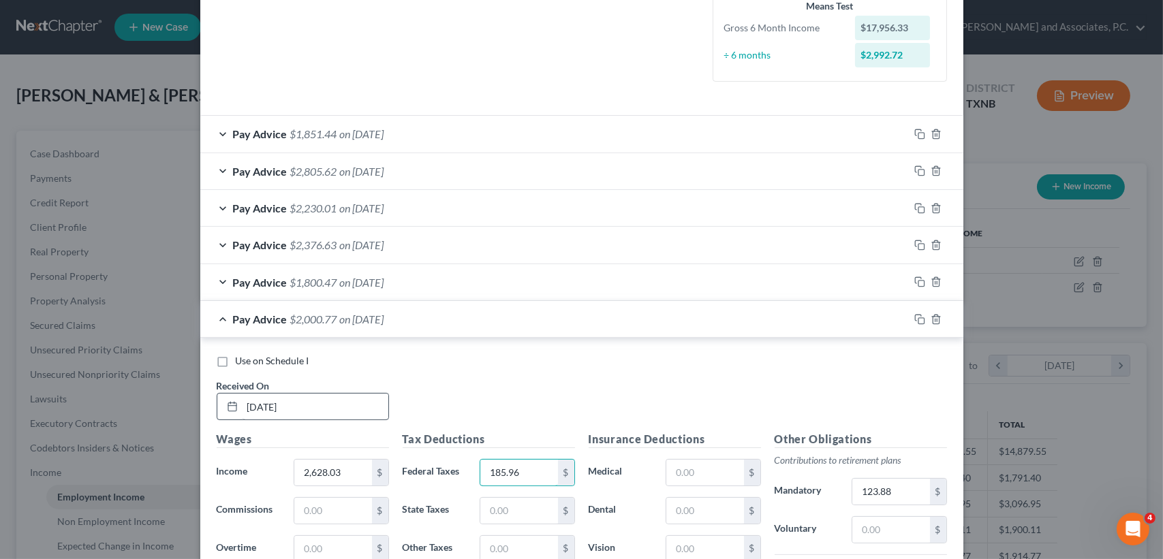
type input "185.96"
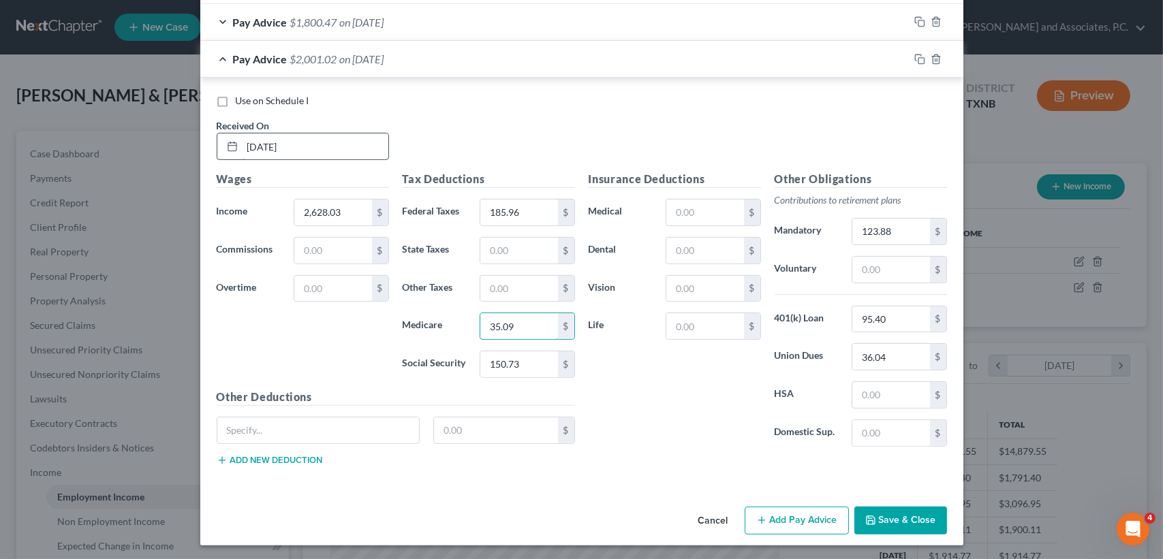
type input "35.09"
click at [908, 351] on input "36.04" at bounding box center [890, 357] width 77 height 26
click at [379, 57] on span "on [DATE]" at bounding box center [362, 58] width 44 height 13
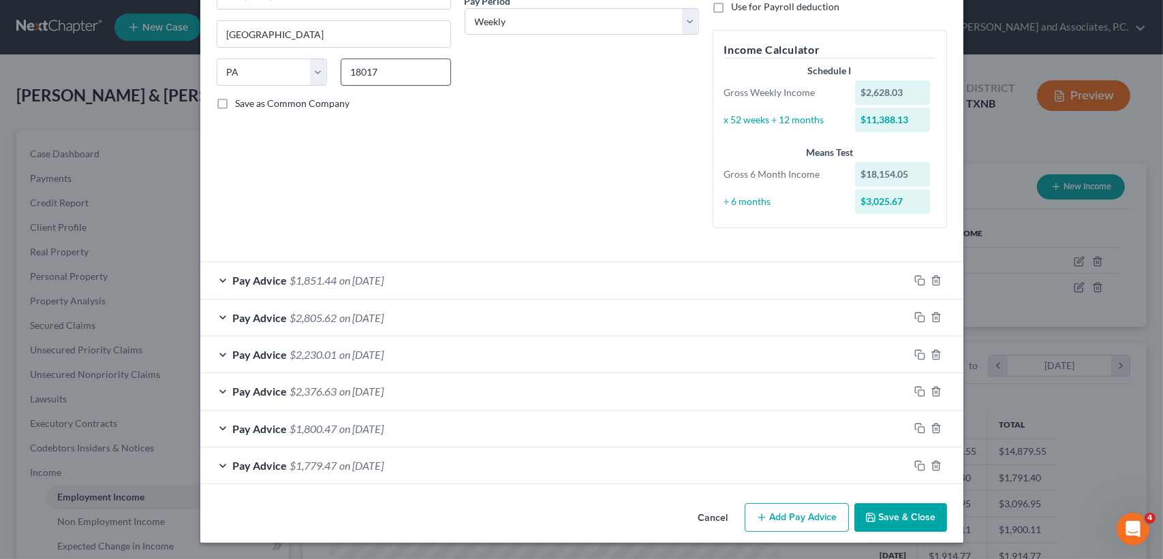
scroll to position [221, 0]
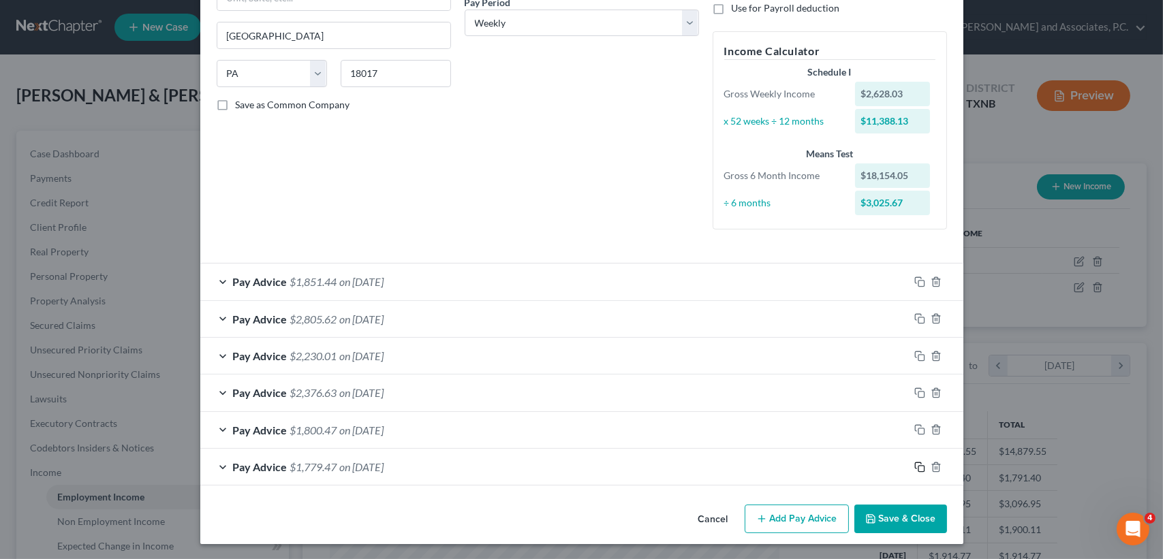
click at [915, 467] on icon "button" at bounding box center [919, 467] width 11 height 11
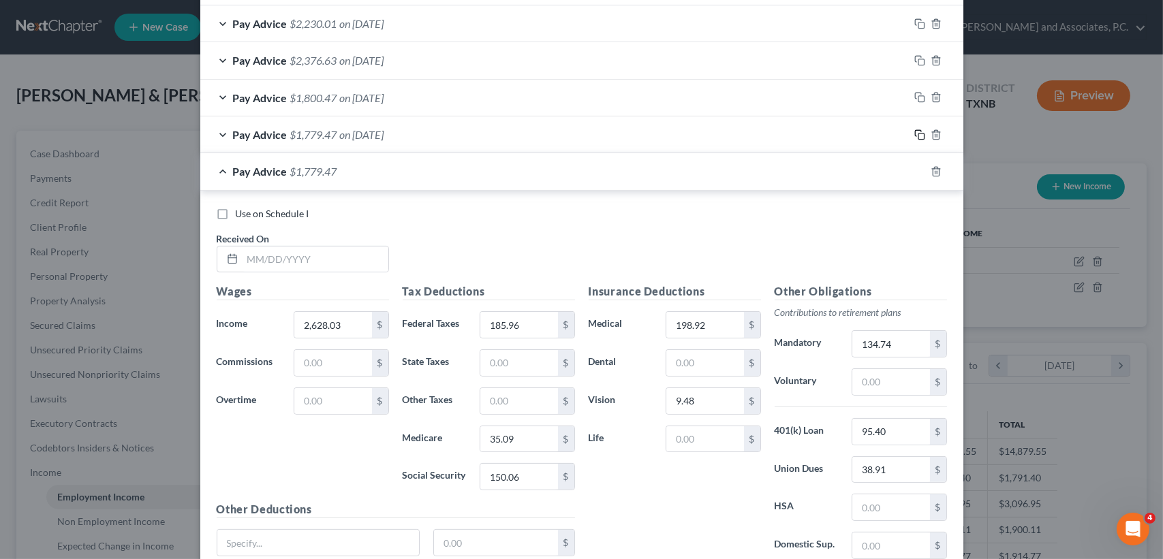
scroll to position [585, 0]
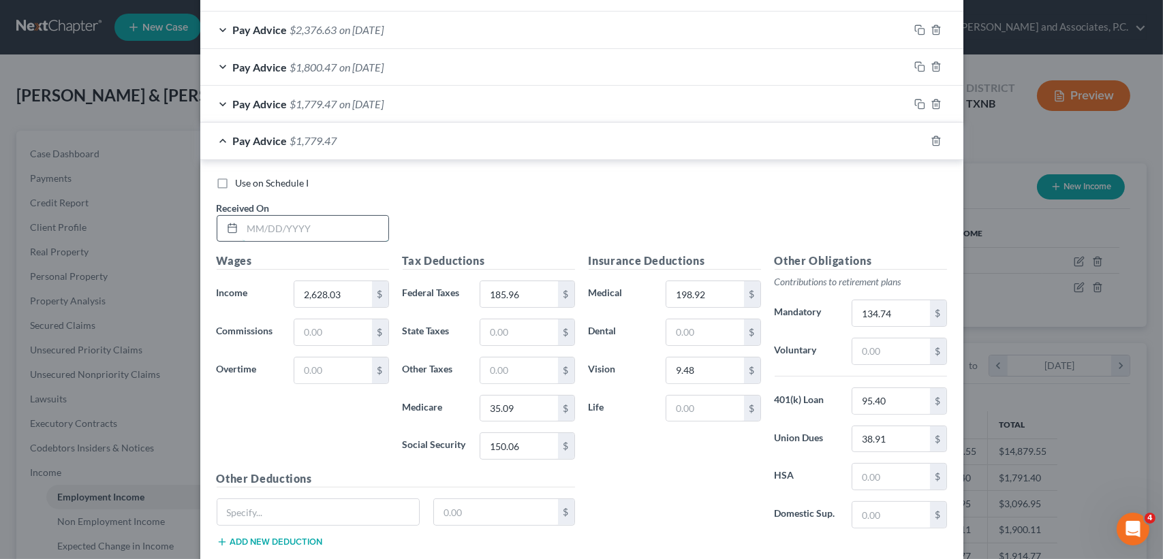
click at [309, 226] on input "text" at bounding box center [316, 229] width 146 height 26
click at [374, 139] on span "on [DATE]" at bounding box center [362, 140] width 44 height 13
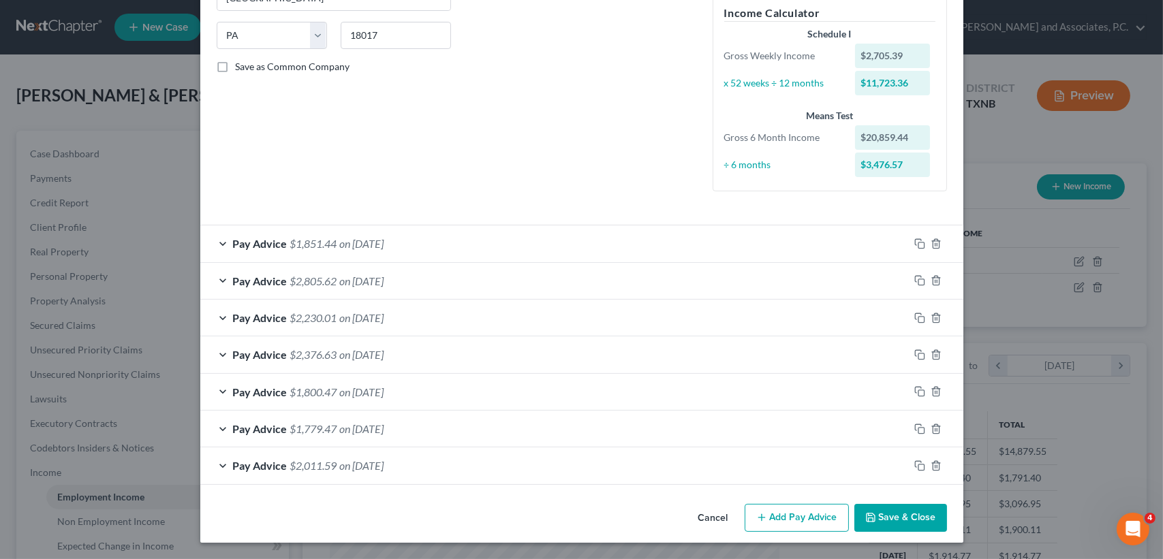
scroll to position [258, 0]
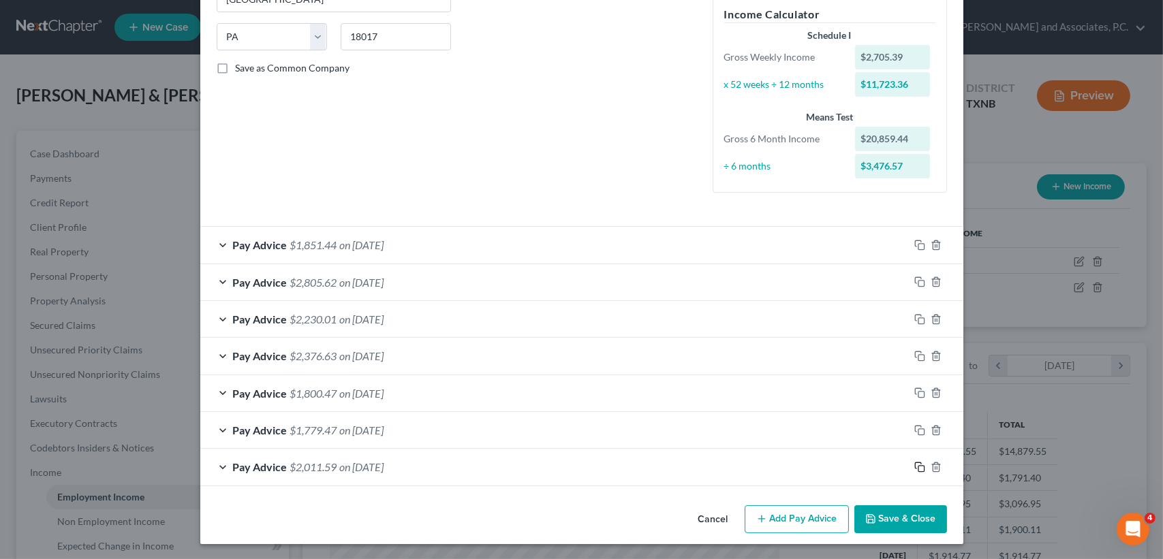
click at [914, 469] on icon "button" at bounding box center [919, 467] width 11 height 11
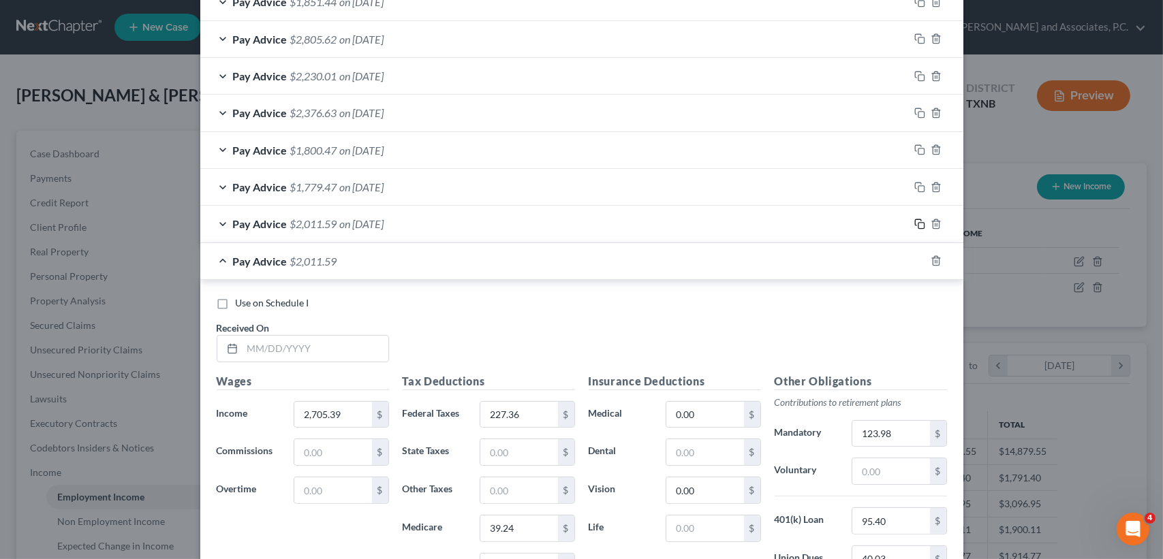
scroll to position [531, 0]
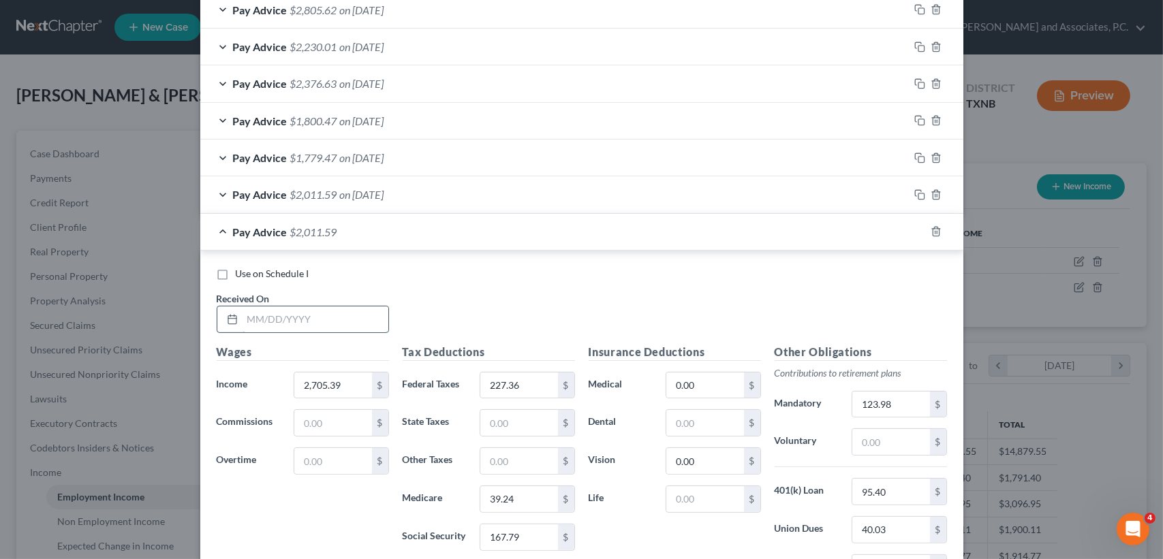
click at [355, 322] on input "text" at bounding box center [316, 320] width 146 height 26
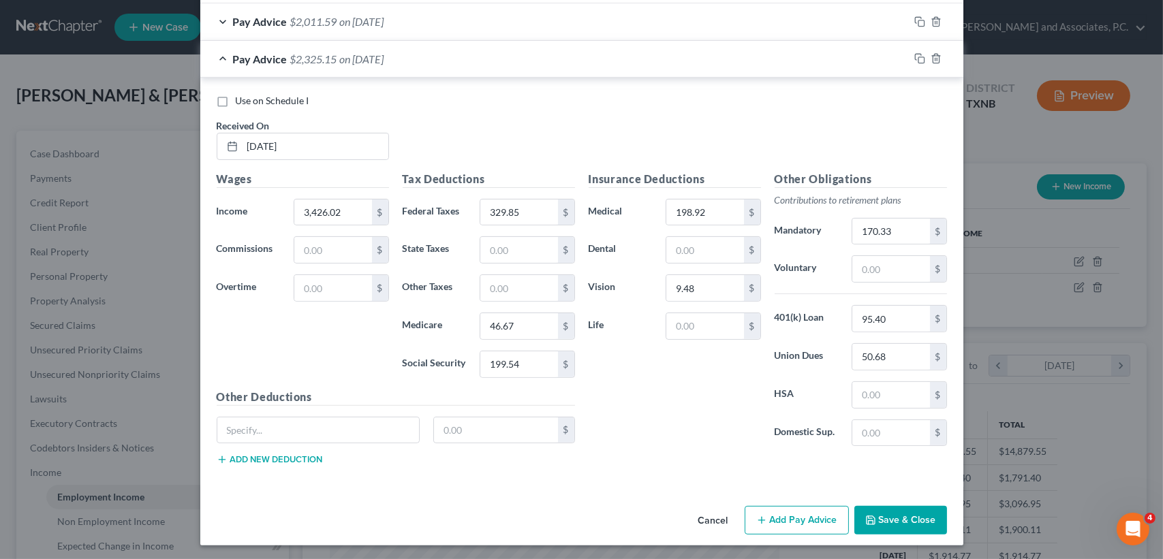
click at [311, 64] on div "Pay Advice $2,325.15 on [DATE]" at bounding box center [554, 59] width 709 height 36
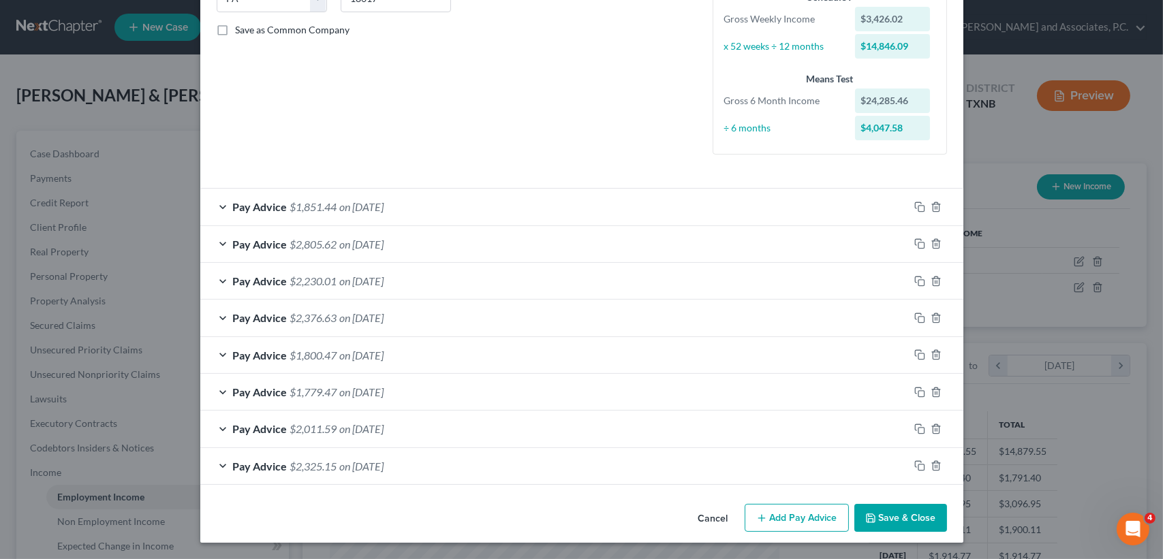
scroll to position [295, 0]
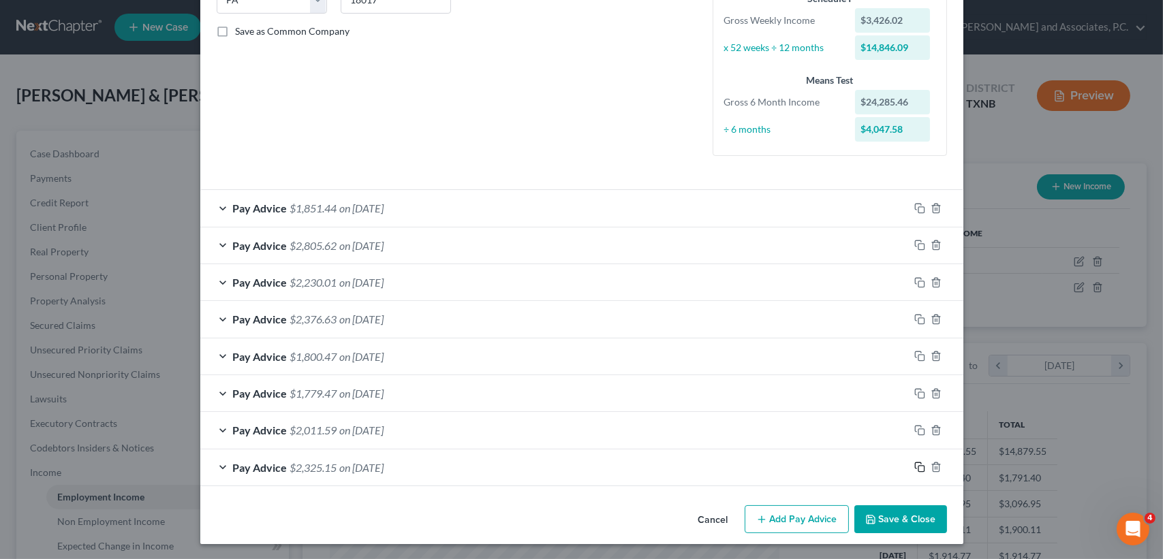
click at [914, 465] on icon "button" at bounding box center [919, 467] width 11 height 11
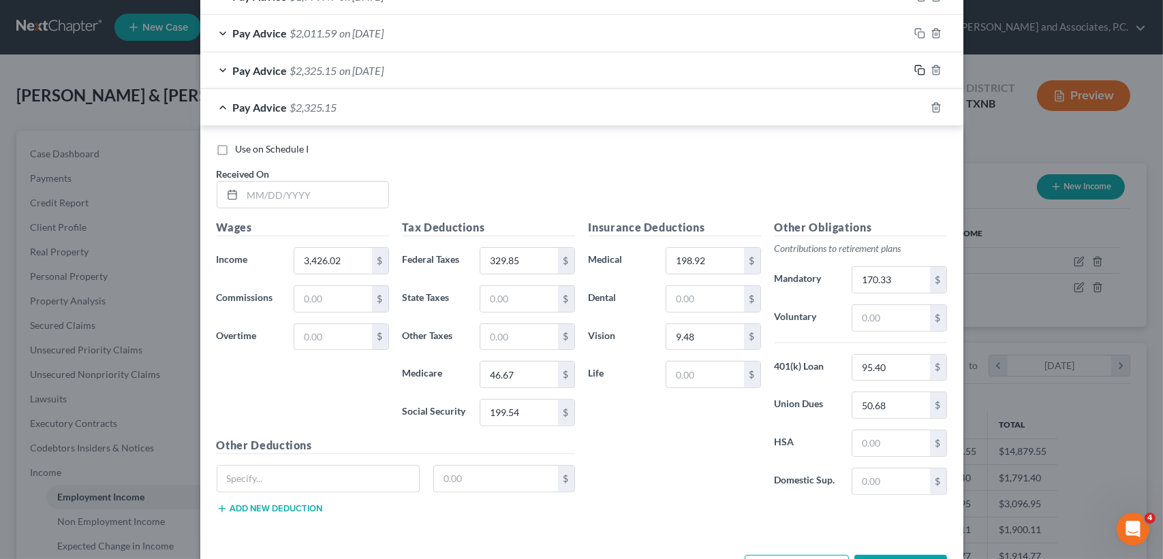
scroll to position [741, 0]
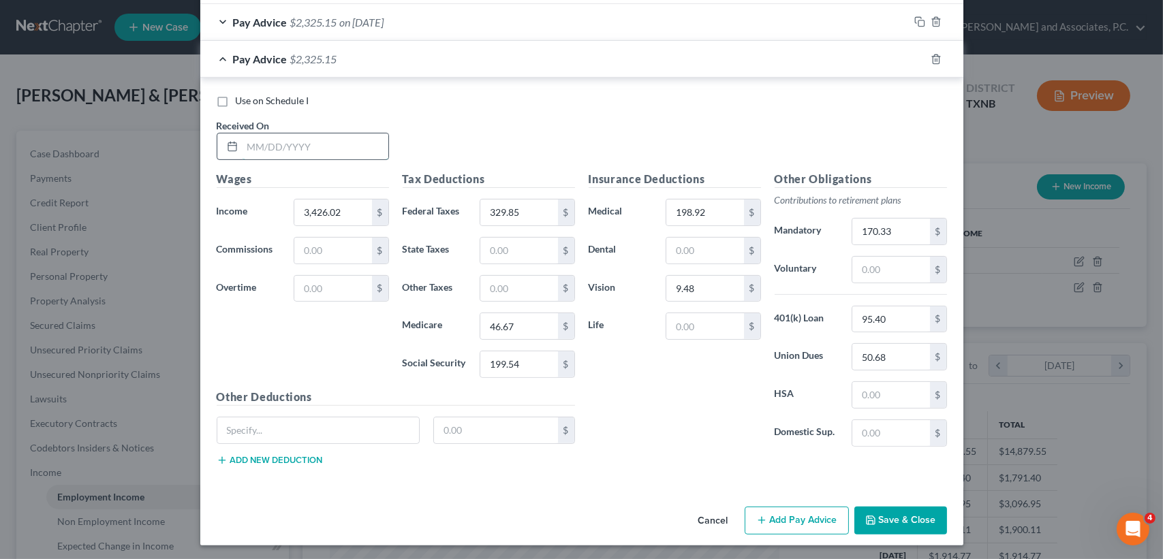
click at [333, 134] on input "text" at bounding box center [316, 147] width 146 height 26
click at [340, 71] on div "Pay Advice $1,862.22 on [DATE]" at bounding box center [554, 59] width 709 height 36
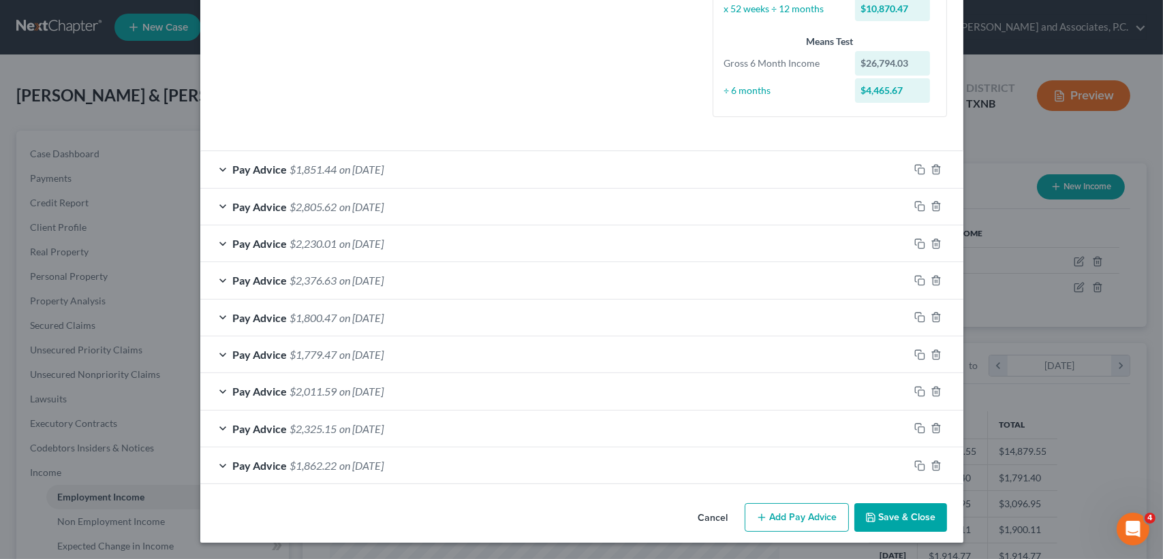
scroll to position [332, 0]
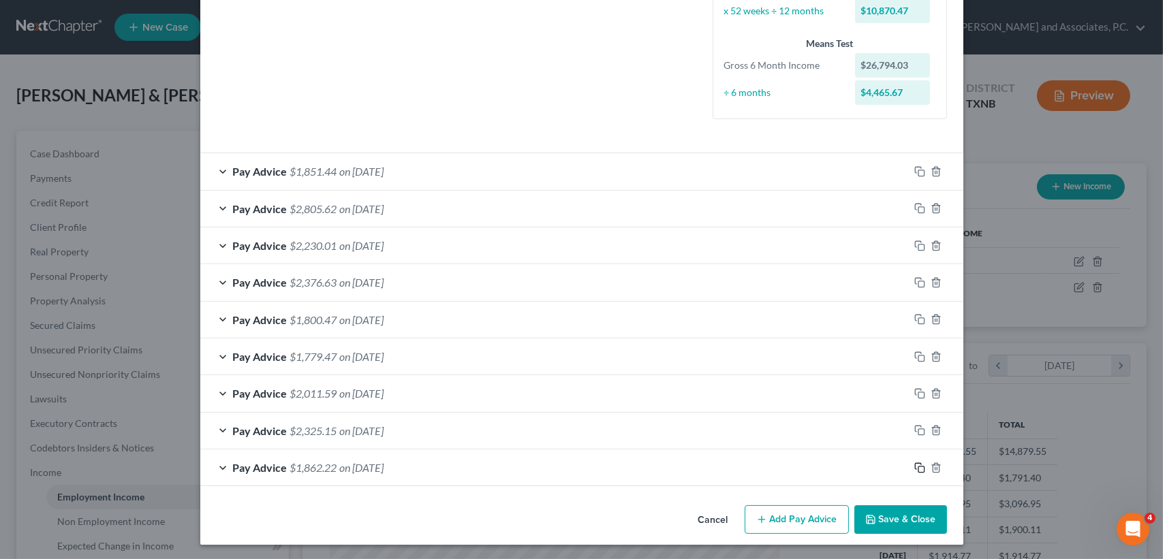
click at [914, 463] on icon "button" at bounding box center [919, 468] width 11 height 11
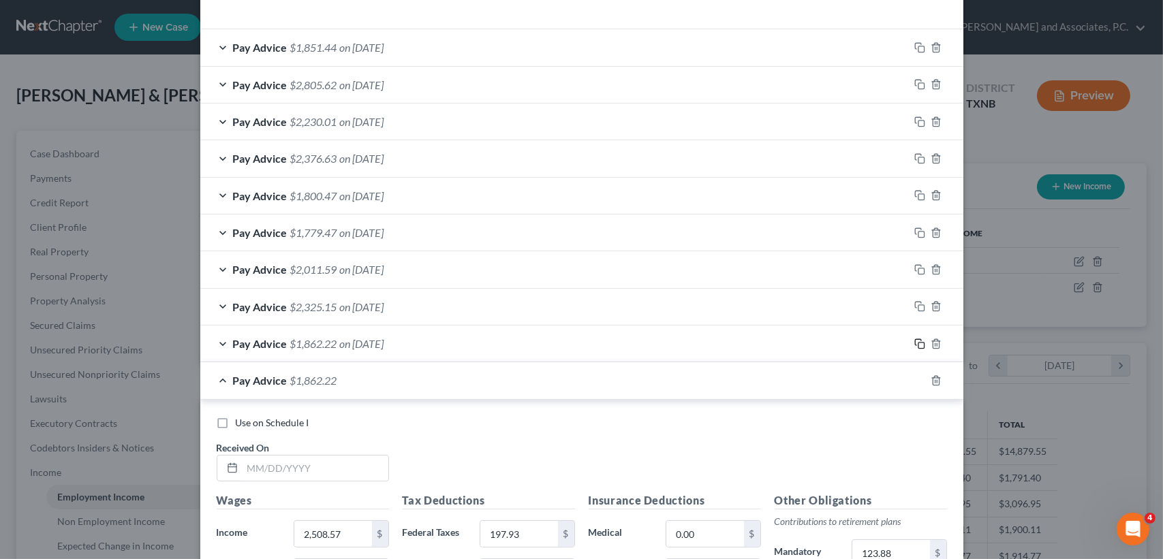
scroll to position [695, 0]
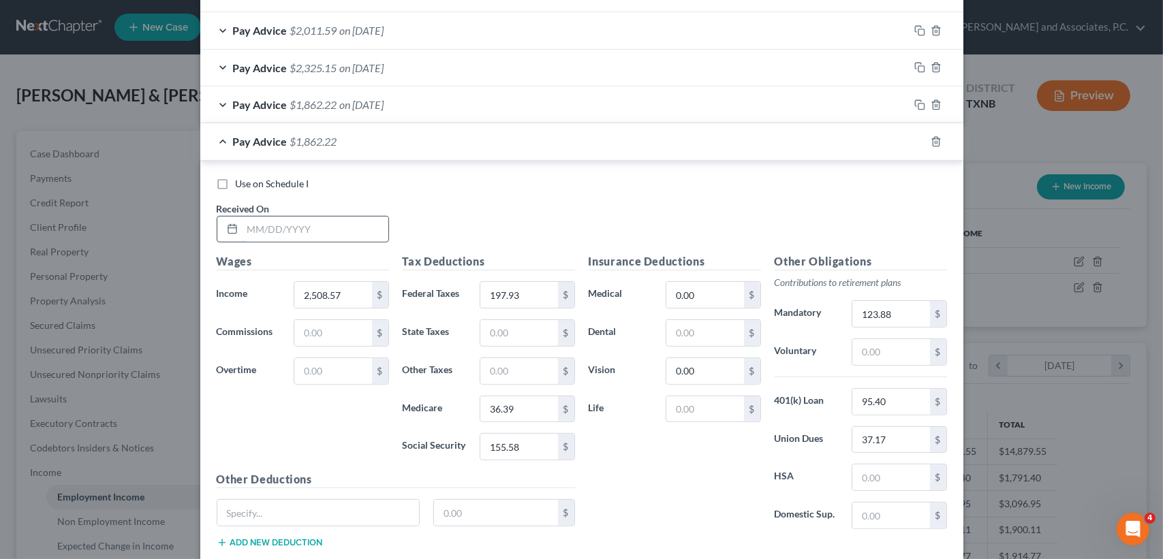
click at [330, 223] on input "text" at bounding box center [316, 230] width 146 height 26
click at [540, 439] on input "151.35" at bounding box center [518, 447] width 77 height 26
click at [707, 370] on input "0.00" at bounding box center [704, 371] width 77 height 26
click at [415, 139] on div "Pay Advice $1,802.02 on [DATE]" at bounding box center [554, 141] width 709 height 36
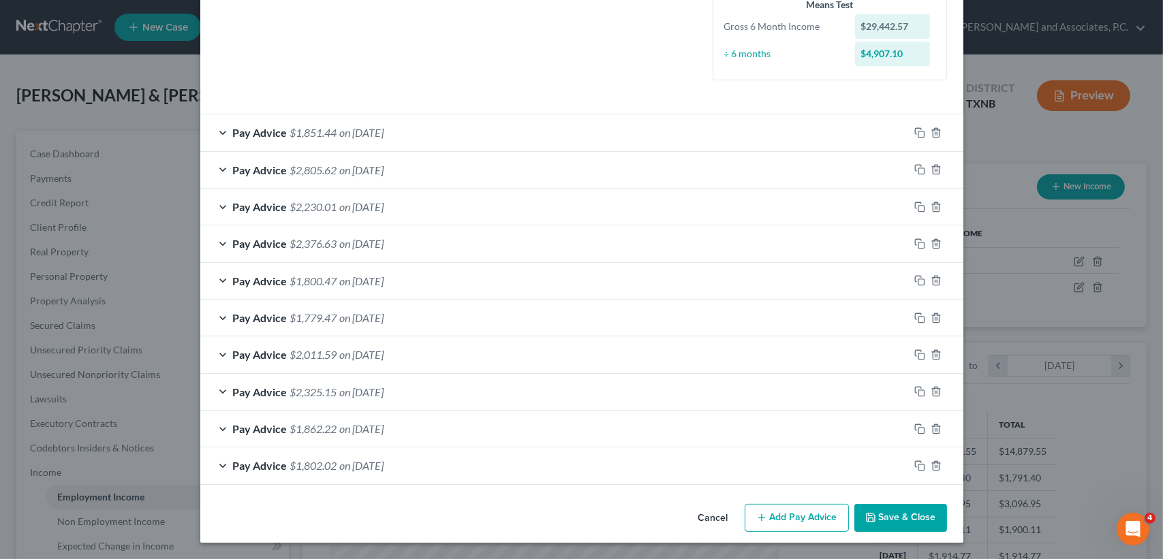
scroll to position [369, 0]
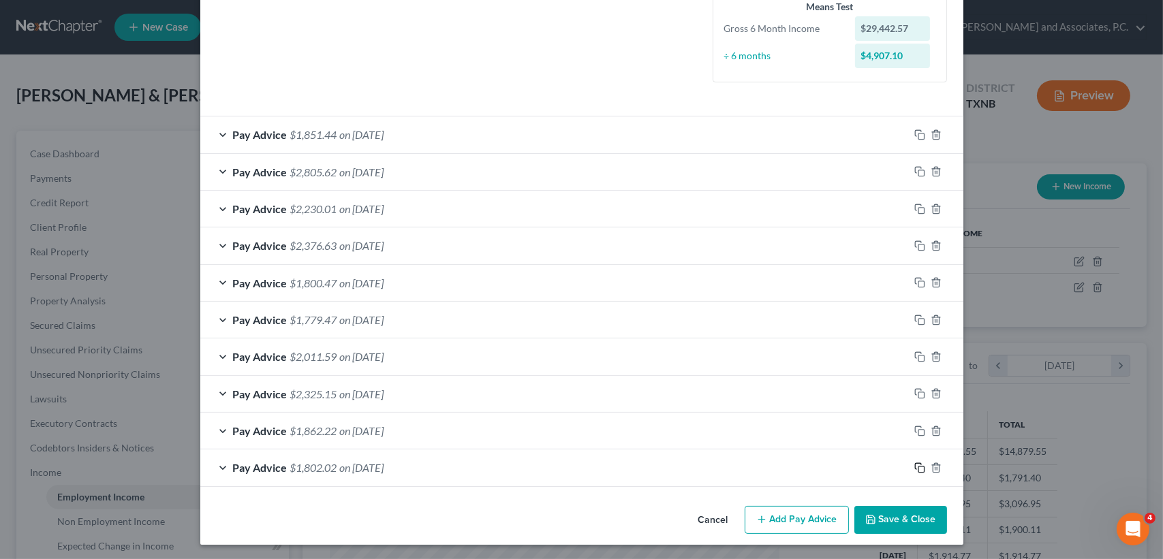
click at [918, 467] on rect "button" at bounding box center [921, 470] width 6 height 6
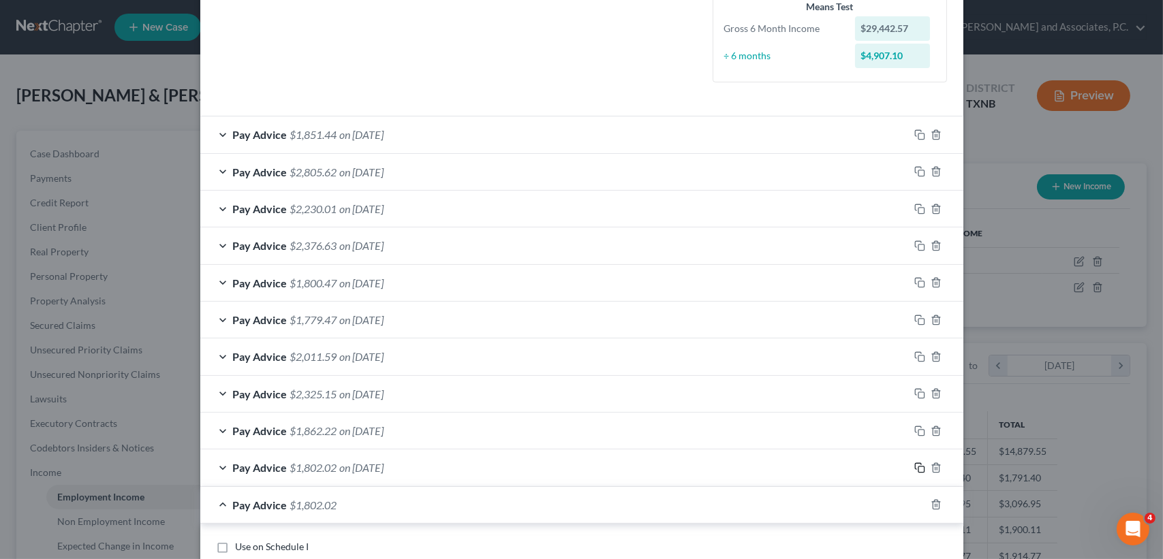
scroll to position [460, 0]
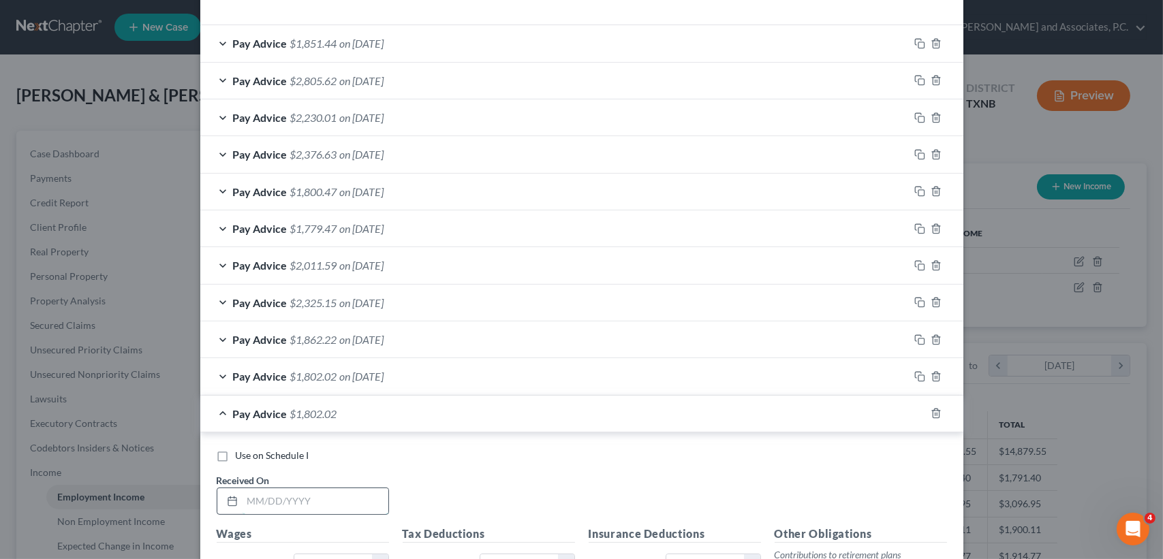
drag, startPoint x: 315, startPoint y: 508, endPoint x: 275, endPoint y: 497, distance: 41.2
click at [312, 506] on input "text" at bounding box center [316, 502] width 146 height 26
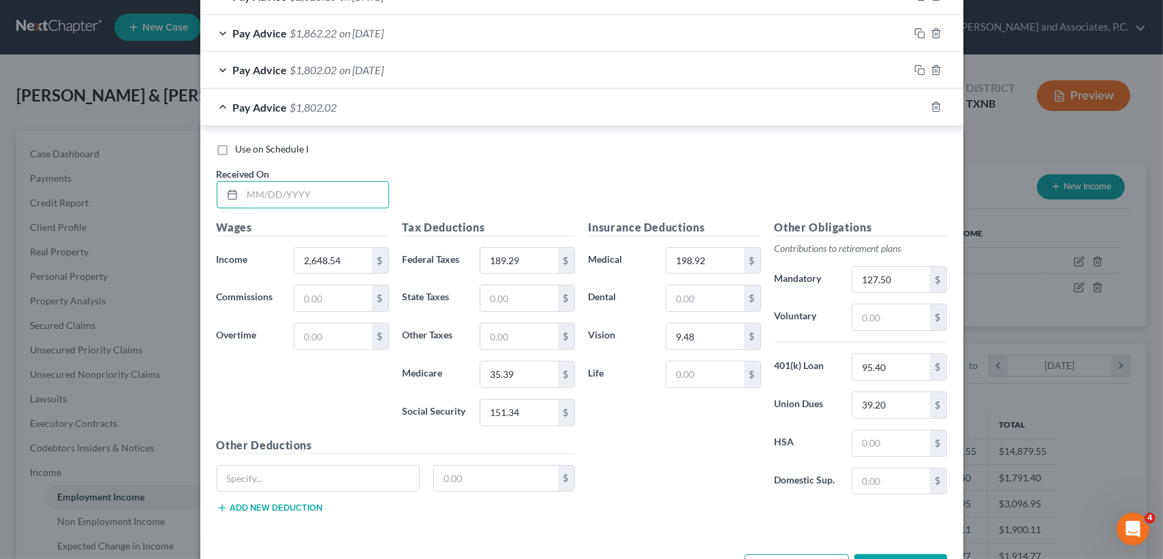
scroll to position [814, 0]
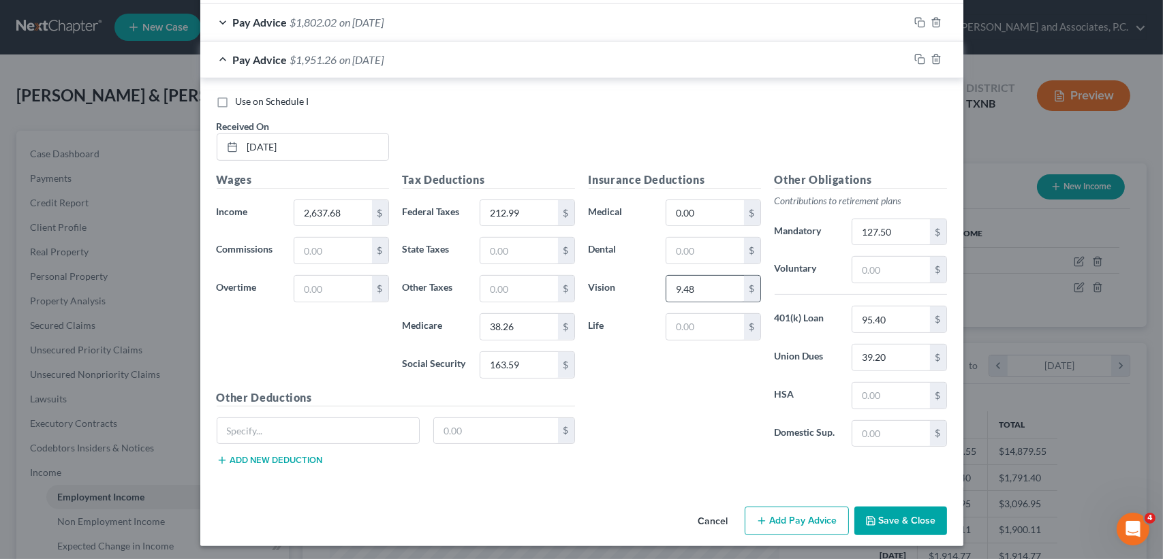
click at [744, 287] on div "$" at bounding box center [752, 289] width 16 height 26
click at [709, 283] on input "9.48" at bounding box center [704, 289] width 77 height 26
click at [375, 67] on div "Pay Advice $1,960.89 on [DATE]" at bounding box center [554, 60] width 709 height 36
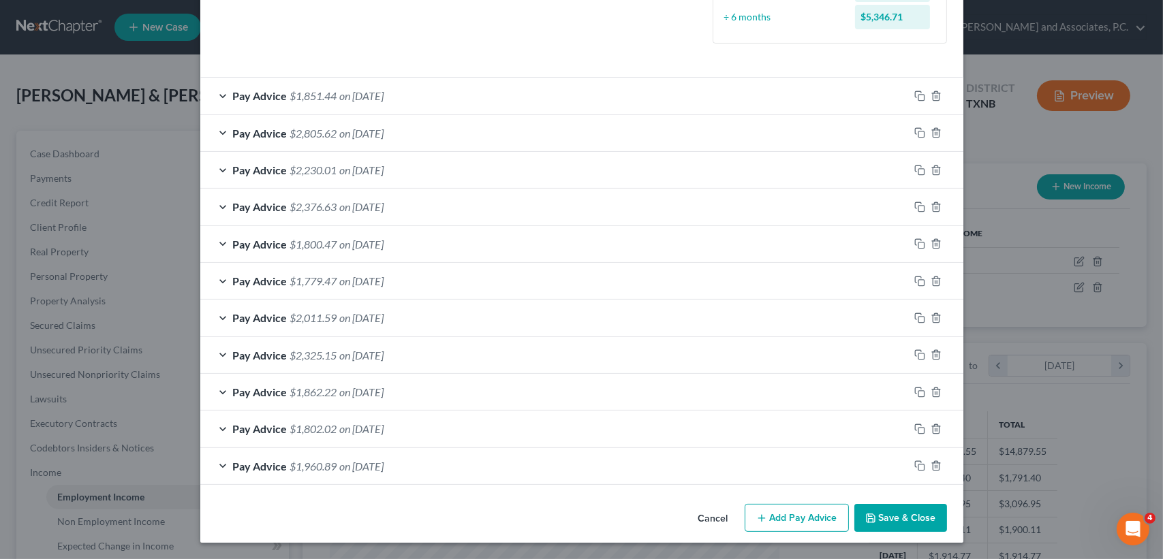
scroll to position [405, 0]
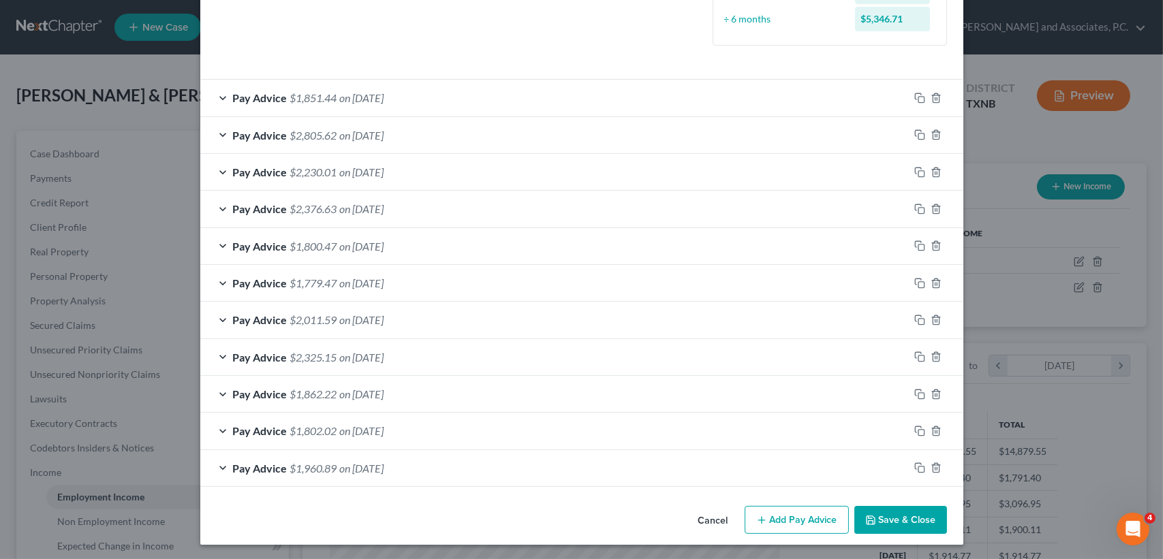
drag, startPoint x: 803, startPoint y: 512, endPoint x: 657, endPoint y: 475, distance: 151.0
click at [804, 512] on button "Add Pay Advice" at bounding box center [797, 520] width 104 height 29
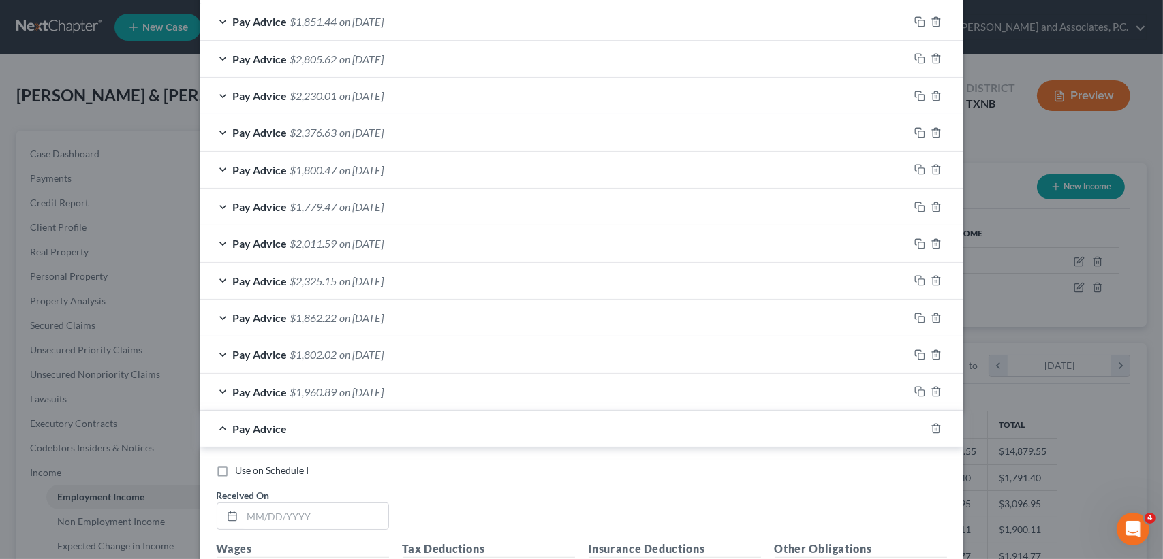
scroll to position [587, 0]
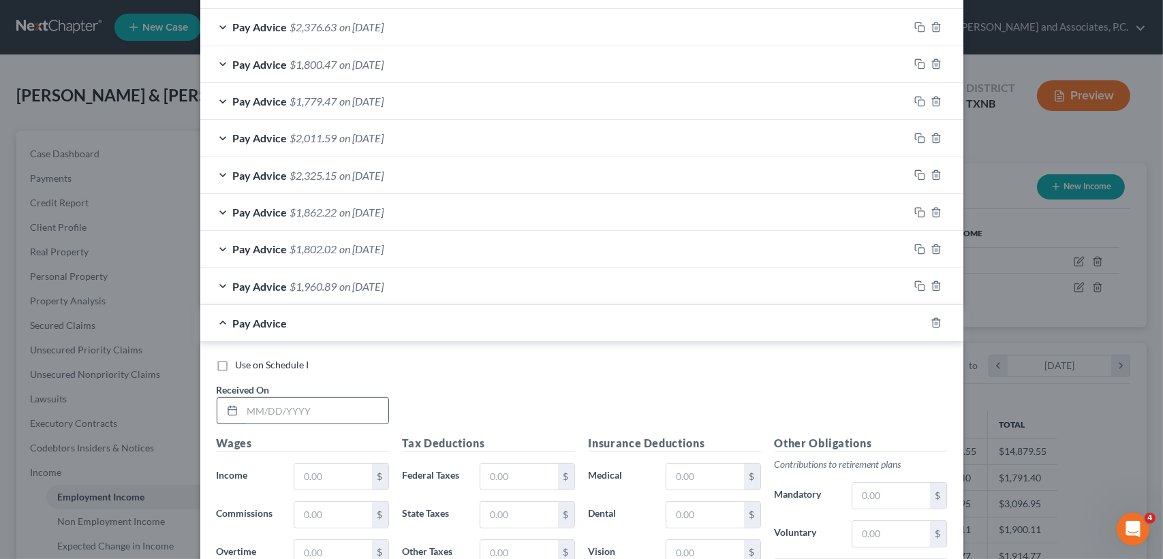
drag, startPoint x: 305, startPoint y: 405, endPoint x: 287, endPoint y: 412, distance: 19.9
click at [305, 405] on input "text" at bounding box center [316, 411] width 146 height 26
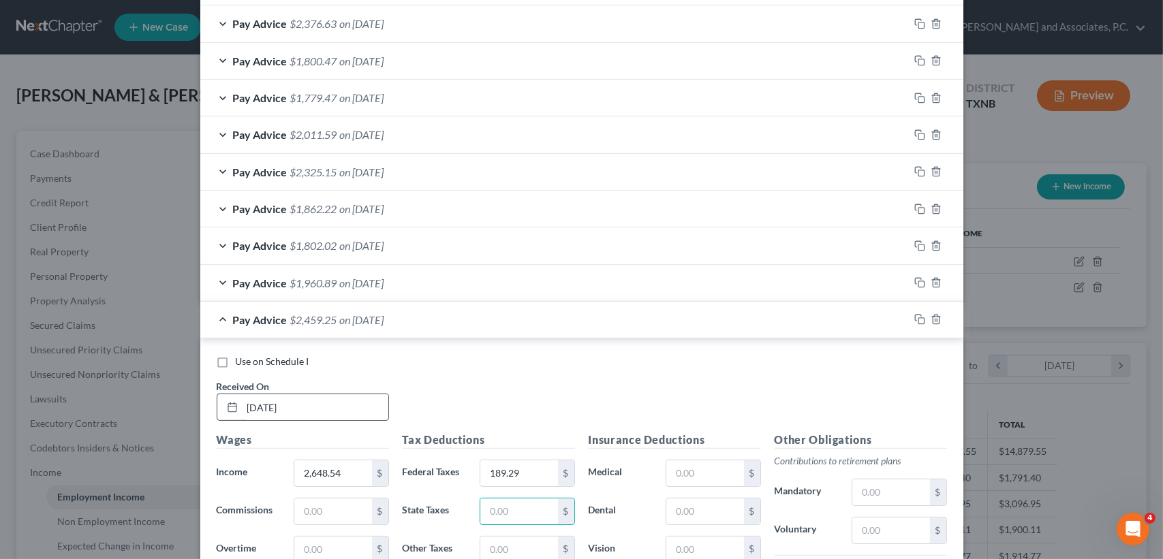
scroll to position [852, 0]
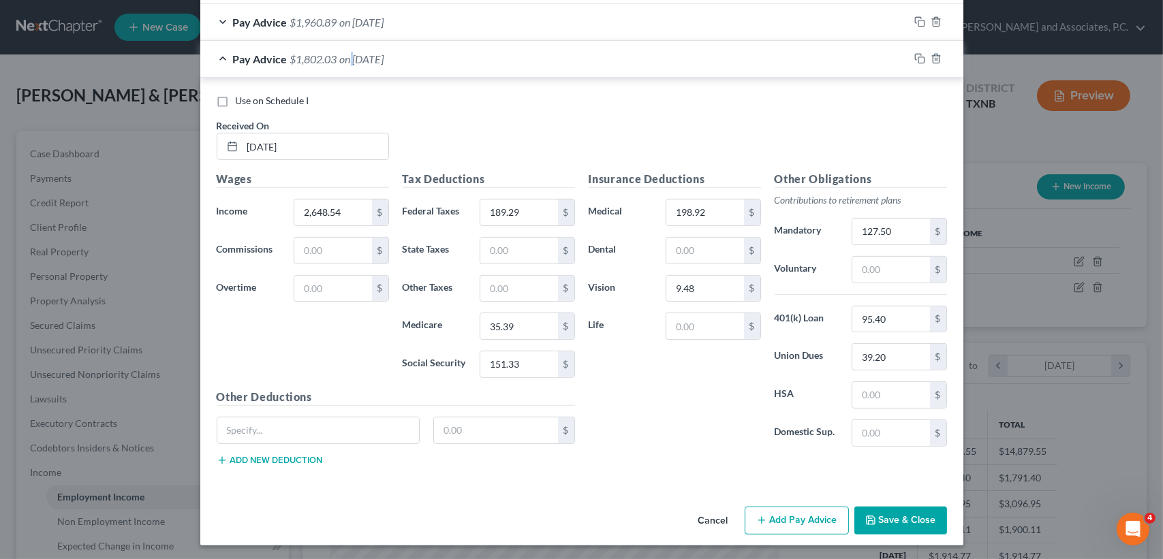
drag, startPoint x: 349, startPoint y: 63, endPoint x: 399, endPoint y: 164, distance: 112.7
click at [351, 63] on span "on [DATE]" at bounding box center [362, 58] width 44 height 13
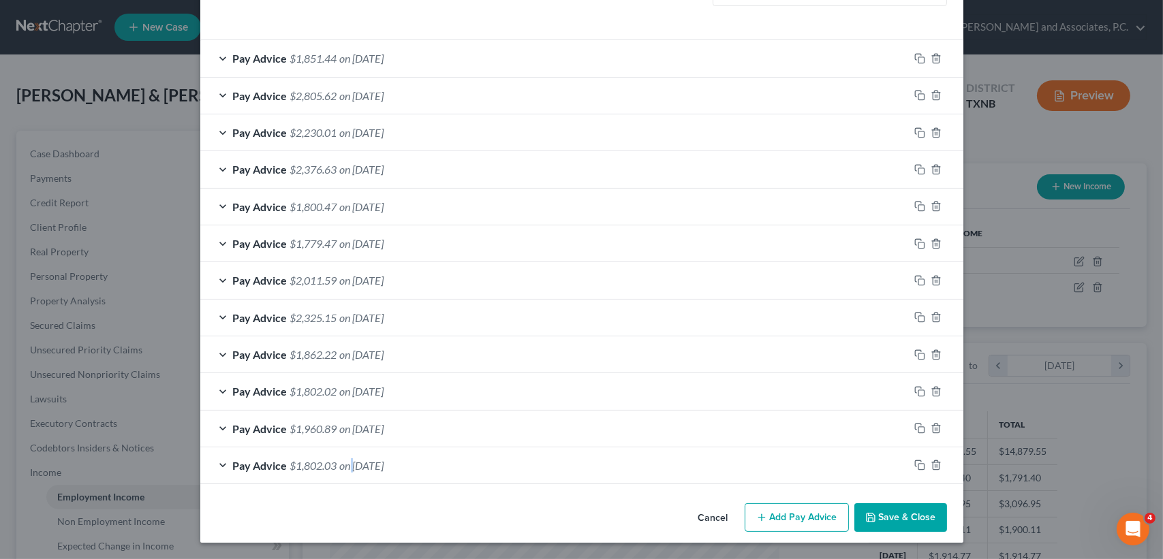
scroll to position [443, 0]
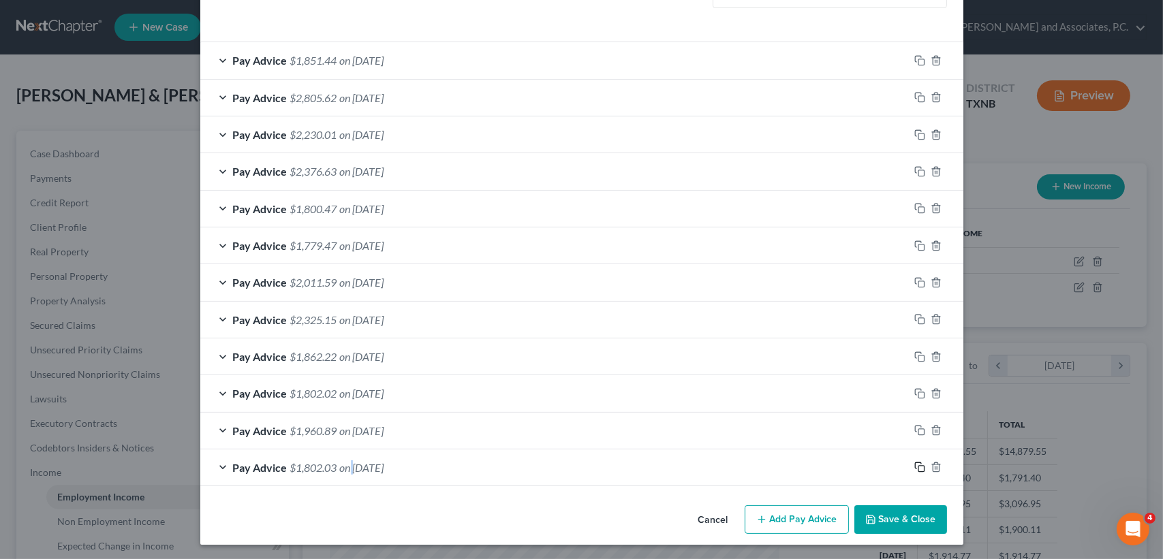
click at [915, 469] on icon "button" at bounding box center [919, 467] width 11 height 11
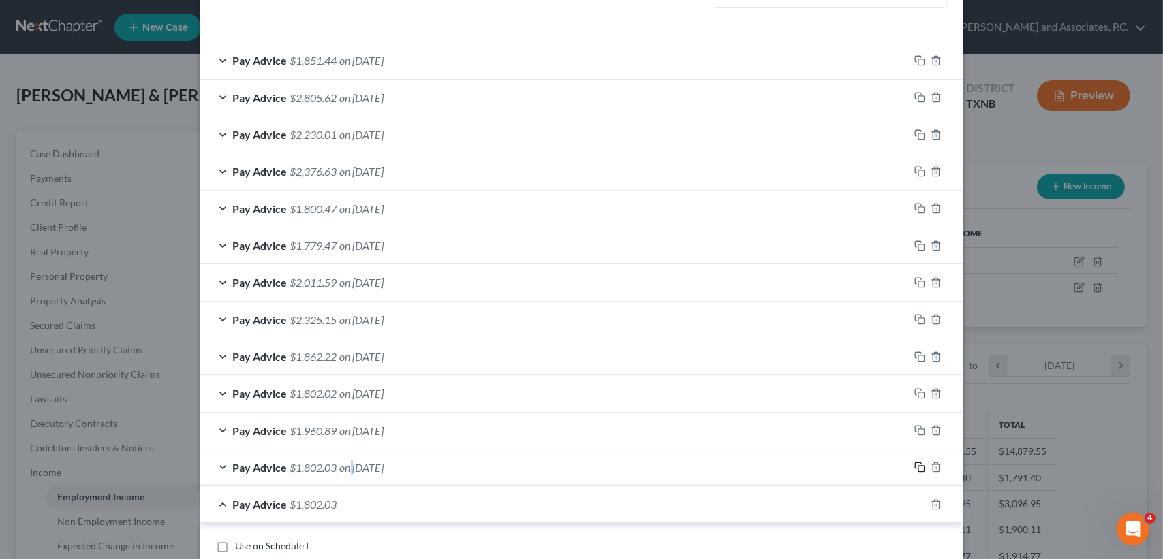
scroll to position [715, 0]
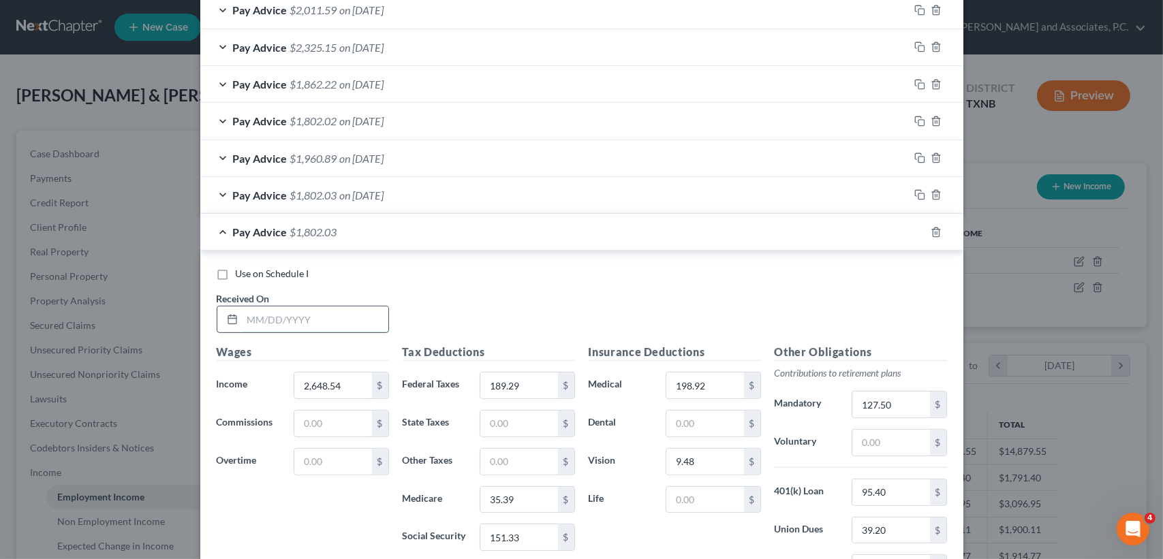
drag, startPoint x: 351, startPoint y: 315, endPoint x: 355, endPoint y: 307, distance: 9.1
click at [351, 315] on input "text" at bounding box center [316, 320] width 146 height 26
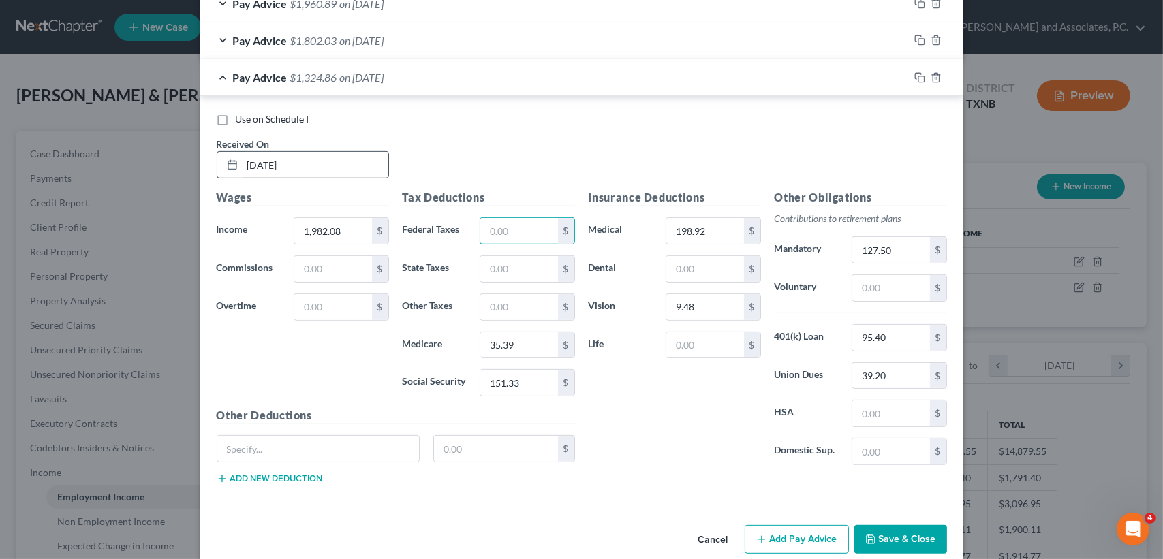
scroll to position [888, 0]
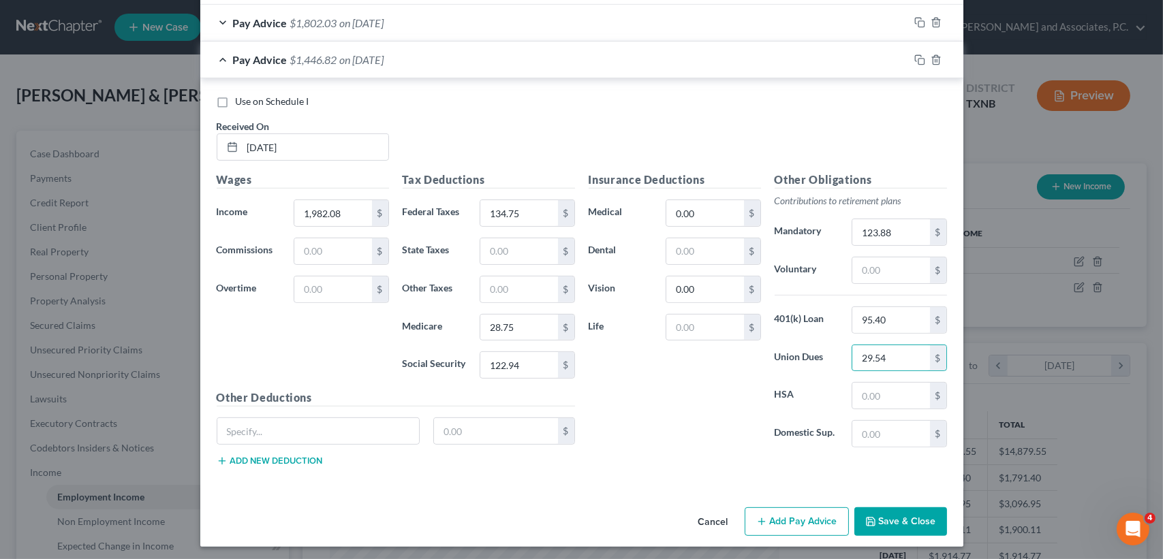
drag, startPoint x: 349, startPoint y: 61, endPoint x: 349, endPoint y: 85, distance: 23.8
click at [350, 61] on span "on [DATE]" at bounding box center [362, 59] width 44 height 13
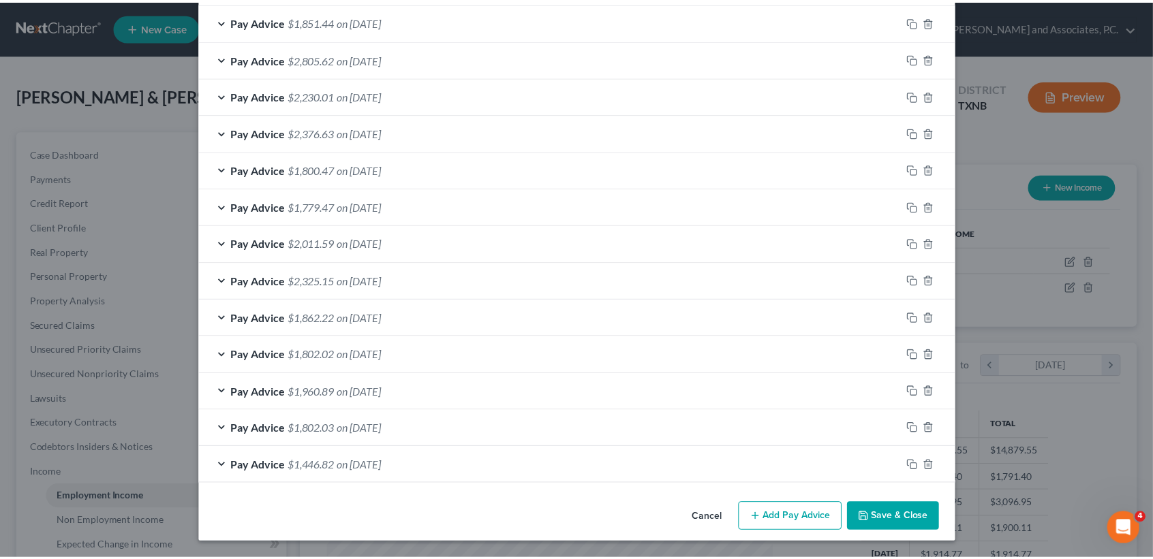
scroll to position [480, 0]
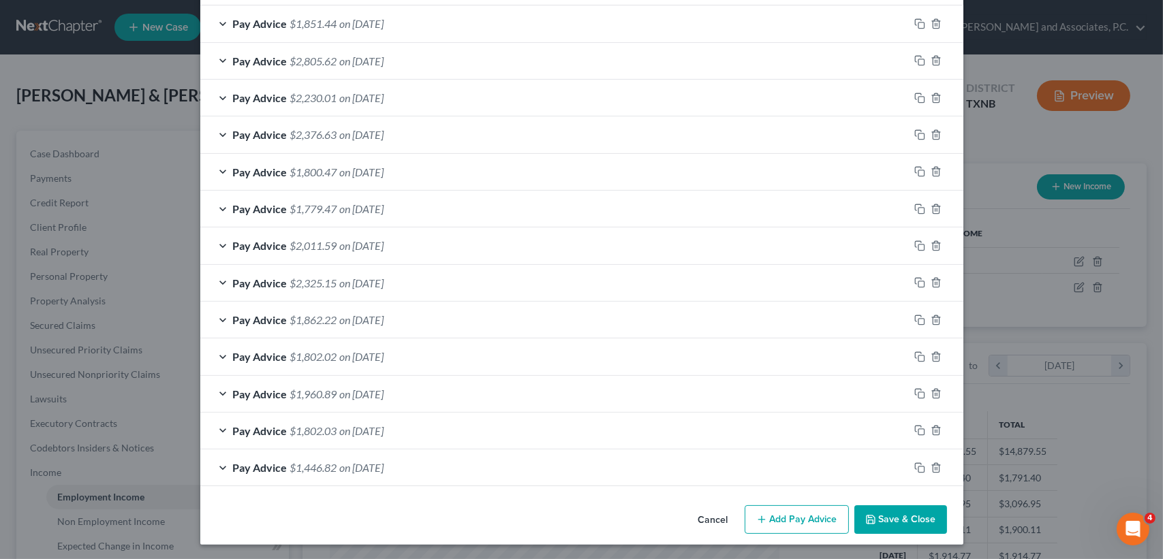
click at [880, 521] on button "Save & Close" at bounding box center [900, 520] width 93 height 29
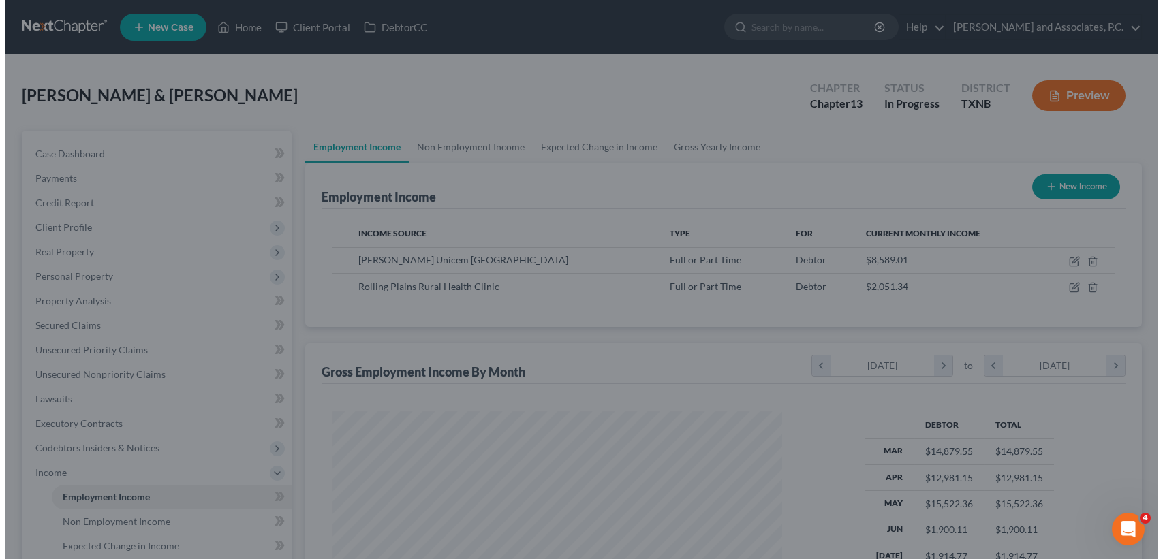
scroll to position [681114, 680886]
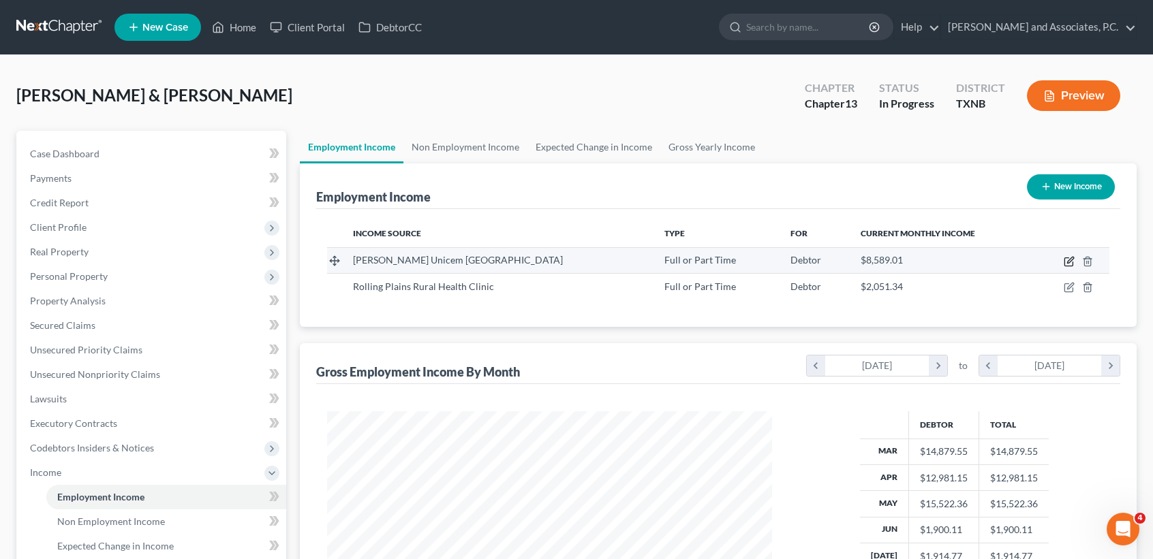
click at [1071, 262] on icon "button" at bounding box center [1069, 261] width 11 height 11
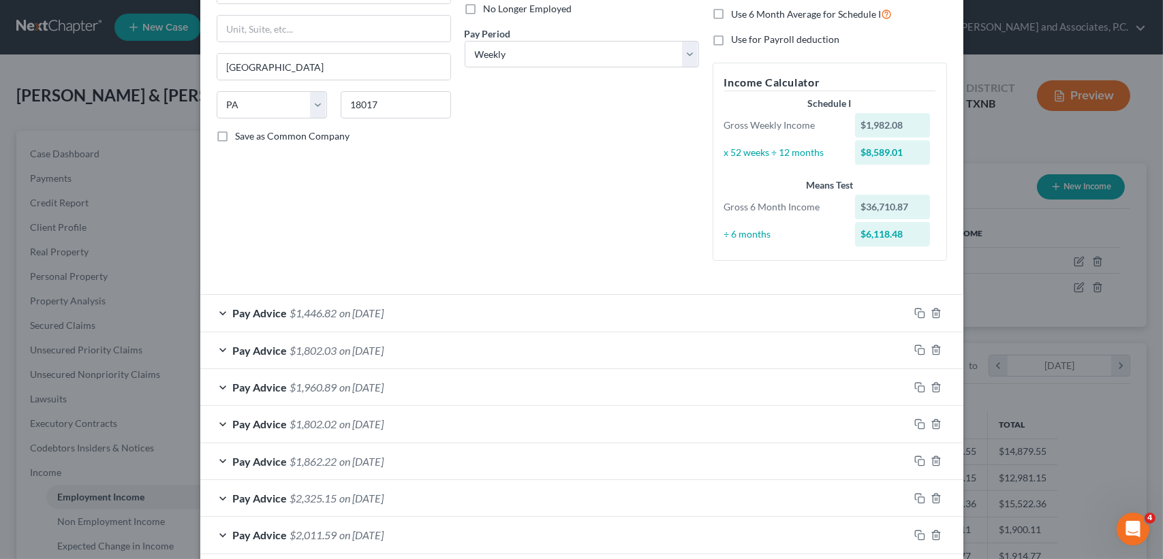
scroll to position [273, 0]
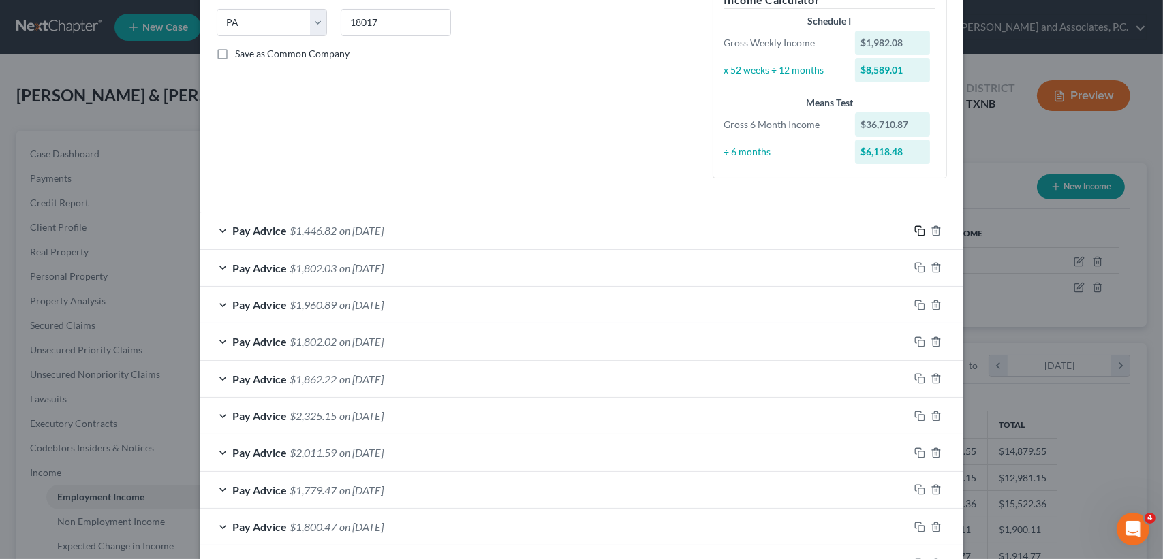
click at [918, 230] on rect "button" at bounding box center [921, 233] width 6 height 6
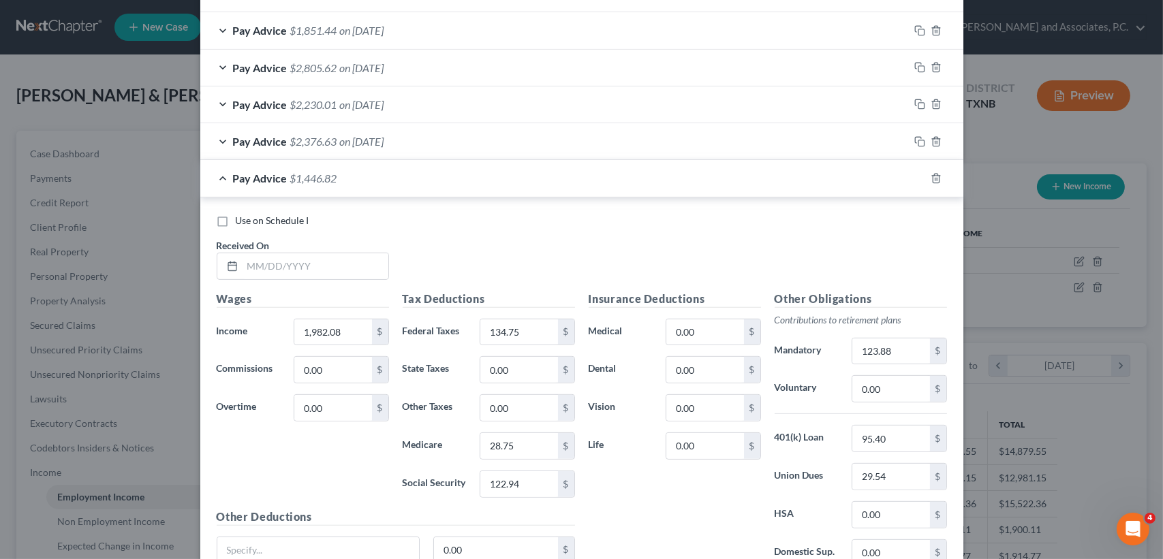
scroll to position [925, 0]
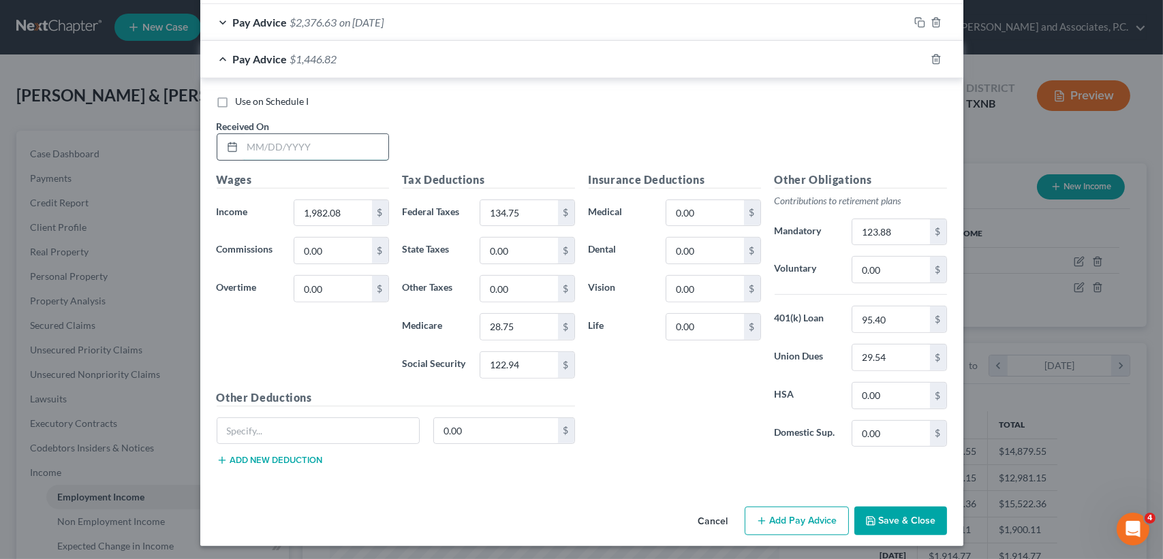
click at [367, 140] on input "text" at bounding box center [316, 147] width 146 height 26
click at [906, 350] on input "29.54" at bounding box center [890, 358] width 77 height 26
click at [290, 52] on span "$2,592.42" at bounding box center [313, 58] width 47 height 13
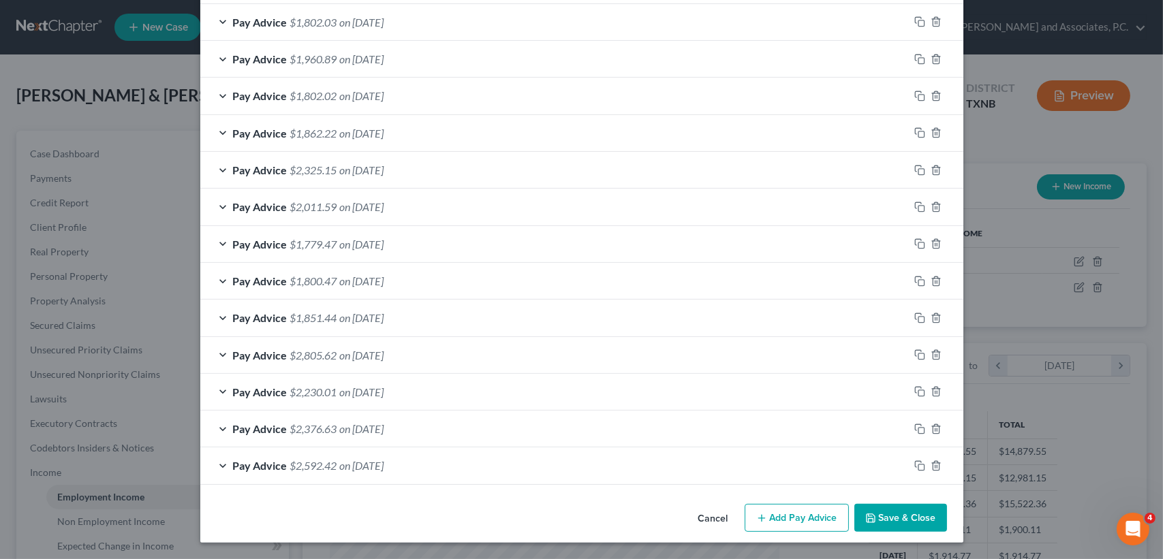
scroll to position [516, 0]
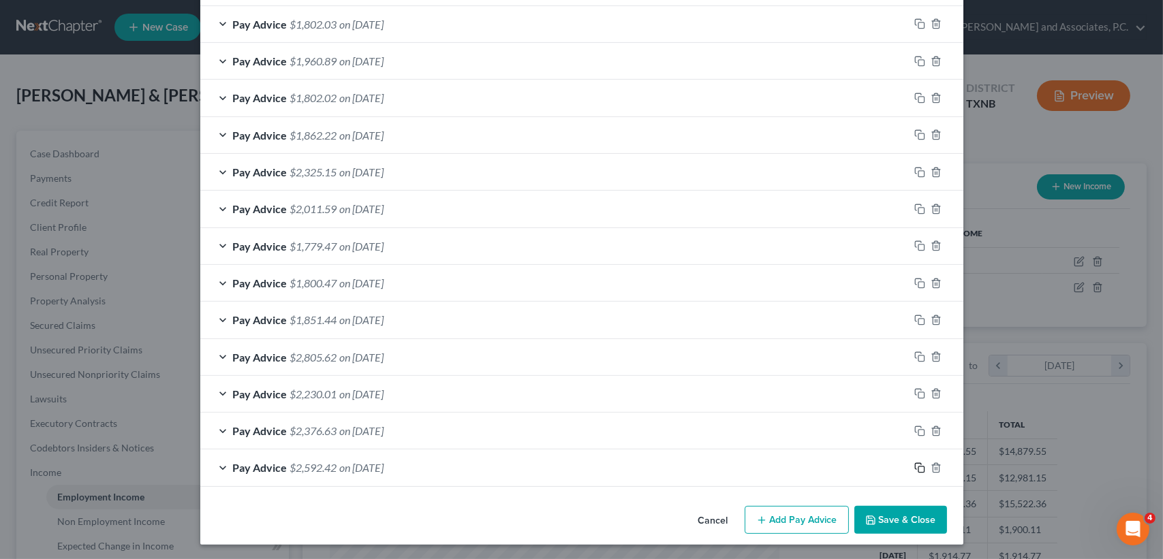
click at [916, 463] on icon "button" at bounding box center [919, 468] width 11 height 11
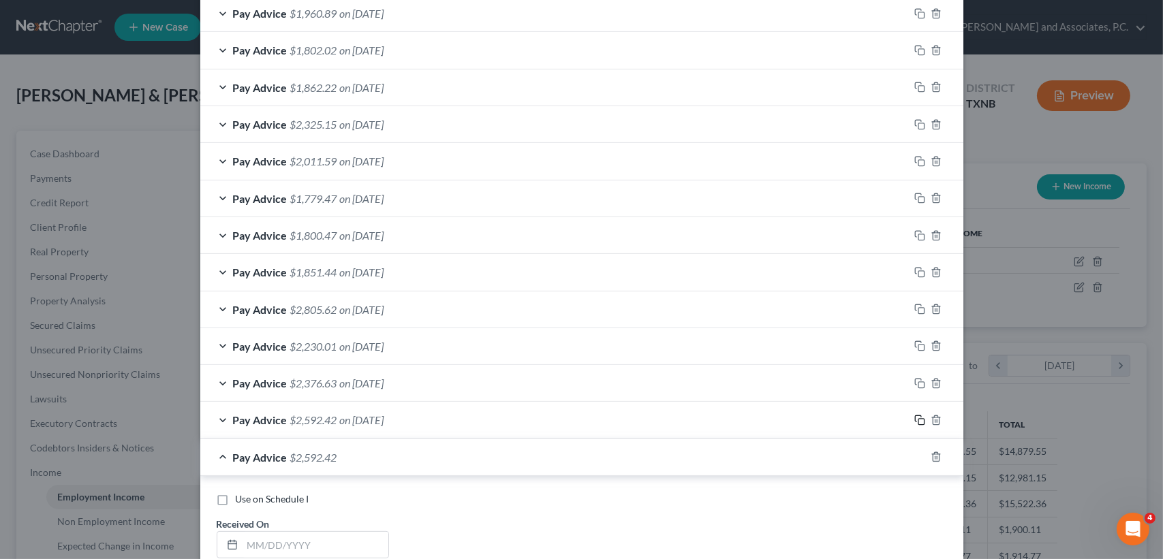
scroll to position [644, 0]
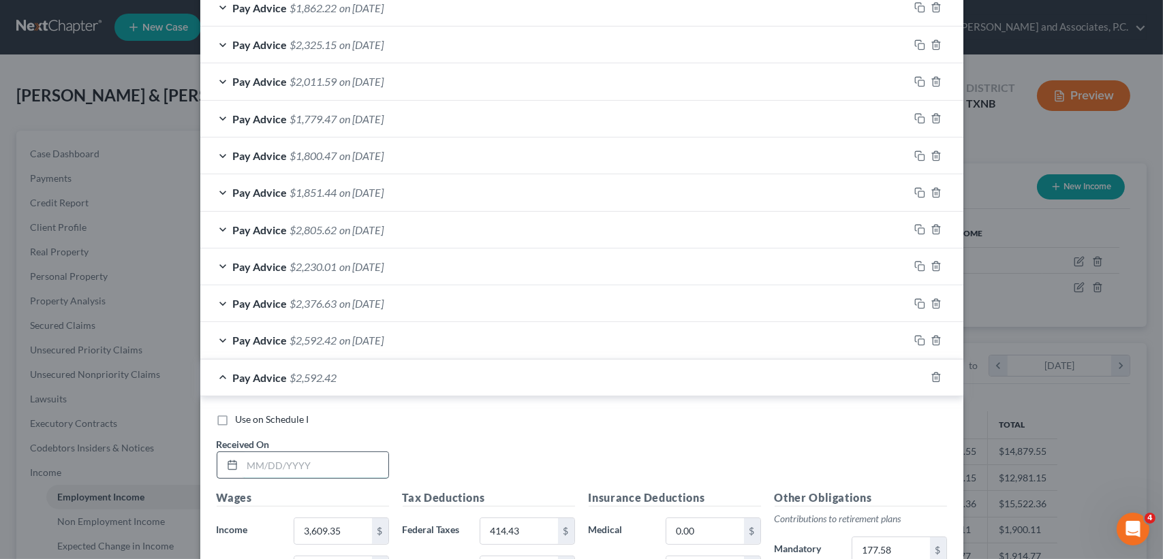
click at [336, 459] on input "text" at bounding box center [316, 465] width 146 height 26
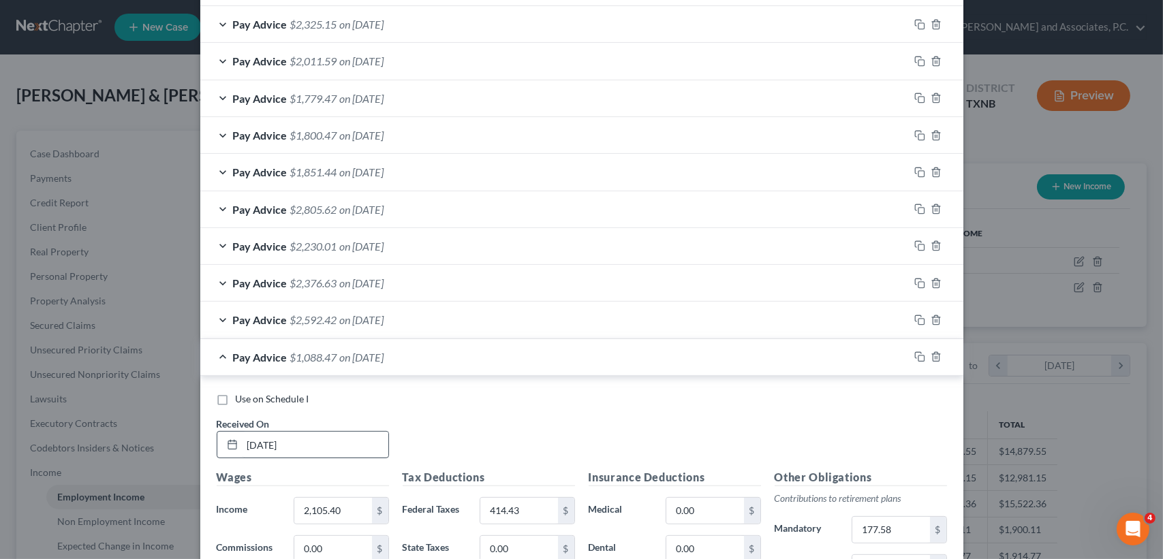
scroll to position [962, 0]
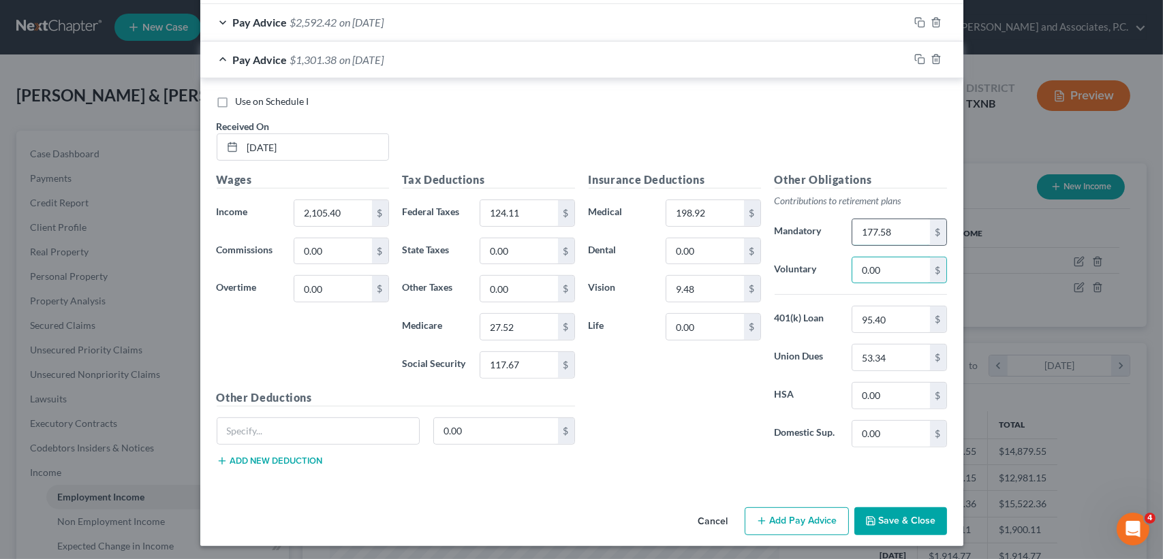
click at [908, 236] on input "177.58" at bounding box center [890, 232] width 77 height 26
click at [429, 69] on div "Pay Advice $1,374.37 on [DATE]" at bounding box center [554, 60] width 709 height 36
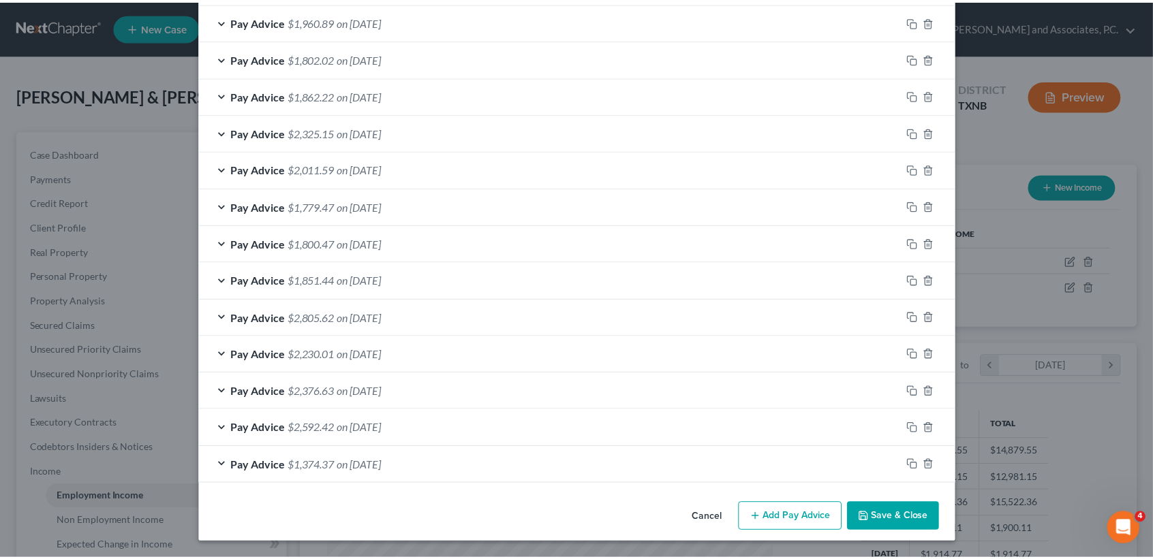
scroll to position [553, 0]
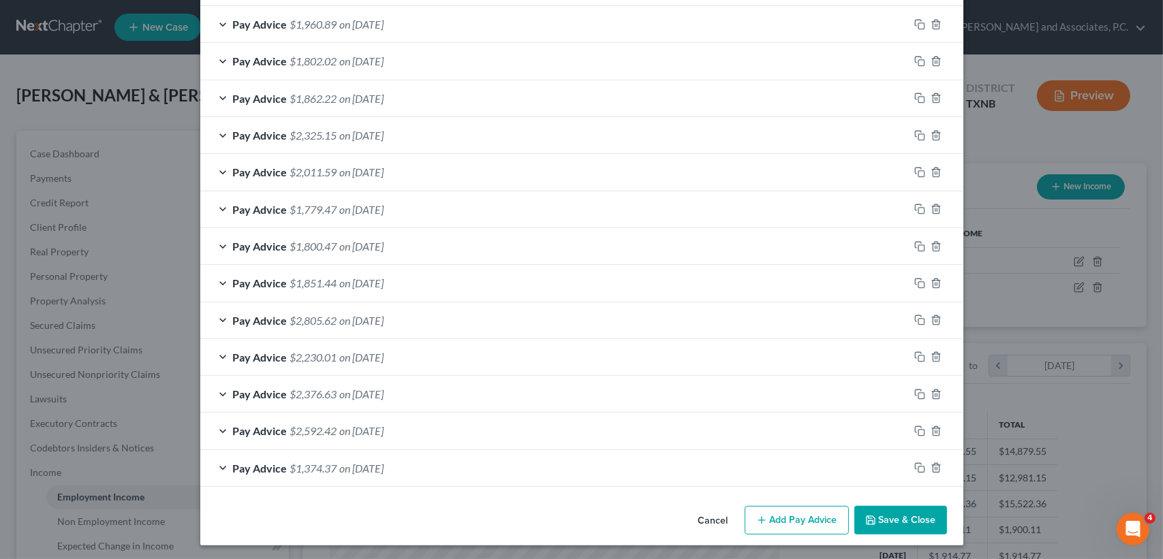
click at [933, 526] on button "Save & Close" at bounding box center [900, 520] width 93 height 29
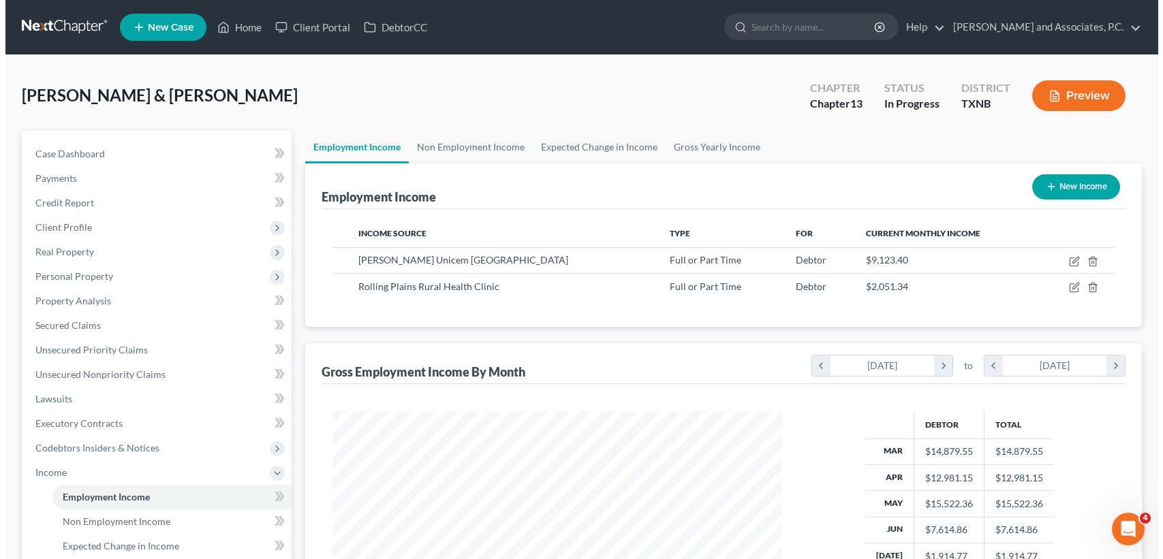
scroll to position [681114, 680886]
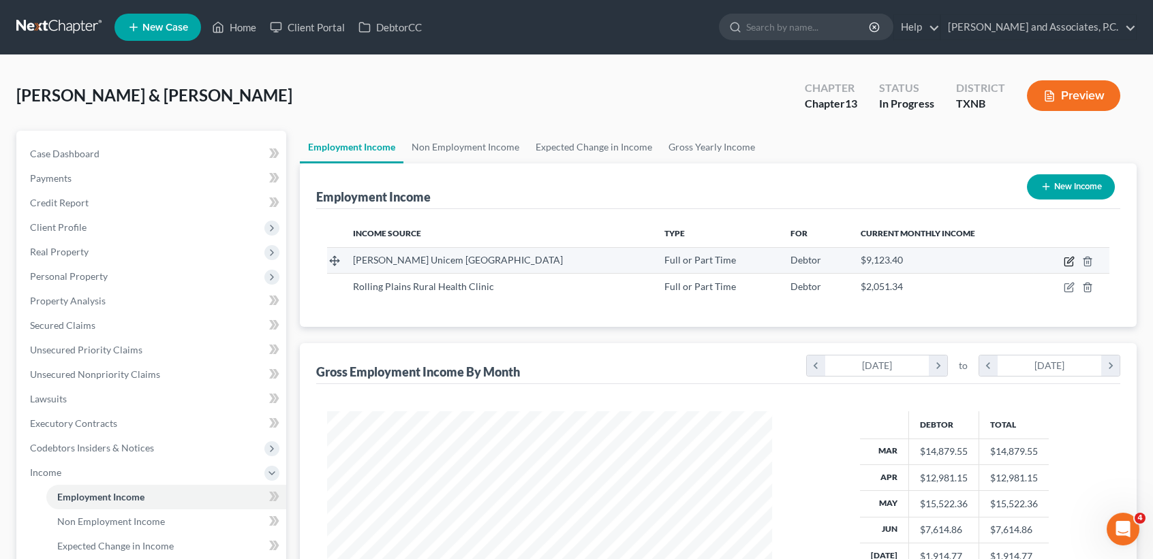
click at [1070, 258] on icon "button" at bounding box center [1069, 261] width 11 height 11
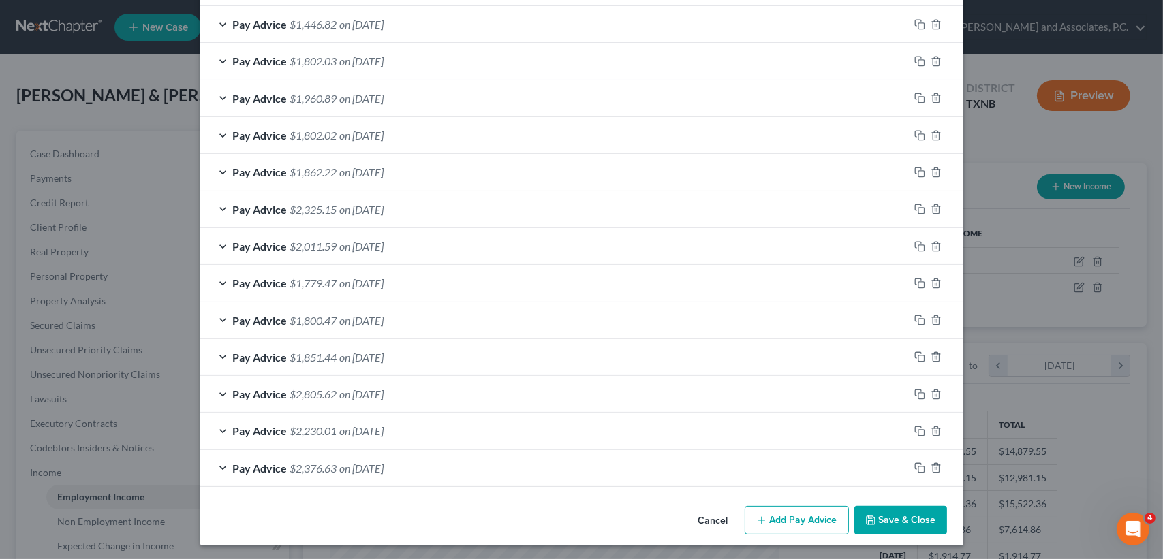
scroll to position [58, 0]
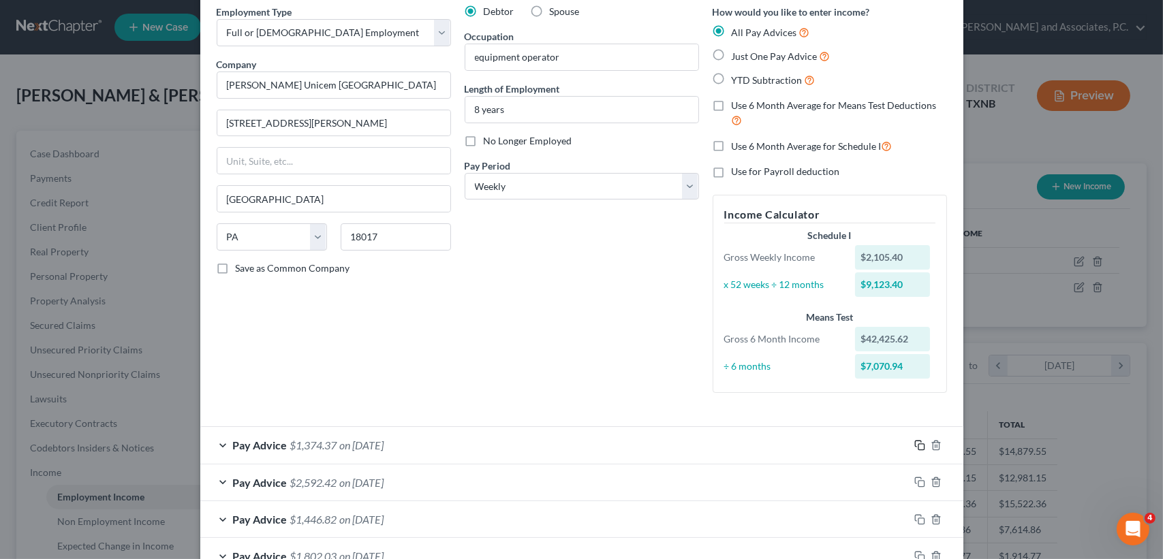
drag, startPoint x: 914, startPoint y: 446, endPoint x: 645, endPoint y: 424, distance: 270.0
click at [914, 446] on icon "button" at bounding box center [919, 445] width 11 height 11
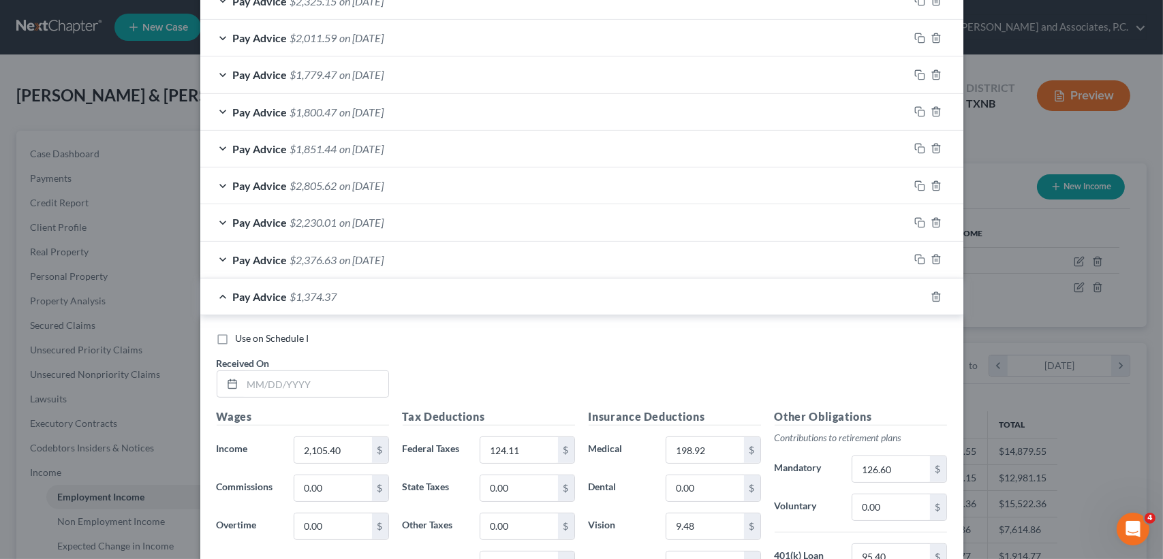
scroll to position [817, 0]
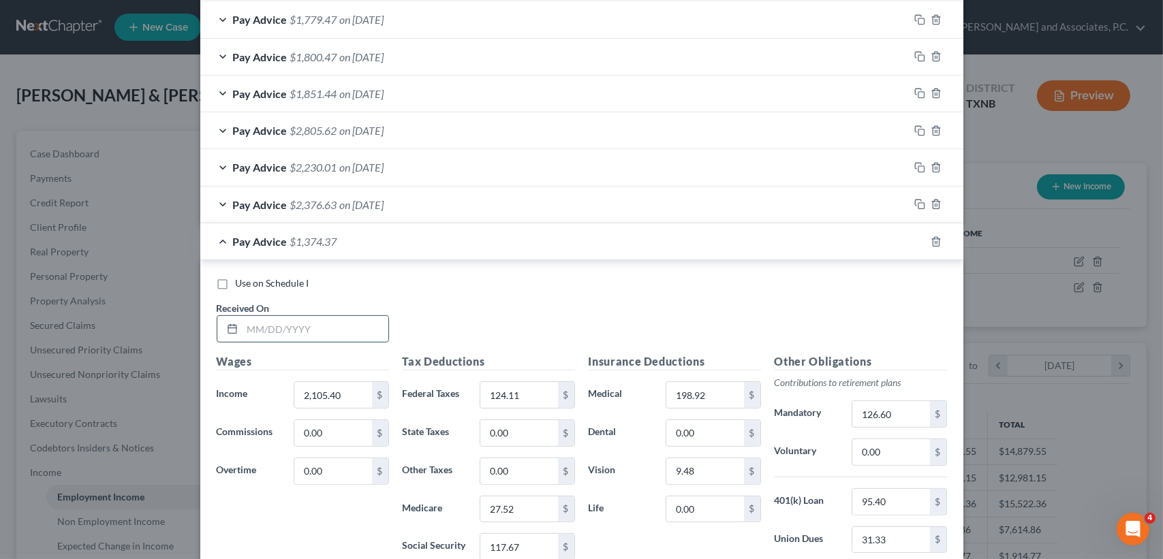
click at [343, 325] on input "text" at bounding box center [316, 329] width 146 height 26
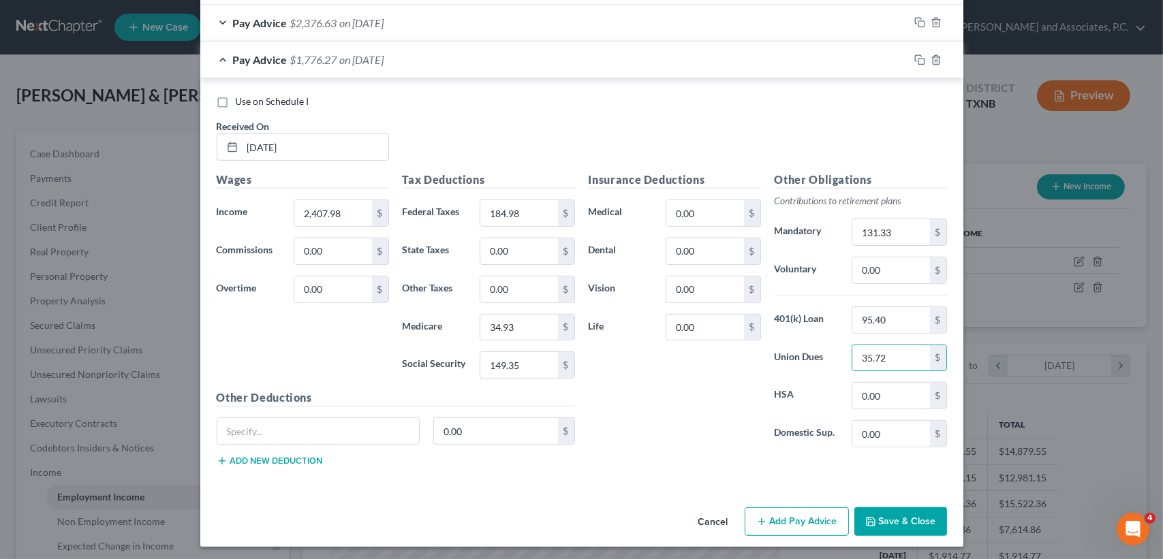
click at [321, 57] on span "$1,776.27" at bounding box center [313, 59] width 47 height 13
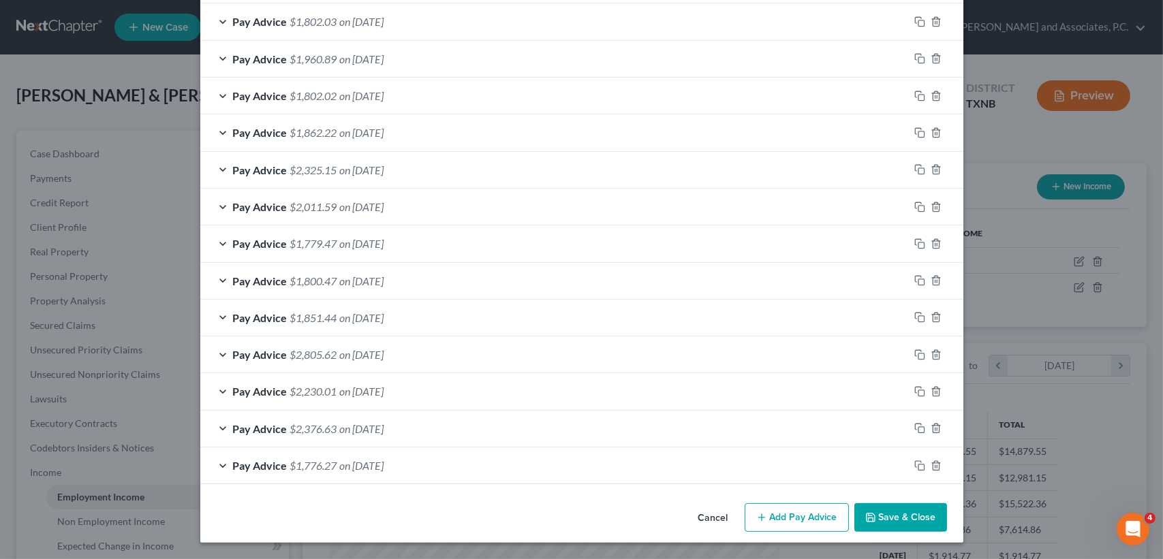
scroll to position [590, 0]
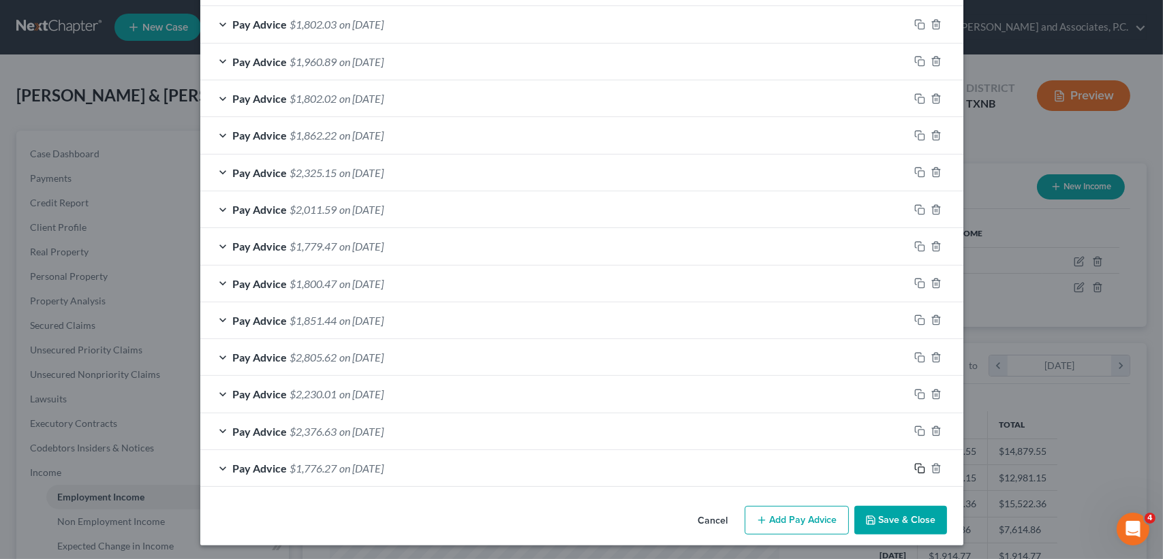
click at [914, 465] on icon "button" at bounding box center [919, 468] width 11 height 11
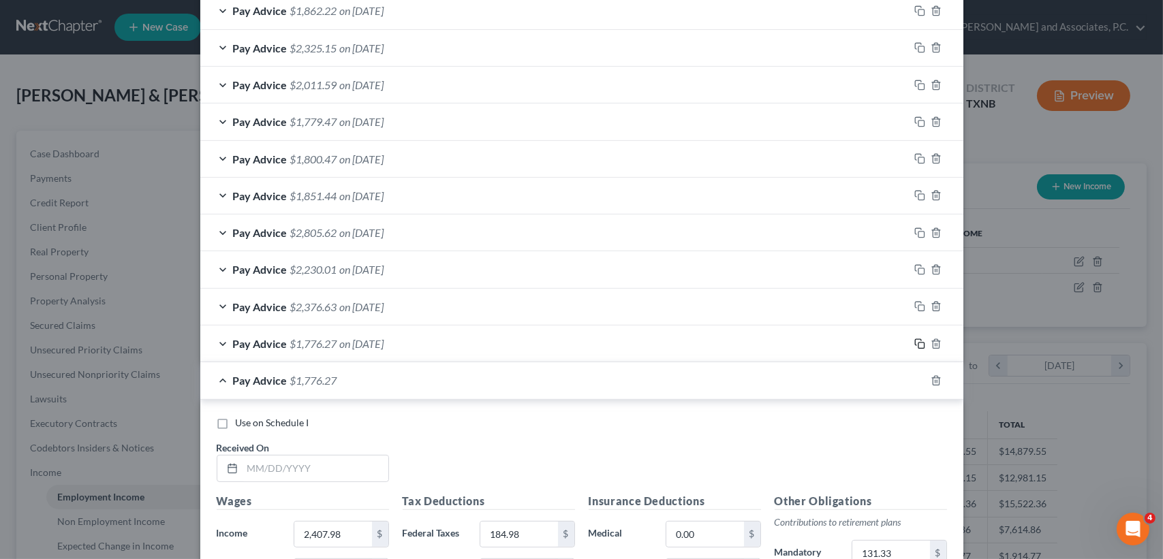
scroll to position [772, 0]
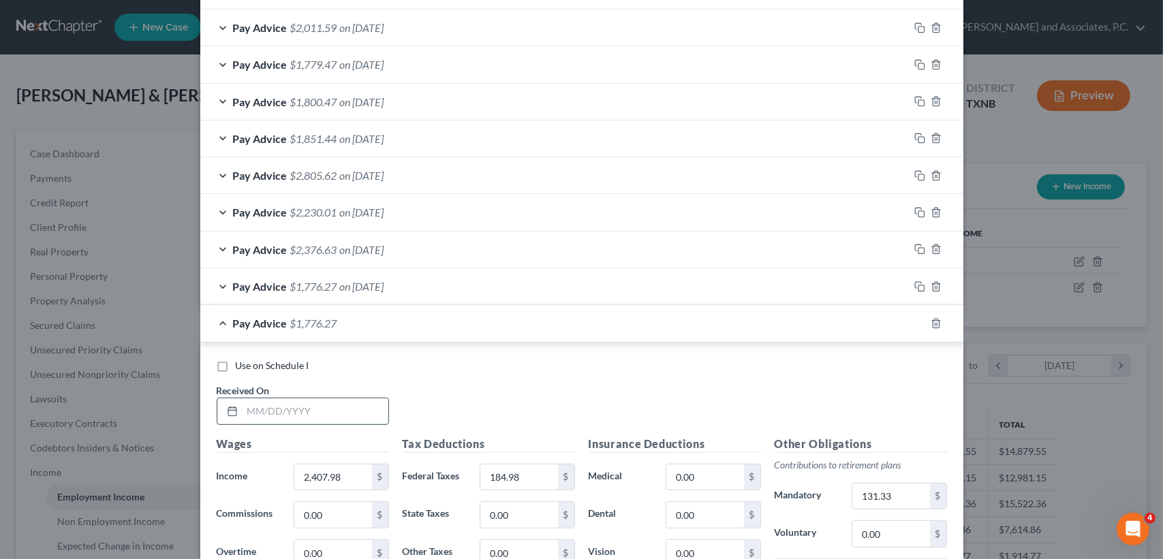
click at [355, 410] on input "text" at bounding box center [316, 412] width 146 height 26
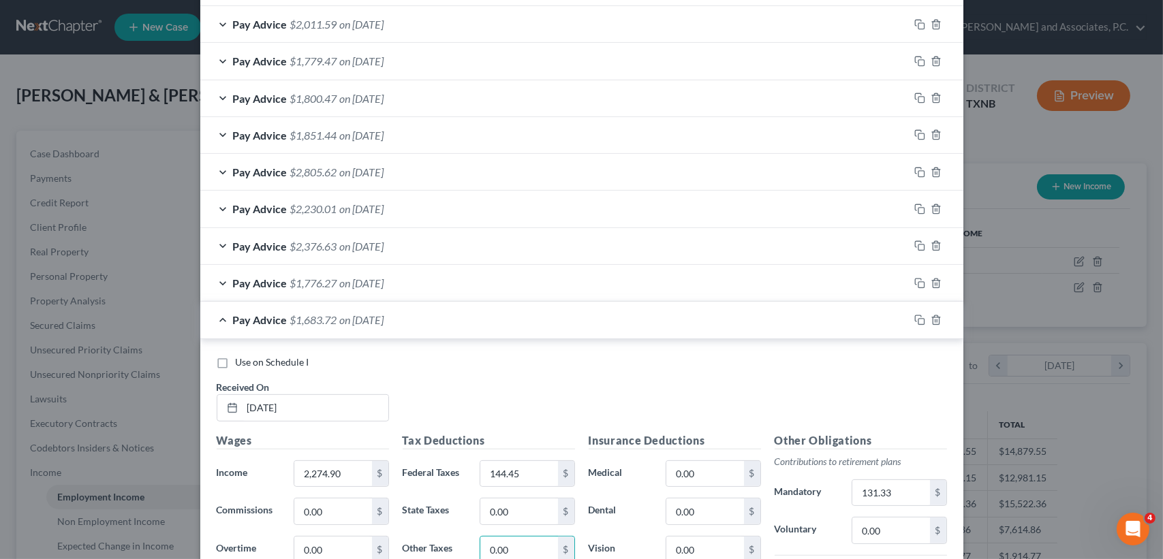
scroll to position [1036, 0]
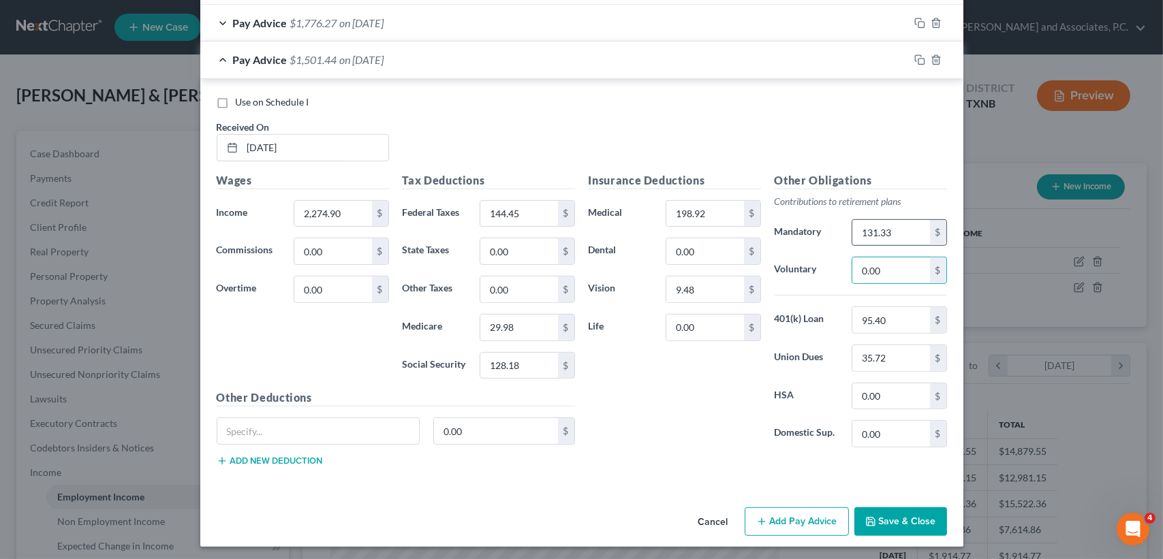
click at [911, 227] on input "131.33" at bounding box center [890, 233] width 77 height 26
click at [703, 381] on div "Insurance Deductions Medical 198.92 $ Dental 0.00 $ Vision 9.48 $ Life 0.00 $" at bounding box center [675, 315] width 186 height 287
click at [542, 360] on input "128.18" at bounding box center [518, 366] width 77 height 26
click at [526, 332] on input "29.98" at bounding box center [518, 328] width 77 height 26
click at [721, 218] on input "198.92" at bounding box center [704, 214] width 77 height 26
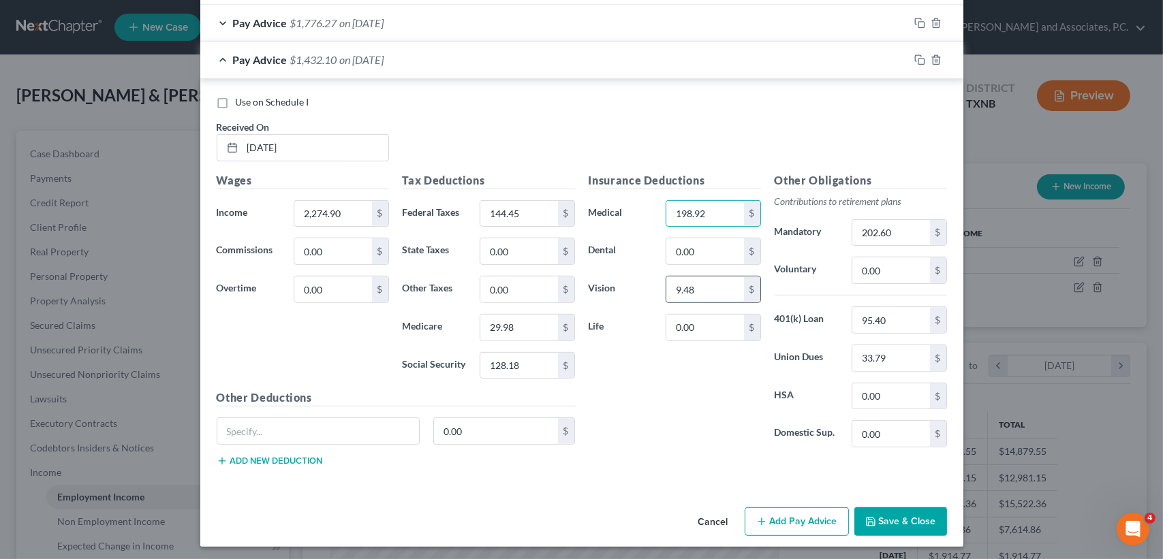
click at [713, 283] on input "9.48" at bounding box center [704, 290] width 77 height 26
click at [903, 236] on input "202.60" at bounding box center [890, 233] width 77 height 26
click at [340, 57] on span "on [DATE]" at bounding box center [362, 59] width 44 height 13
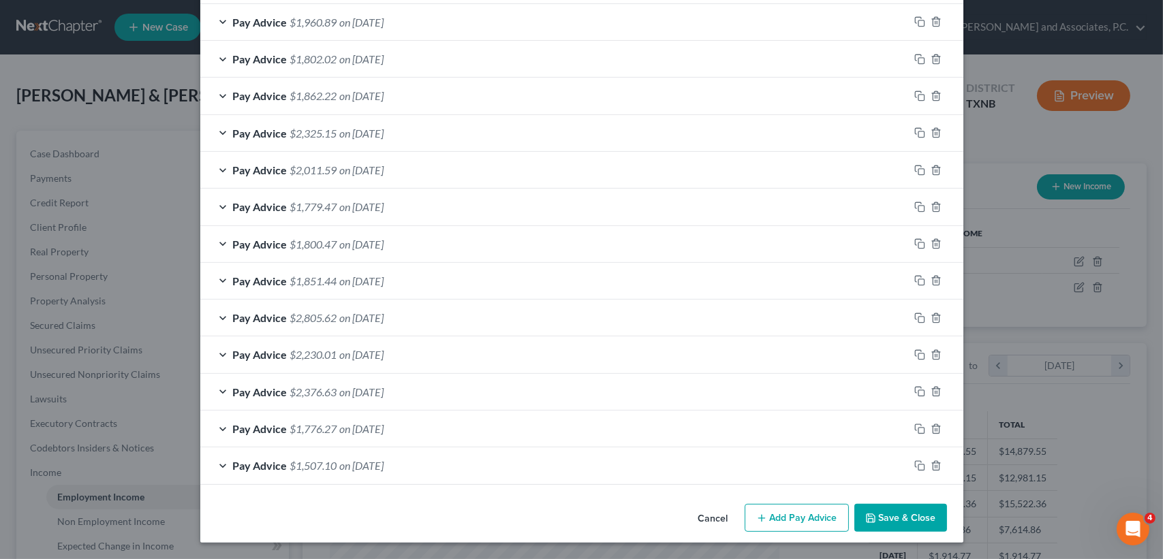
scroll to position [628, 0]
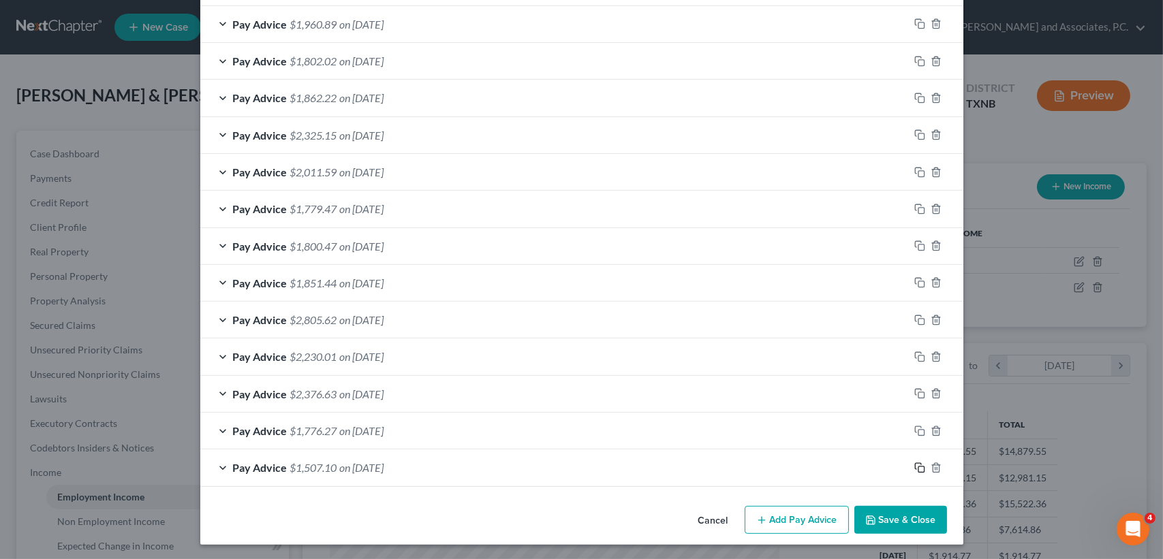
click at [914, 464] on icon "button" at bounding box center [919, 468] width 11 height 11
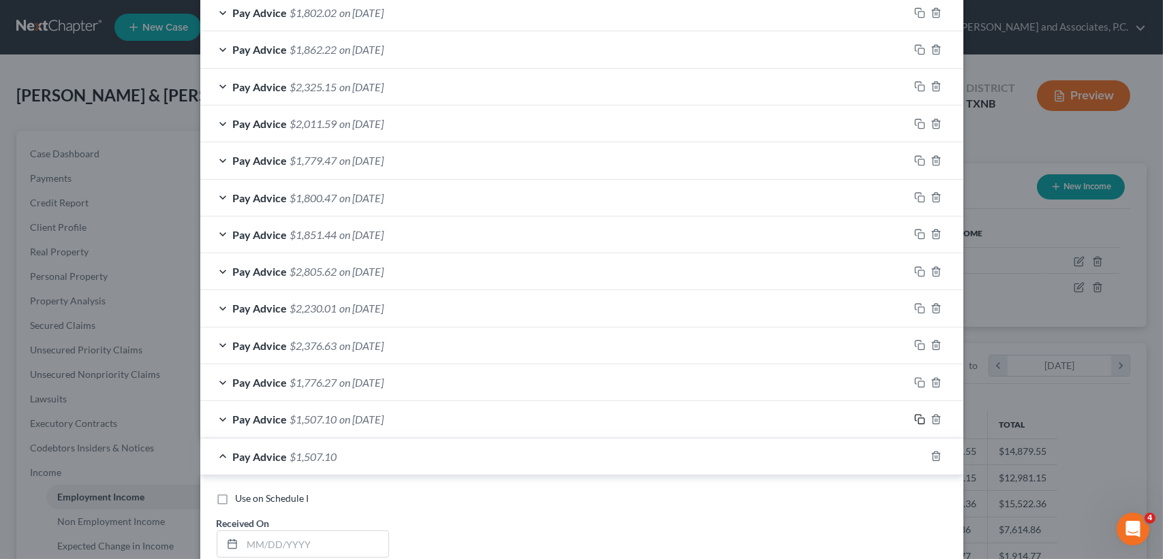
scroll to position [701, 0]
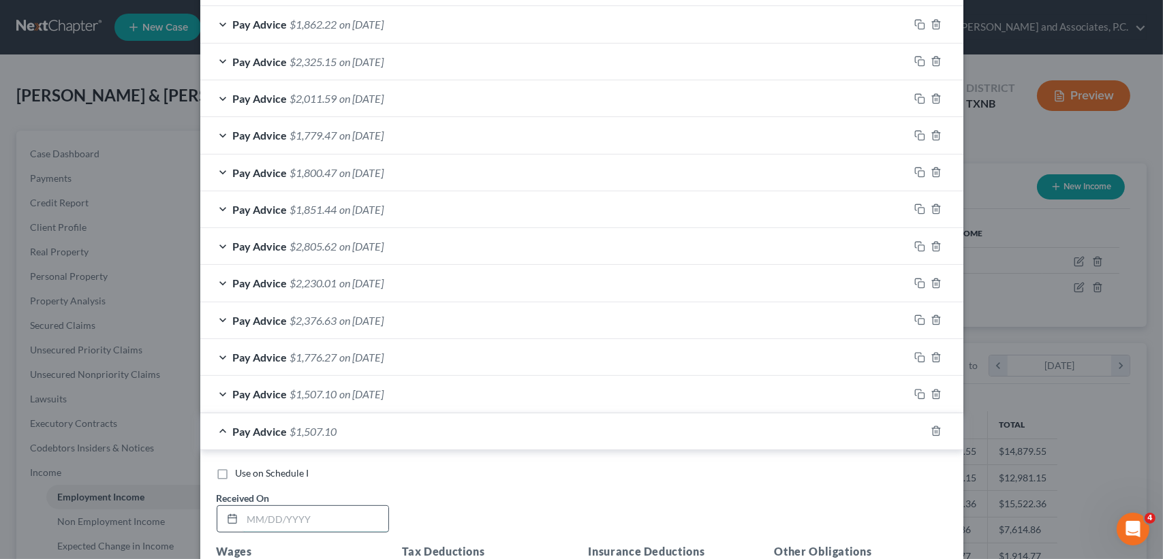
click at [328, 514] on input "text" at bounding box center [316, 519] width 146 height 26
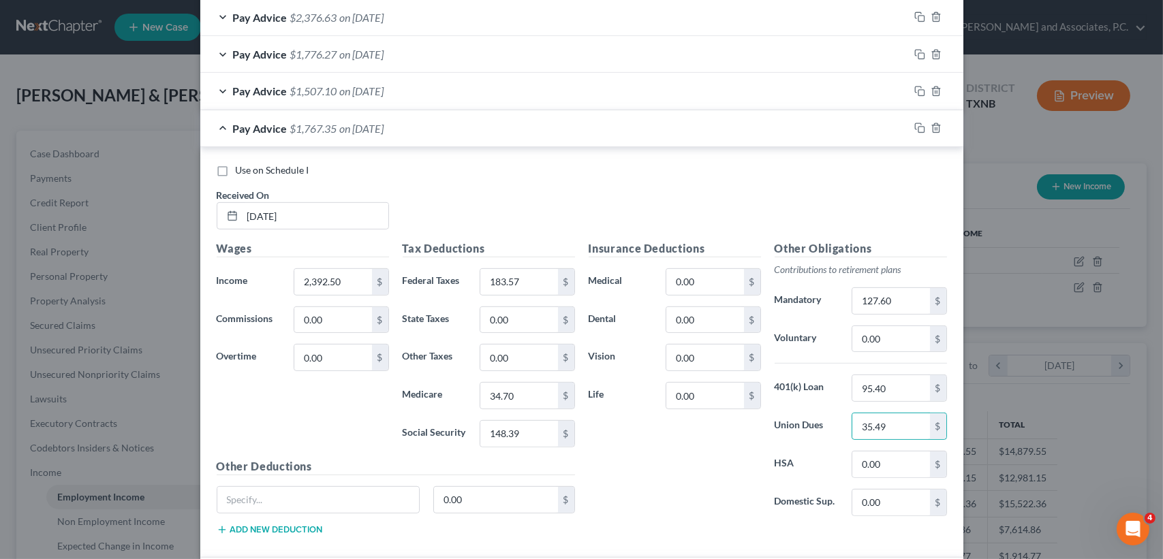
click at [313, 130] on span "$1,767.35" at bounding box center [313, 128] width 47 height 13
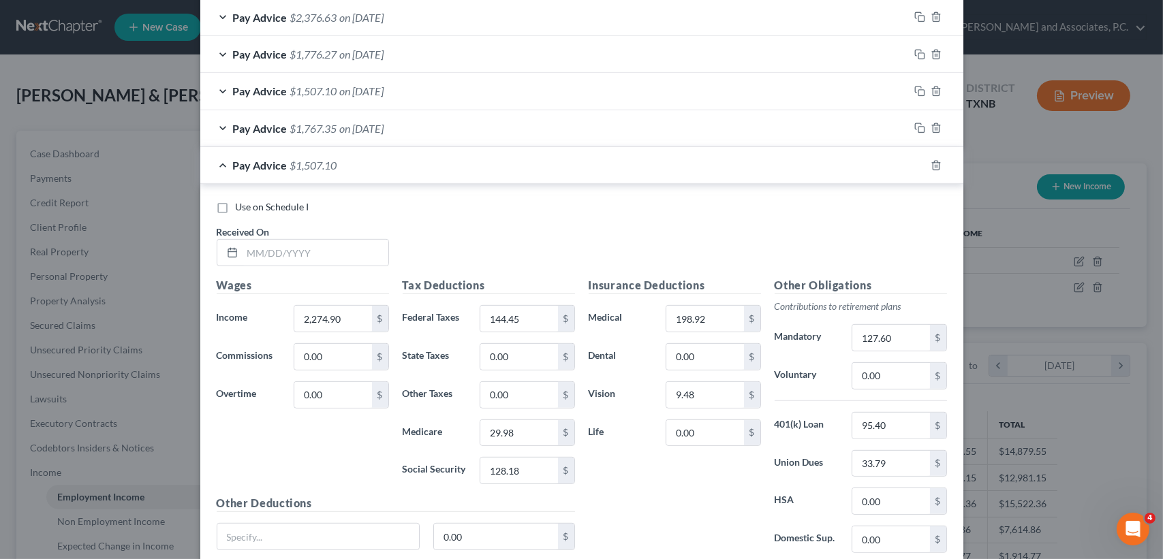
click at [880, 173] on div "Pay Advice $1,507.10" at bounding box center [562, 165] width 725 height 36
click at [243, 254] on input "text" at bounding box center [316, 253] width 146 height 26
click at [362, 159] on div "Pay Advice $1,507.10" at bounding box center [562, 165] width 725 height 36
drag, startPoint x: 349, startPoint y: 247, endPoint x: 48, endPoint y: 243, distance: 301.2
click at [84, 249] on div "Edit Income Source × Employment Type * Select Full or [DEMOGRAPHIC_DATA] Employ…" at bounding box center [581, 279] width 1163 height 559
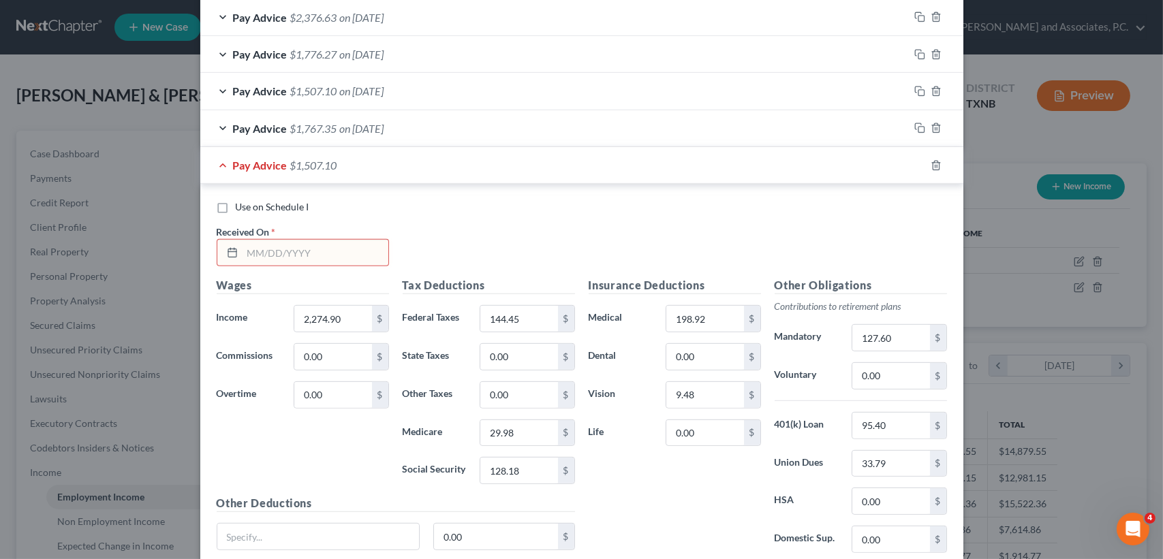
click at [322, 249] on input "text" at bounding box center [316, 253] width 146 height 26
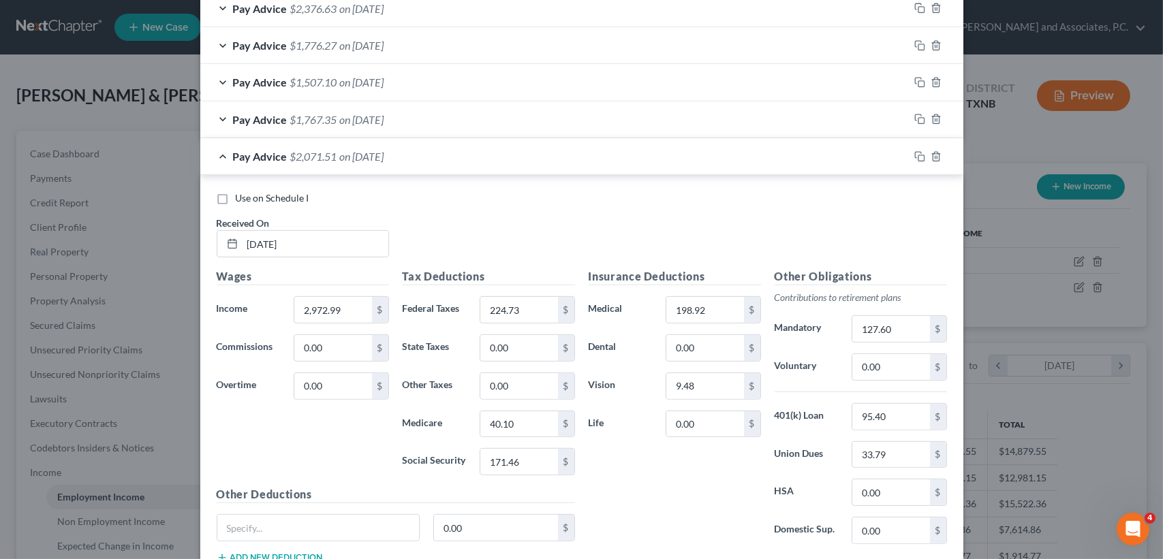
click at [502, 125] on div "Pay Advice $1,767.35 on [DATE]" at bounding box center [554, 120] width 709 height 36
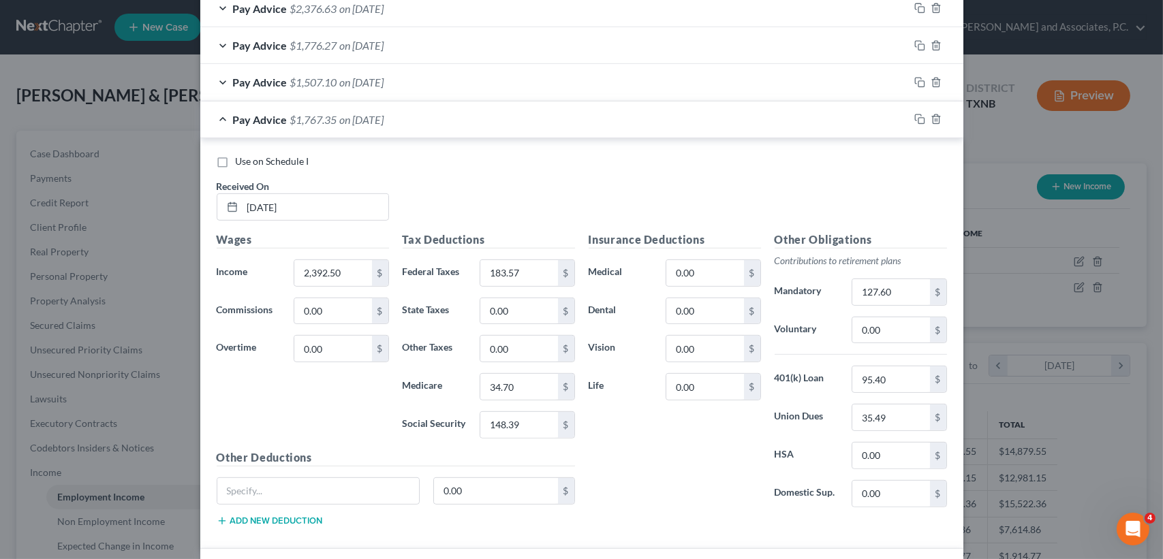
click at [502, 125] on div "Pay Advice $1,767.35 on [DATE]" at bounding box center [554, 120] width 709 height 36
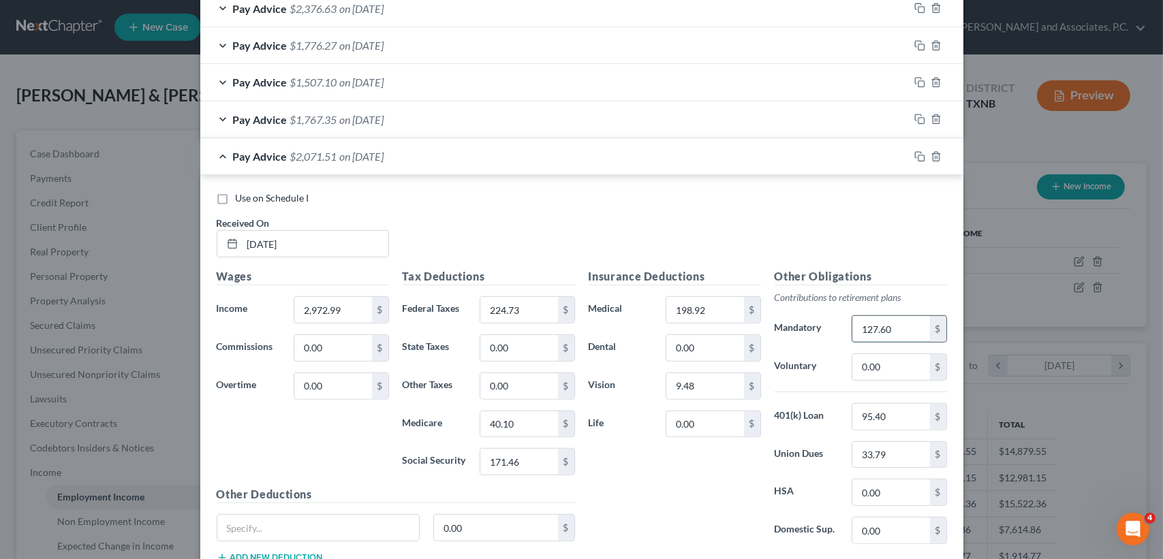
click at [896, 328] on input "127.60" at bounding box center [890, 329] width 77 height 26
click at [417, 149] on div "Pay Advice $1,993.57 on [DATE]" at bounding box center [554, 156] width 709 height 36
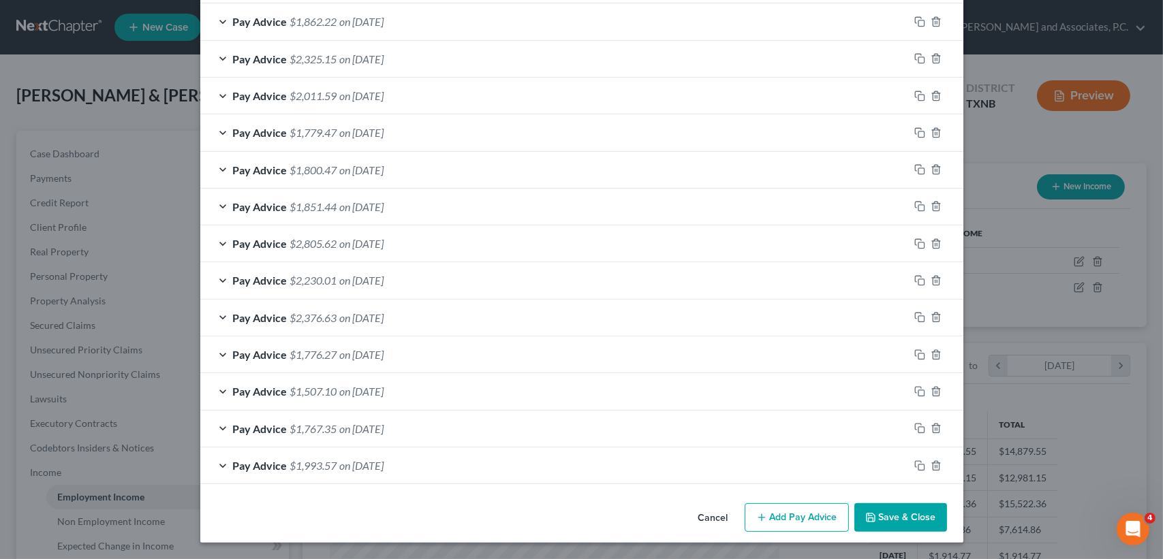
scroll to position [701, 0]
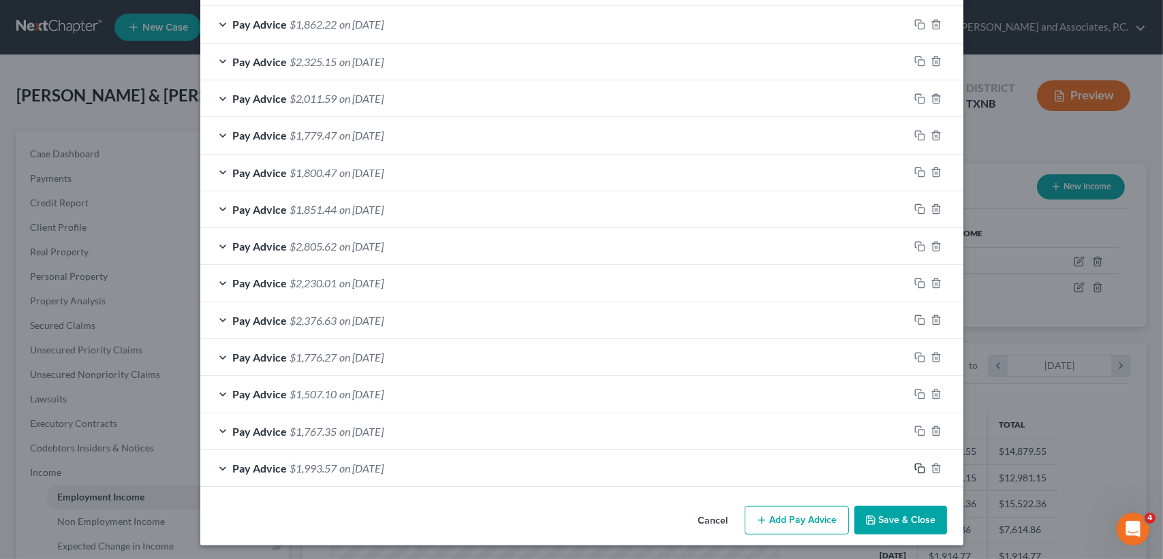
click at [915, 464] on icon "button" at bounding box center [918, 467] width 6 height 6
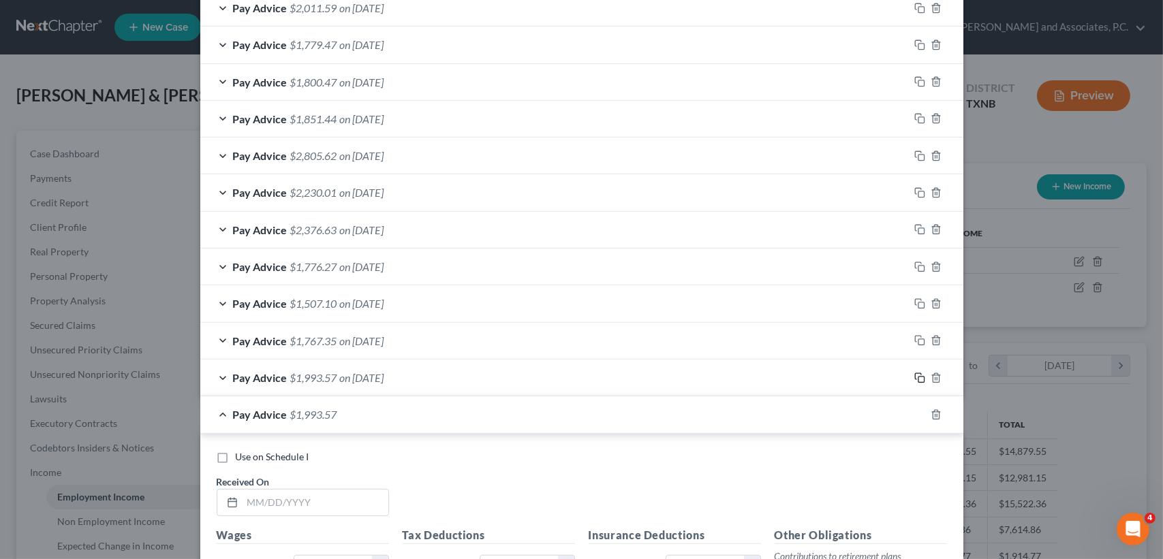
scroll to position [974, 0]
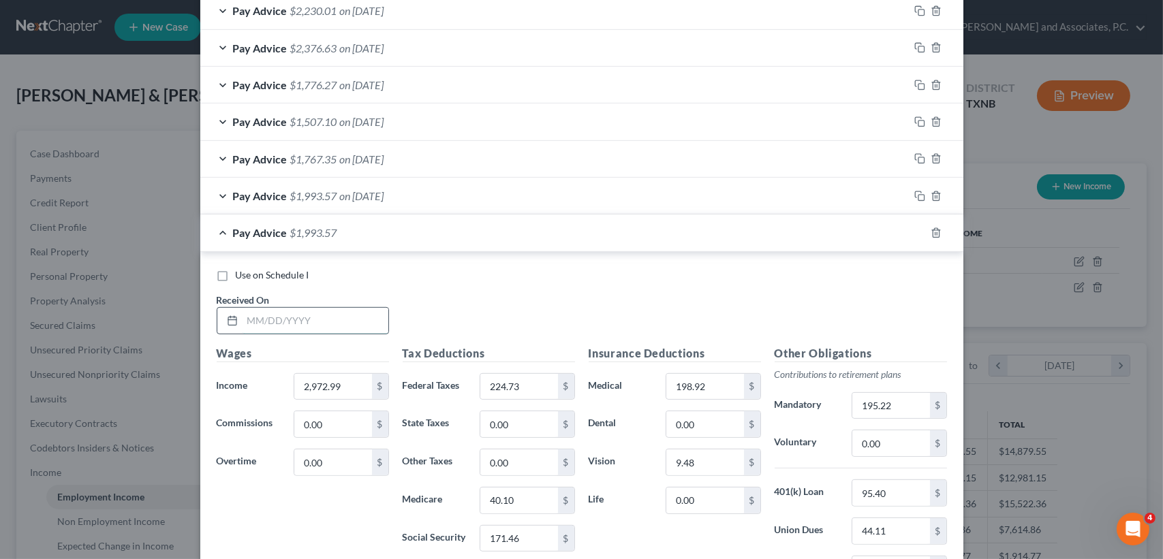
click at [354, 323] on input "text" at bounding box center [316, 321] width 146 height 26
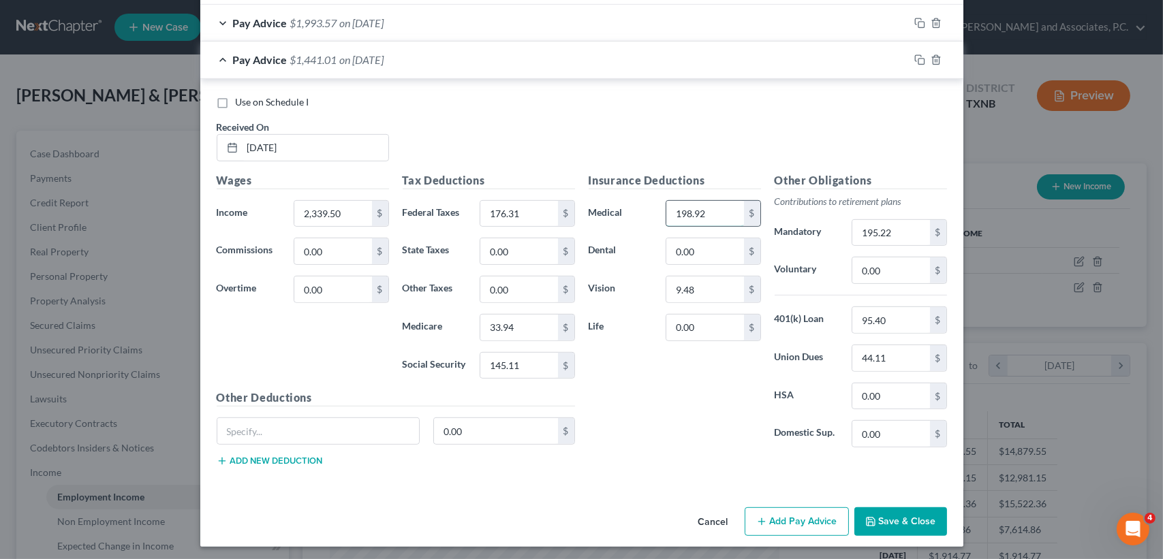
click at [713, 218] on input "198.92" at bounding box center [704, 214] width 77 height 26
click at [335, 79] on div "Use on Schedule I Received On * [DATE] Wages Income * 2,339.50 $ Commissions 0.…" at bounding box center [581, 283] width 763 height 409
click at [335, 65] on div "Pay Advice $1,718.96 on [DATE]" at bounding box center [554, 60] width 709 height 36
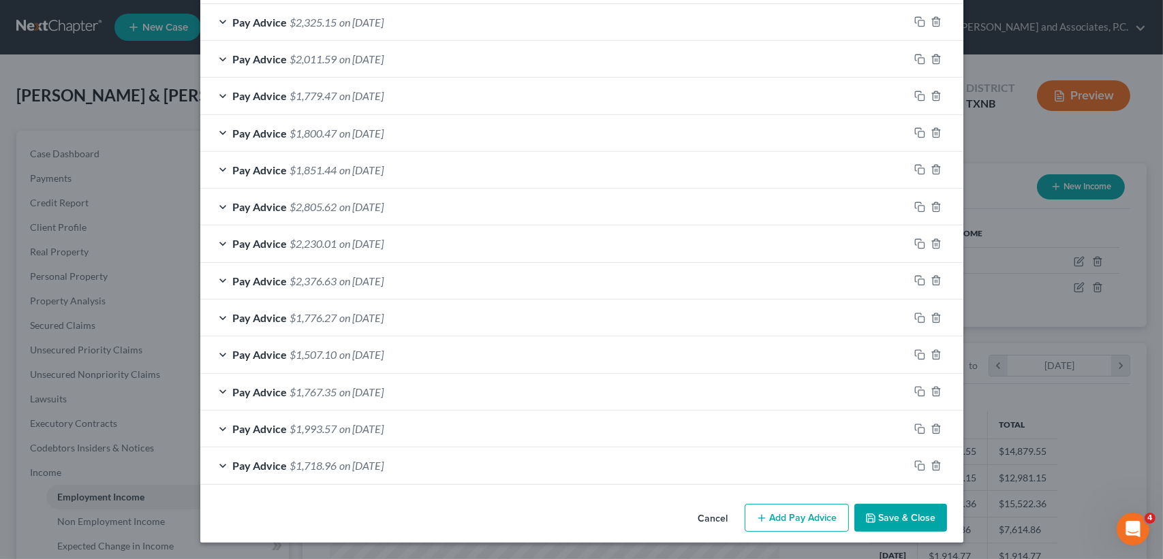
scroll to position [738, 0]
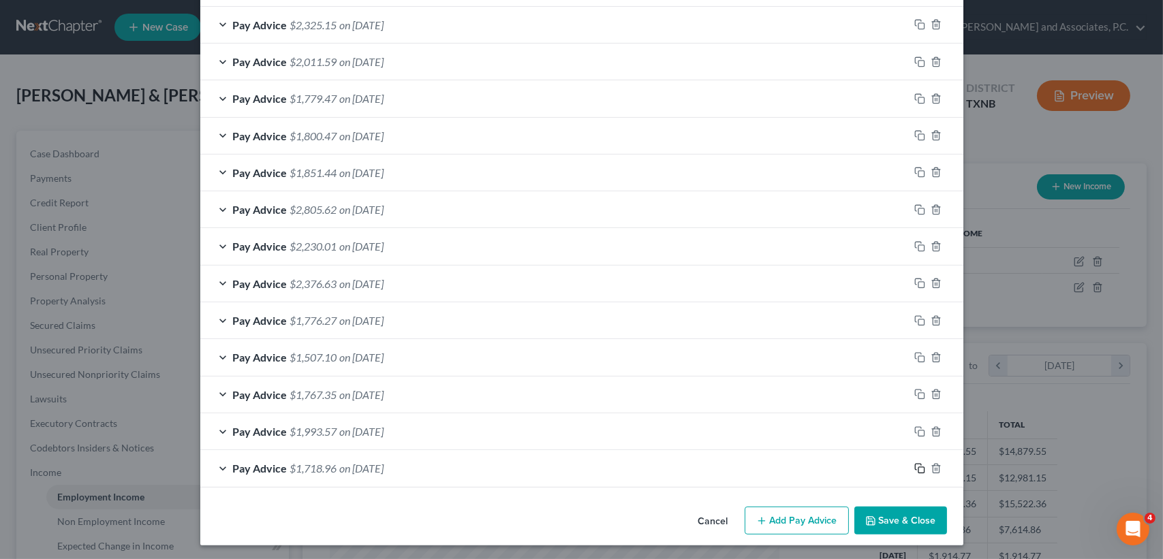
click at [917, 463] on icon "button" at bounding box center [919, 468] width 11 height 11
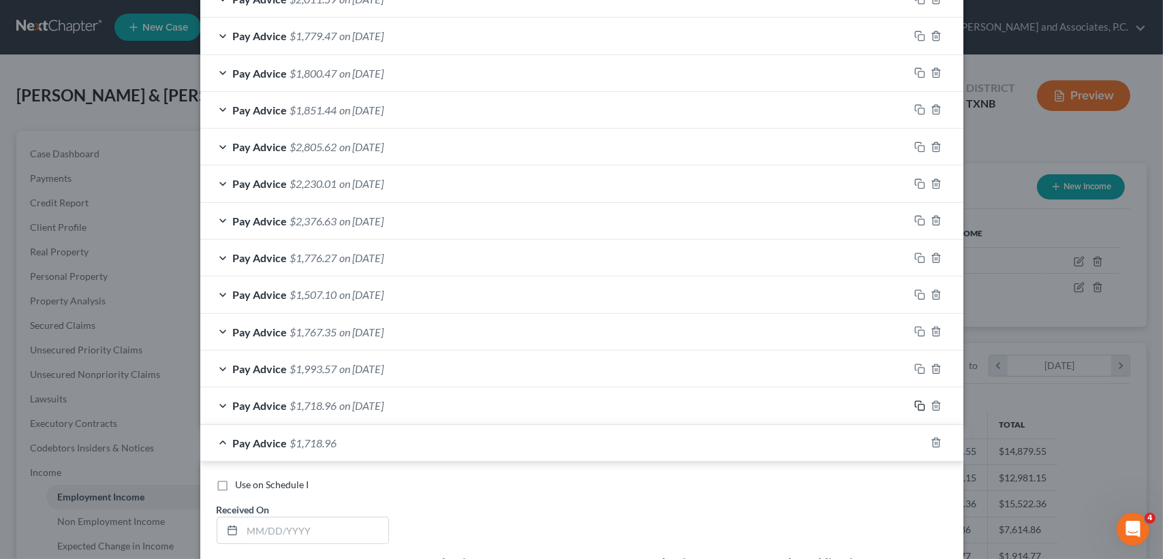
scroll to position [829, 0]
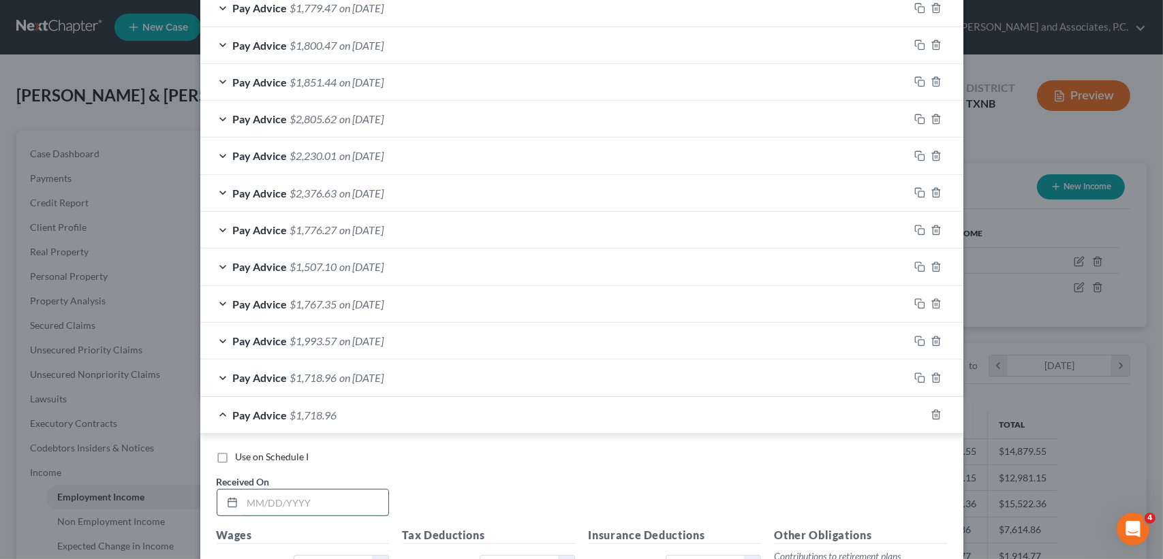
click at [362, 491] on input "text" at bounding box center [316, 503] width 146 height 26
click at [363, 492] on input "text" at bounding box center [316, 503] width 146 height 26
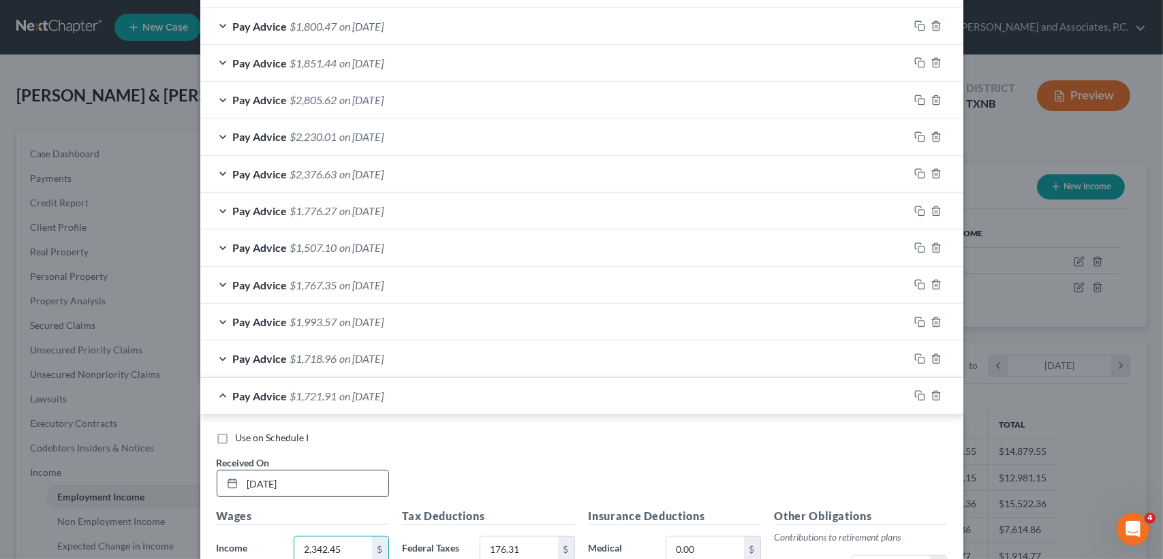
scroll to position [1152, 0]
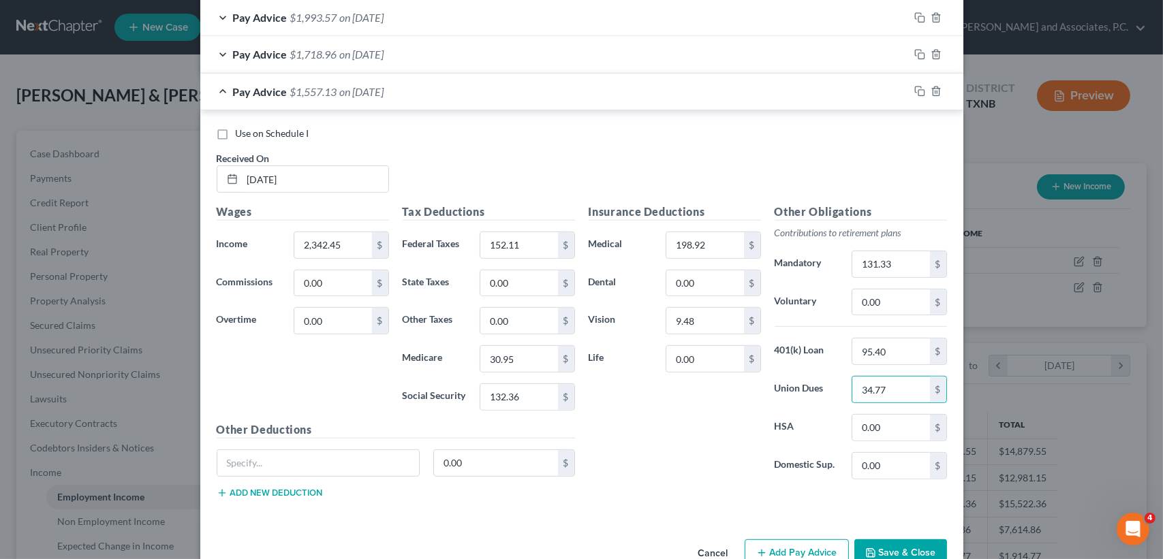
click at [269, 86] on span "Pay Advice" at bounding box center [260, 91] width 55 height 13
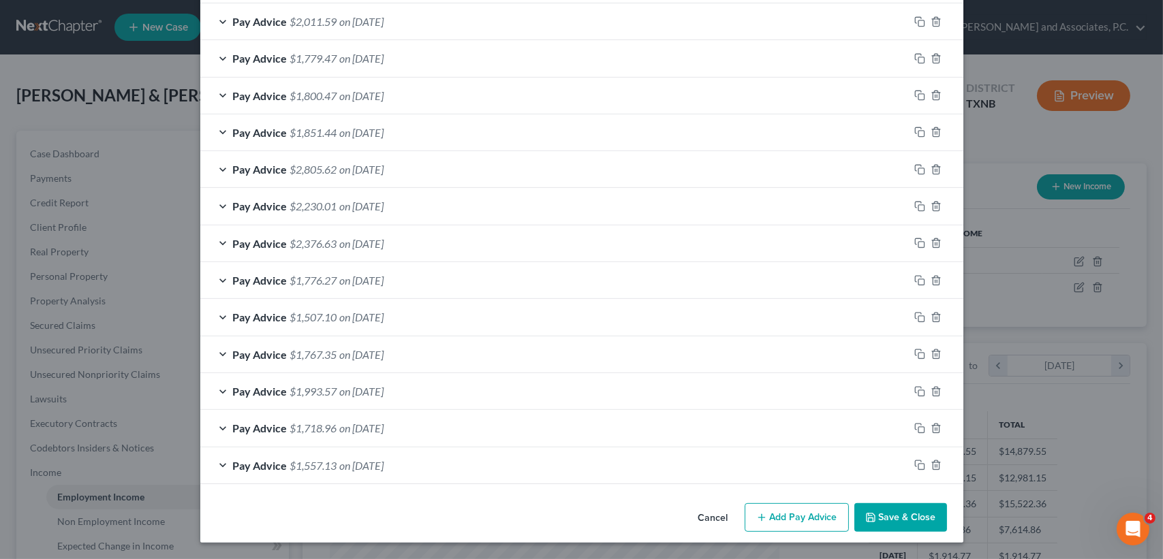
scroll to position [775, 0]
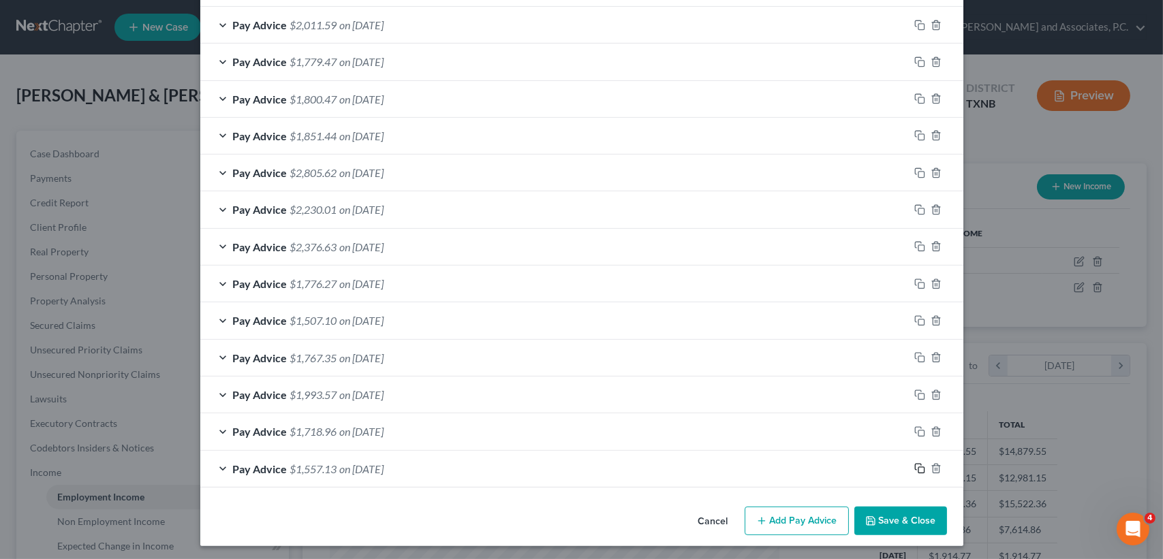
click at [918, 467] on rect "button" at bounding box center [921, 470] width 6 height 6
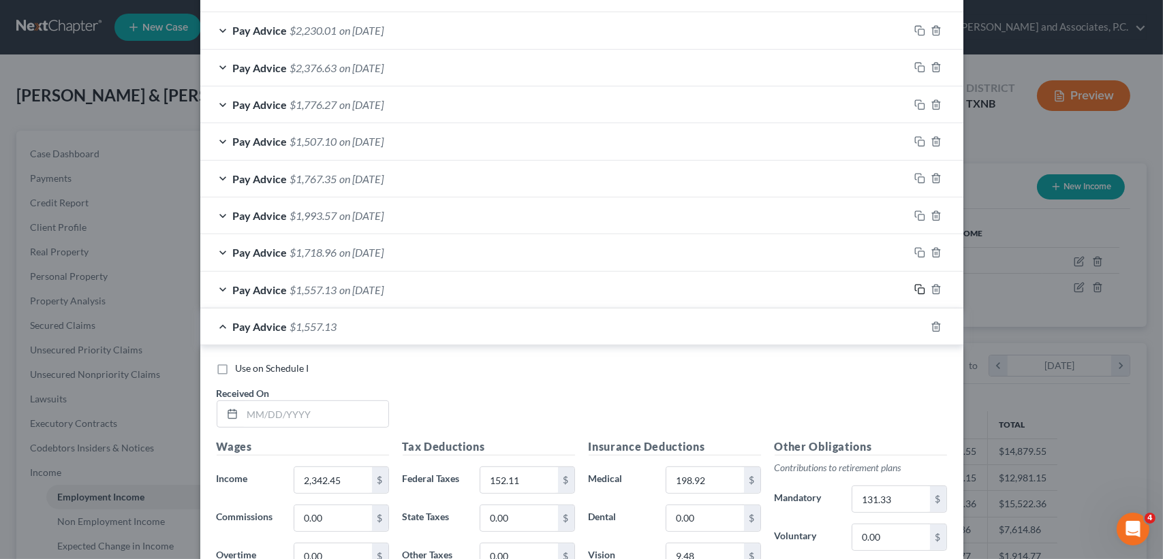
scroll to position [1084, 0]
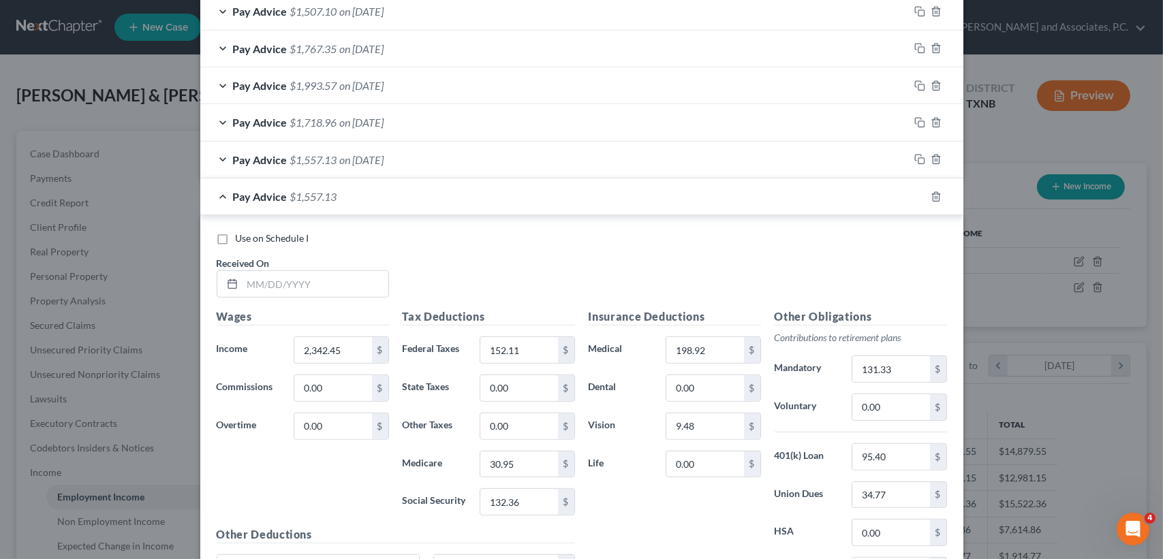
click at [322, 297] on div "Use on Schedule I Received On *" at bounding box center [582, 270] width 744 height 77
click at [327, 290] on input "text" at bounding box center [316, 284] width 146 height 26
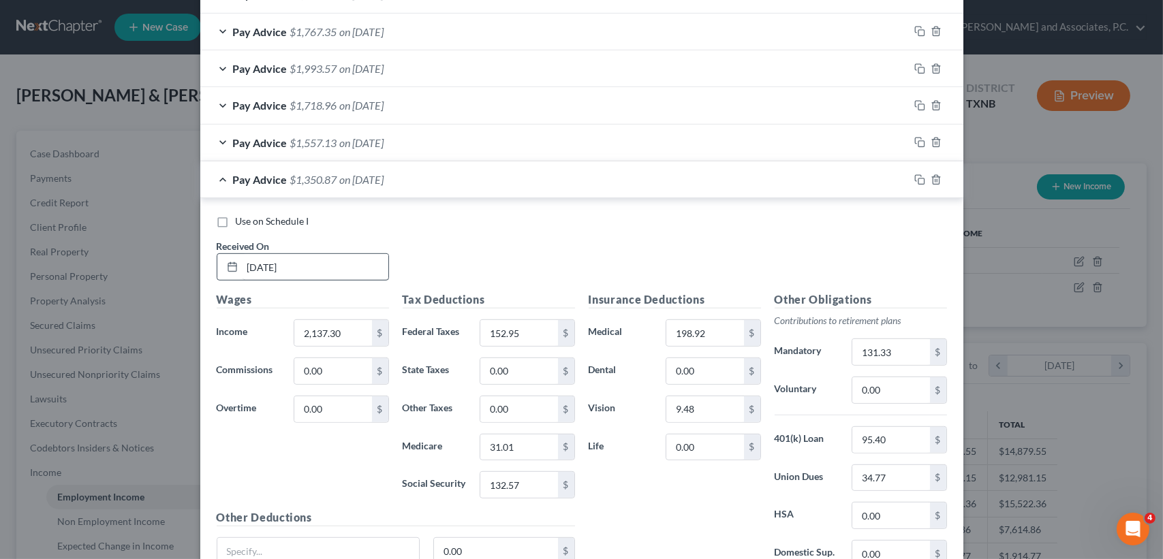
scroll to position [1220, 0]
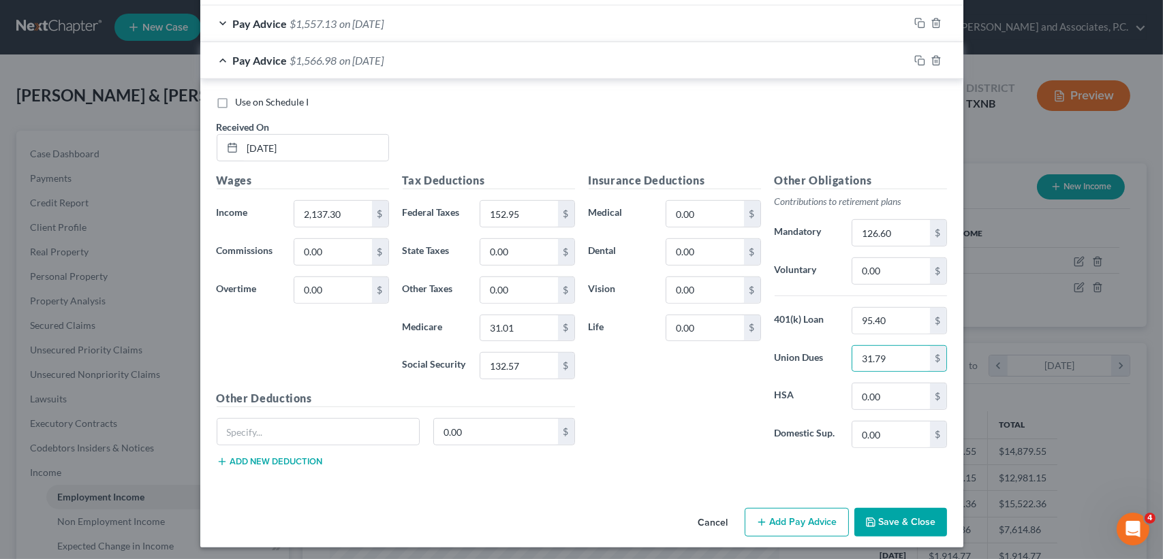
click at [280, 69] on div "Pay Advice $1,566.98 on [DATE]" at bounding box center [554, 60] width 709 height 36
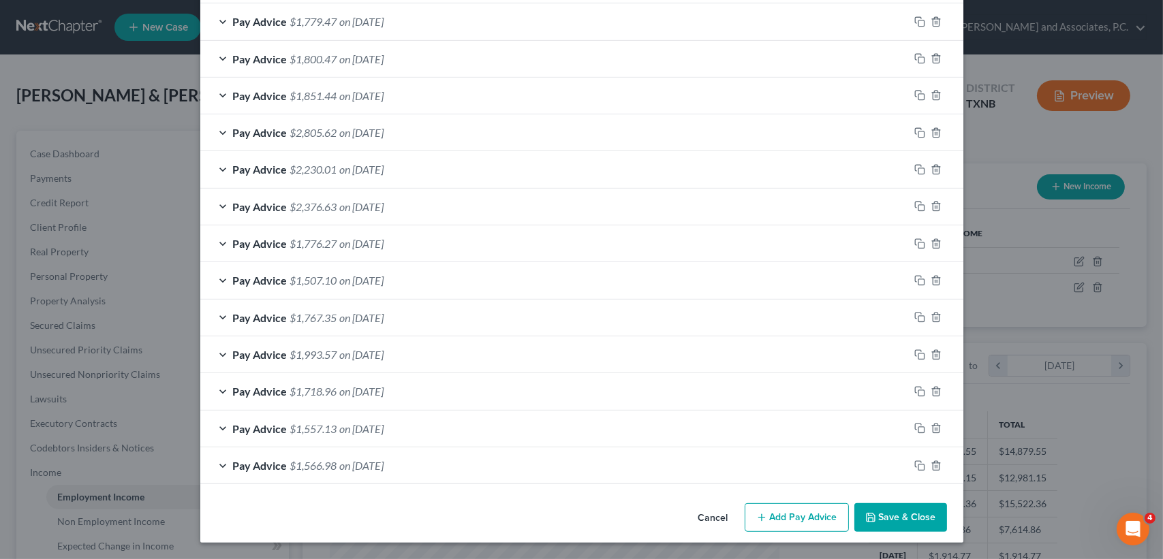
scroll to position [811, 0]
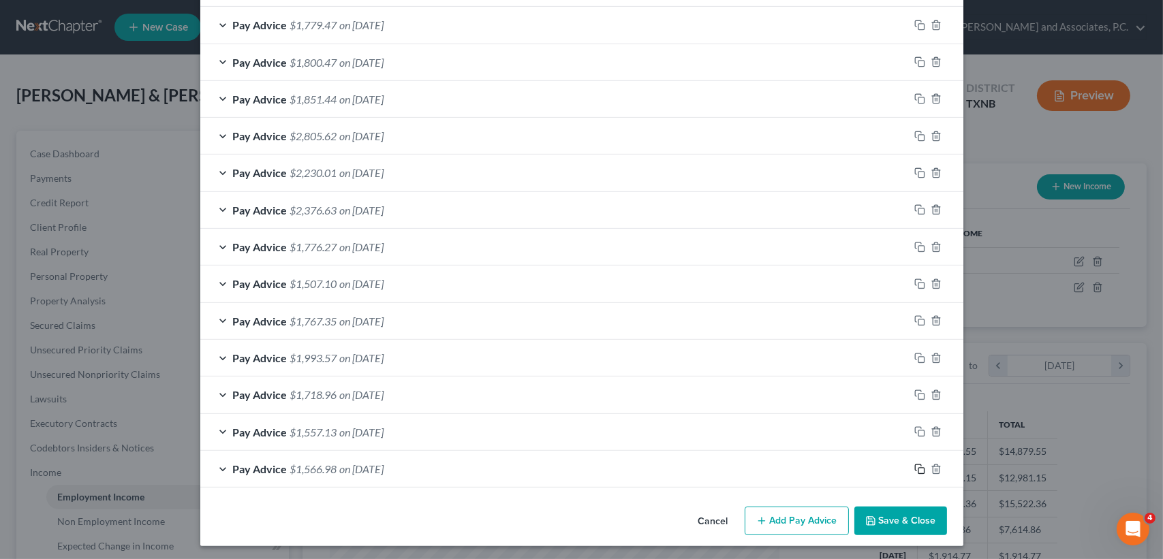
click at [914, 464] on icon "button" at bounding box center [919, 469] width 11 height 11
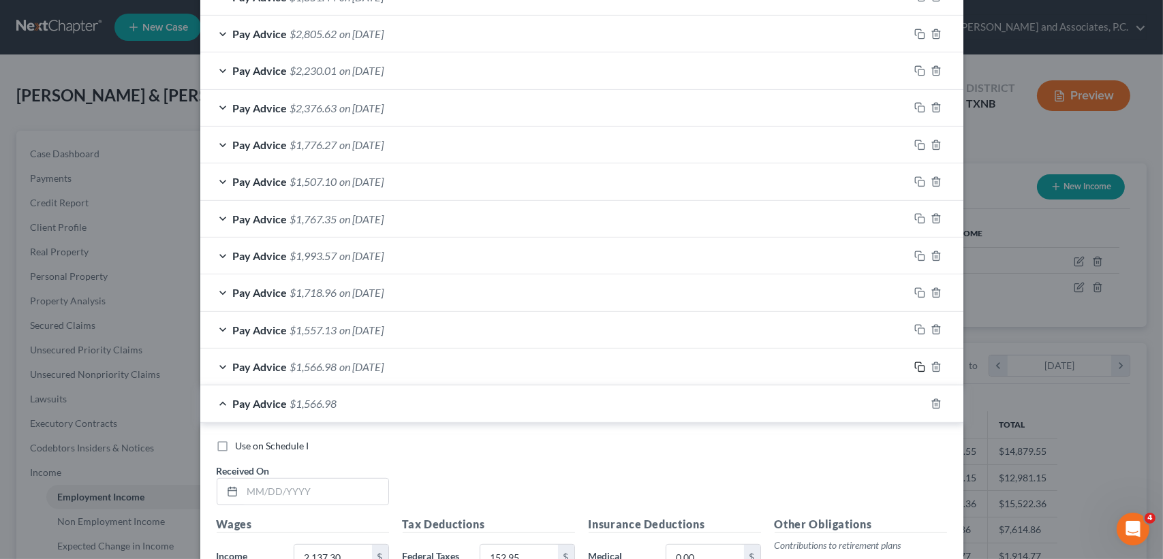
scroll to position [1084, 0]
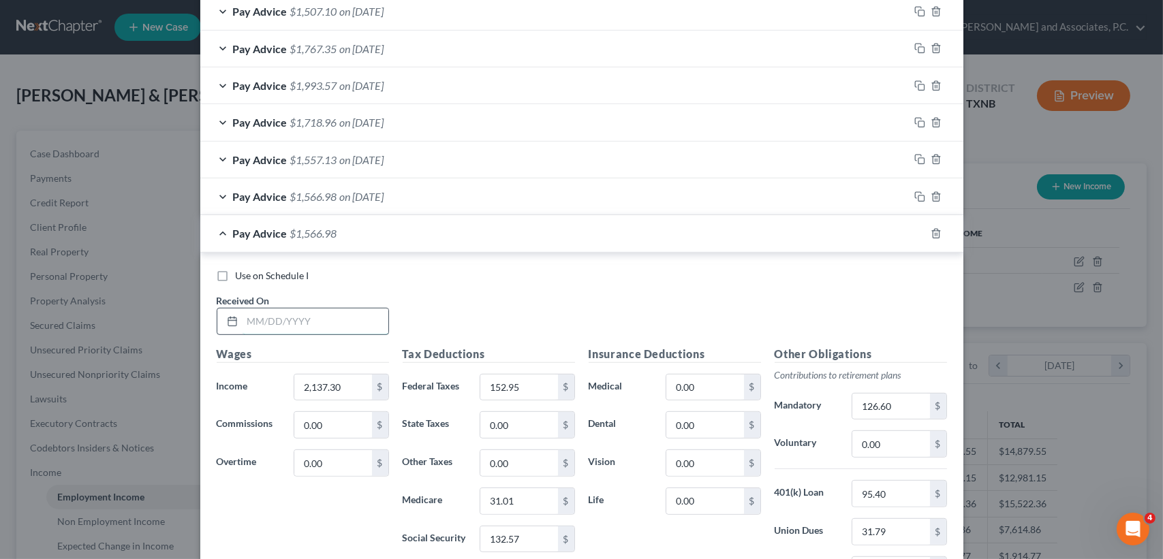
click at [367, 322] on input "text" at bounding box center [316, 322] width 146 height 26
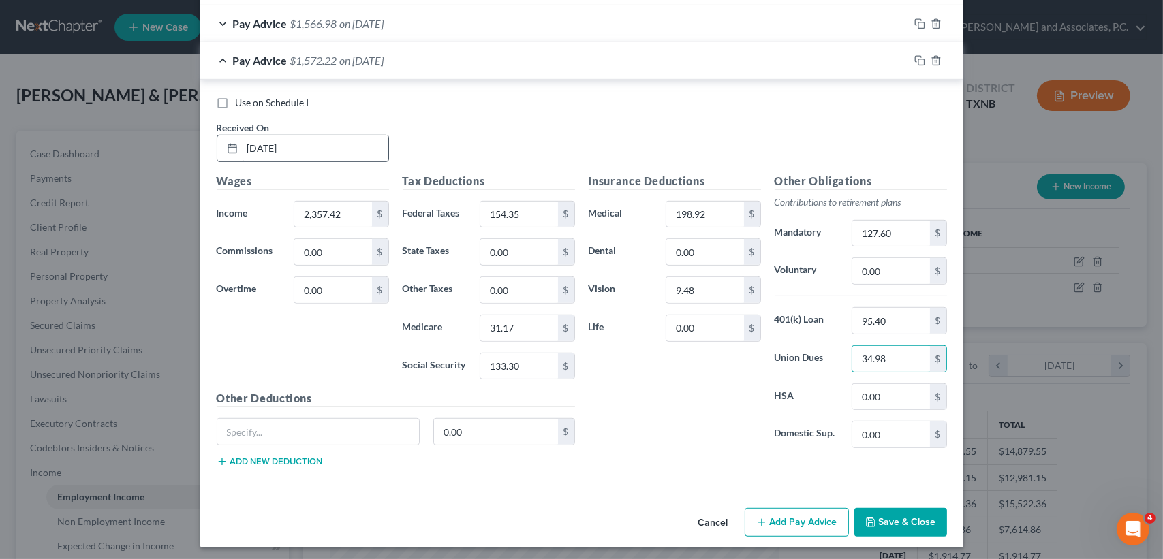
click at [302, 54] on span "$1,572.22" at bounding box center [313, 60] width 47 height 13
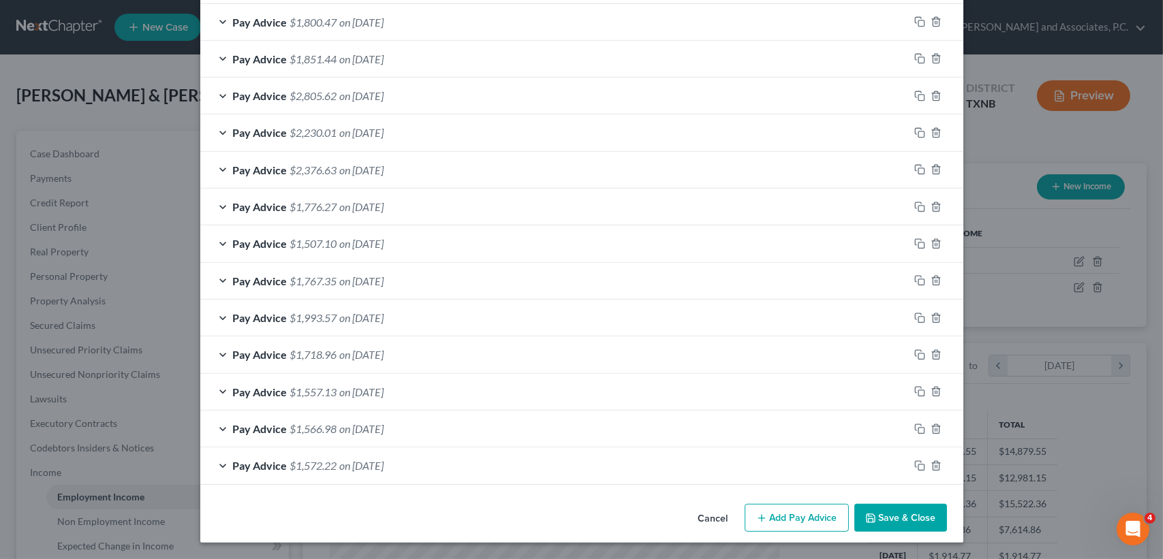
scroll to position [849, 0]
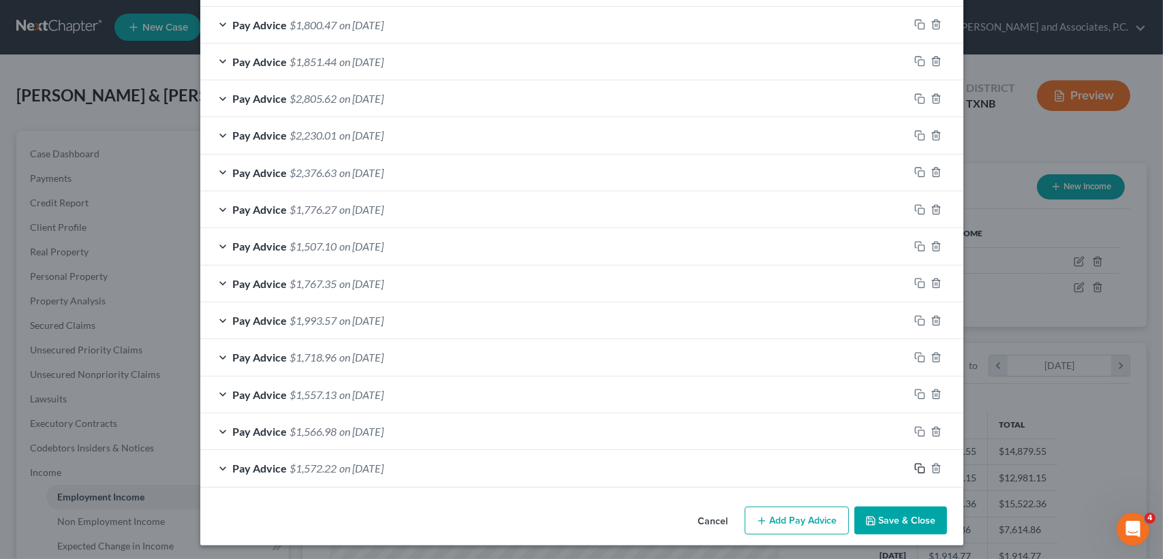
click at [916, 465] on icon "button" at bounding box center [919, 468] width 11 height 11
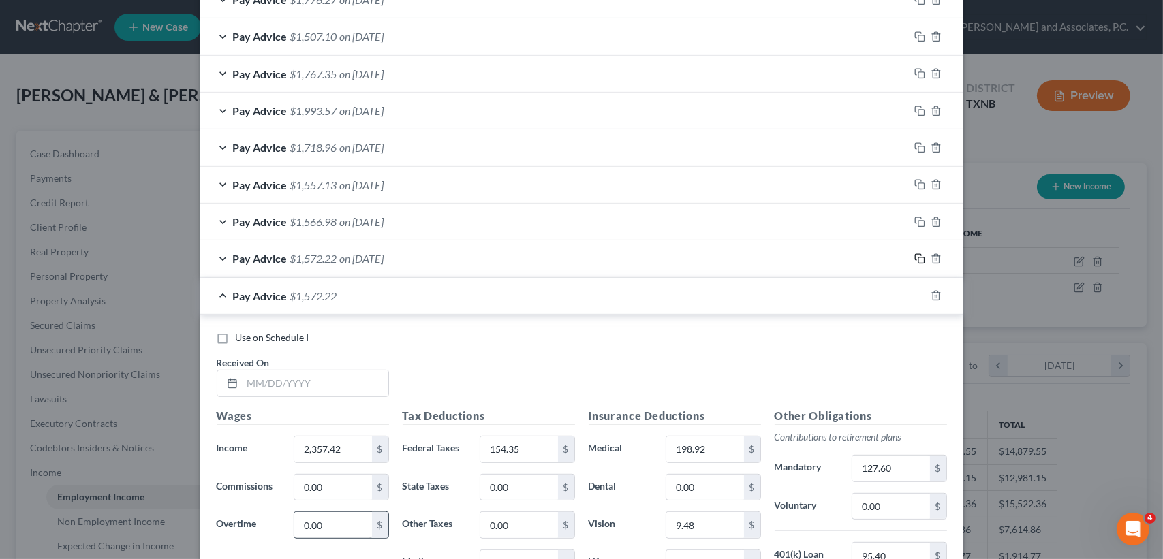
scroll to position [1122, 0]
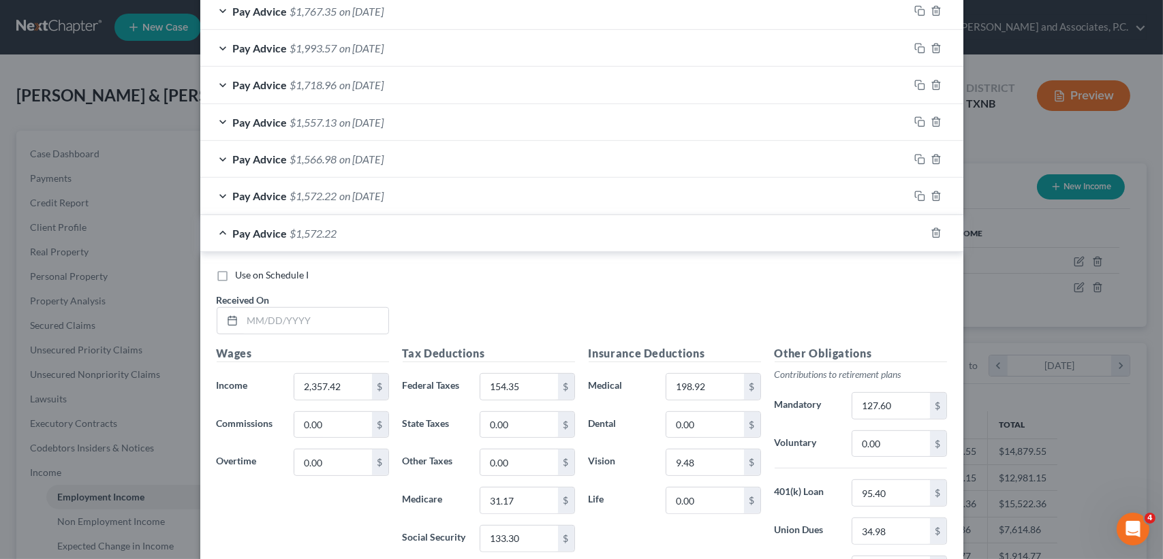
click at [326, 300] on div "Received On *" at bounding box center [303, 314] width 186 height 42
click at [331, 313] on input "text" at bounding box center [316, 321] width 146 height 26
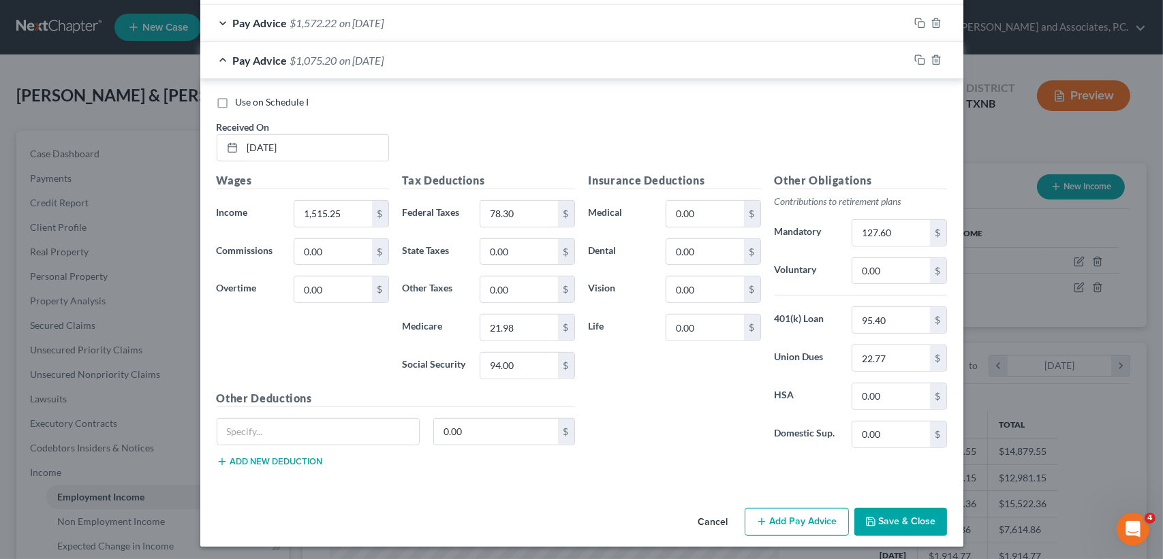
click at [420, 69] on div "Pay Advice $1,075.20 on [DATE]" at bounding box center [554, 60] width 709 height 36
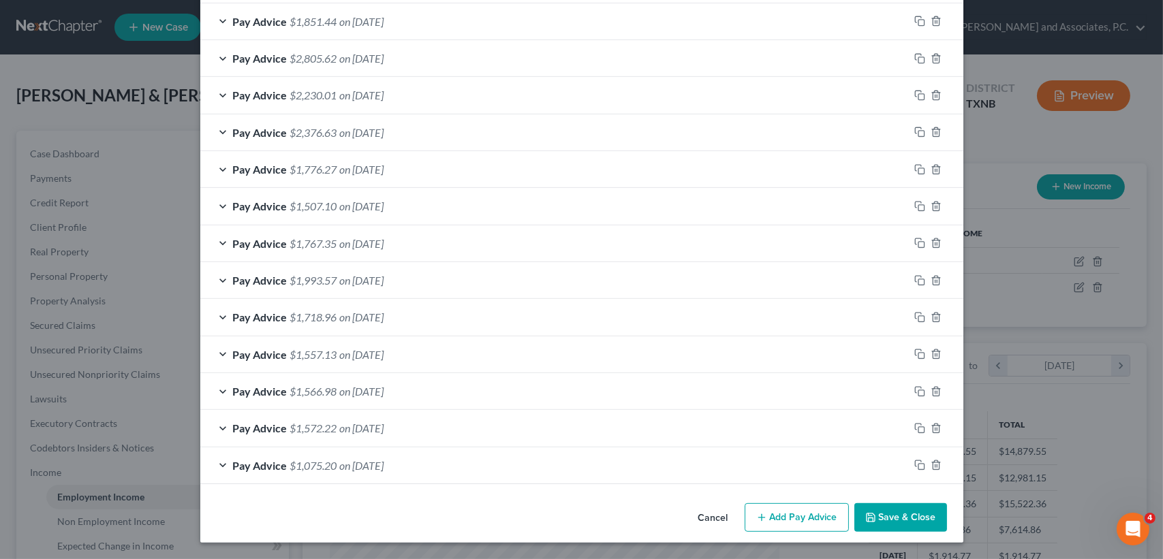
scroll to position [886, 0]
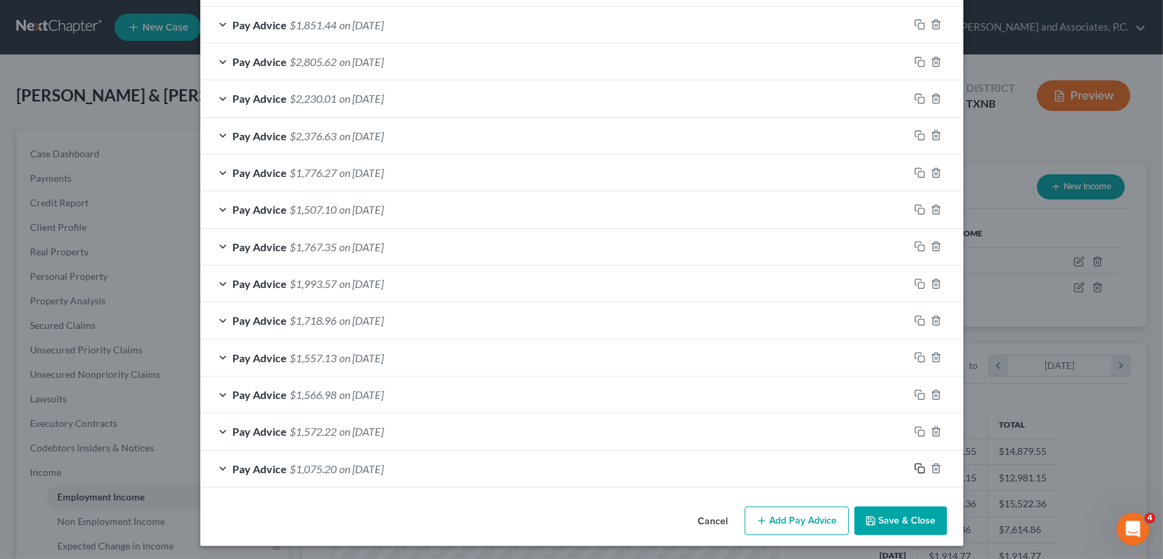
click at [914, 465] on icon "button" at bounding box center [919, 468] width 11 height 11
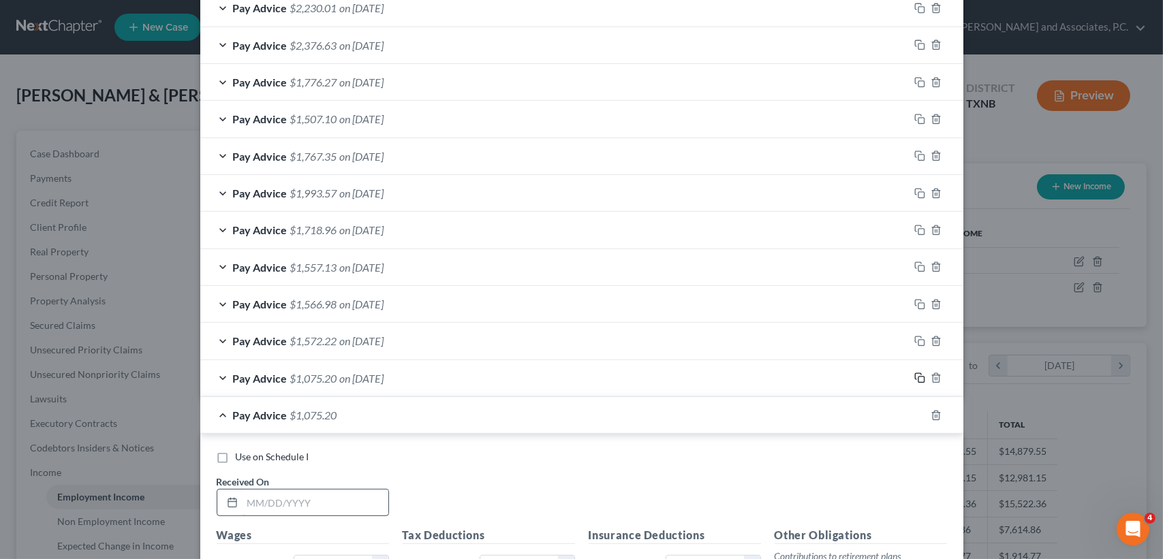
scroll to position [1249, 0]
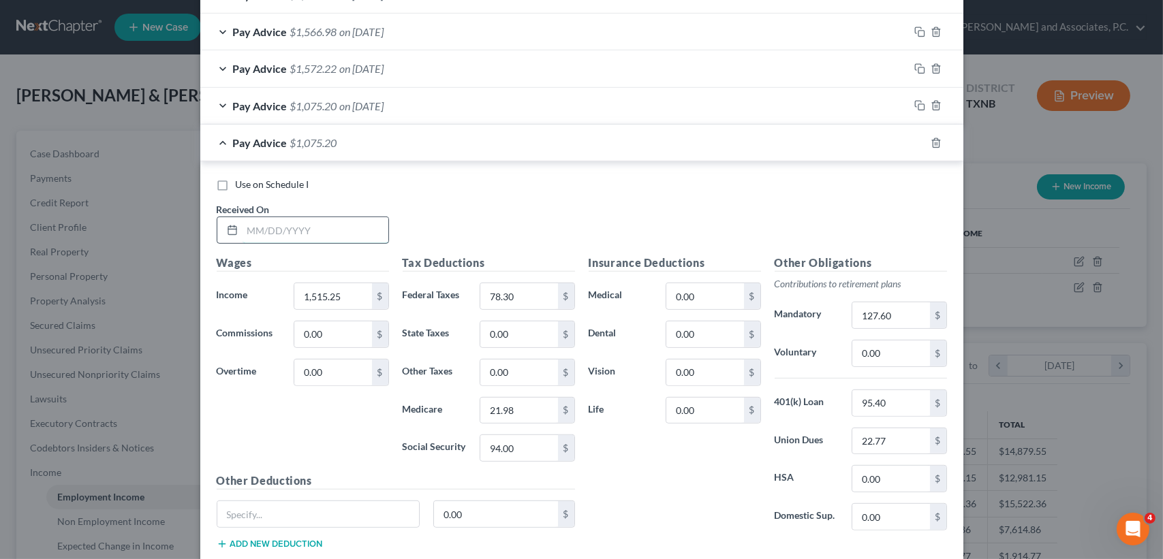
click at [370, 233] on input "text" at bounding box center [316, 230] width 146 height 26
click at [326, 146] on div "Pay Advice $715.42 on [DATE]" at bounding box center [554, 143] width 709 height 36
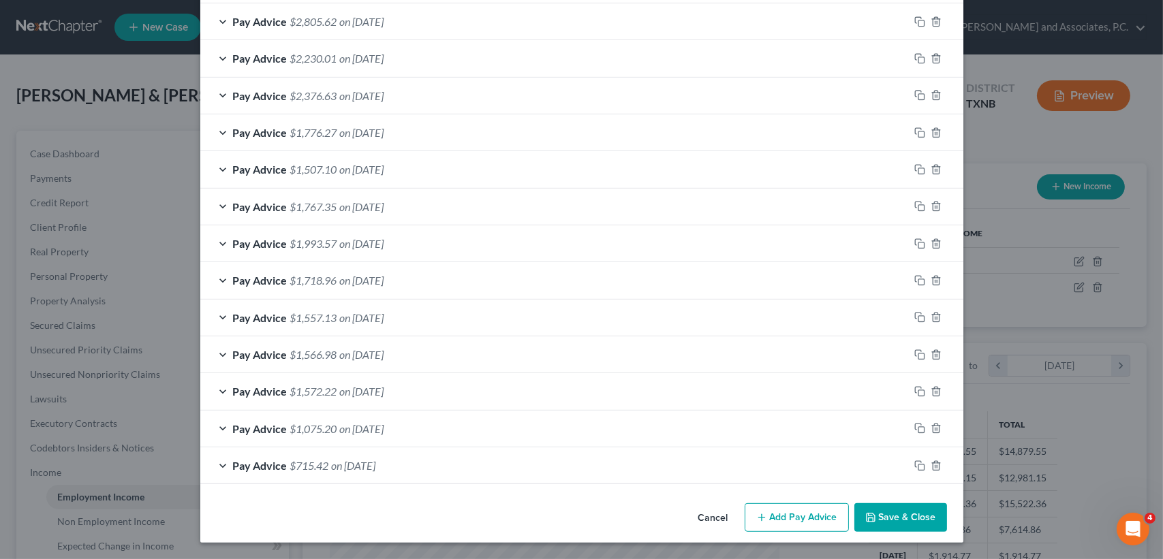
scroll to position [923, 0]
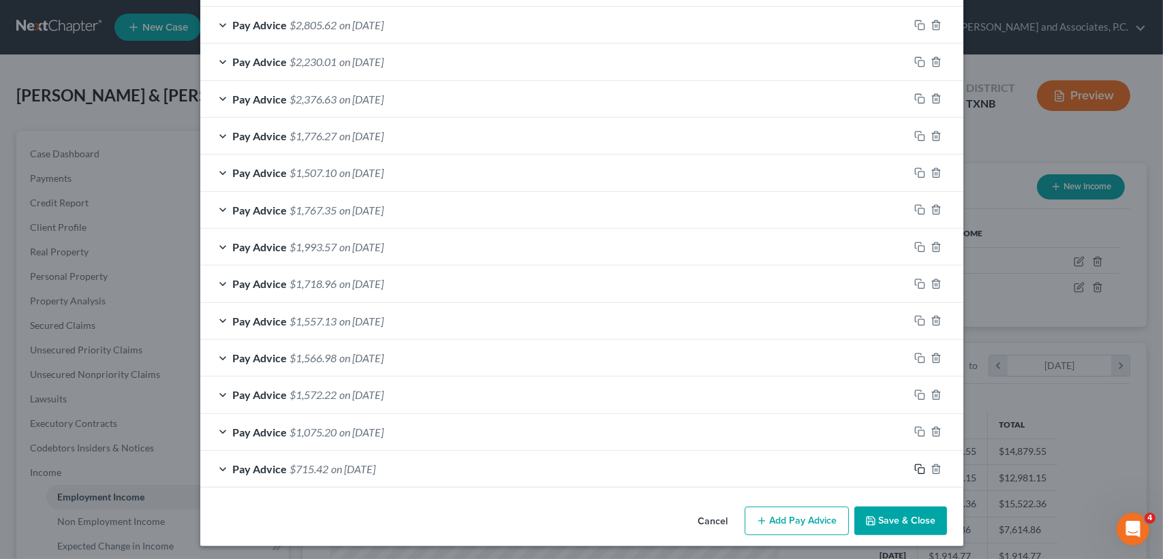
click at [917, 464] on icon "button" at bounding box center [919, 469] width 11 height 11
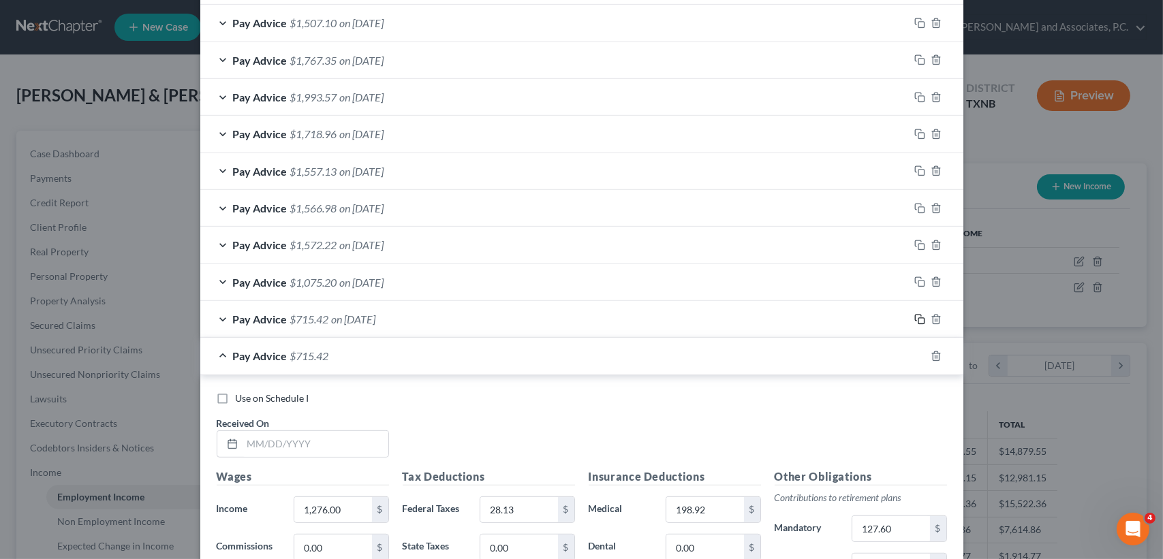
scroll to position [1195, 0]
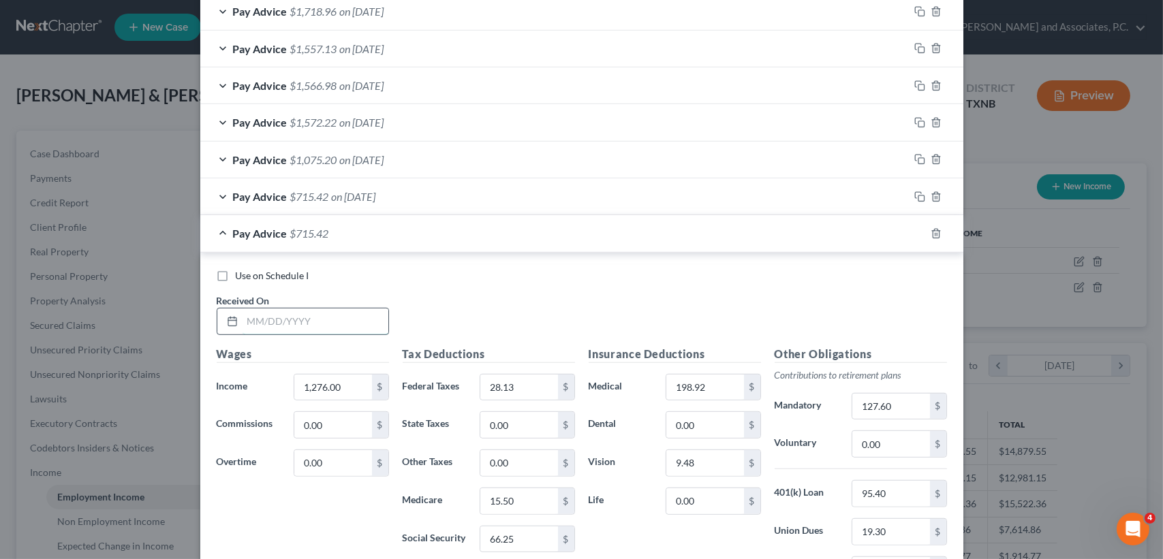
click at [350, 323] on input "text" at bounding box center [316, 322] width 146 height 26
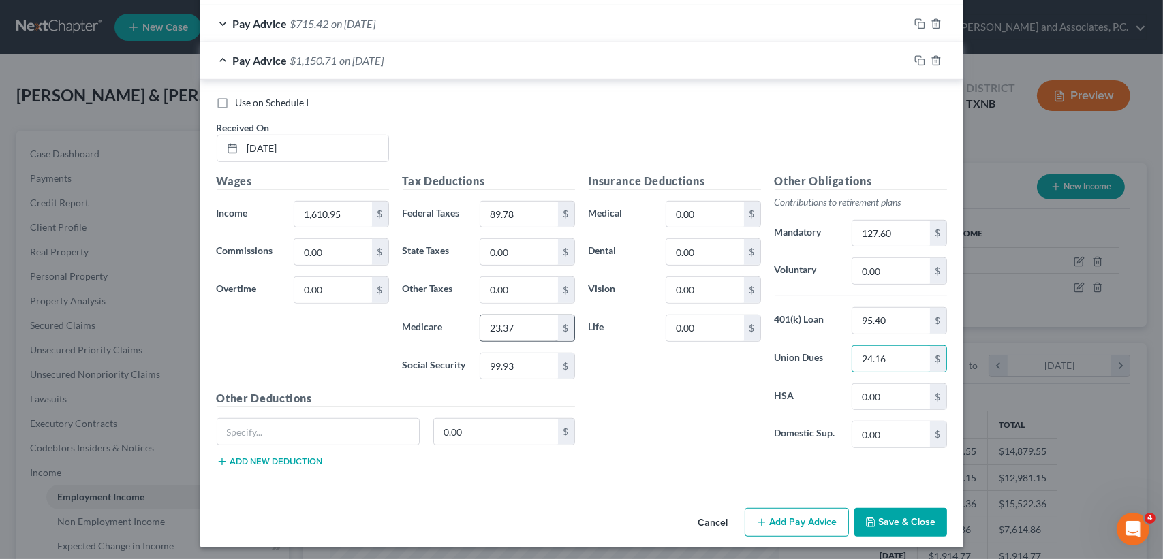
click at [341, 58] on span "on [DATE]" at bounding box center [362, 60] width 44 height 13
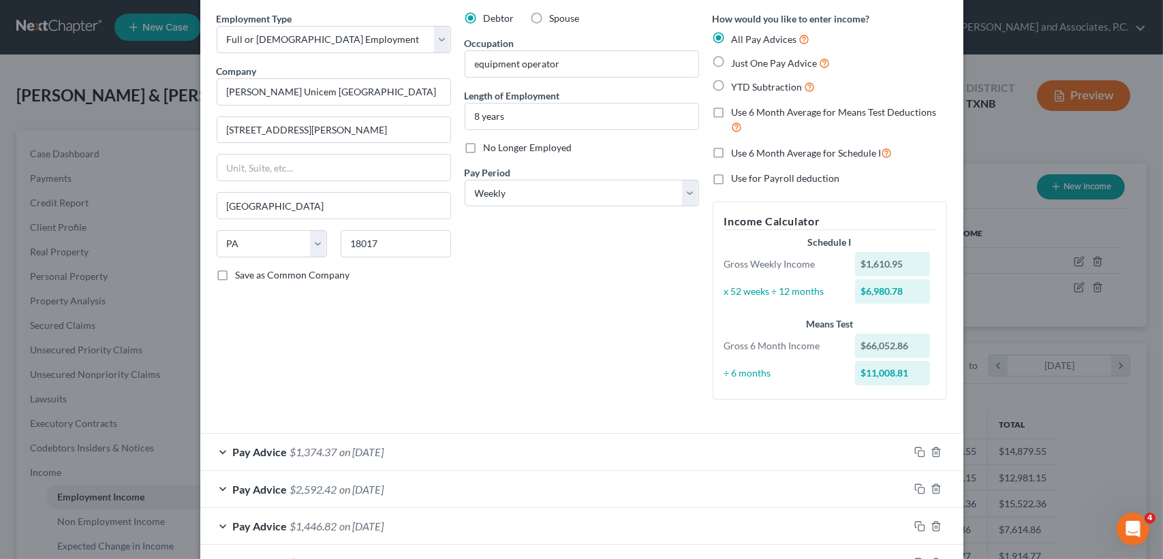
scroll to position [0, 0]
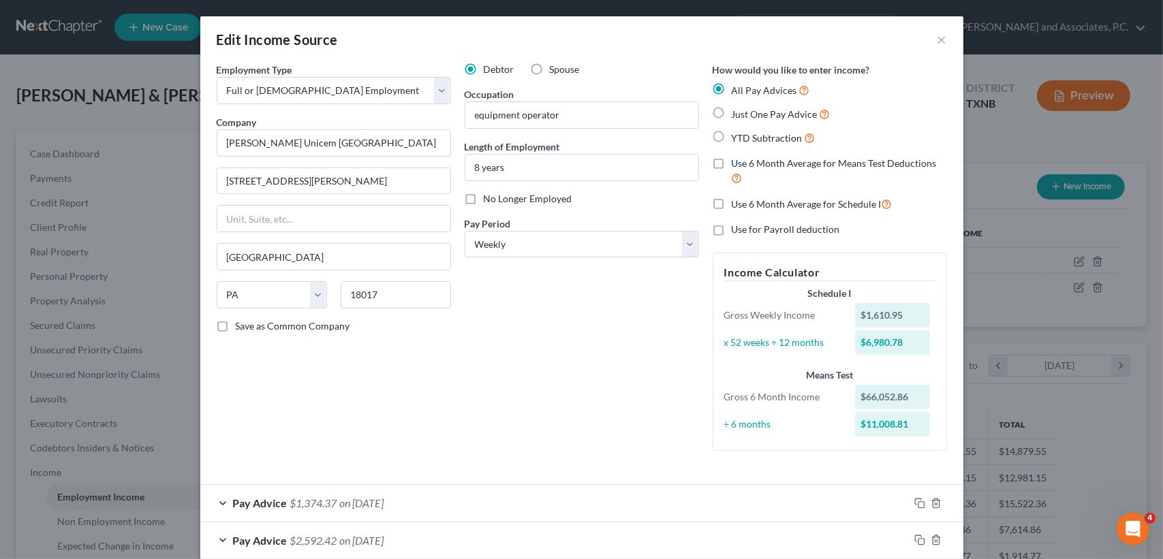
click at [732, 206] on label "Use 6 Month Average for Schedule I" at bounding box center [812, 204] width 161 height 16
click at [737, 205] on input "Use 6 Month Average for Schedule I" at bounding box center [741, 200] width 9 height 9
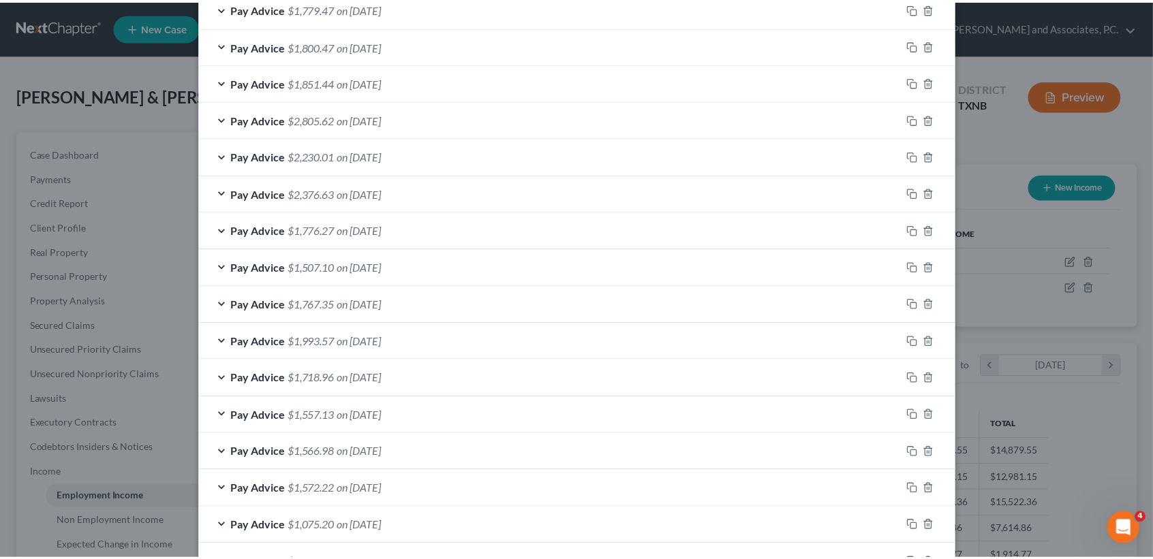
scroll to position [959, 0]
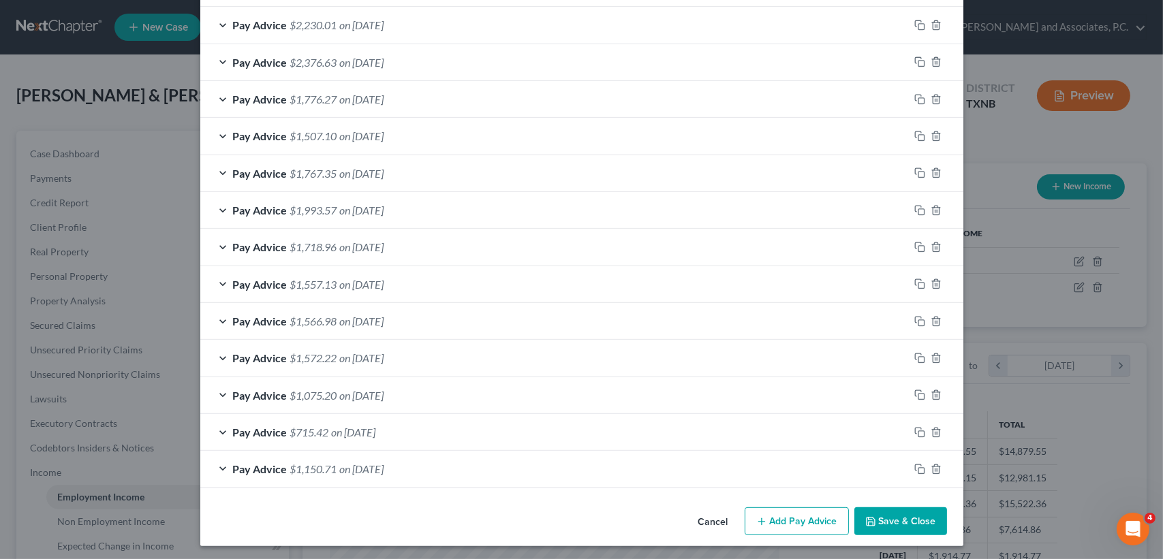
click at [918, 519] on button "Save & Close" at bounding box center [900, 522] width 93 height 29
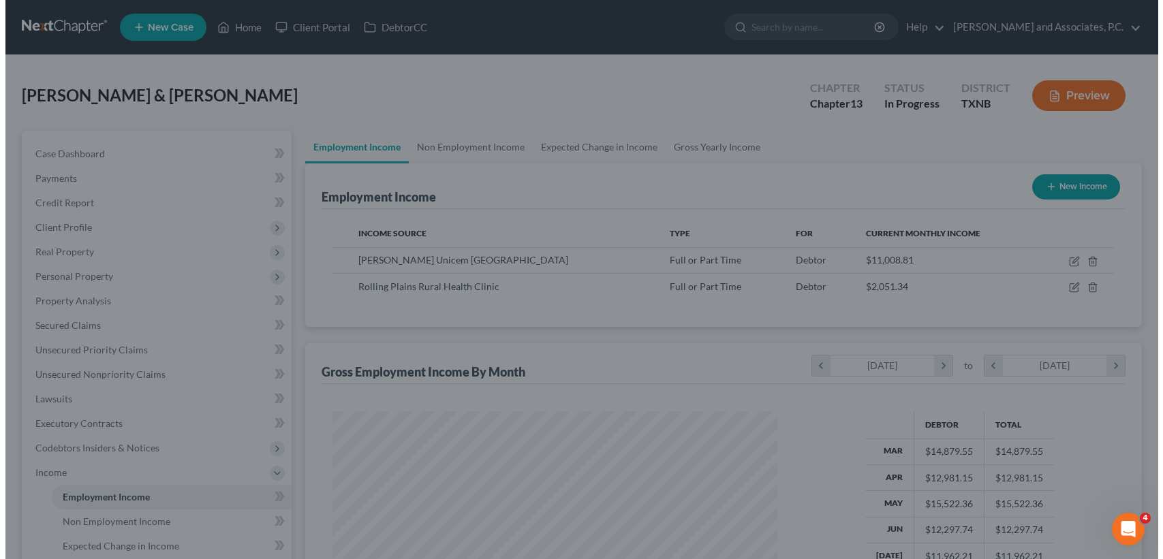
scroll to position [681114, 680886]
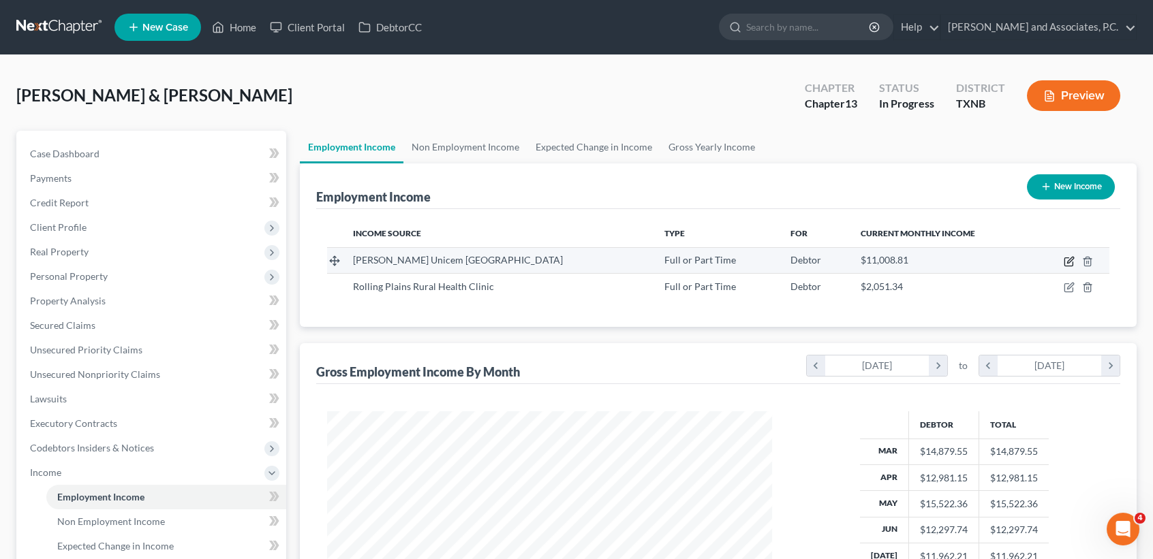
click at [1070, 259] on icon "button" at bounding box center [1070, 260] width 6 height 6
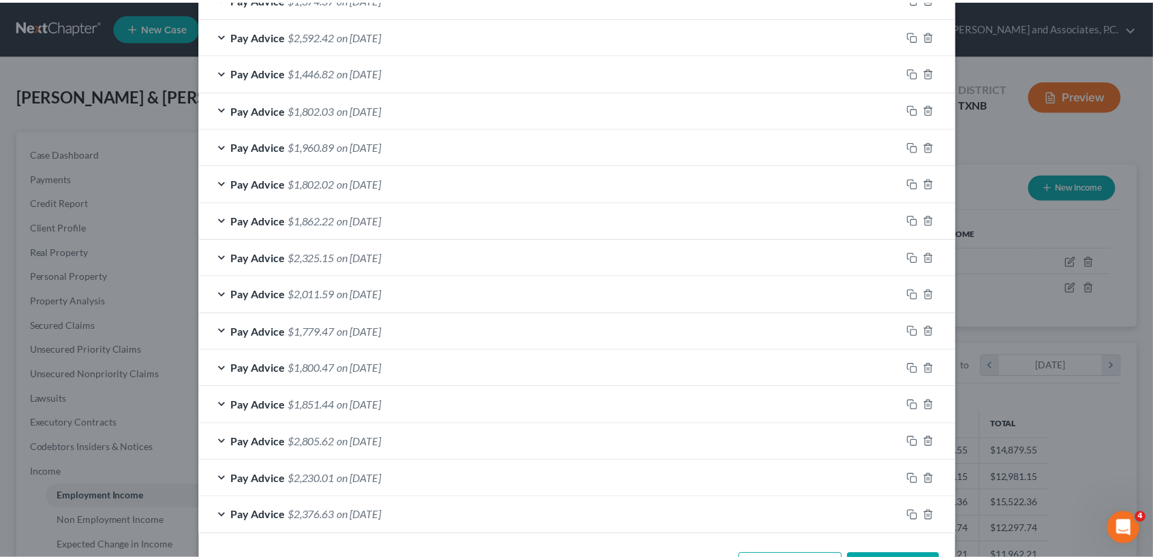
scroll to position [959, 0]
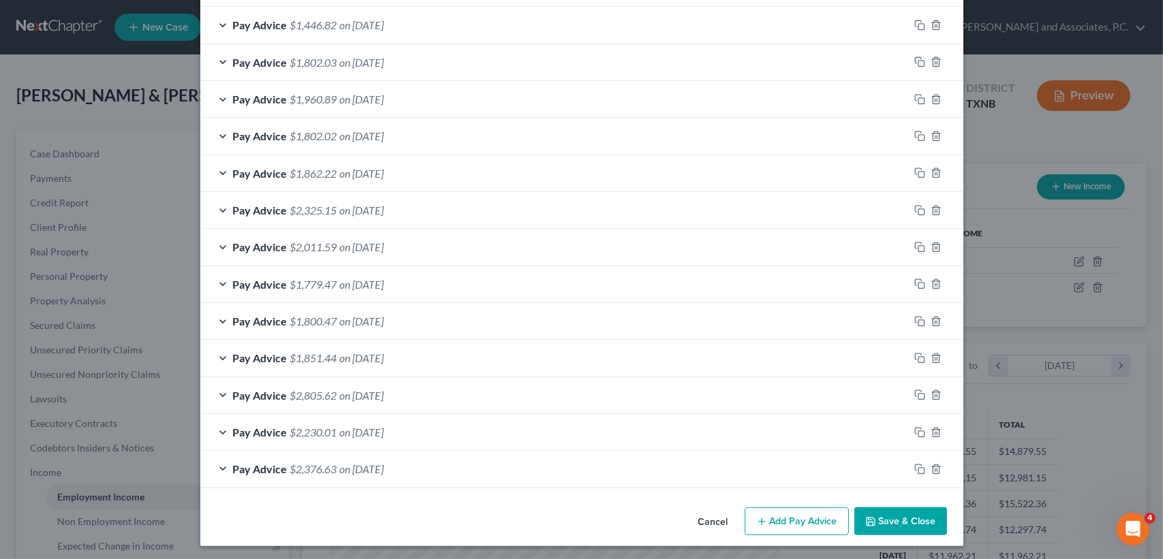
click at [911, 508] on button "Save & Close" at bounding box center [900, 522] width 93 height 29
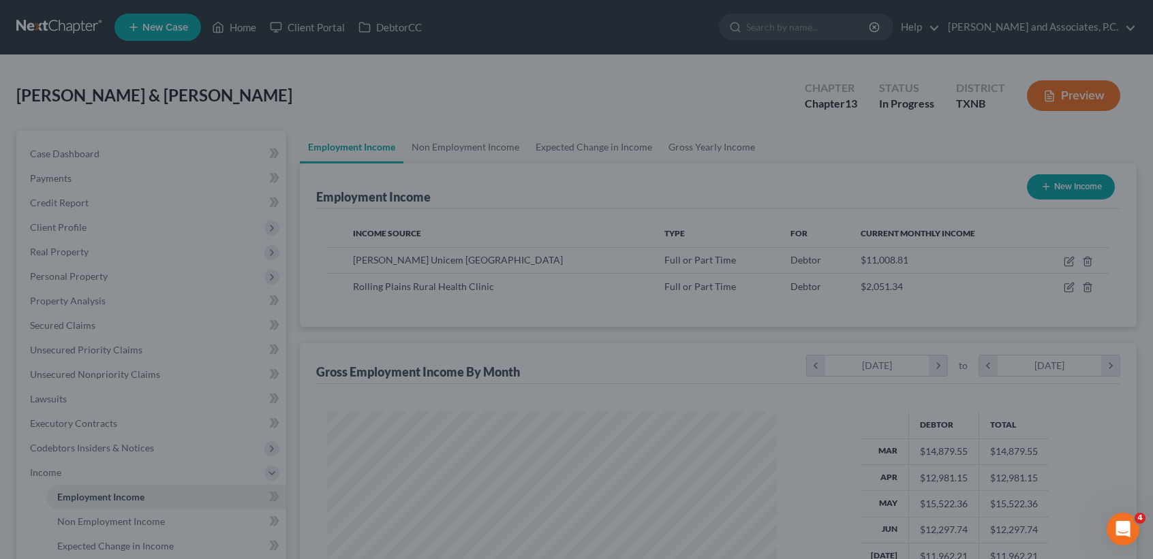
scroll to position [681114, 680886]
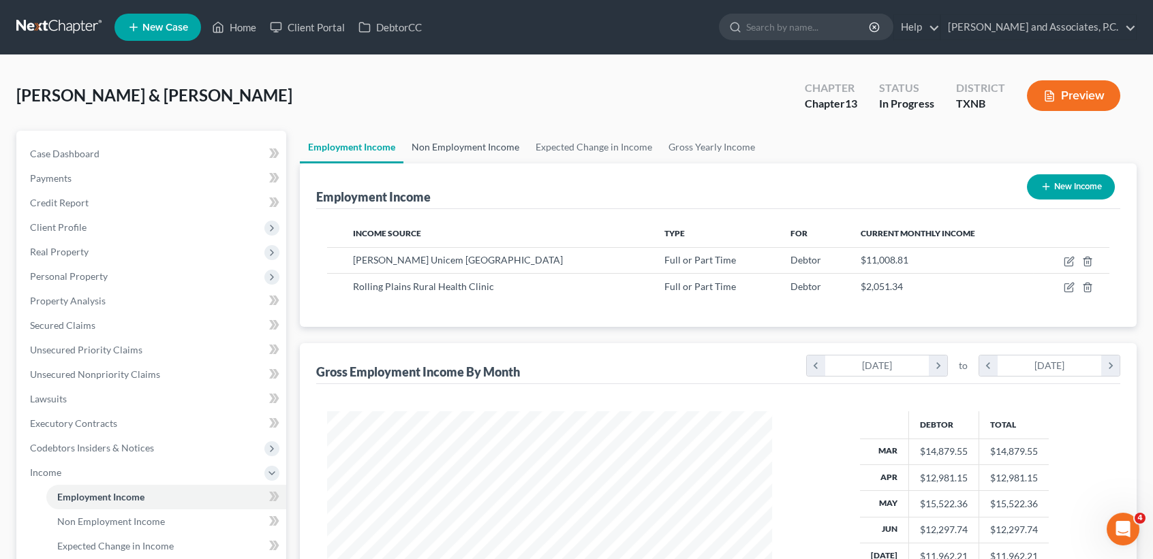
click at [426, 148] on link "Non Employment Income" at bounding box center [465, 147] width 124 height 33
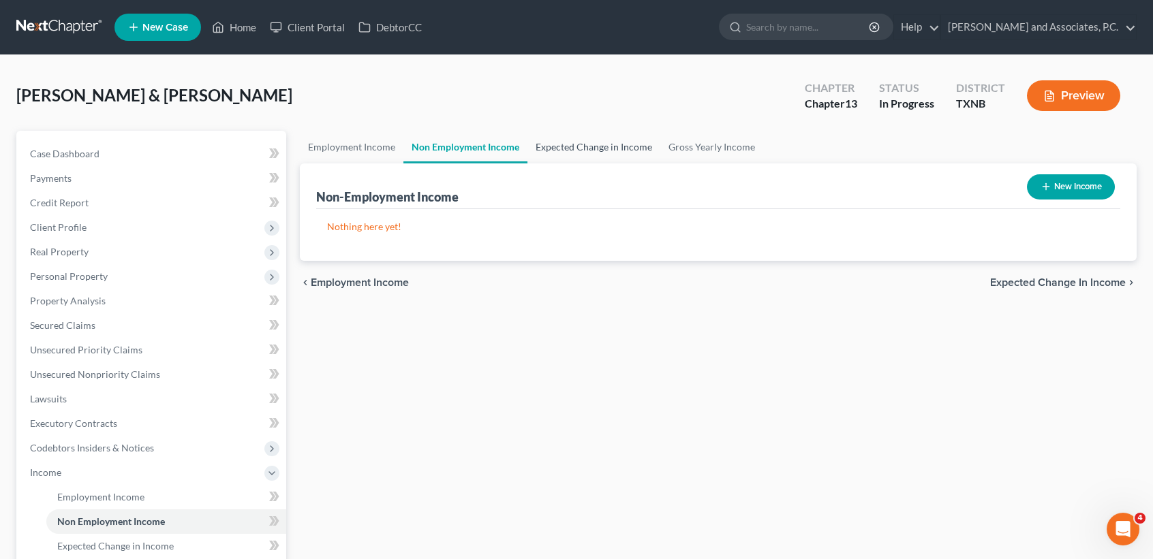
click at [585, 150] on link "Expected Change in Income" at bounding box center [593, 147] width 133 height 33
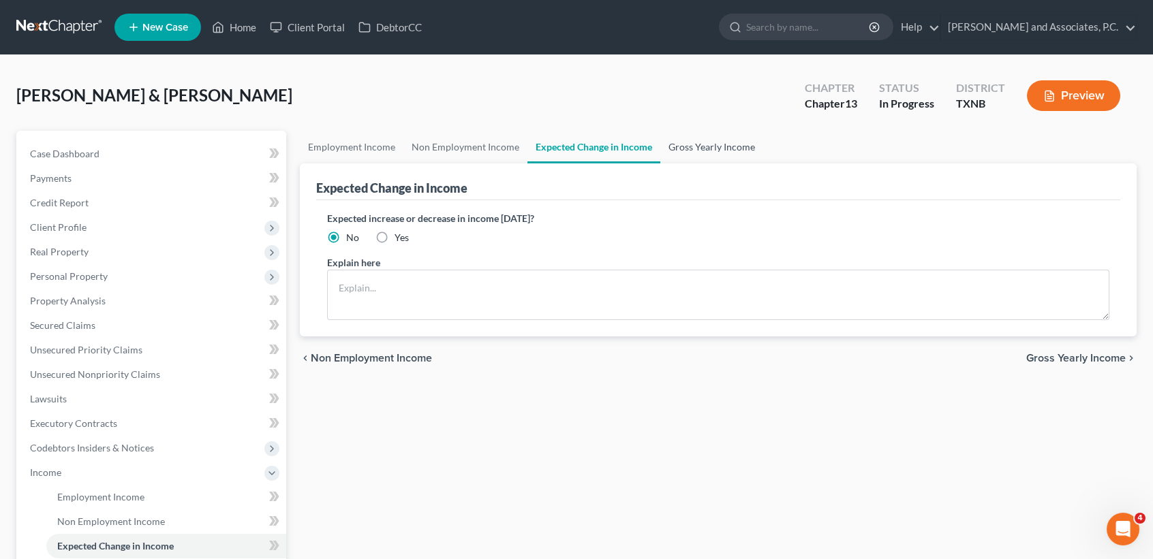
click at [697, 150] on link "Gross Yearly Income" at bounding box center [711, 147] width 103 height 33
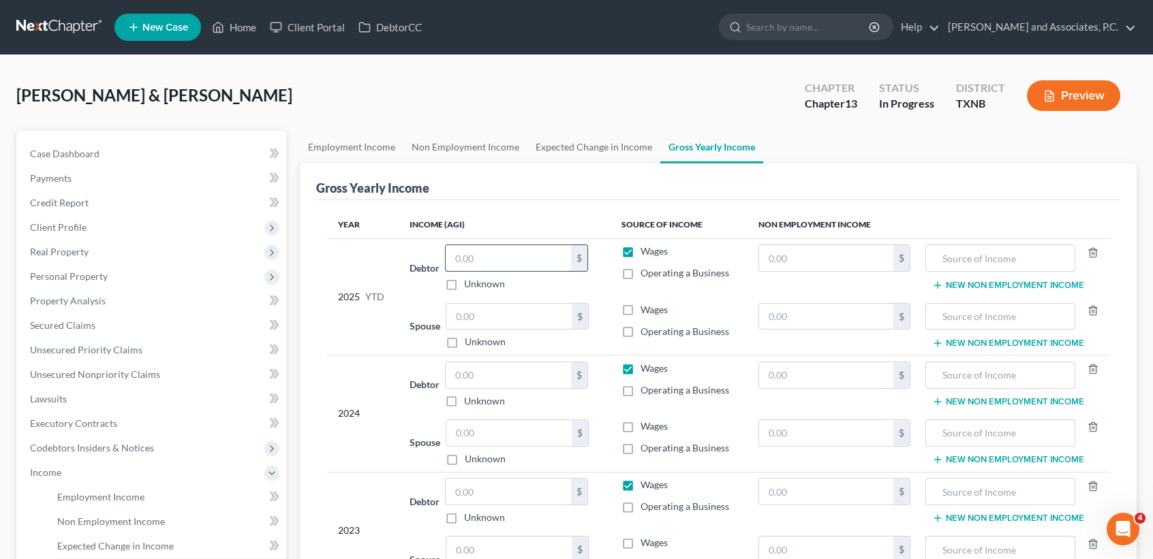
click at [531, 264] on input "text" at bounding box center [508, 258] width 125 height 26
click at [553, 315] on input "text" at bounding box center [508, 317] width 125 height 26
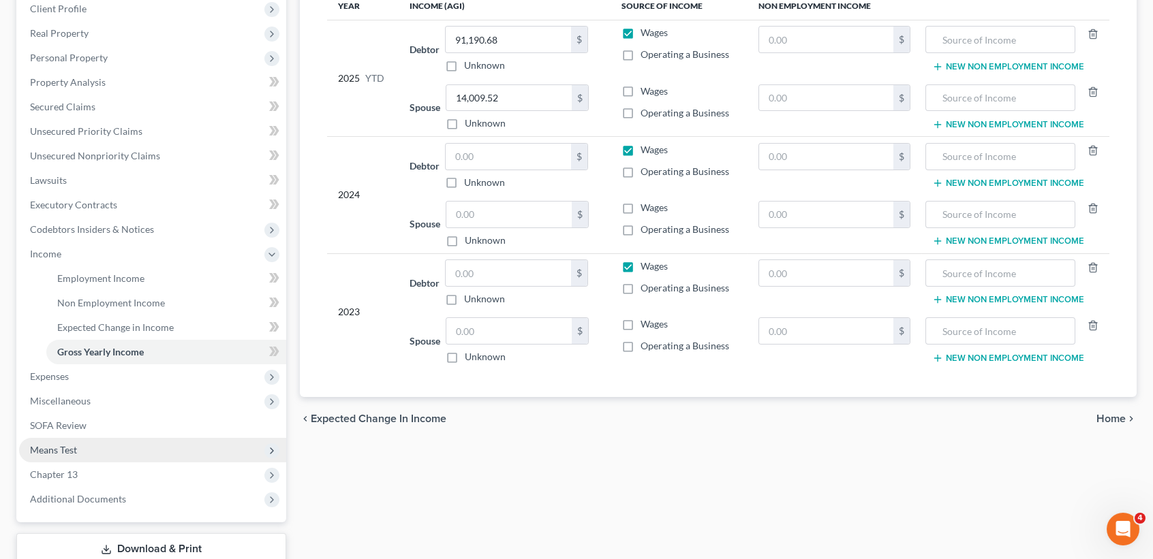
scroll to position [310, 0]
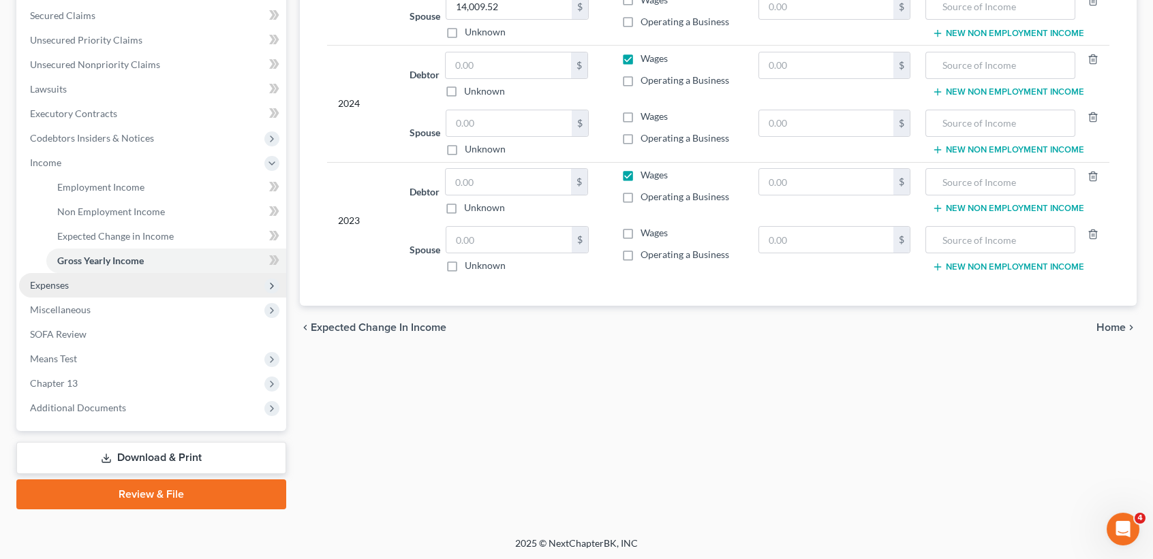
click at [38, 279] on span "Expenses" at bounding box center [49, 285] width 39 height 12
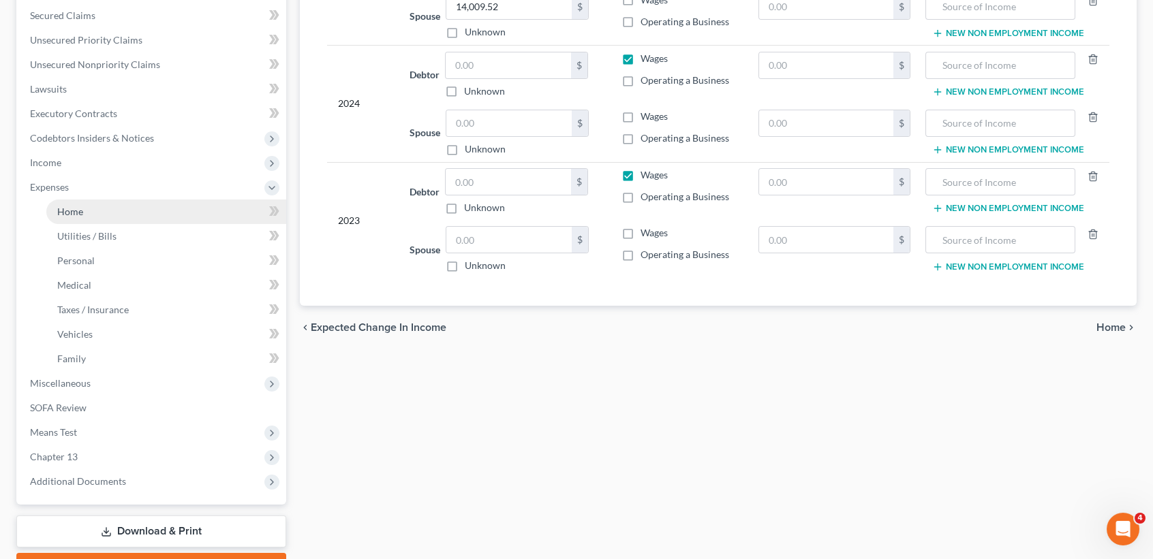
click at [54, 200] on link "Home" at bounding box center [166, 212] width 240 height 25
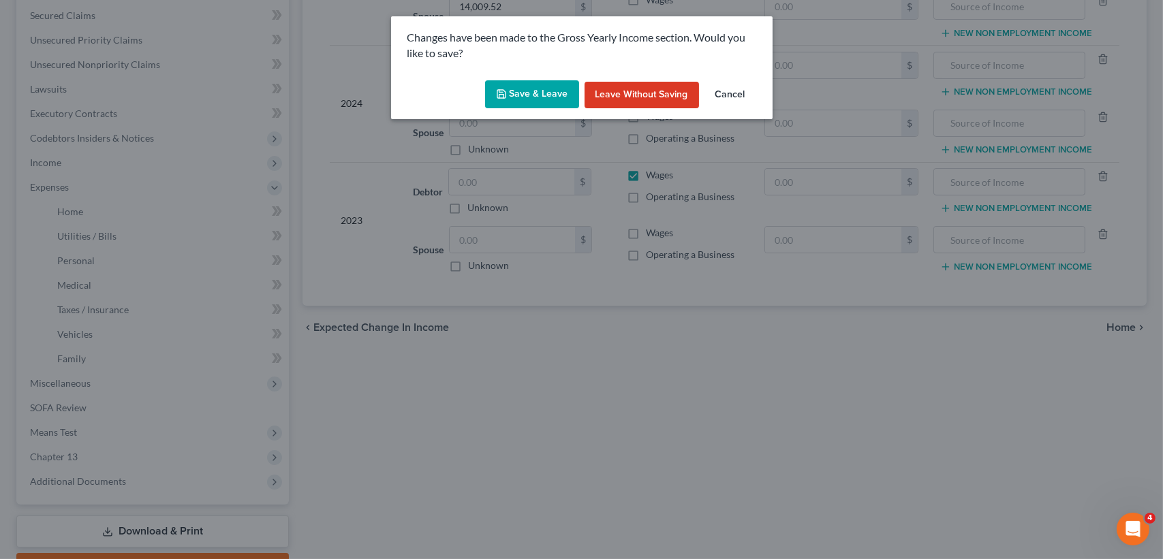
click at [544, 84] on button "Save & Leave" at bounding box center [532, 94] width 94 height 29
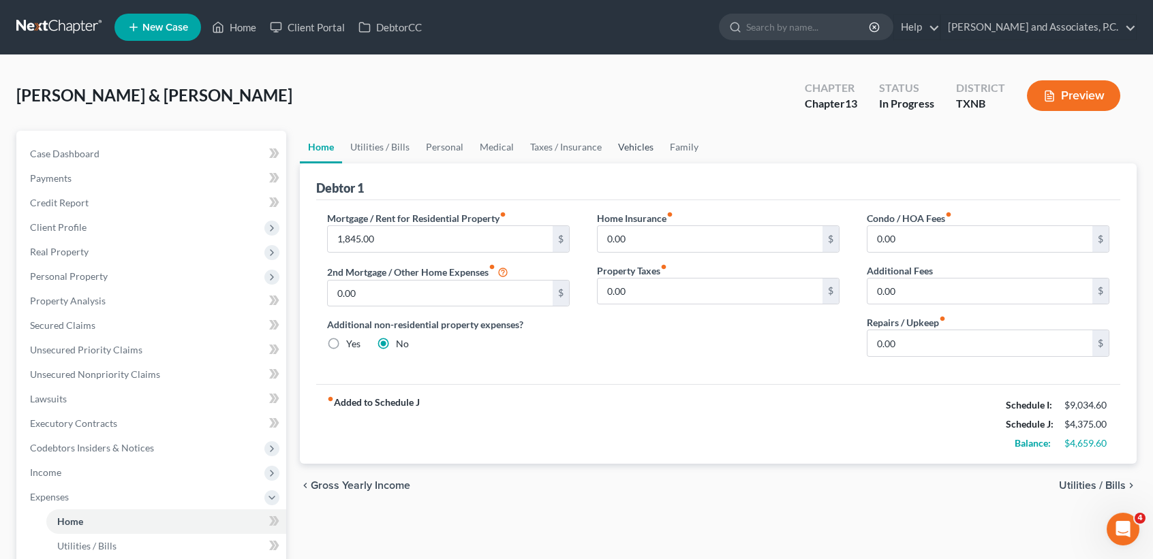
click at [628, 142] on link "Vehicles" at bounding box center [636, 147] width 52 height 33
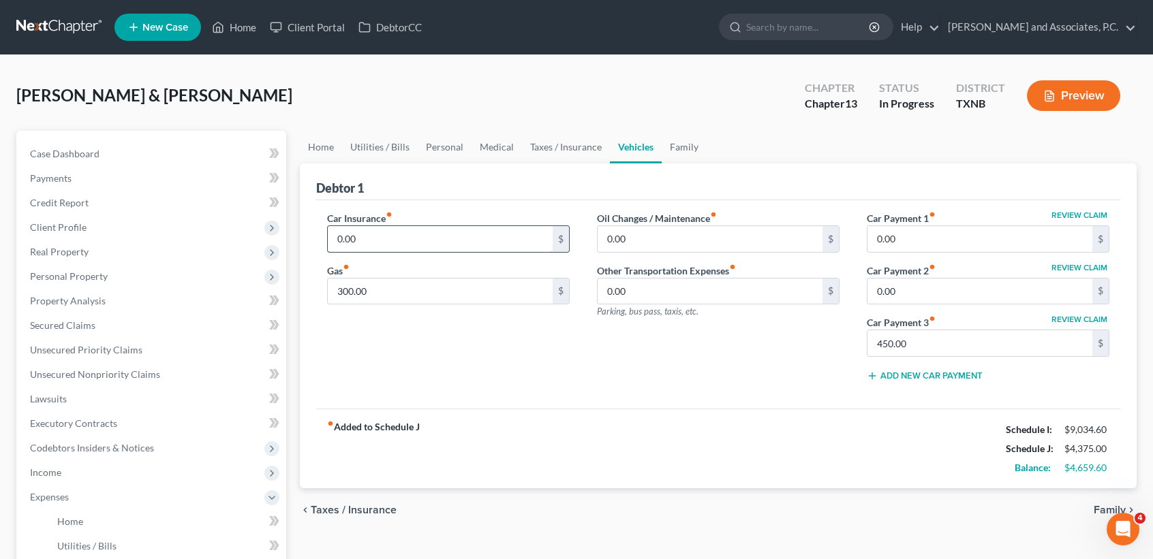
click at [429, 237] on input "0.00" at bounding box center [440, 239] width 225 height 26
click at [319, 148] on link "Home" at bounding box center [321, 147] width 42 height 33
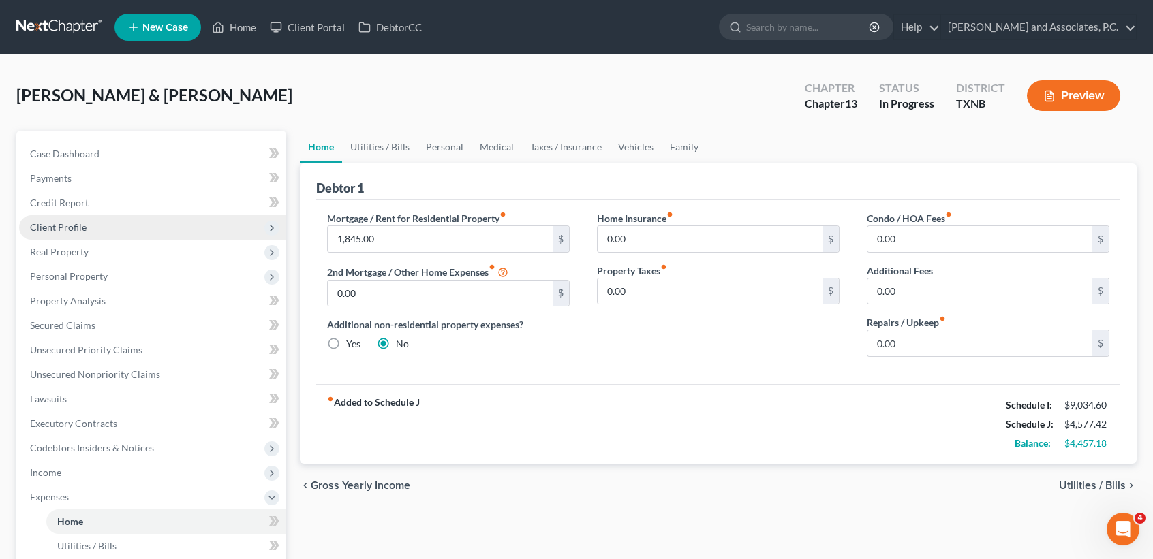
click at [101, 215] on span "Client Profile" at bounding box center [152, 227] width 267 height 25
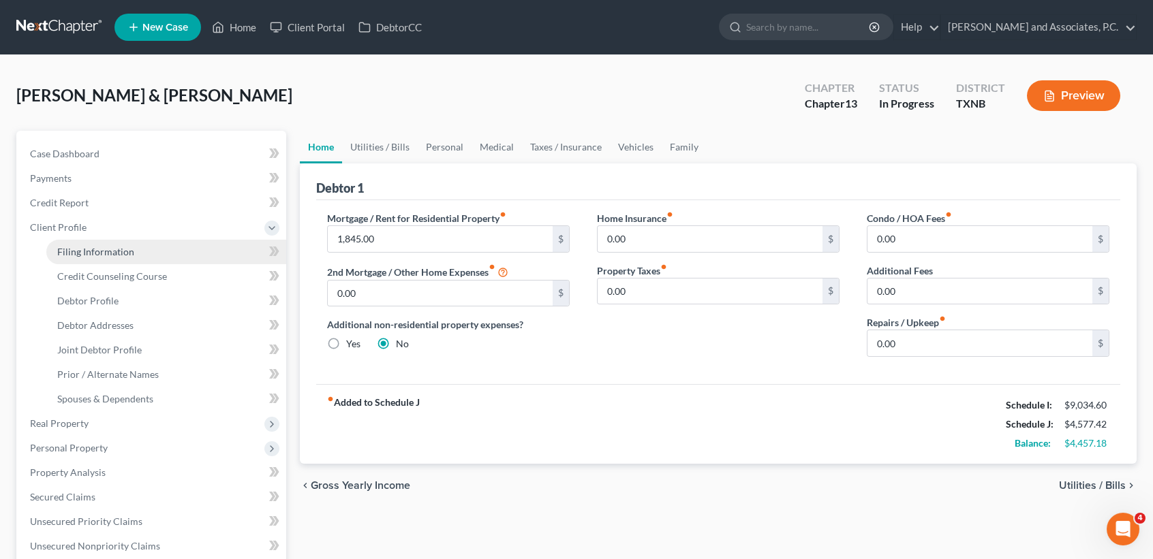
click at [99, 247] on span "Filing Information" at bounding box center [95, 252] width 77 height 12
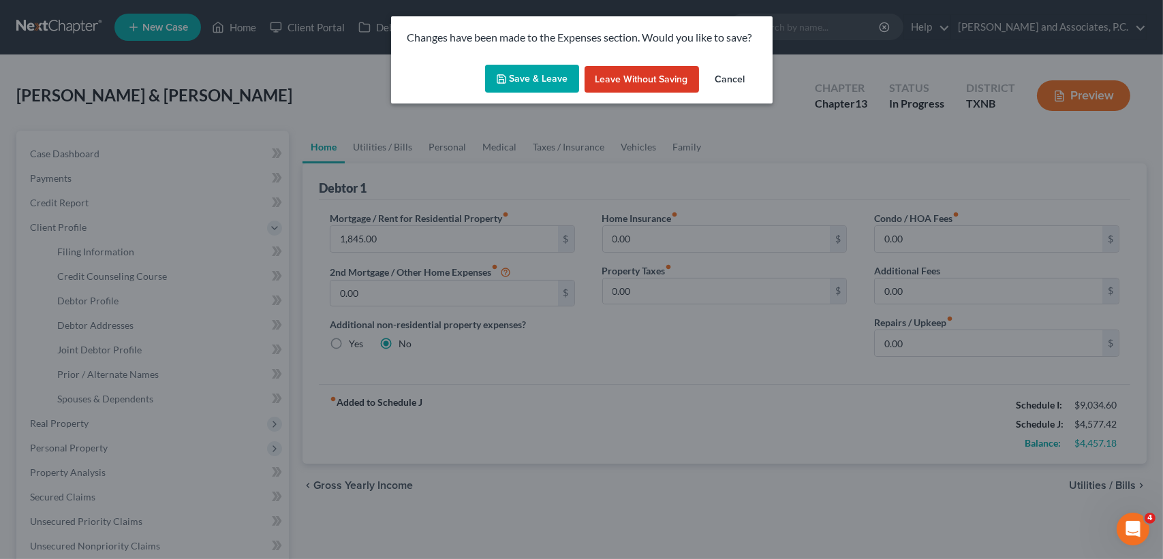
click at [534, 89] on button "Save & Leave" at bounding box center [532, 79] width 94 height 29
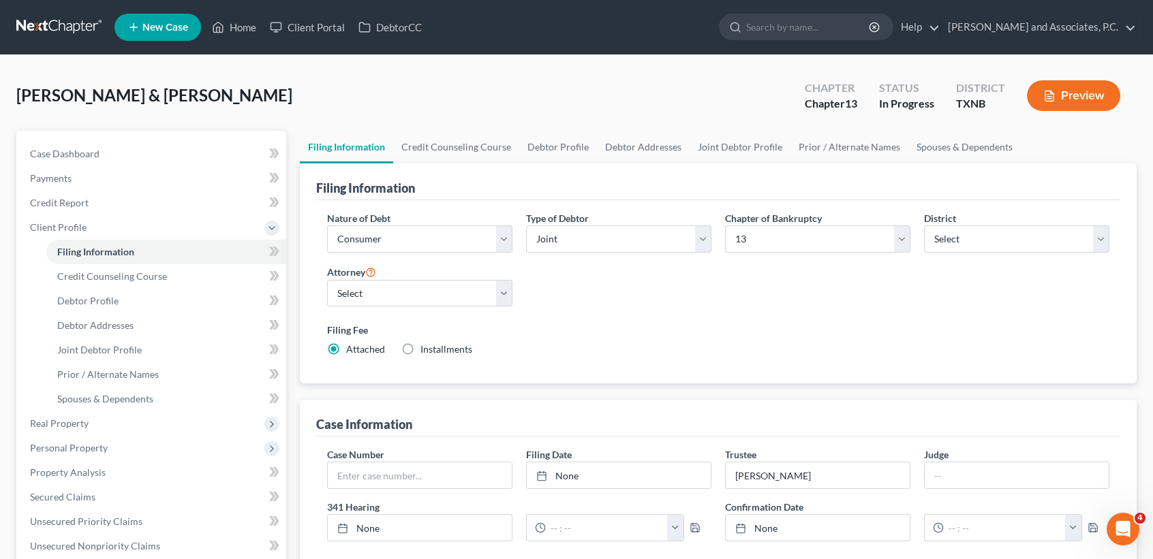
click at [497, 164] on div "Filing Information" at bounding box center [718, 182] width 804 height 37
click at [493, 141] on link "Credit Counseling Course" at bounding box center [456, 147] width 126 height 33
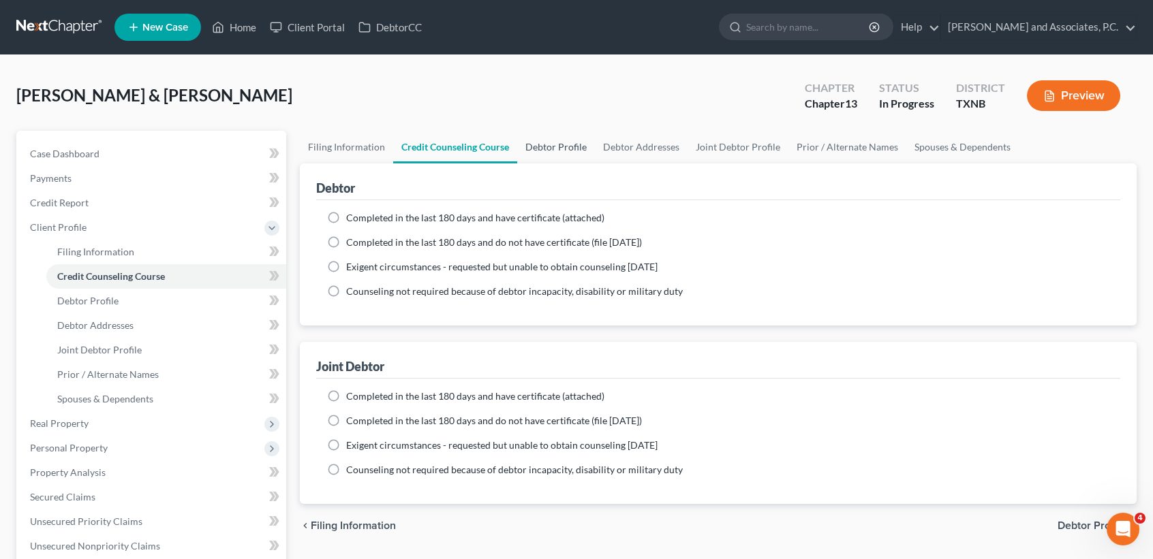
click at [559, 139] on link "Debtor Profile" at bounding box center [556, 147] width 78 height 33
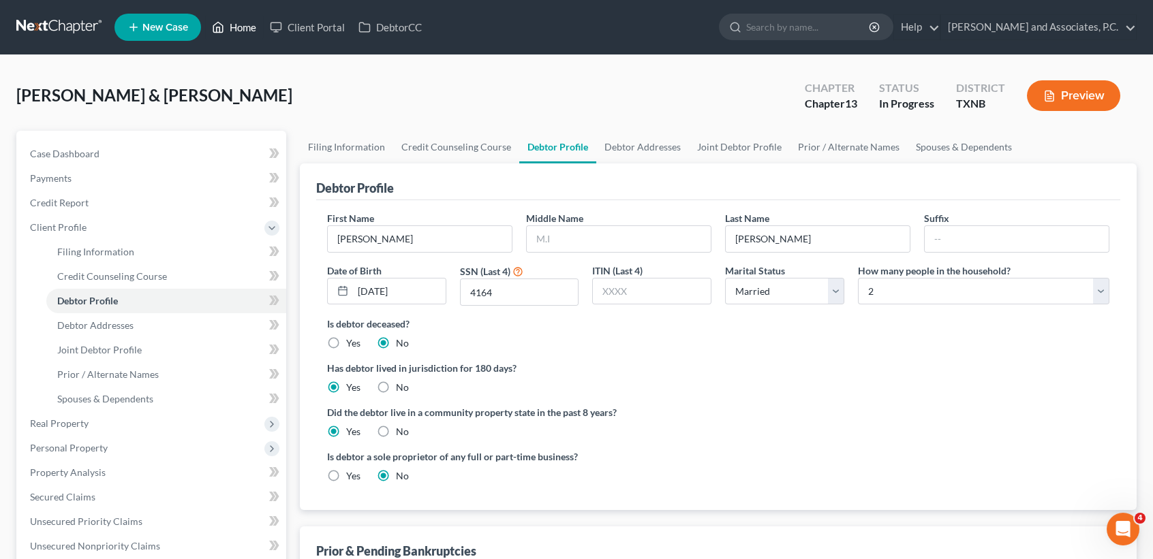
click at [230, 25] on link "Home" at bounding box center [234, 27] width 58 height 25
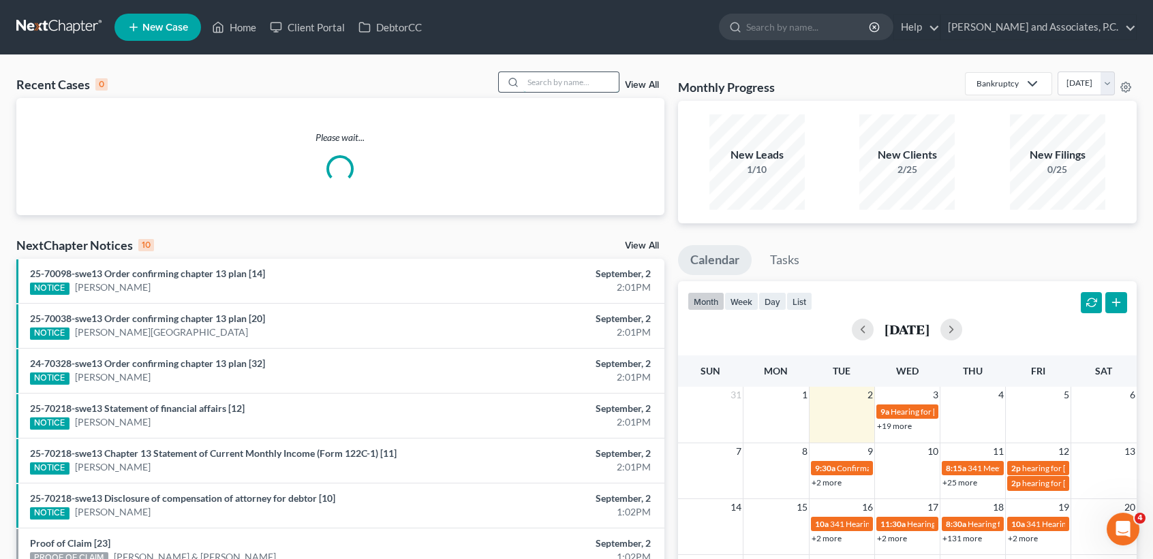
click at [542, 86] on input "search" at bounding box center [570, 82] width 95 height 20
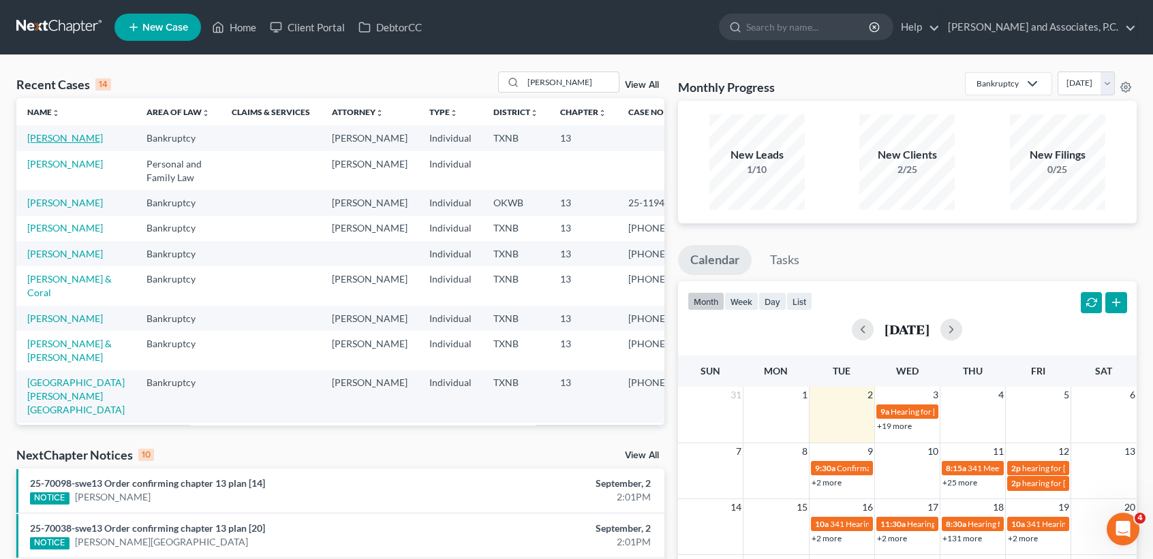
click at [36, 144] on link "[PERSON_NAME]" at bounding box center [65, 138] width 76 height 12
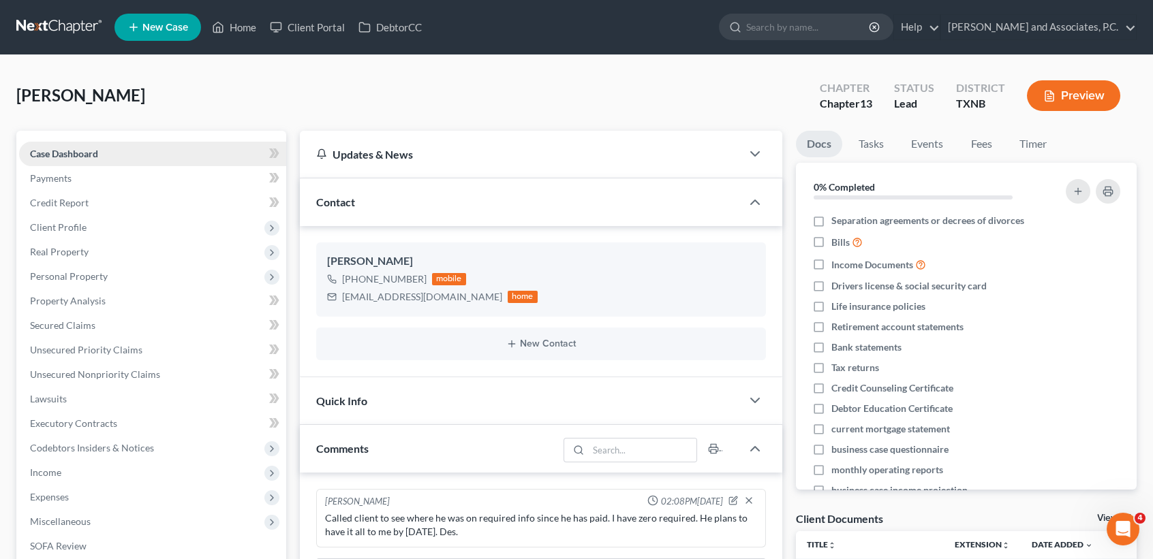
scroll to position [1656, 0]
click at [80, 153] on span "Case Dashboard" at bounding box center [64, 154] width 68 height 12
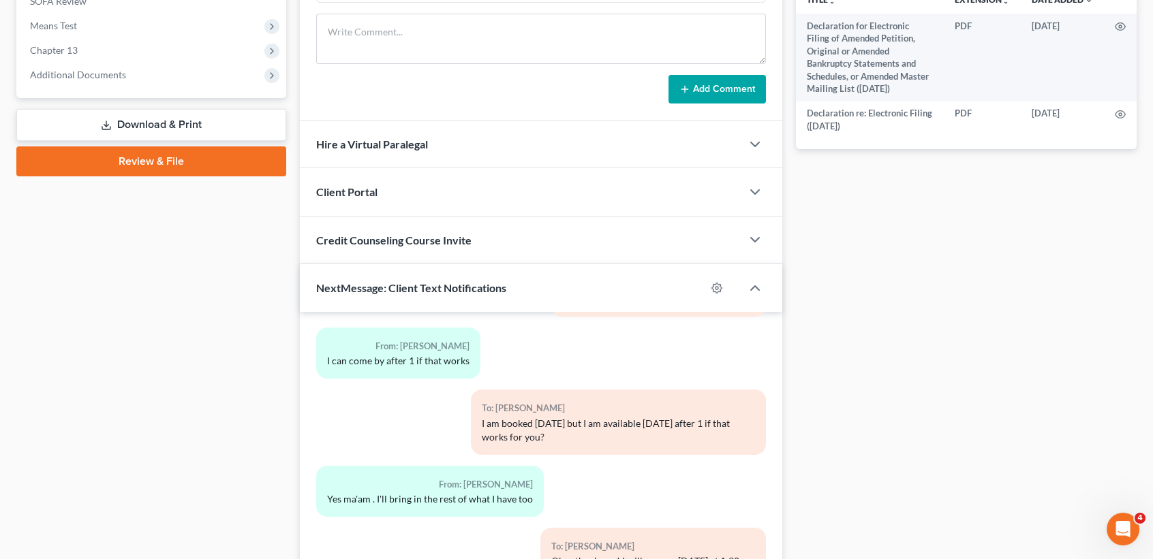
scroll to position [653, 0]
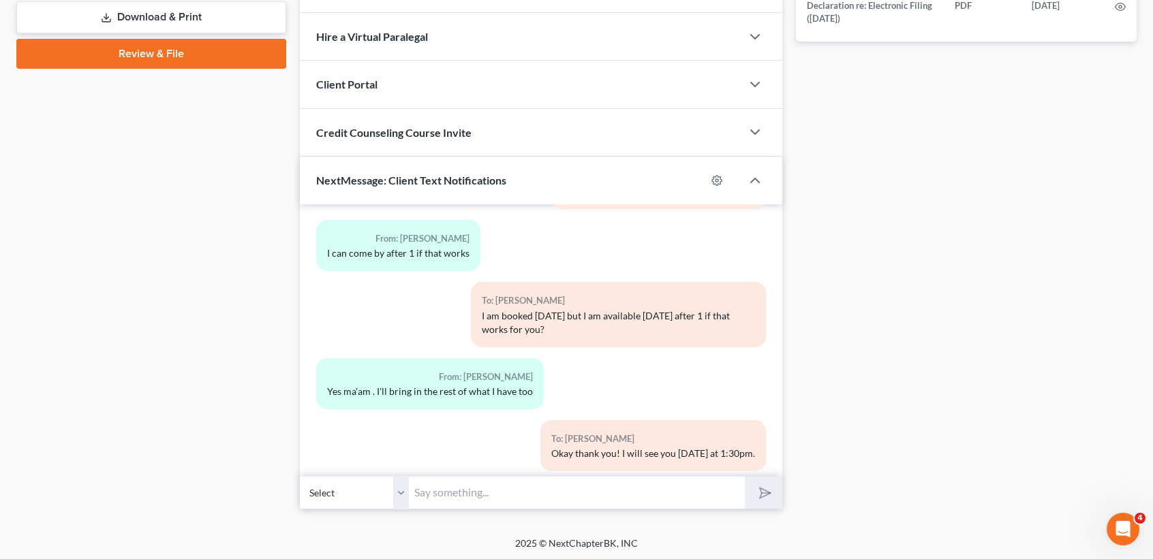
click at [706, 489] on input "text" at bounding box center [577, 492] width 336 height 33
click at [745, 477] on button "submit" at bounding box center [763, 493] width 37 height 32
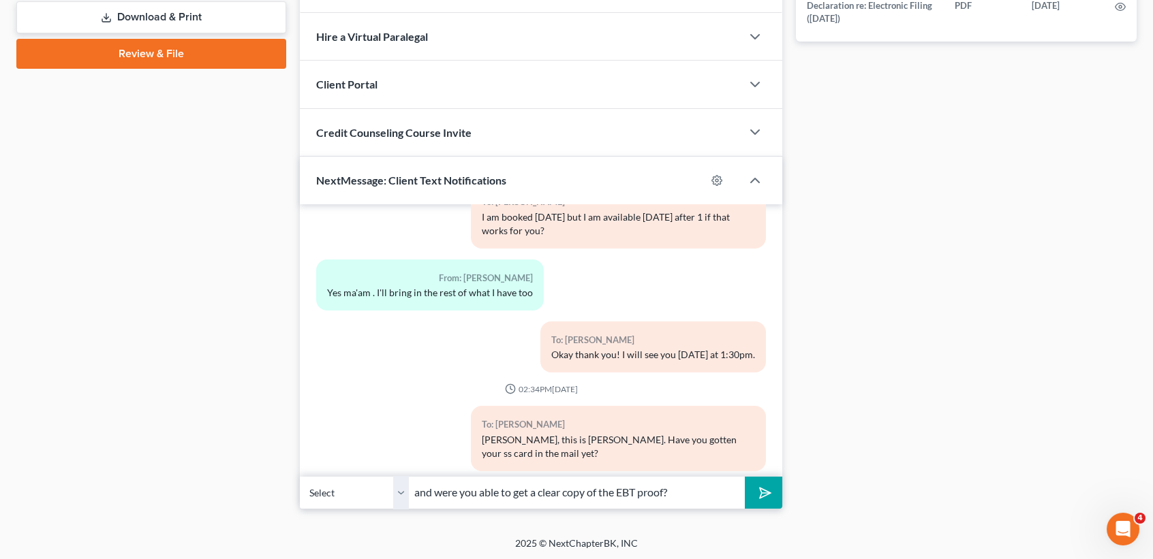
click at [745, 477] on button "submit" at bounding box center [763, 493] width 37 height 32
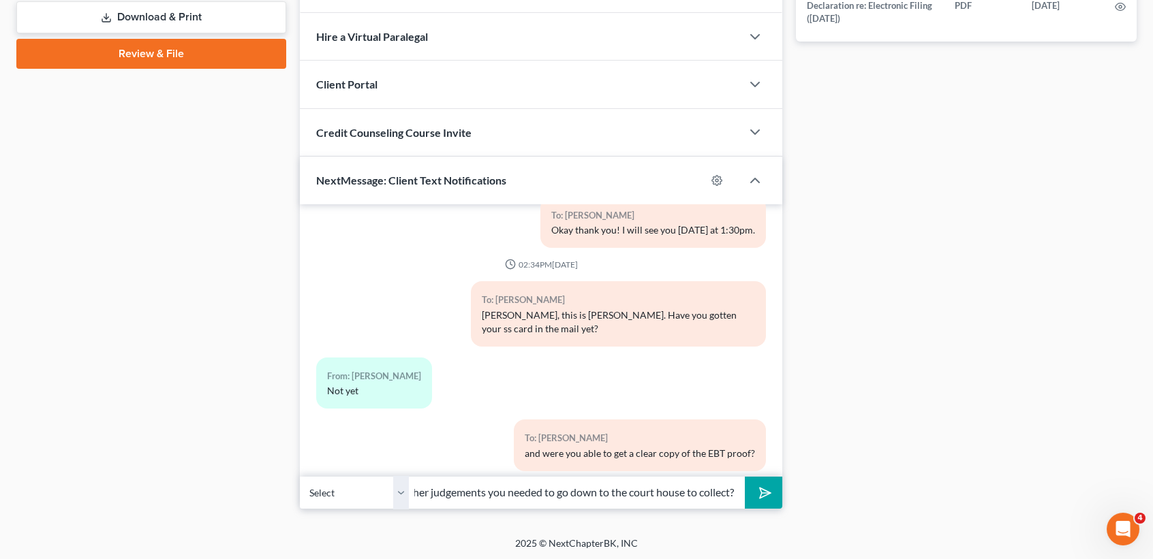
scroll to position [0, 0]
click at [772, 497] on button "submit" at bounding box center [763, 493] width 37 height 32
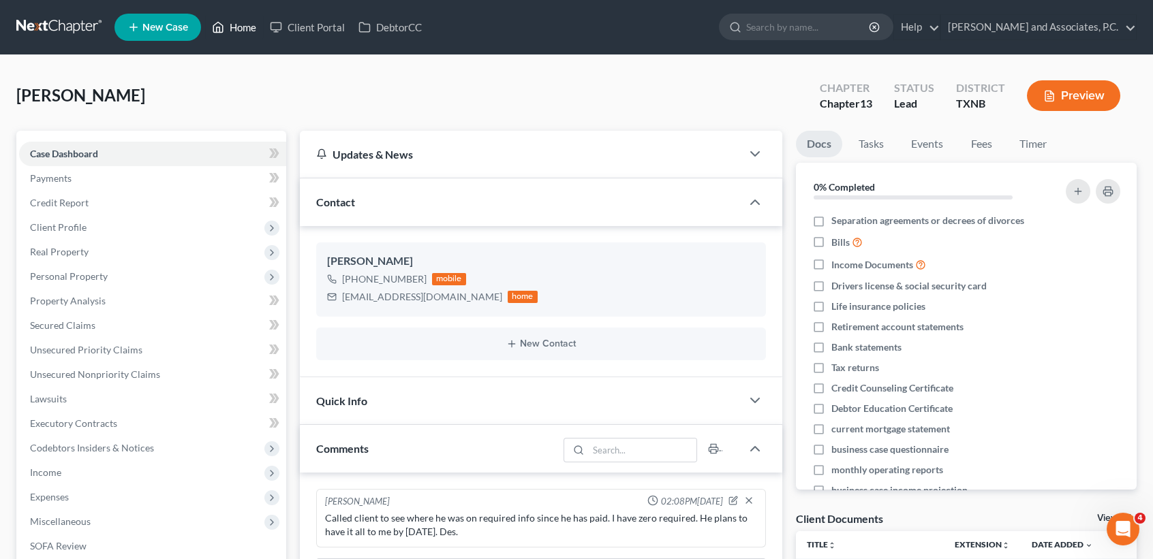
click at [258, 34] on link "Home" at bounding box center [234, 27] width 58 height 25
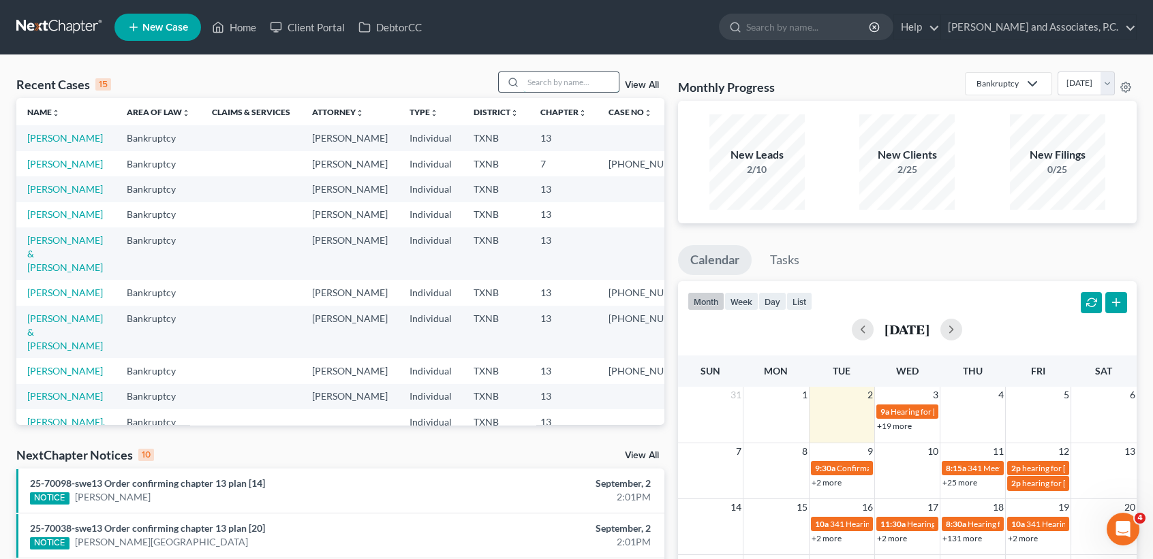
click at [601, 89] on input "search" at bounding box center [570, 82] width 95 height 20
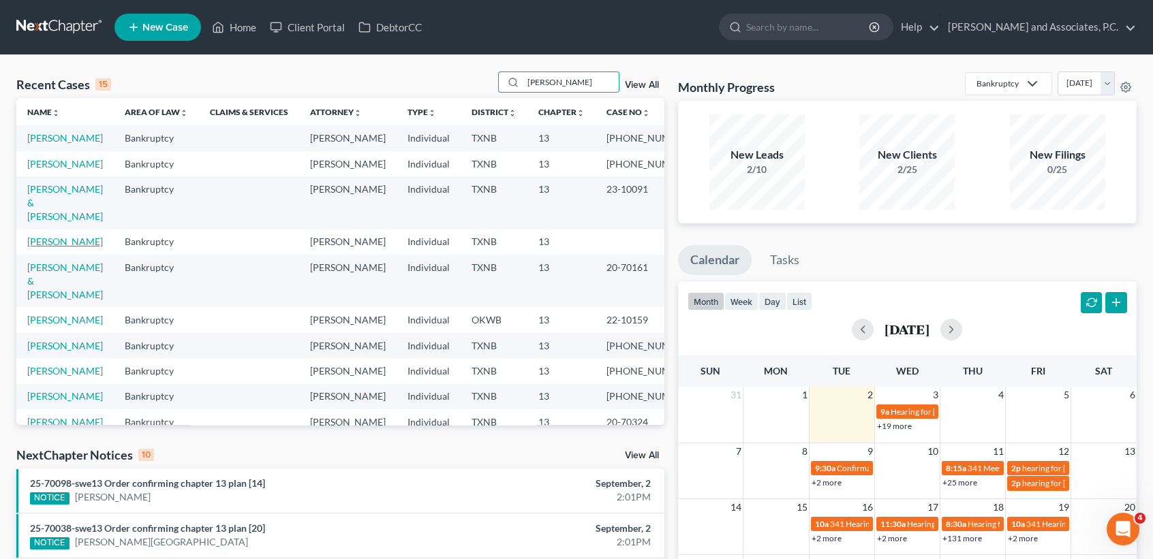
click at [46, 247] on link "[PERSON_NAME]" at bounding box center [65, 242] width 76 height 12
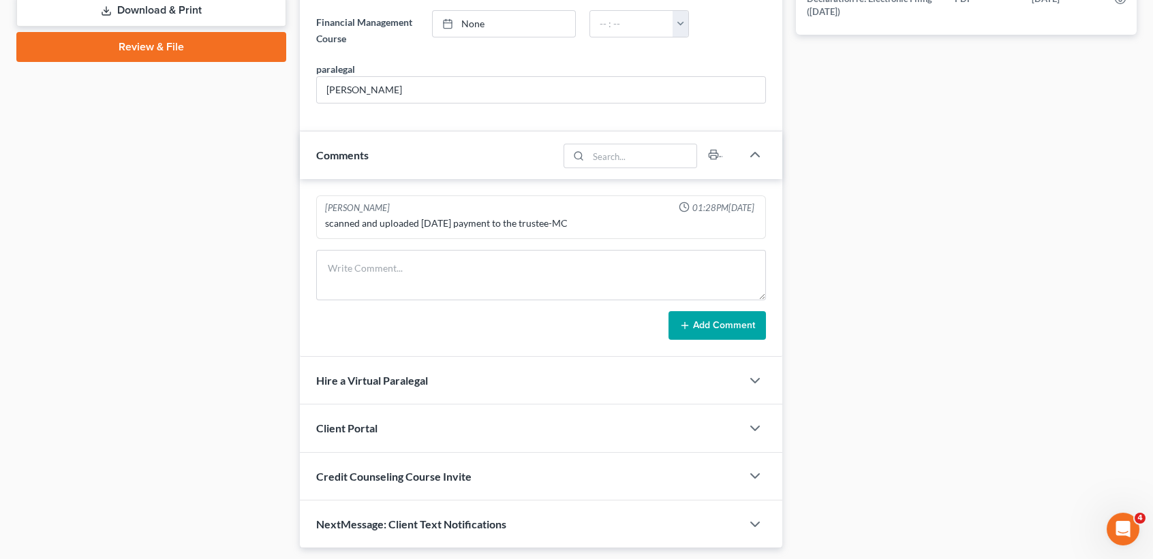
scroll to position [698, 0]
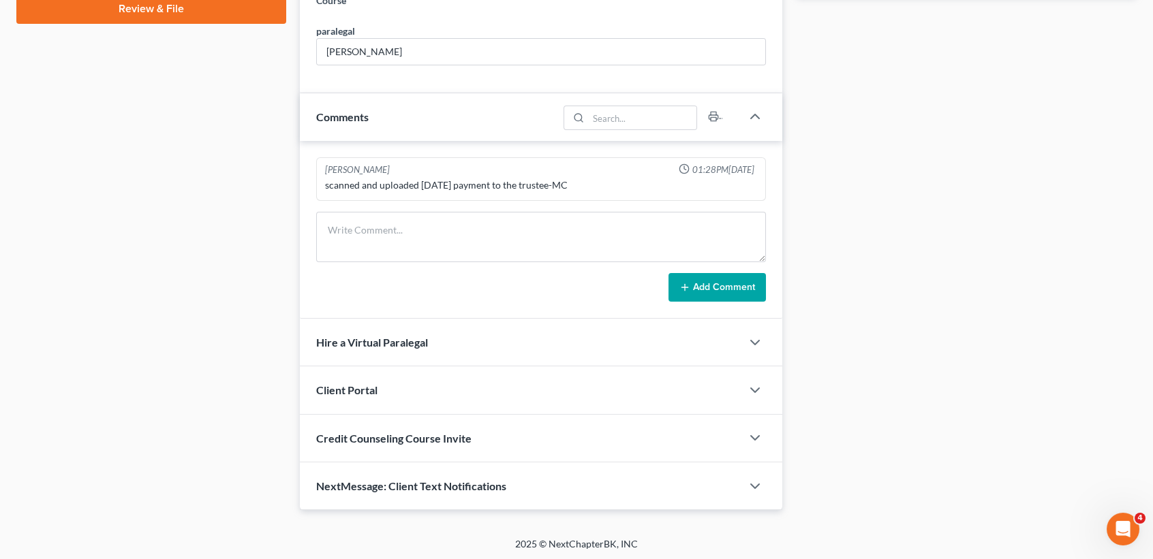
drag, startPoint x: 446, startPoint y: 497, endPoint x: 456, endPoint y: 486, distance: 14.5
click at [446, 495] on div "NextMessage: Client Text Notifications" at bounding box center [521, 486] width 442 height 47
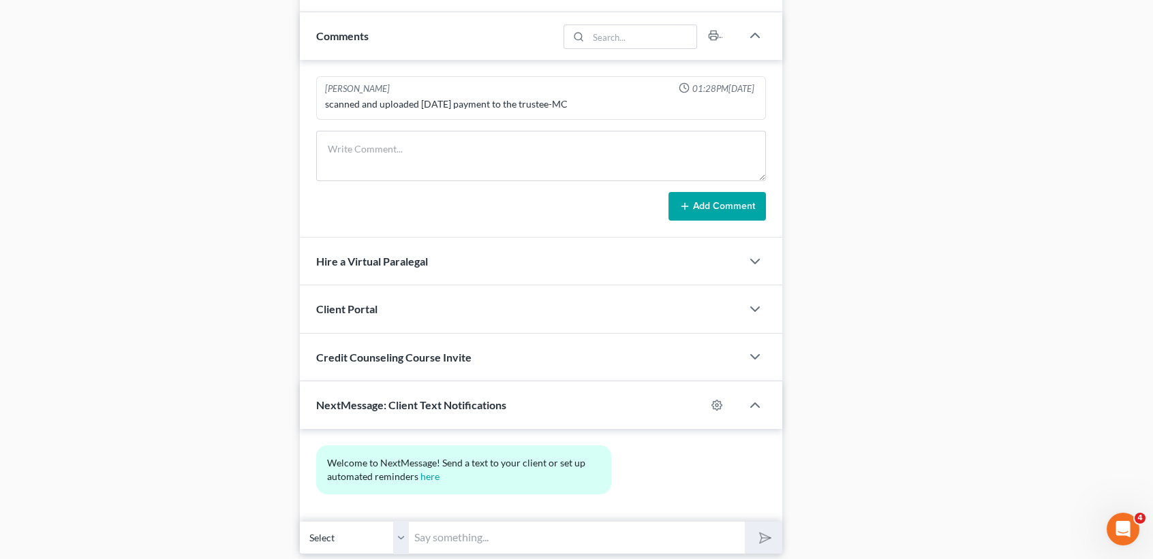
scroll to position [823, 0]
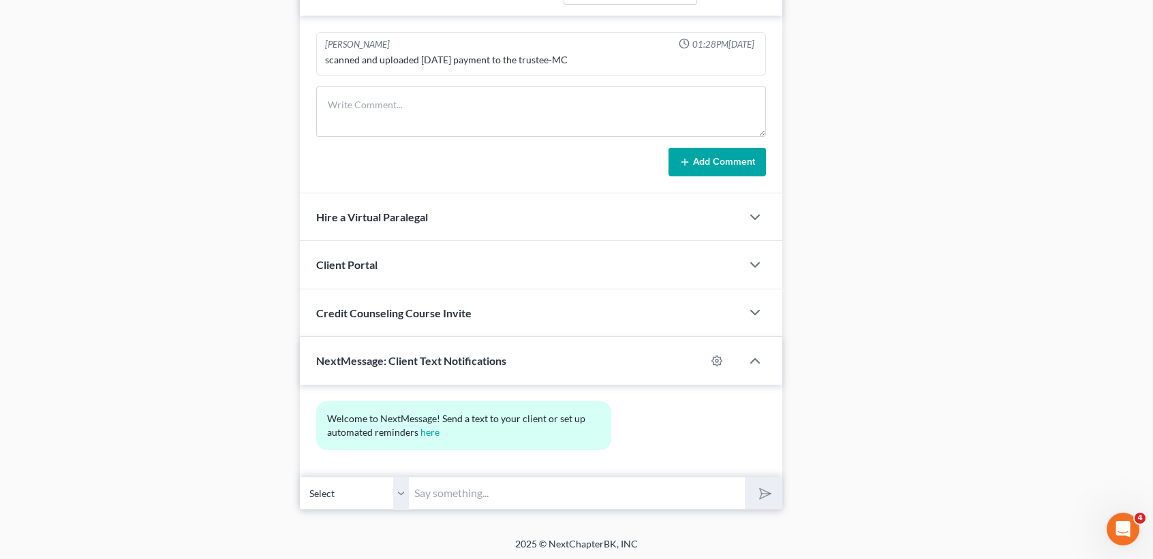
click at [570, 506] on input "text" at bounding box center [577, 493] width 336 height 33
click at [745, 478] on button "submit" at bounding box center [763, 494] width 37 height 32
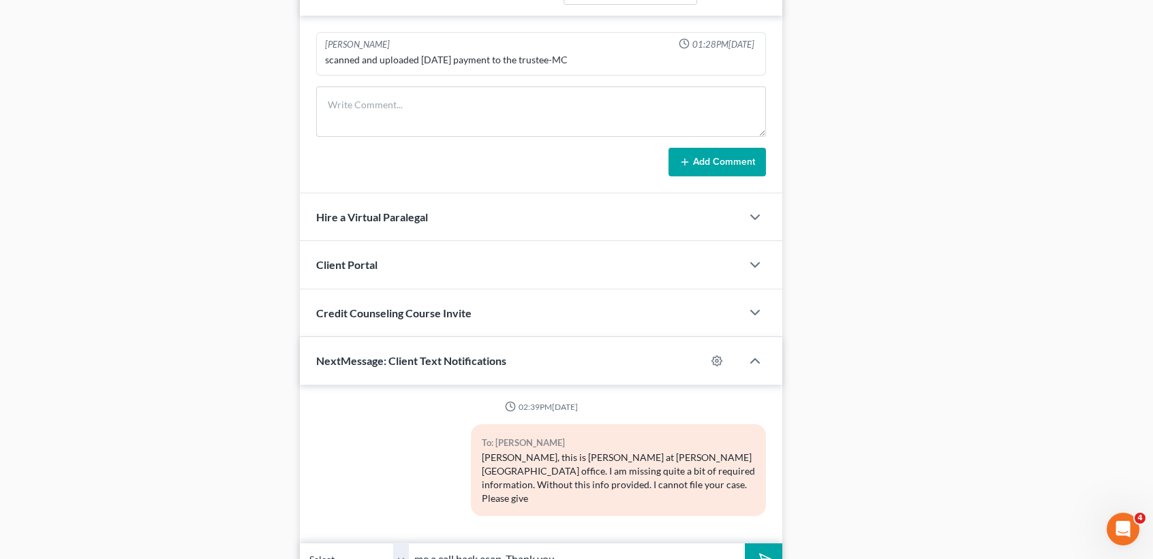
click at [745, 544] on button "submit" at bounding box center [763, 560] width 37 height 32
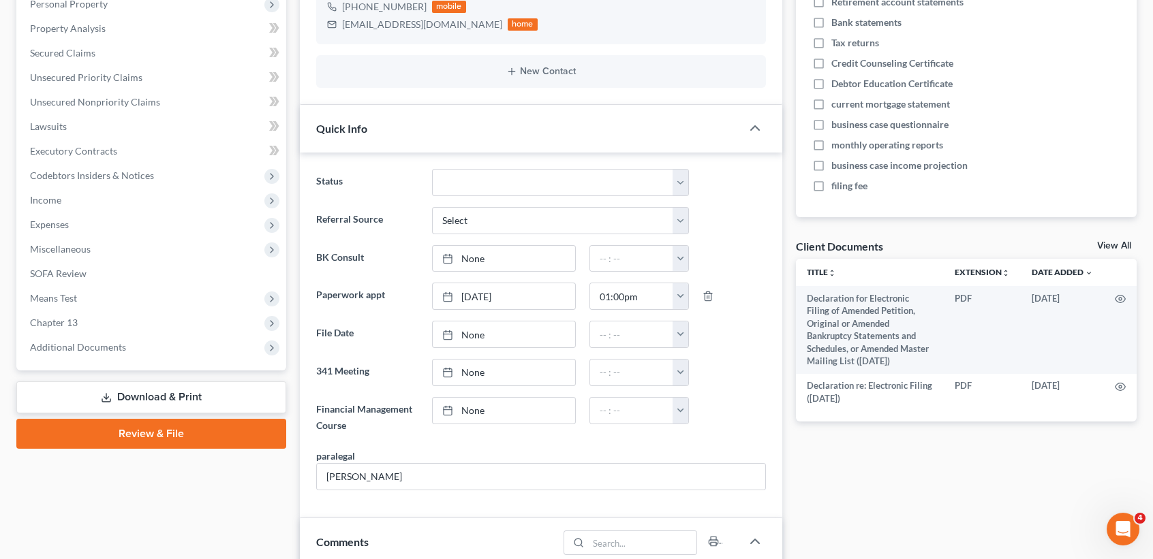
scroll to position [454, 0]
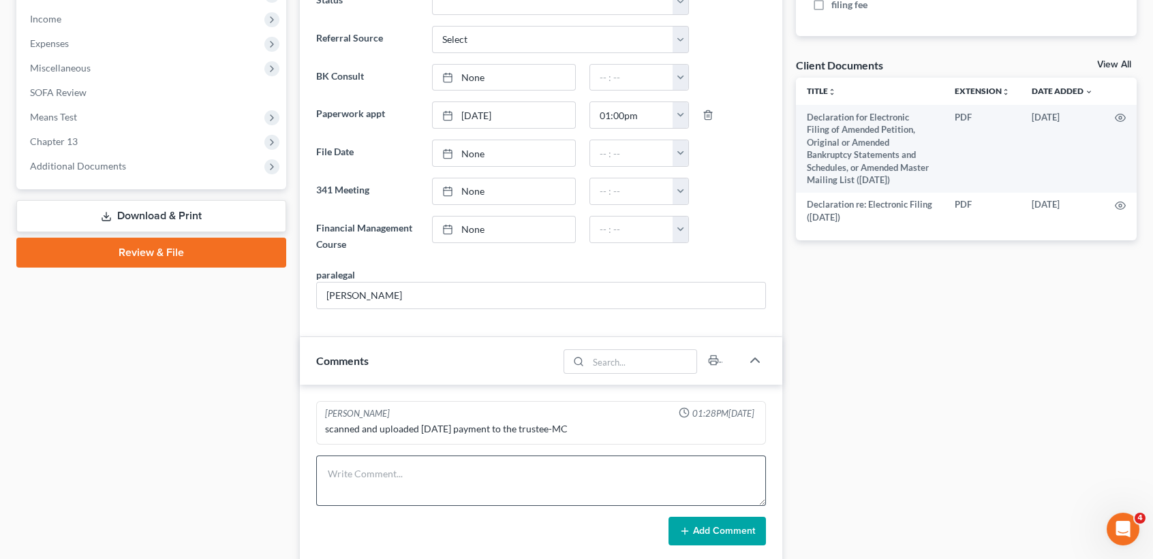
click at [451, 450] on div "[PERSON_NAME] 01:28PM[DATE] scanned and uploaded [DATE] payment to the trustee-…" at bounding box center [541, 474] width 482 height 178
drag, startPoint x: 457, startPoint y: 468, endPoint x: 459, endPoint y: 477, distance: 9.1
click at [457, 468] on textarea at bounding box center [541, 481] width 450 height 50
click at [745, 525] on button "Add Comment" at bounding box center [716, 531] width 97 height 29
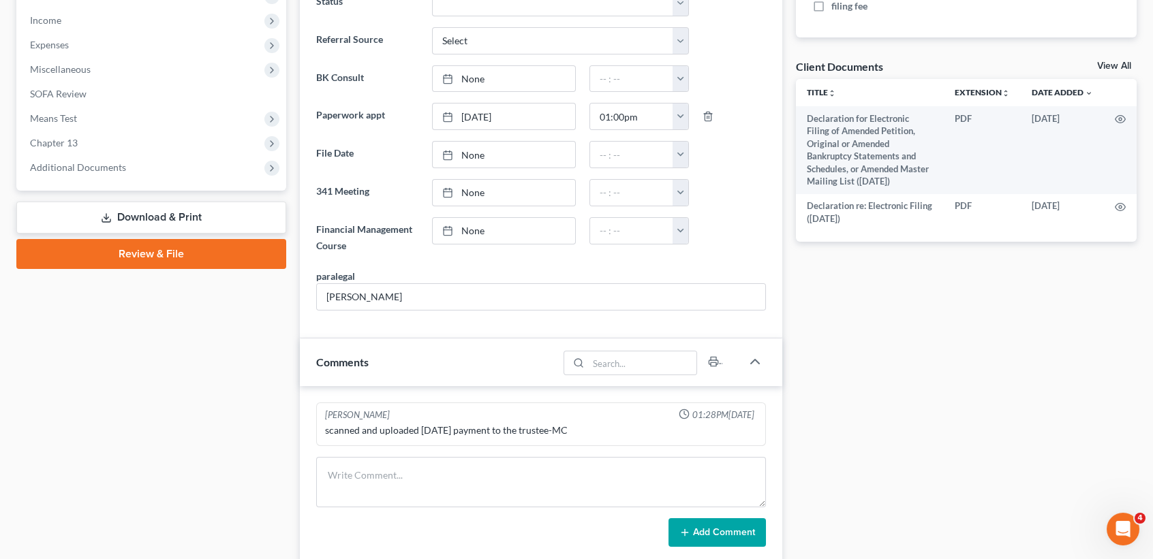
scroll to position [0, 0]
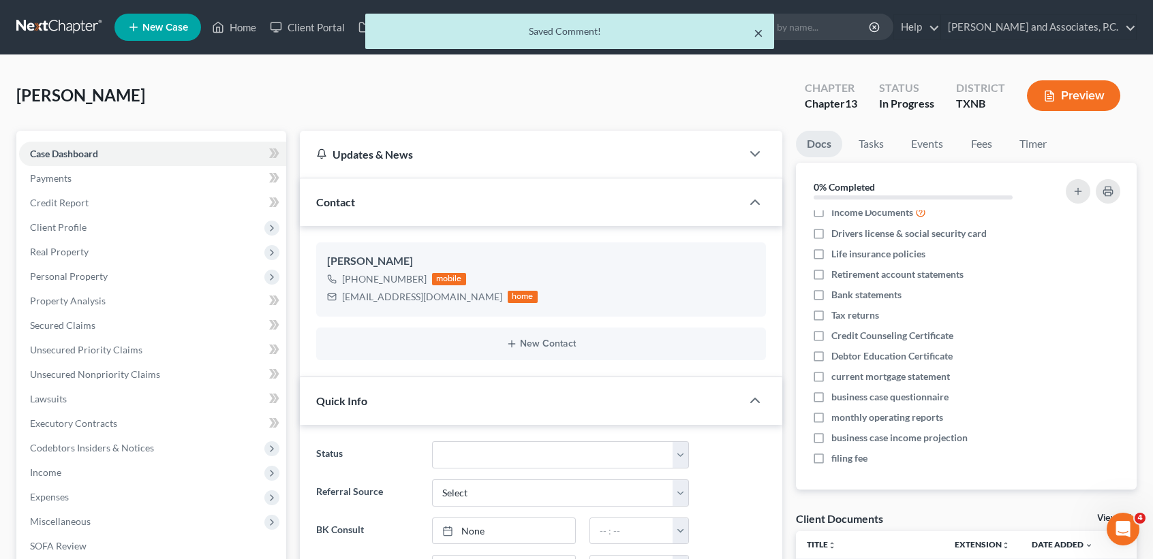
drag, startPoint x: 760, startPoint y: 33, endPoint x: 446, endPoint y: 78, distance: 318.1
click at [760, 32] on button "×" at bounding box center [759, 33] width 10 height 16
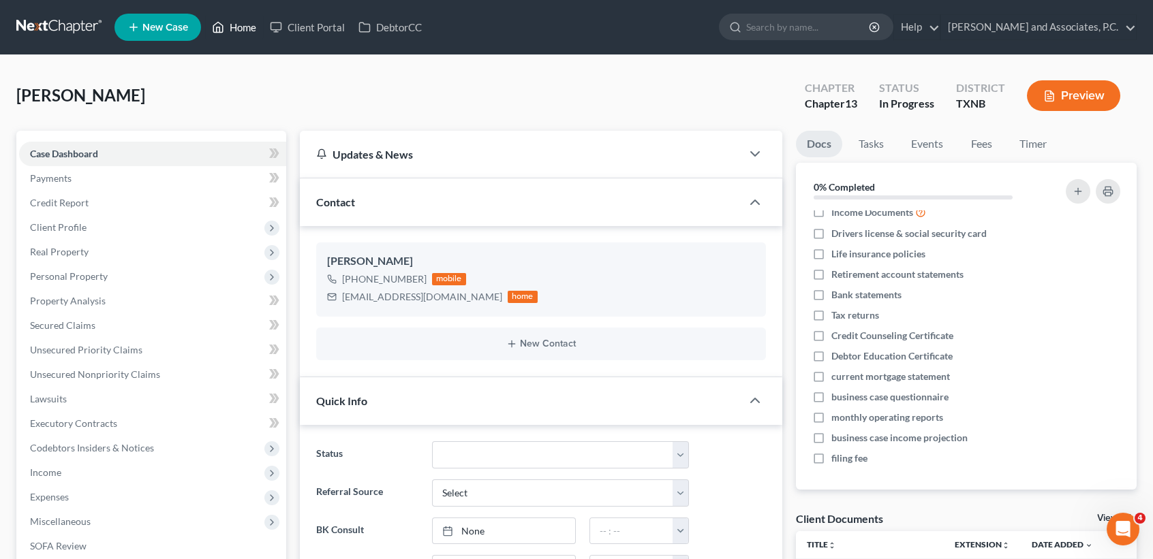
click at [240, 21] on link "Home" at bounding box center [234, 27] width 58 height 25
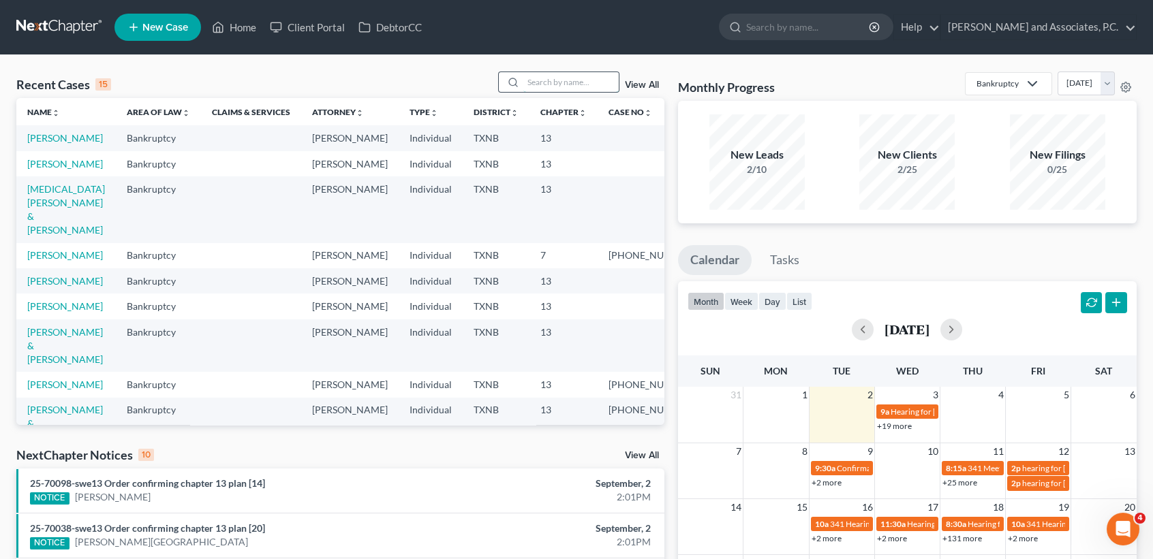
click at [534, 82] on input "search" at bounding box center [570, 82] width 95 height 20
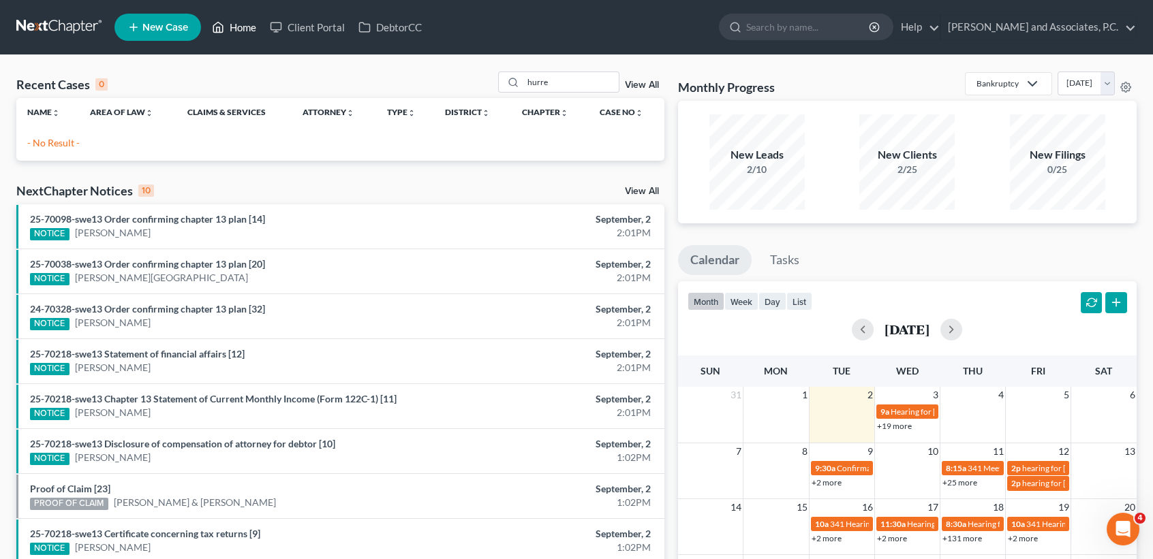
click at [258, 21] on link "Home" at bounding box center [234, 27] width 58 height 25
click at [245, 20] on link "Home" at bounding box center [234, 27] width 58 height 25
drag, startPoint x: 466, startPoint y: 81, endPoint x: 446, endPoint y: 76, distance: 20.5
click at [457, 78] on div "Recent Cases 0 hurre View All" at bounding box center [340, 85] width 648 height 27
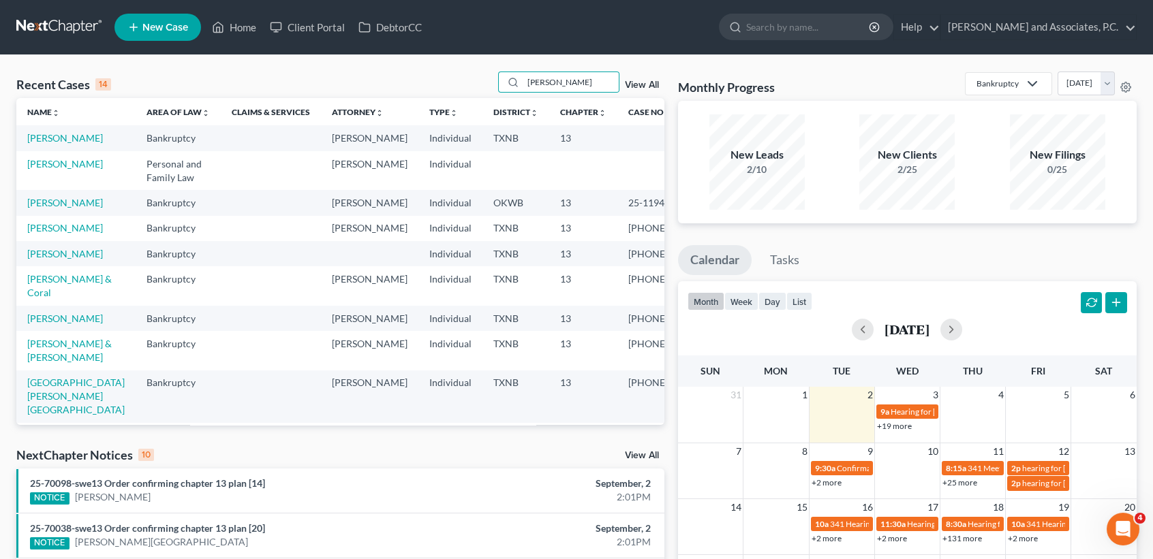
click at [25, 133] on td "[PERSON_NAME]" at bounding box center [75, 137] width 119 height 25
click at [35, 138] on link "[PERSON_NAME]" at bounding box center [65, 138] width 76 height 12
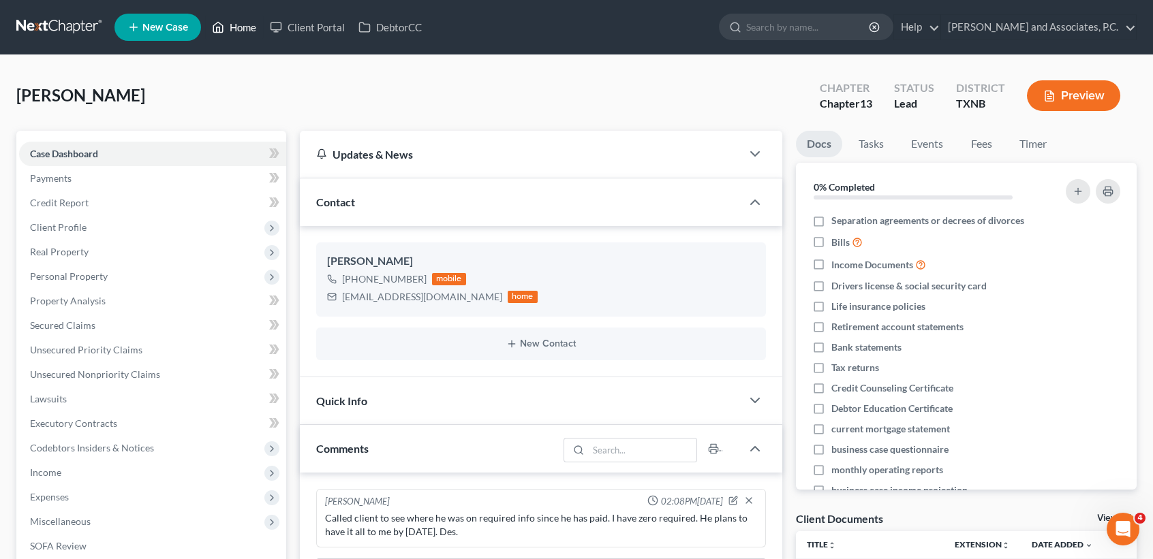
click at [247, 36] on link "Home" at bounding box center [234, 27] width 58 height 25
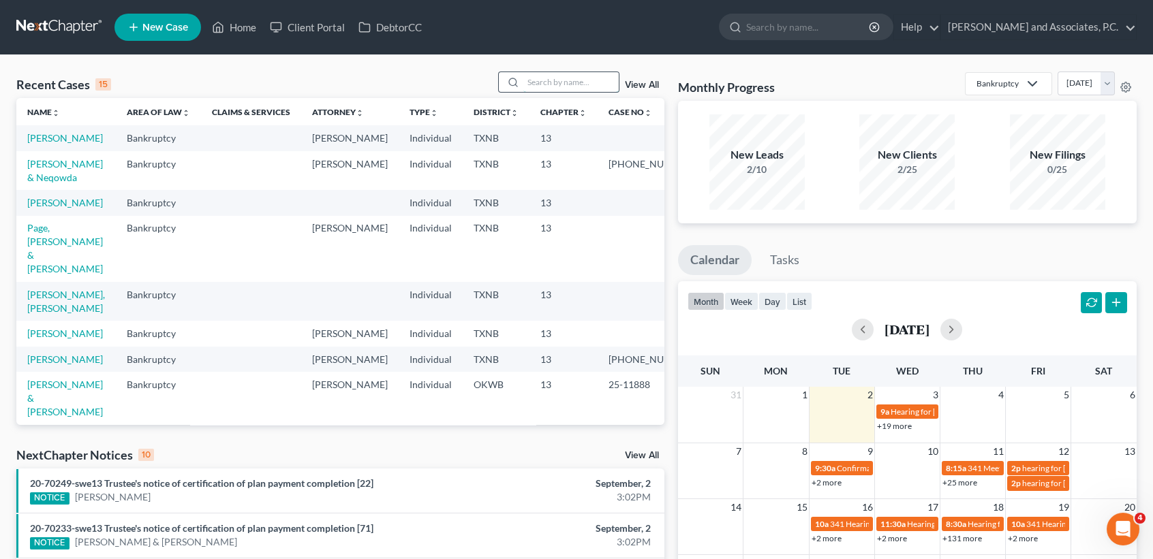
click at [574, 72] on input "search" at bounding box center [570, 82] width 95 height 20
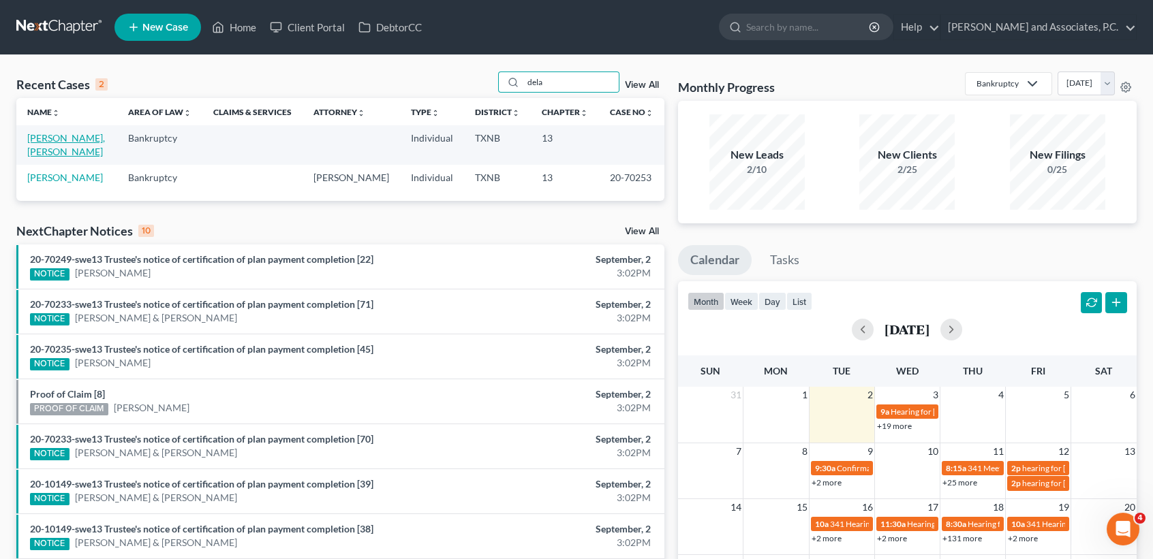
click at [55, 144] on link "[PERSON_NAME], [PERSON_NAME]" at bounding box center [66, 144] width 78 height 25
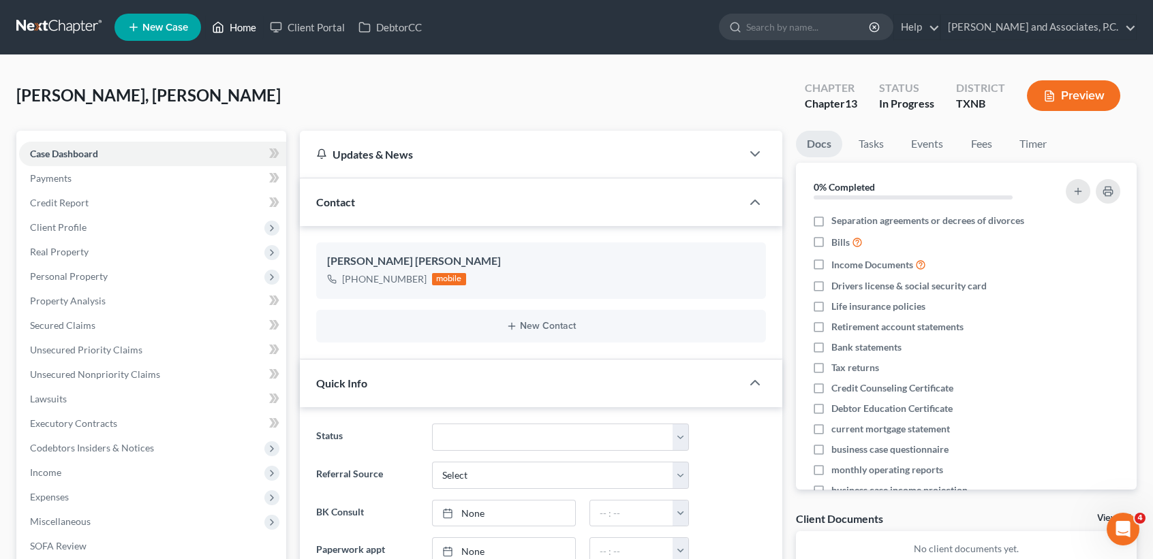
click at [253, 37] on link "Home" at bounding box center [234, 27] width 58 height 25
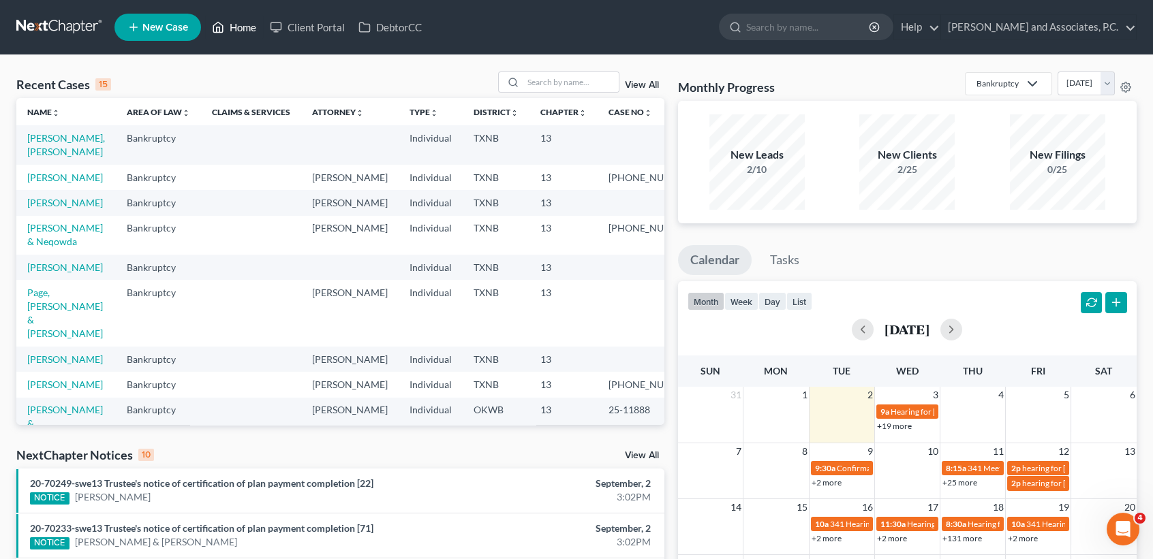
click at [230, 29] on link "Home" at bounding box center [234, 27] width 58 height 25
click at [241, 27] on link "Home" at bounding box center [234, 27] width 58 height 25
click at [260, 26] on link "Home" at bounding box center [234, 27] width 58 height 25
click at [598, 79] on input "search" at bounding box center [570, 82] width 95 height 20
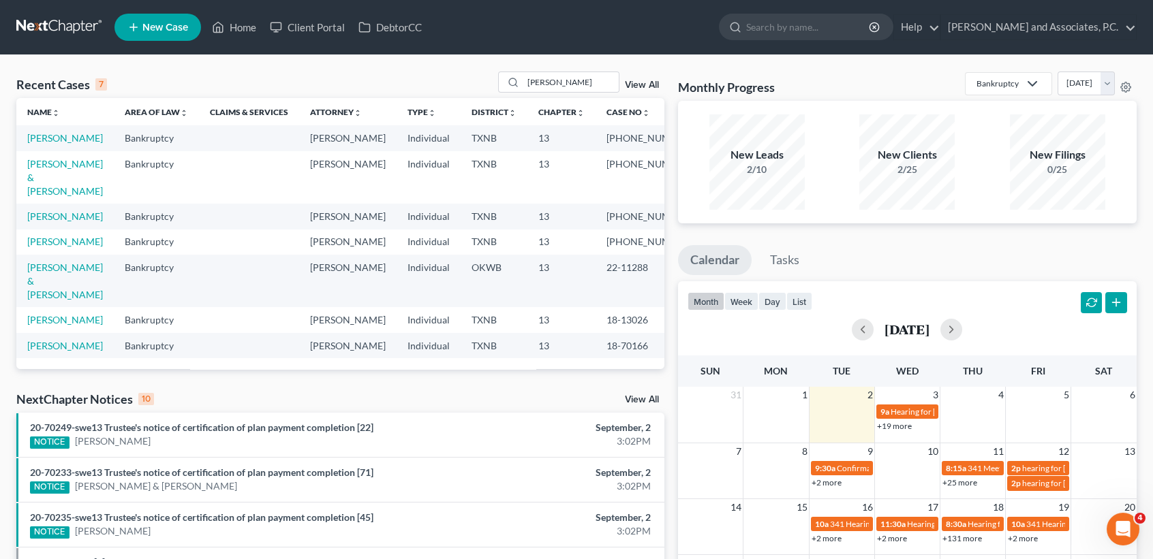
click at [32, 146] on td "[PERSON_NAME]" at bounding box center [64, 137] width 97 height 25
click at [35, 144] on link "[PERSON_NAME]" at bounding box center [65, 138] width 76 height 12
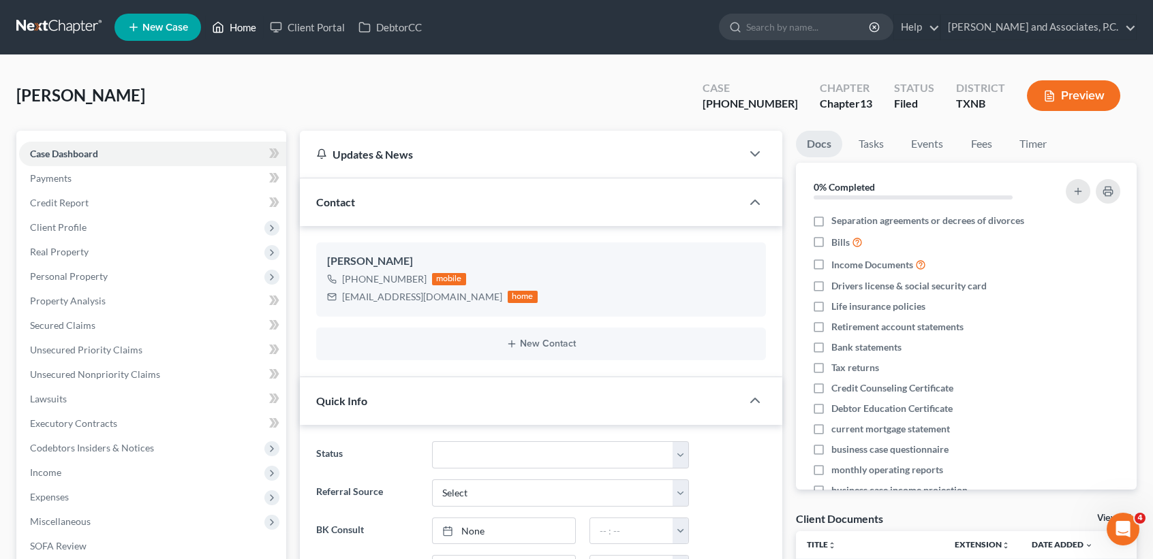
click at [250, 29] on link "Home" at bounding box center [234, 27] width 58 height 25
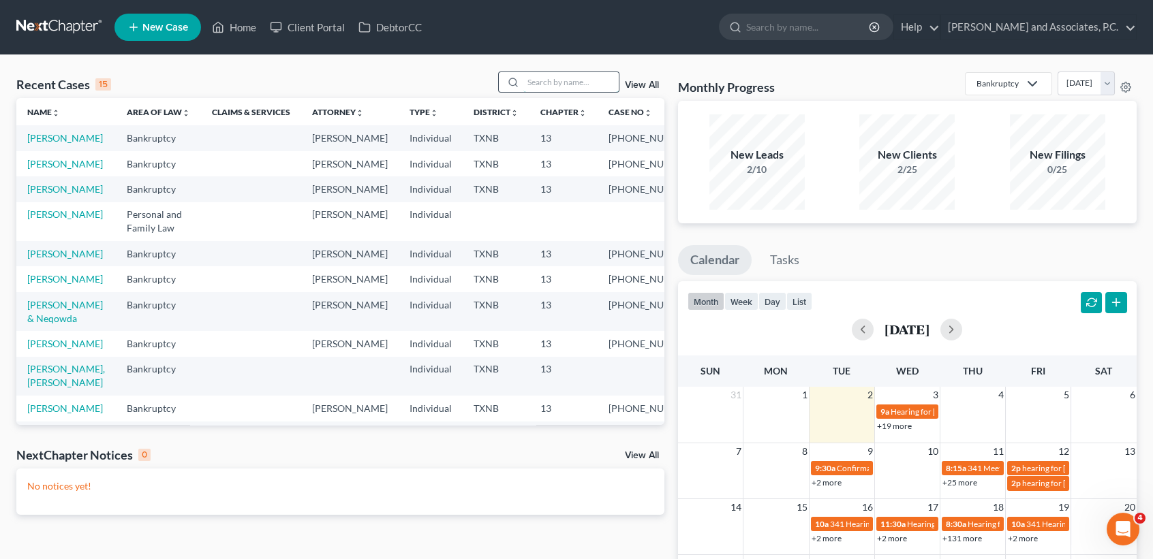
click at [579, 76] on input "search" at bounding box center [570, 82] width 95 height 20
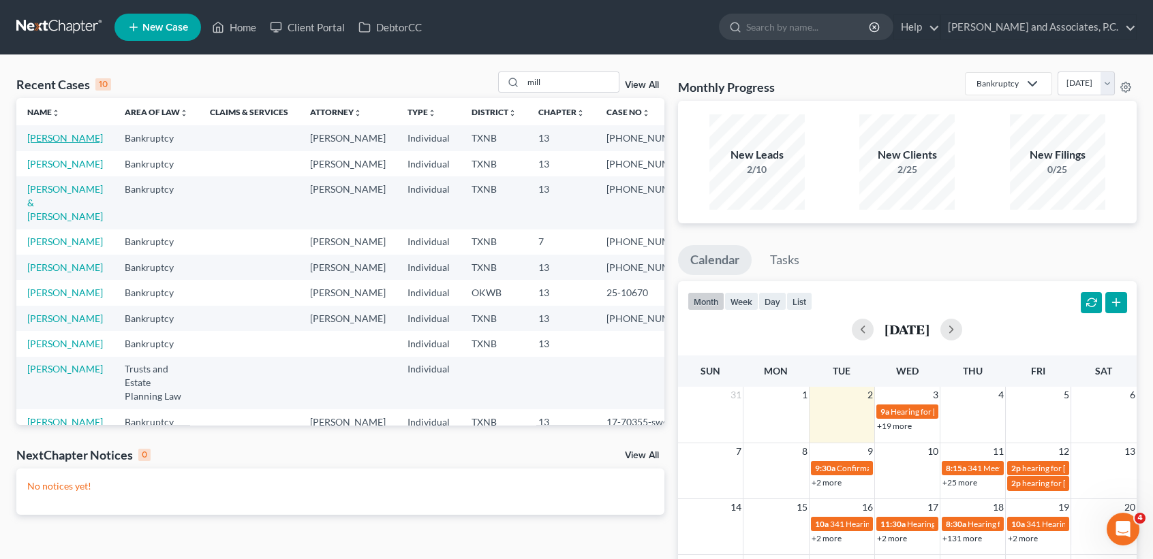
click at [40, 138] on link "[PERSON_NAME]" at bounding box center [65, 138] width 76 height 12
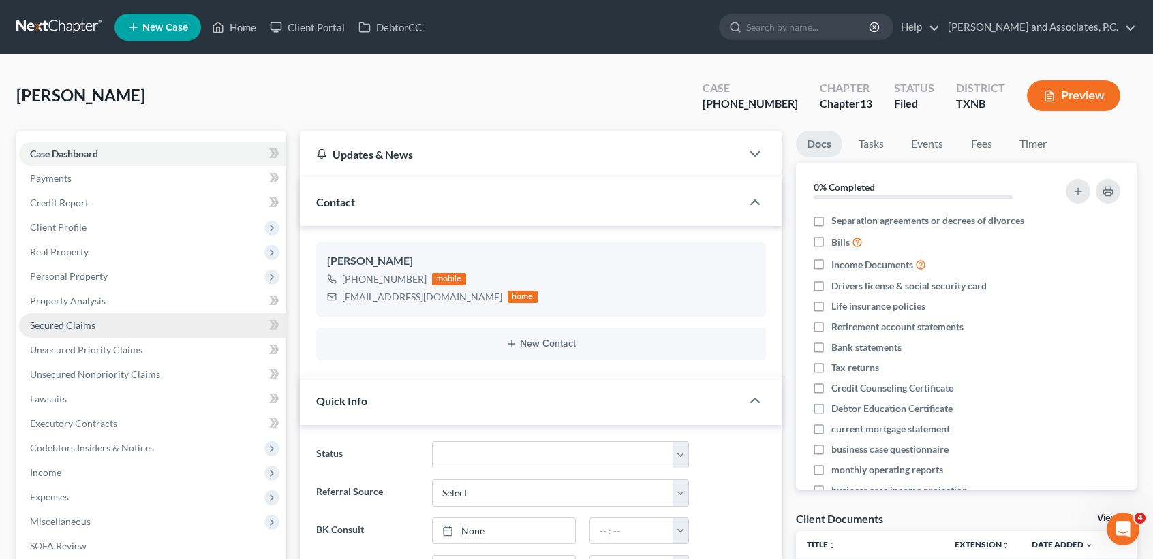
scroll to position [1914, 0]
click at [40, 321] on span "Secured Claims" at bounding box center [62, 326] width 65 height 12
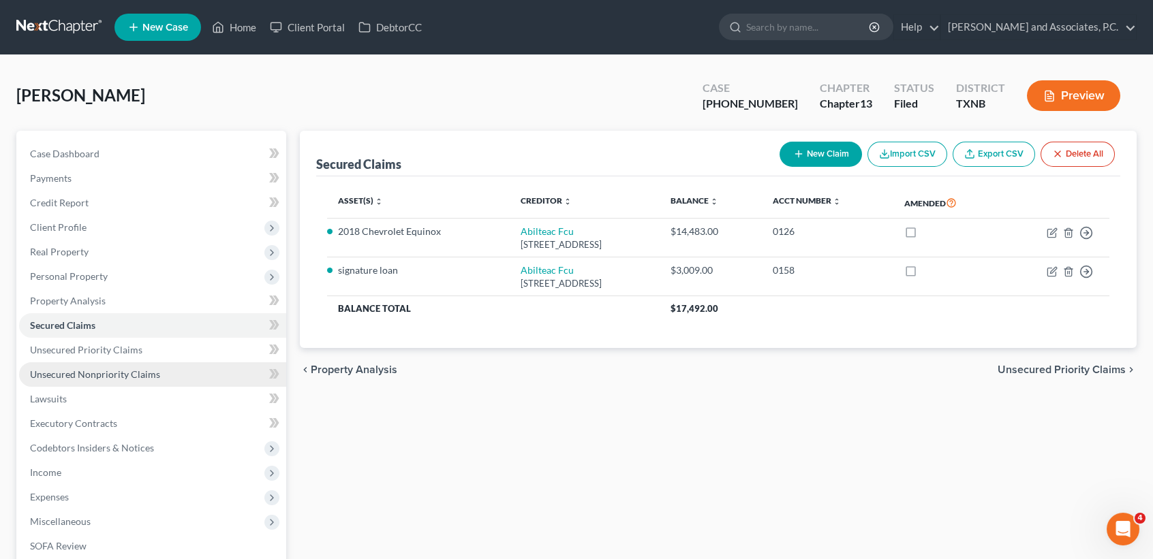
click at [206, 383] on link "Unsecured Nonpriority Claims" at bounding box center [152, 374] width 267 height 25
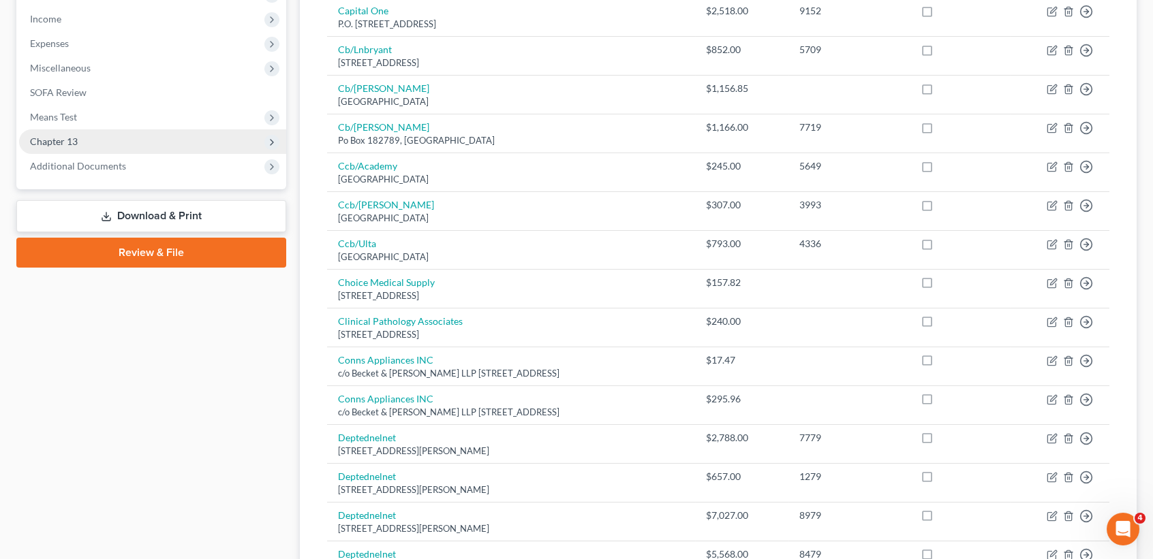
scroll to position [273, 0]
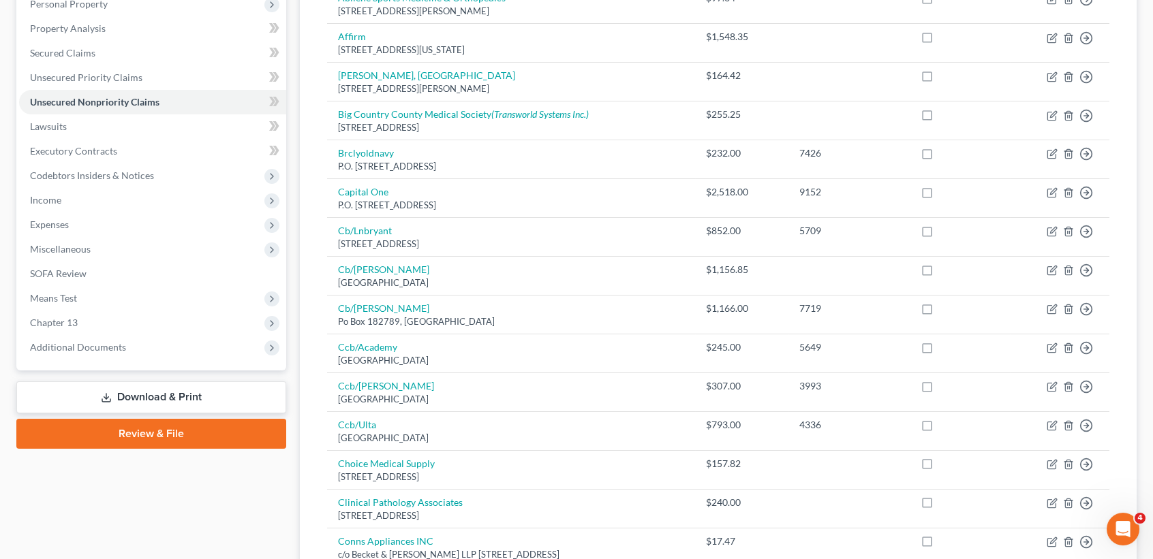
click at [161, 367] on div "Case Dashboard Payments Invoices Payments Payments Credit Report Client Profile…" at bounding box center [151, 114] width 270 height 512
click at [166, 358] on span "Additional Documents" at bounding box center [152, 347] width 267 height 25
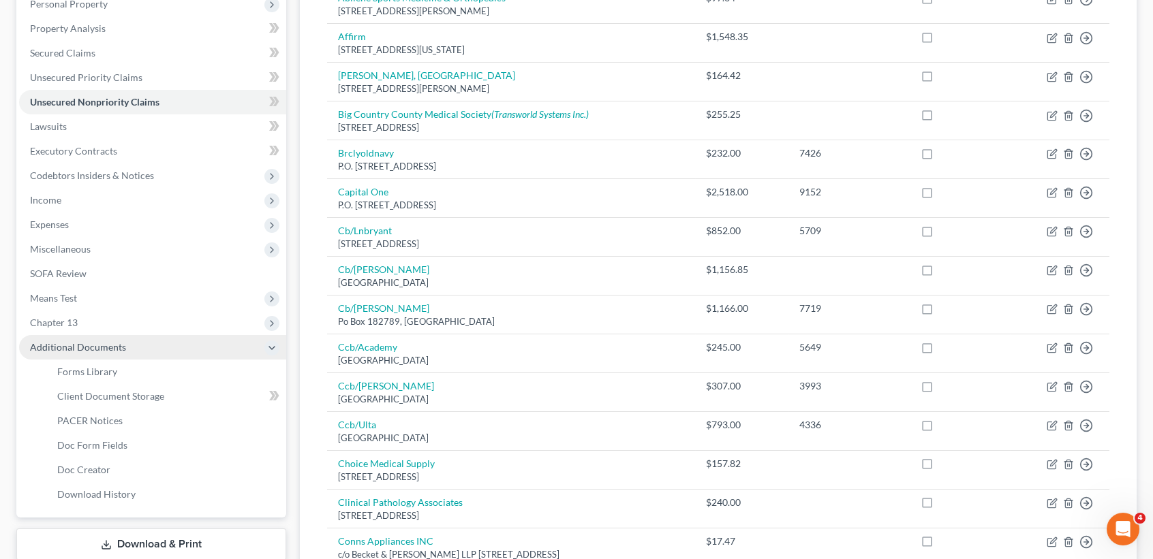
drag, startPoint x: 154, startPoint y: 348, endPoint x: 154, endPoint y: 357, distance: 8.9
click at [154, 349] on span "Additional Documents" at bounding box center [152, 347] width 267 height 25
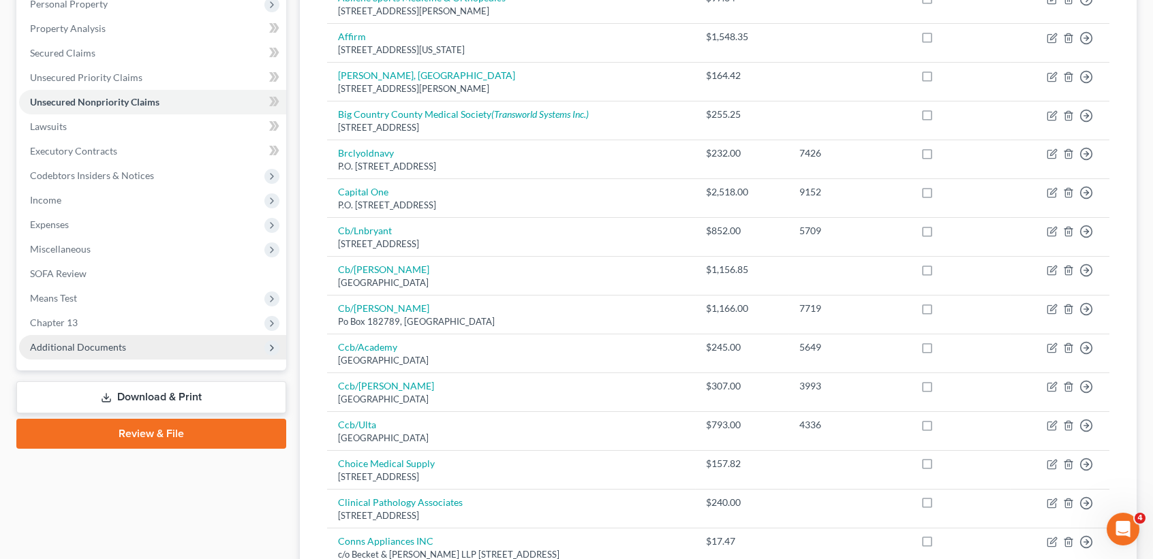
click at [127, 352] on span "Additional Documents" at bounding box center [152, 347] width 267 height 25
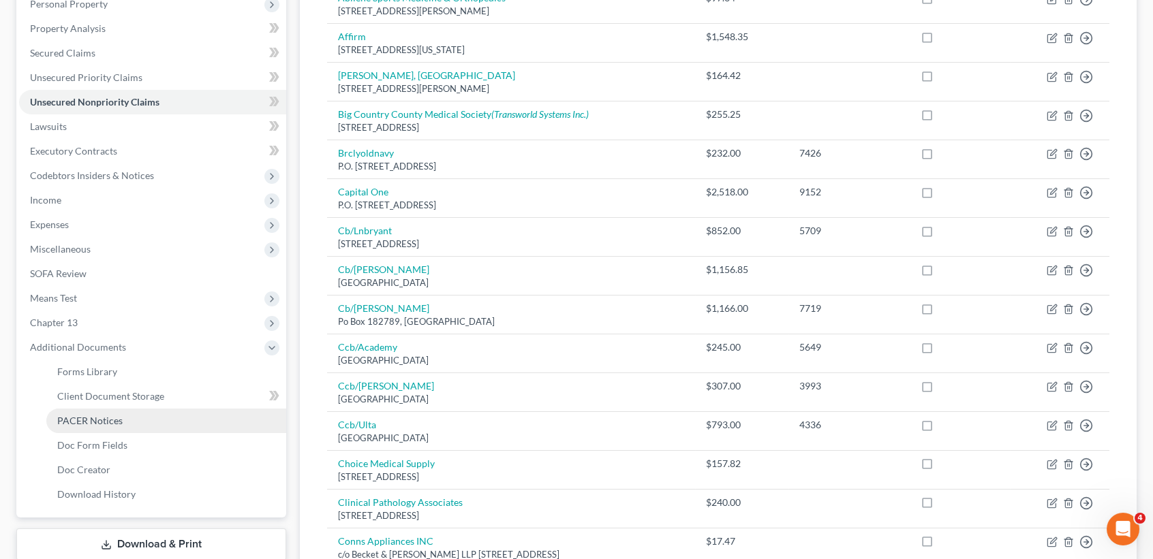
click at [110, 424] on span "PACER Notices" at bounding box center [89, 421] width 65 height 12
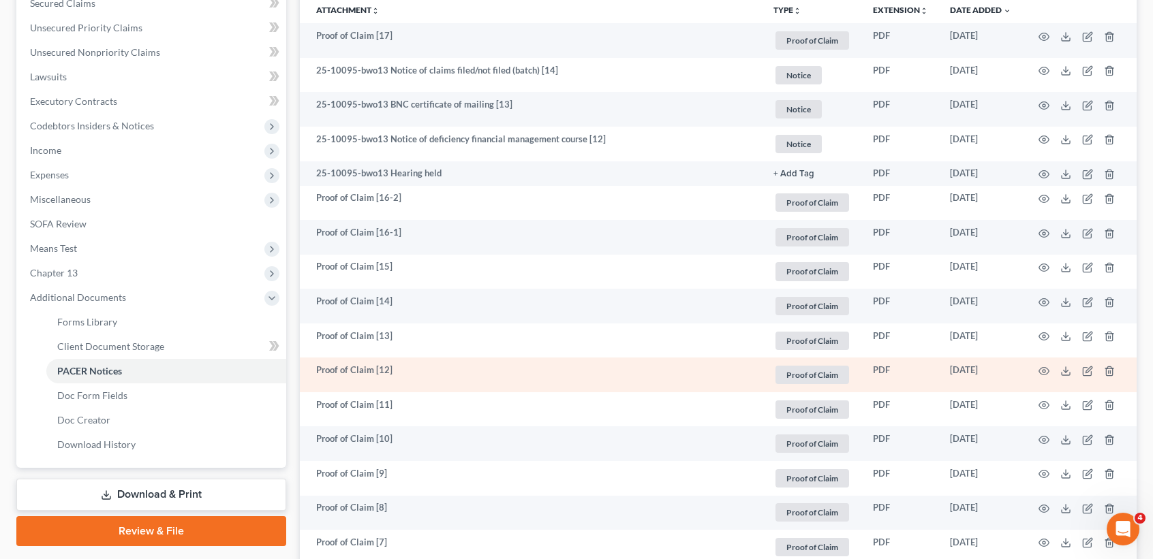
scroll to position [363, 0]
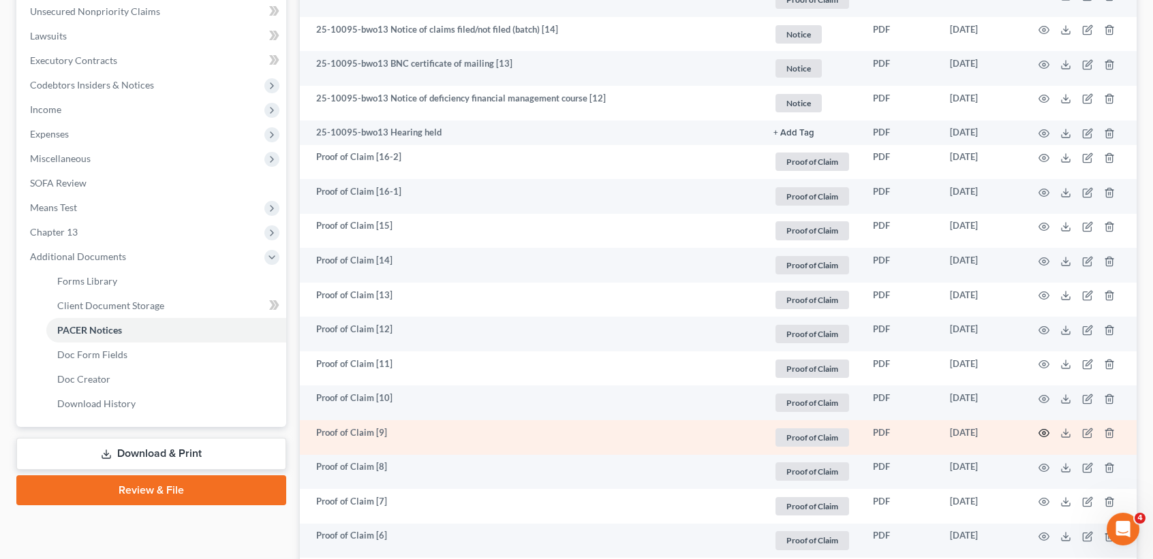
click at [1043, 439] on icon "button" at bounding box center [1043, 433] width 11 height 11
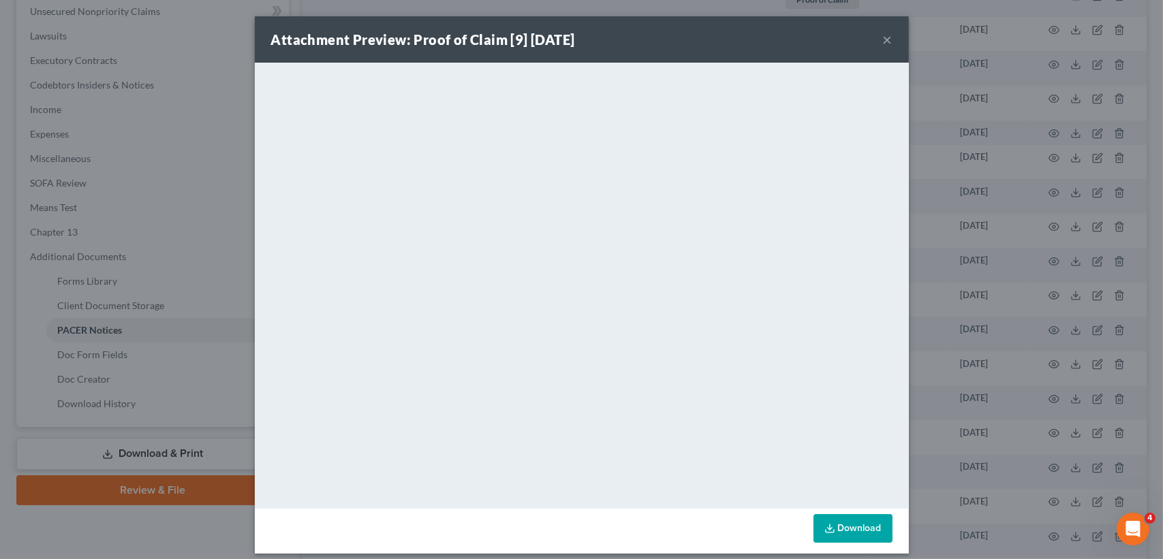
click at [883, 36] on button "×" at bounding box center [888, 39] width 10 height 16
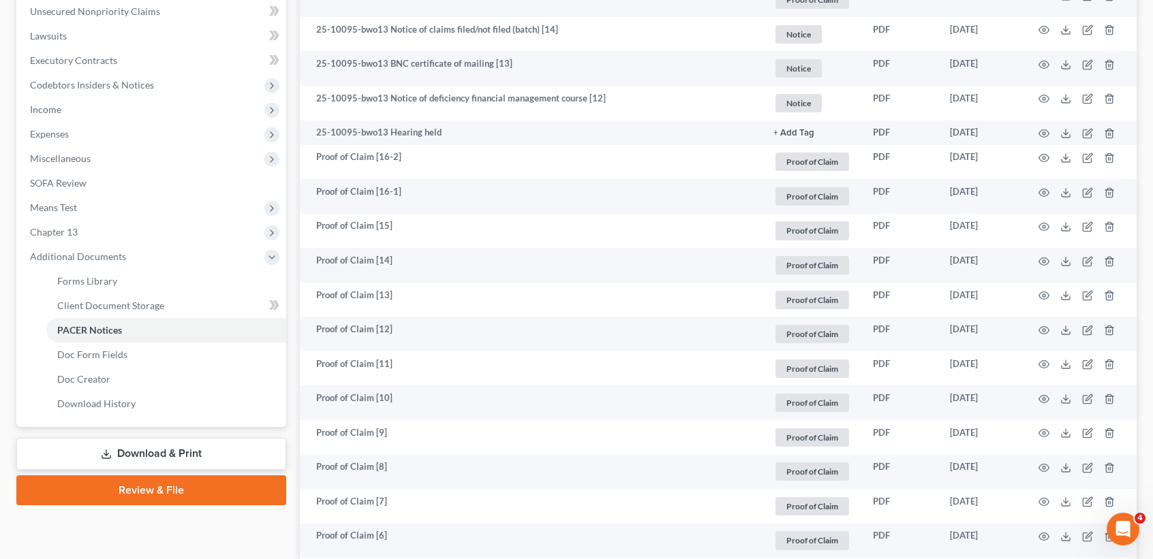
scroll to position [0, 0]
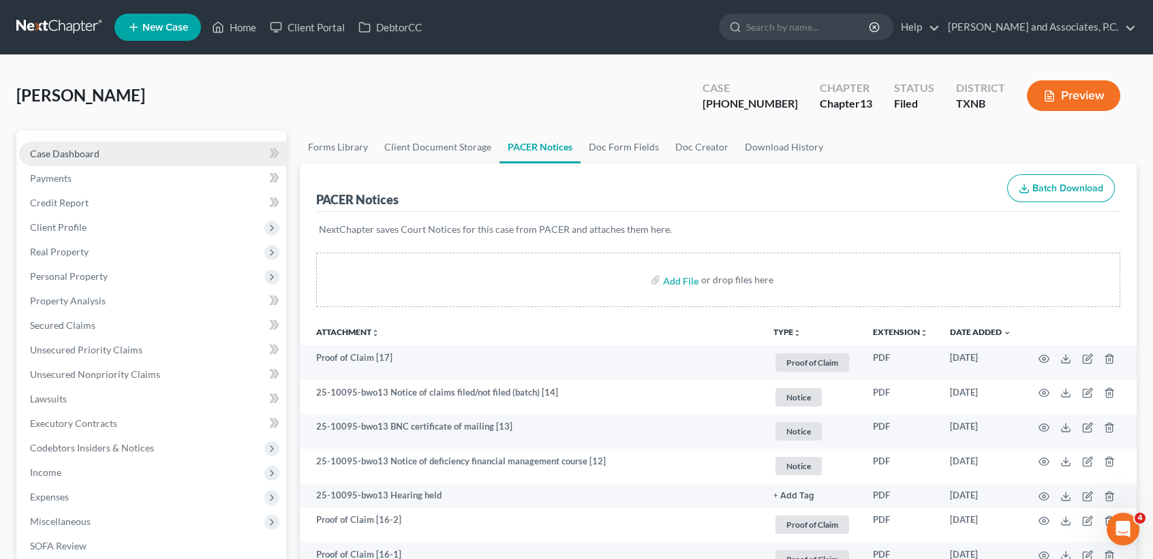
click at [86, 143] on link "Case Dashboard" at bounding box center [152, 154] width 267 height 25
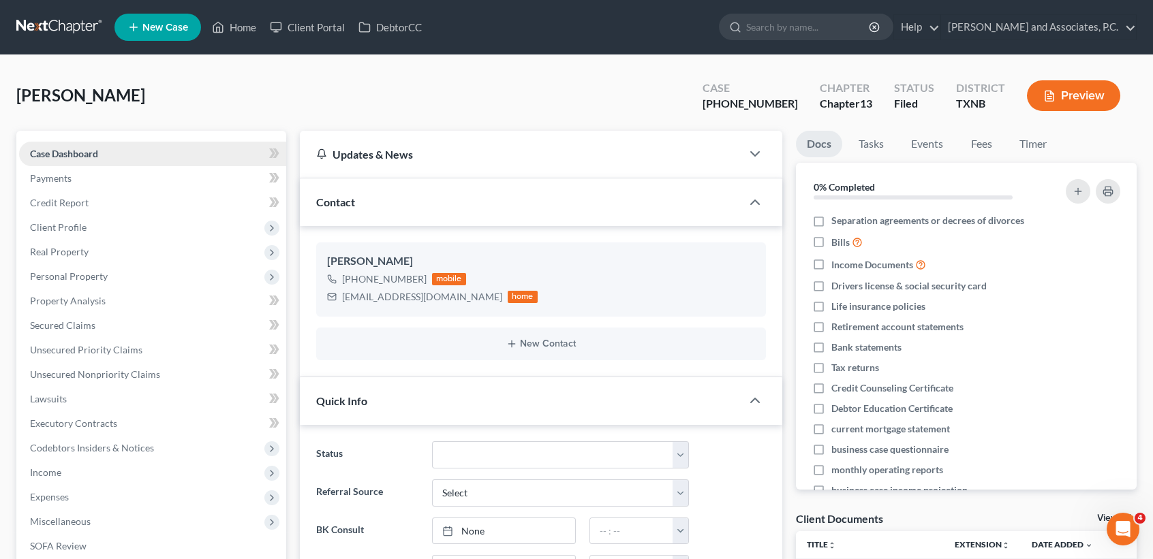
scroll to position [1914, 0]
click at [234, 27] on link "Home" at bounding box center [234, 27] width 58 height 25
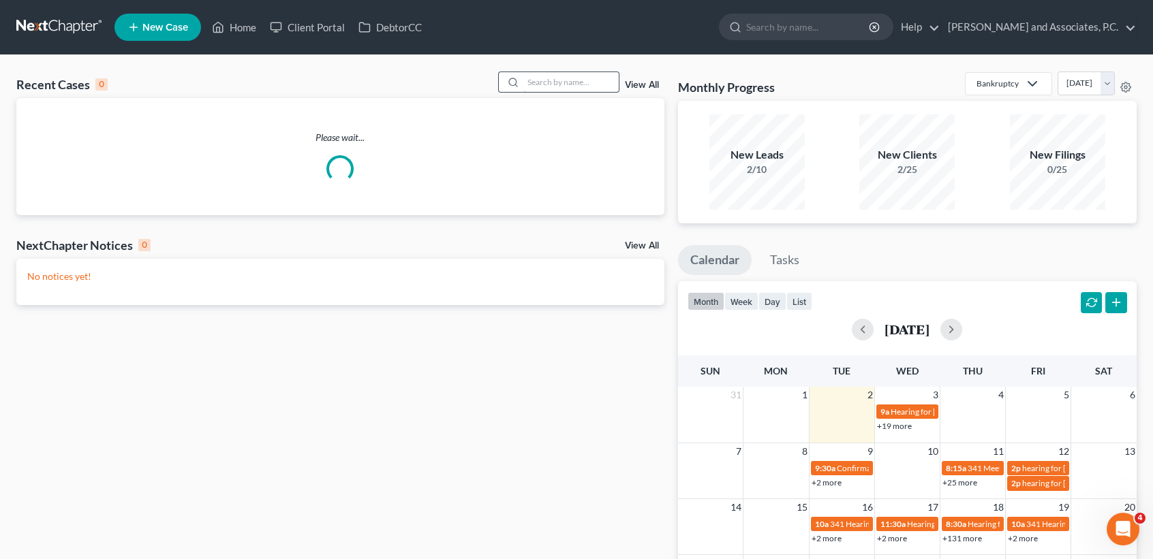
click at [569, 80] on input "search" at bounding box center [570, 82] width 95 height 20
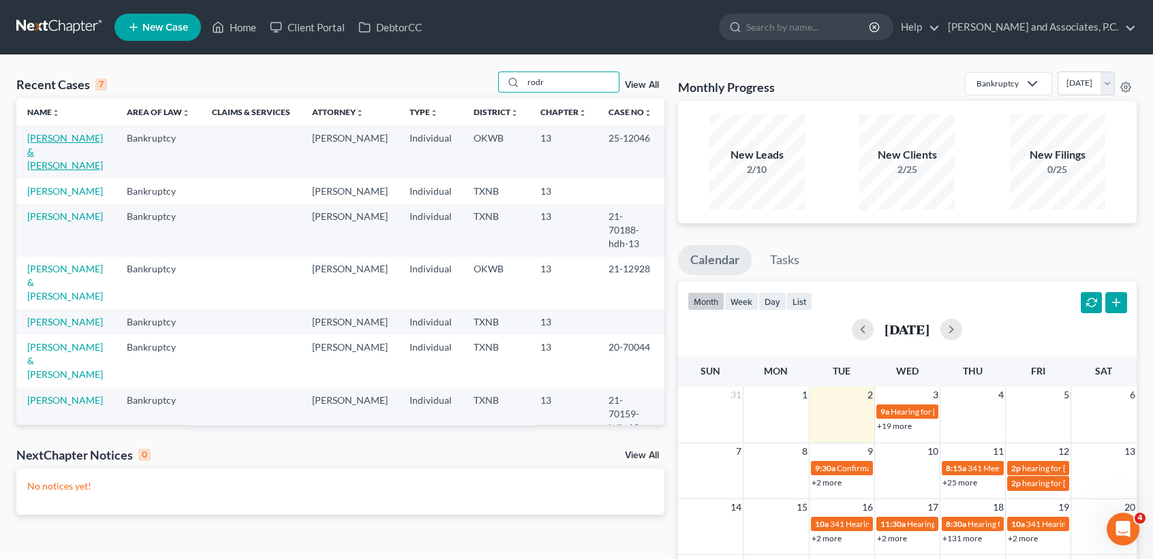
click at [43, 153] on link "[PERSON_NAME] & [PERSON_NAME]" at bounding box center [65, 151] width 76 height 39
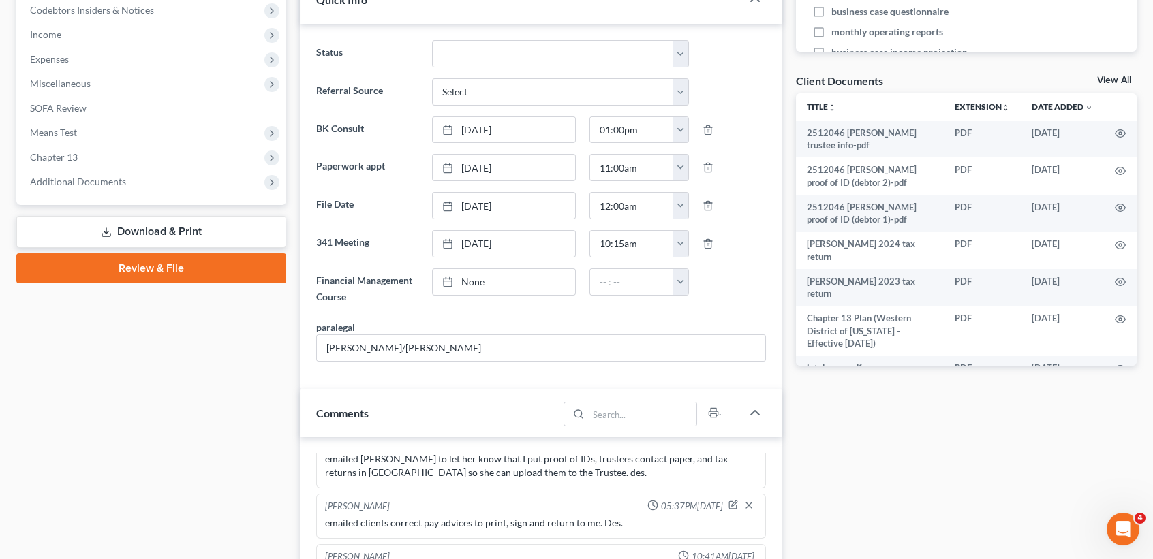
scroll to position [273, 0]
